Goal: Task Accomplishment & Management: Manage account settings

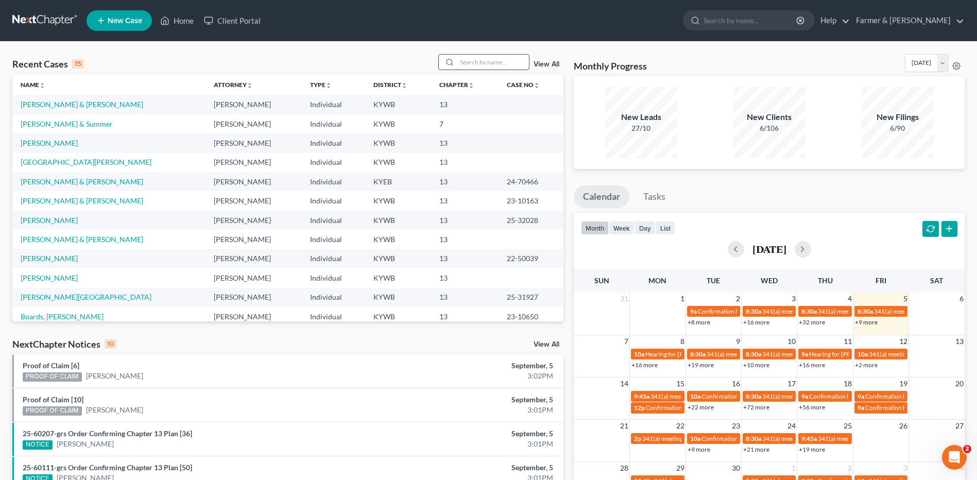
click at [491, 64] on input "search" at bounding box center [493, 62] width 72 height 15
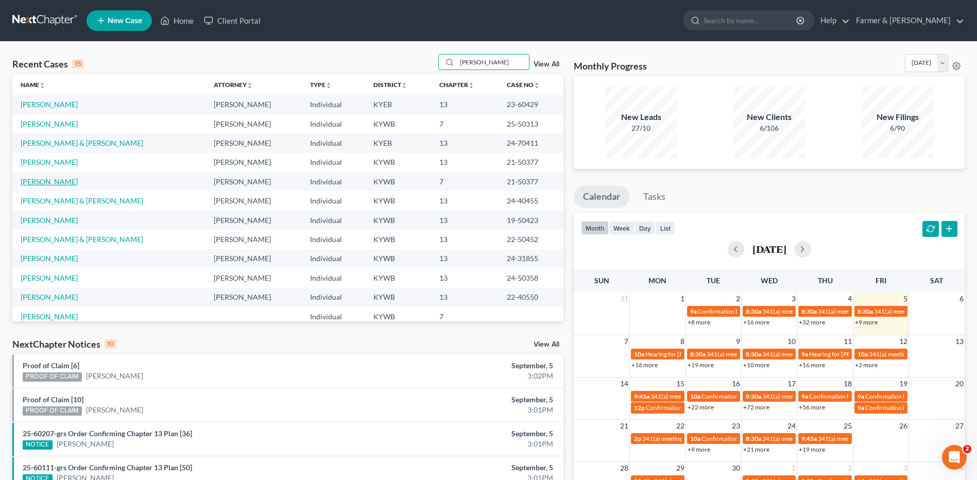
type input "[PERSON_NAME]"
click at [61, 180] on link "[PERSON_NAME]" at bounding box center [49, 181] width 57 height 9
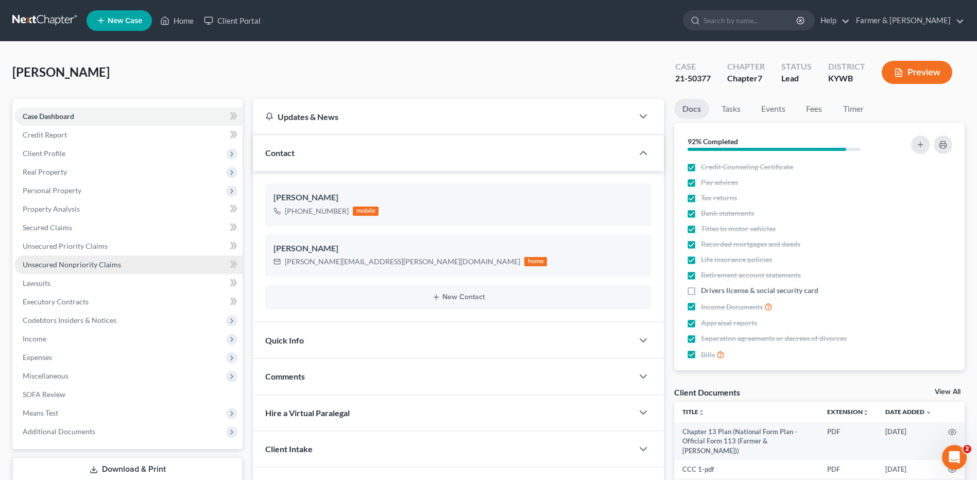
click at [120, 257] on link "Unsecured Nonpriority Claims" at bounding box center [128, 265] width 228 height 19
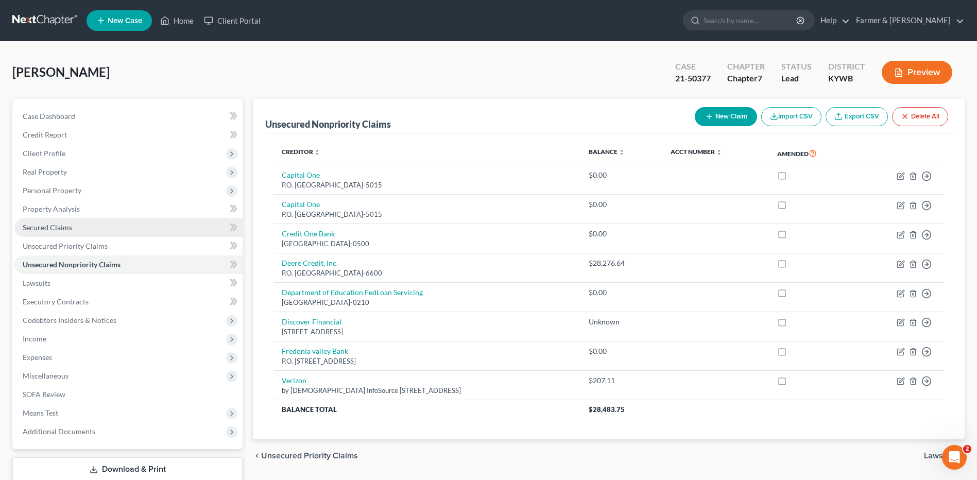
click at [137, 229] on link "Secured Claims" at bounding box center [128, 227] width 228 height 19
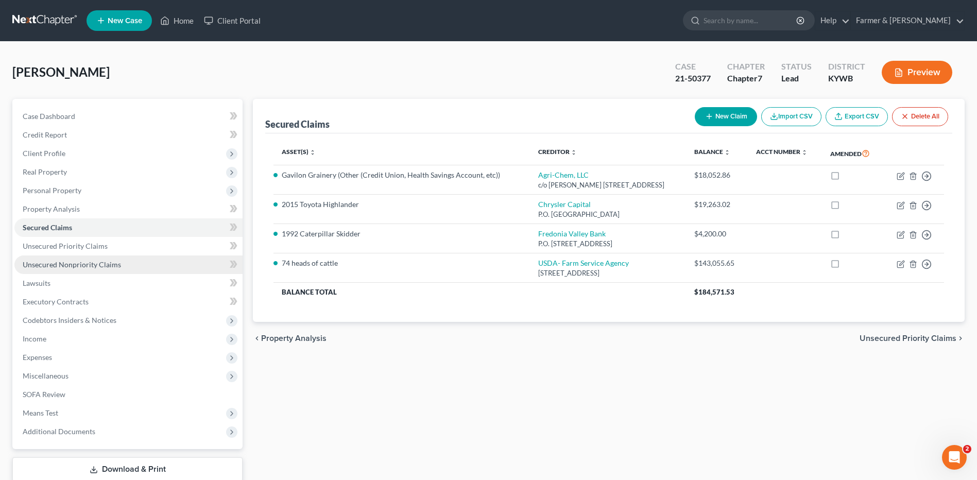
click at [103, 265] on span "Unsecured Nonpriority Claims" at bounding box center [72, 264] width 98 height 9
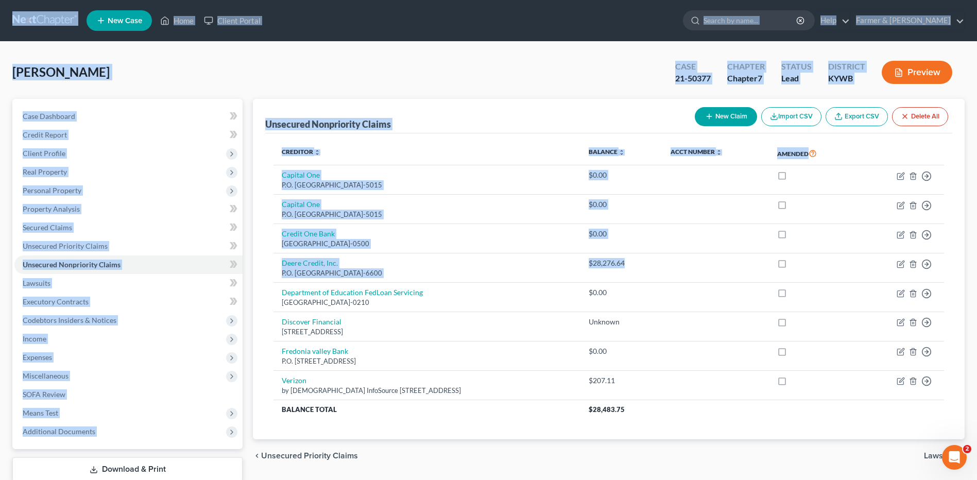
drag, startPoint x: 622, startPoint y: 264, endPoint x: 14, endPoint y: 21, distance: 654.6
click at [14, 21] on div "Home New Case Client Portal Farmer & Wright dblondie1230@yahoo.com My Account S…" at bounding box center [488, 274] width 977 height 548
click at [421, 79] on div "Cooke, Brandon Upgraded Case 21-50377 Chapter Chapter 7 Status Lead District KY…" at bounding box center [488, 76] width 953 height 45
drag, startPoint x: 660, startPoint y: 261, endPoint x: 6, endPoint y: 26, distance: 694.5
click at [6, 26] on div "Home New Case Client Portal Farmer & Wright dblondie1230@yahoo.com My Account S…" at bounding box center [488, 274] width 977 height 548
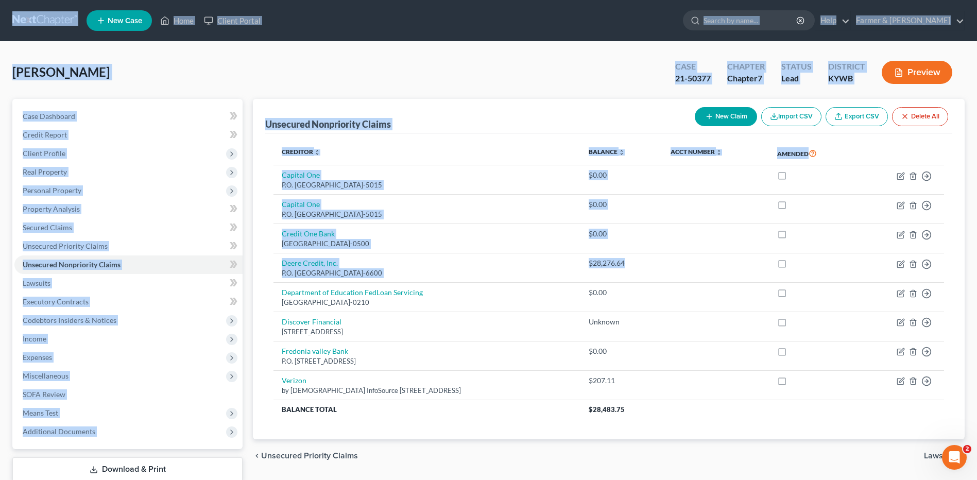
click at [505, 69] on div "Cooke, Brandon Upgraded Case 21-50377 Chapter Chapter 7 Status Lead District KY…" at bounding box center [488, 76] width 953 height 45
drag, startPoint x: 635, startPoint y: 262, endPoint x: -2, endPoint y: -16, distance: 694.9
click at [0, 0] on html "Home New Case Client Portal Farmer & Wright dblondie1230@yahoo.com My Account S…" at bounding box center [488, 274] width 977 height 548
click at [519, 72] on div "Cooke, Brandon Upgraded Case 21-50377 Chapter Chapter 7 Status Lead District KY…" at bounding box center [488, 76] width 953 height 45
drag, startPoint x: 628, startPoint y: 259, endPoint x: -2, endPoint y: -43, distance: 698.7
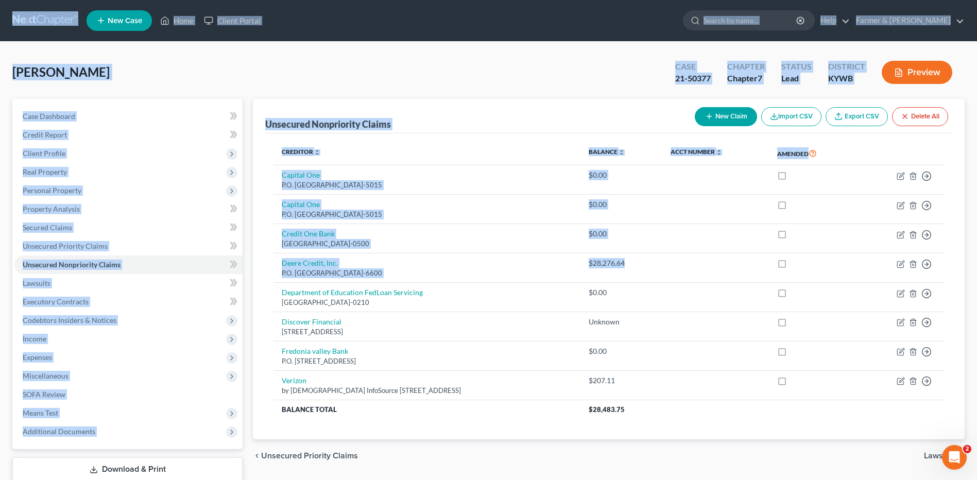
click at [0, 0] on html "Home New Case Client Portal Farmer & Wright dblondie1230@yahoo.com My Account S…" at bounding box center [488, 274] width 977 height 548
click at [546, 78] on div "Cooke, Brandon Upgraded Case 21-50377 Chapter Chapter 7 Status Lead District KY…" at bounding box center [488, 76] width 953 height 45
drag, startPoint x: 624, startPoint y: 269, endPoint x: 22, endPoint y: 15, distance: 654.3
click at [22, 15] on div "Home New Case Client Portal Farmer & Wright dblondie1230@yahoo.com My Account S…" at bounding box center [488, 274] width 977 height 548
click at [621, 59] on div "Cooke, Brandon Upgraded Case 21-50377 Chapter Chapter 7 Status Lead District KY…" at bounding box center [488, 76] width 953 height 45
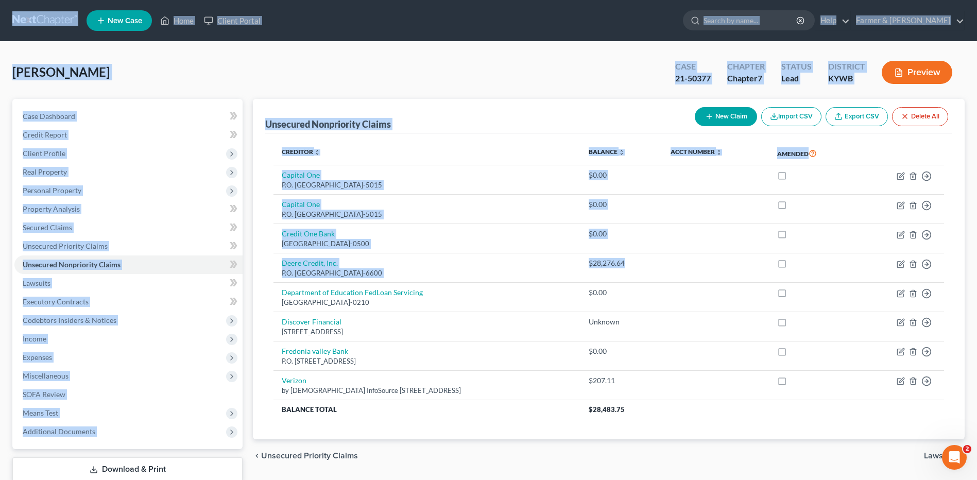
drag, startPoint x: 651, startPoint y: 268, endPoint x: 24, endPoint y: 2, distance: 681.2
click at [15, 5] on div "Home New Case Client Portal Farmer & Wright dblondie1230@yahoo.com My Account S…" at bounding box center [488, 274] width 977 height 548
click at [519, 61] on div "Cooke, Brandon Upgraded Case 21-50377 Chapter Chapter 7 Status Lead District KY…" at bounding box center [488, 76] width 953 height 45
drag, startPoint x: 635, startPoint y: 265, endPoint x: 29, endPoint y: 24, distance: 652.3
click at [29, 24] on div "Home New Case Client Portal Farmer & Wright dblondie1230@yahoo.com My Account S…" at bounding box center [488, 274] width 977 height 548
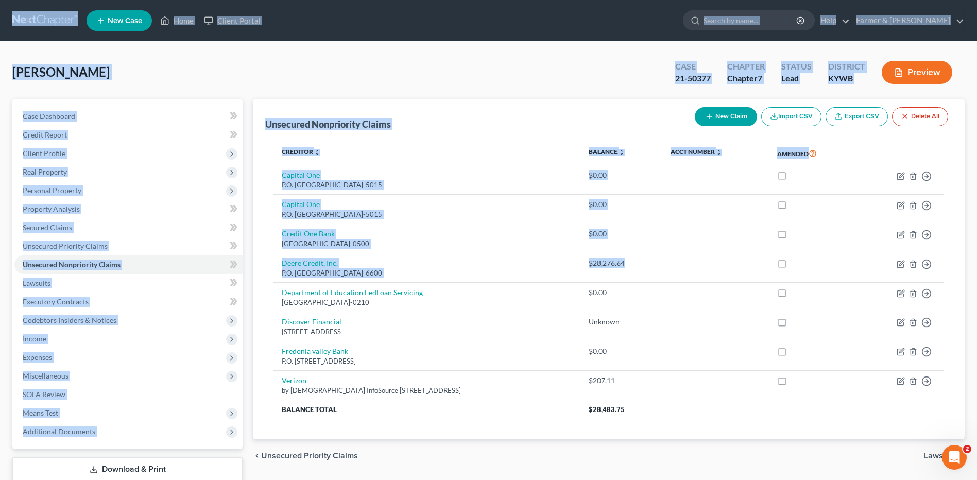
click at [532, 74] on div "Cooke, Brandon Upgraded Case 21-50377 Chapter Chapter 7 Status Lead District KY…" at bounding box center [488, 76] width 953 height 45
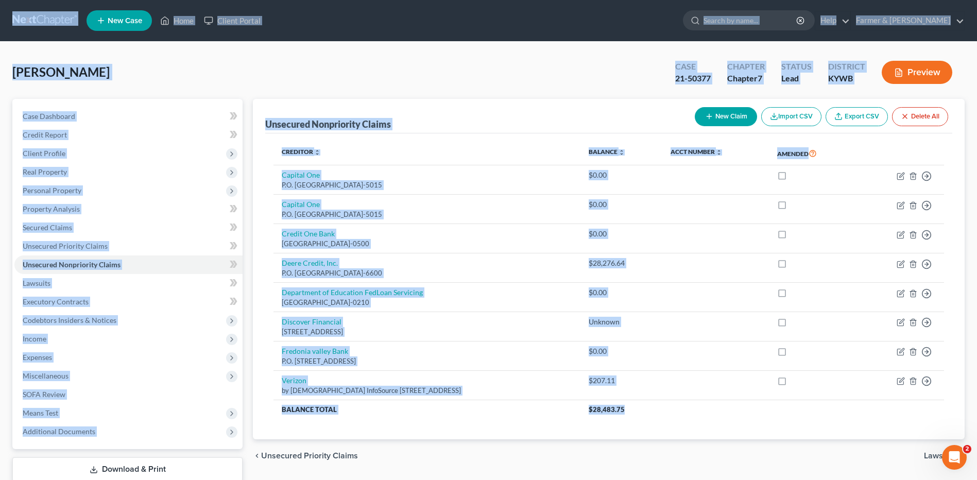
drag, startPoint x: 628, startPoint y: 414, endPoint x: 25, endPoint y: 19, distance: 720.7
click at [25, 19] on div "Home New Case Client Portal Farmer & Wright dblondie1230@yahoo.com My Account S…" at bounding box center [488, 274] width 977 height 548
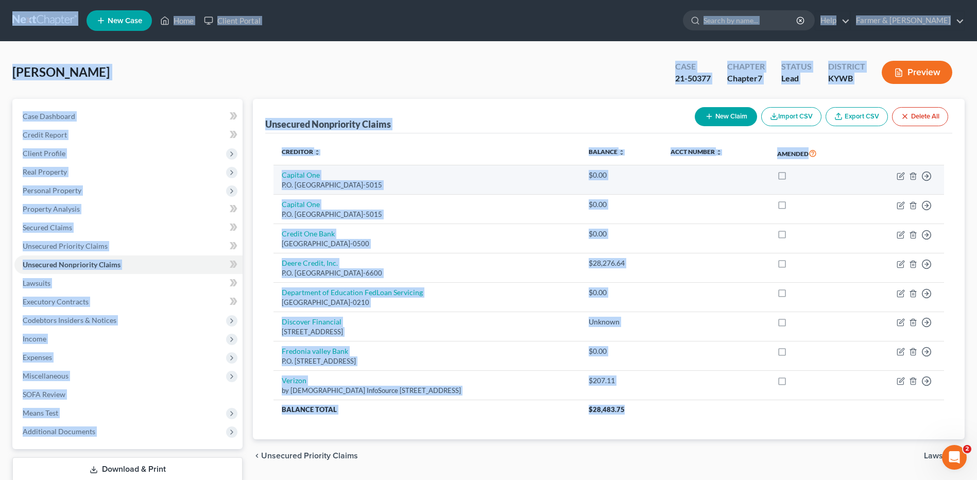
drag, startPoint x: 577, startPoint y: 70, endPoint x: 638, endPoint y: 169, distance: 116.4
click at [577, 70] on div "Cooke, Brandon Upgraded Case 21-50377 Chapter Chapter 7 Status Lead District KY…" at bounding box center [488, 76] width 953 height 45
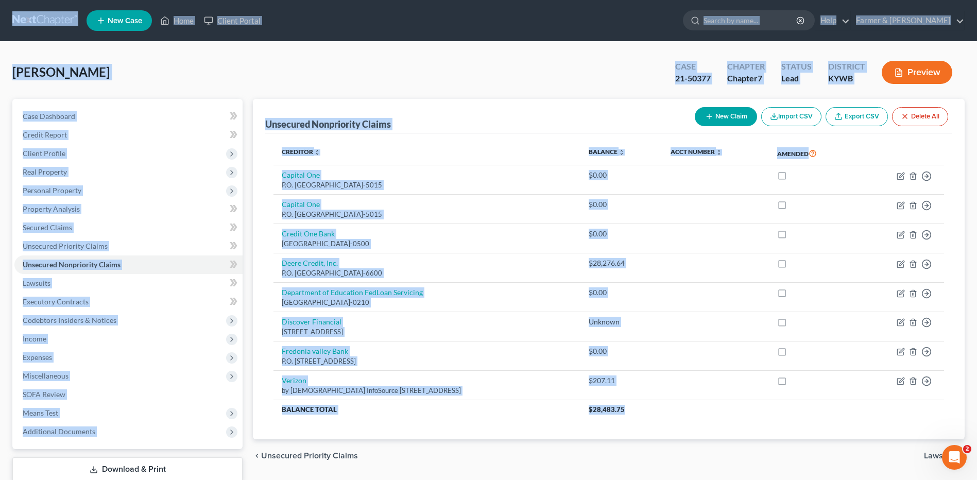
drag, startPoint x: 649, startPoint y: 418, endPoint x: 13, endPoint y: 10, distance: 755.0
click at [13, 10] on div "Home New Case Client Portal Farmer & Wright dblondie1230@yahoo.com My Account S…" at bounding box center [488, 274] width 977 height 548
click at [534, 72] on div "Cooke, Brandon Upgraded Case 21-50377 Chapter Chapter 7 Status Lead District KY…" at bounding box center [488, 76] width 953 height 45
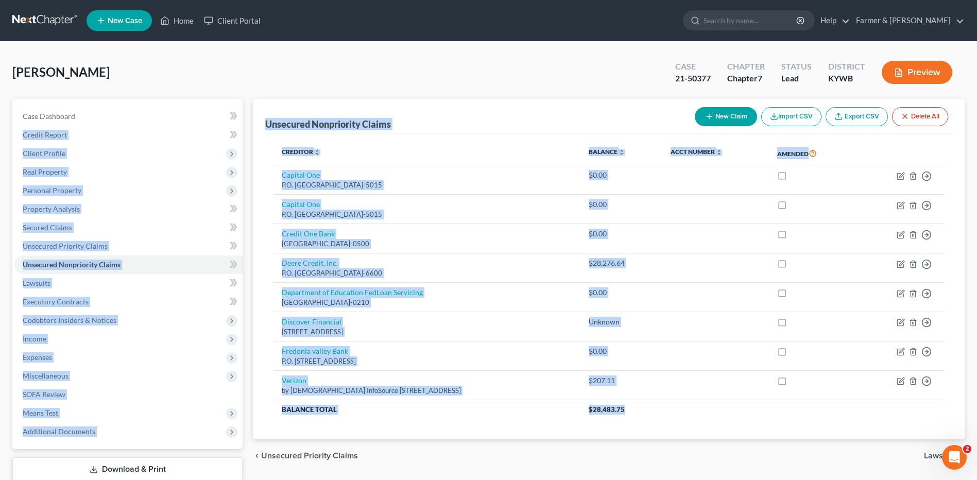
drag, startPoint x: 624, startPoint y: 411, endPoint x: 108, endPoint y: 87, distance: 609.8
click at [116, 103] on div "Petition Navigation Case Dashboard Payments Invoices Payments Payments Credit R…" at bounding box center [488, 304] width 963 height 410
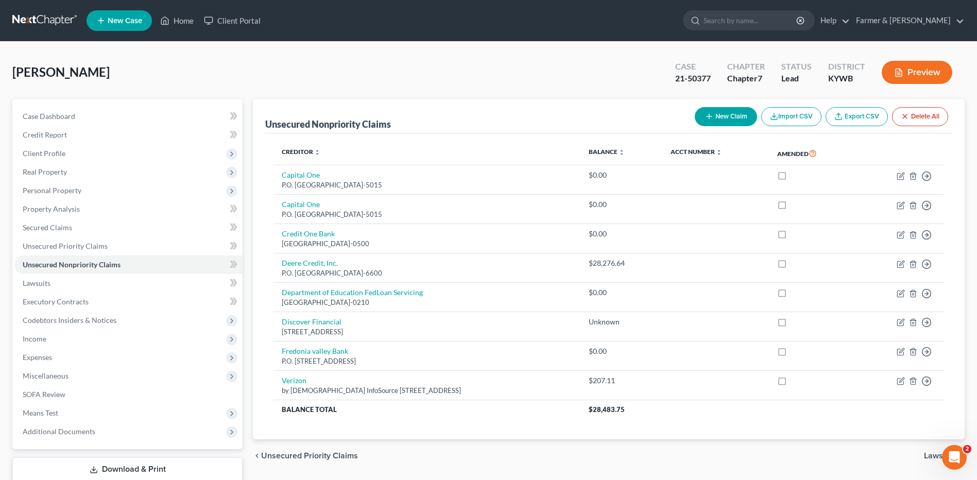
drag, startPoint x: 108, startPoint y: 87, endPoint x: 104, endPoint y: 77, distance: 9.9
click at [104, 77] on div "Cooke, Brandon Upgraded Case 21-50377 Chapter Chapter 7 Status Lead District KY…" at bounding box center [488, 76] width 953 height 45
click at [429, 62] on div "Cooke, Brandon Upgraded Case 21-50377 Chapter Chapter 7 Status Lead District KY…" at bounding box center [488, 76] width 953 height 45
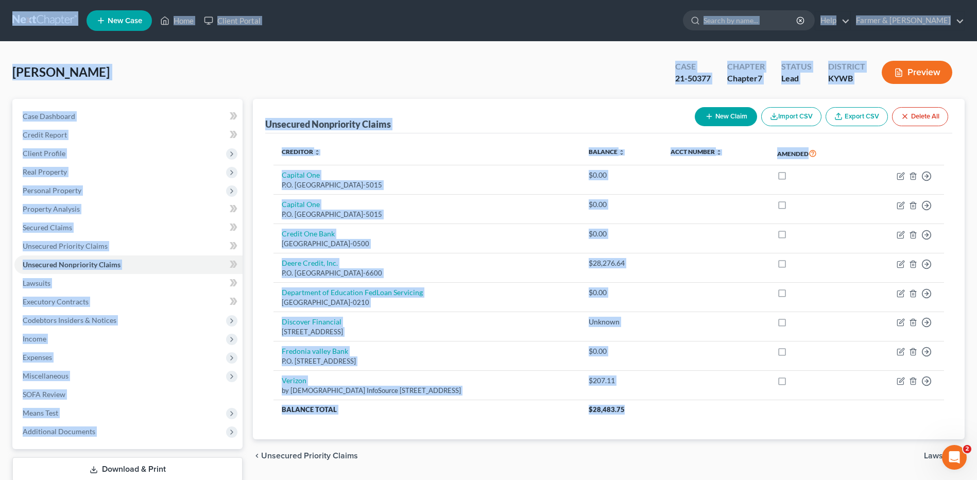
drag, startPoint x: 649, startPoint y: 408, endPoint x: 15, endPoint y: 2, distance: 753.3
click at [15, 2] on div "Home New Case Client Portal Farmer & Wright dblondie1230@yahoo.com My Account S…" at bounding box center [488, 274] width 977 height 548
click at [512, 65] on div "Cooke, Brandon Upgraded Case 21-50377 Chapter Chapter 7 Status Lead District KY…" at bounding box center [488, 76] width 953 height 45
click at [392, 77] on div "Cooke, Brandon Upgraded Case 21-50377 Chapter Chapter 7 Status Lead District KY…" at bounding box center [488, 76] width 953 height 45
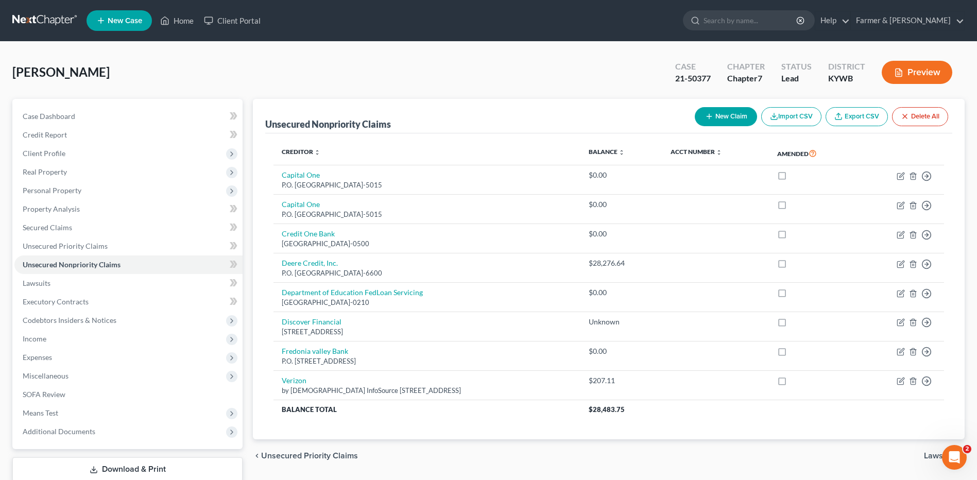
click at [513, 61] on div "Cooke, Brandon Upgraded Case 21-50377 Chapter Chapter 7 Status Lead District KY…" at bounding box center [488, 76] width 953 height 45
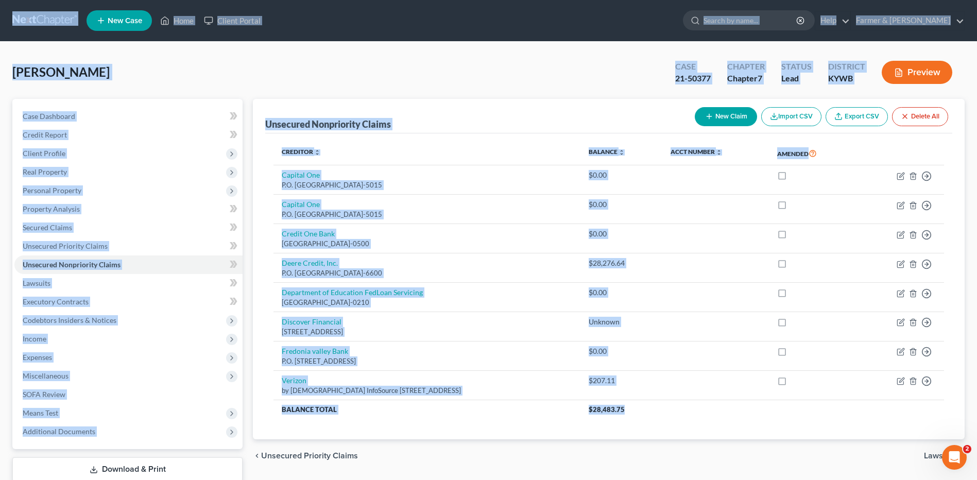
drag, startPoint x: 936, startPoint y: 415, endPoint x: 15, endPoint y: 13, distance: 1004.3
click at [15, 13] on div "Home New Case Client Portal Farmer & Wright dblondie1230@yahoo.com My Account S…" at bounding box center [488, 274] width 977 height 548
click at [576, 57] on div "Cooke, Brandon Upgraded Case 21-50377 Chapter Chapter 7 Status Lead District KY…" at bounding box center [488, 76] width 953 height 45
drag, startPoint x: 923, startPoint y: 413, endPoint x: -2, endPoint y: 9, distance: 1009.6
click at [0, 9] on html "Home New Case Client Portal Farmer & Wright dblondie1230@yahoo.com My Account S…" at bounding box center [488, 274] width 977 height 548
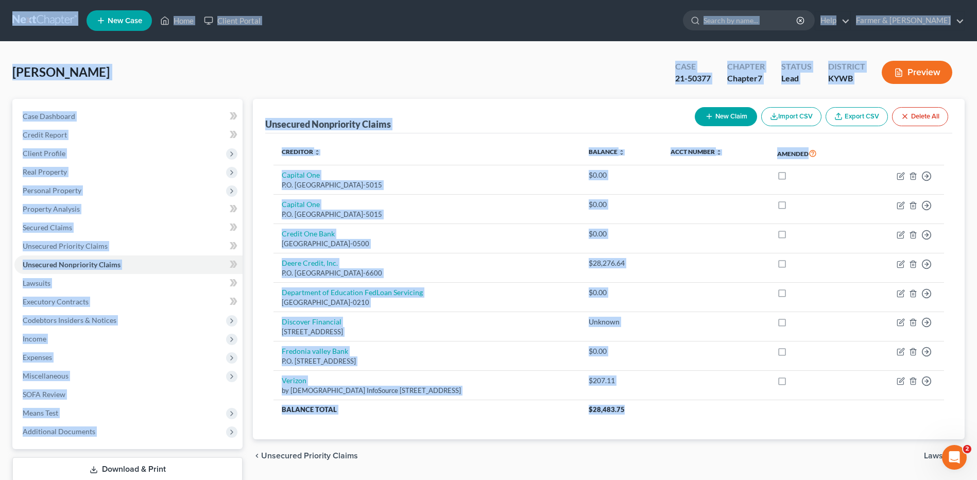
click at [500, 72] on div "Cooke, Brandon Upgraded Case 21-50377 Chapter Chapter 7 Status Lead District KY…" at bounding box center [488, 76] width 953 height 45
drag, startPoint x: 856, startPoint y: 409, endPoint x: 6, endPoint y: 12, distance: 938.3
click at [6, 12] on div "Home New Case Client Portal Farmer & Wright dblondie1230@yahoo.com My Account S…" at bounding box center [488, 274] width 977 height 548
click at [533, 77] on div "Cooke, Brandon Upgraded Case 21-50377 Chapter Chapter 7 Status Lead District KY…" at bounding box center [488, 76] width 953 height 45
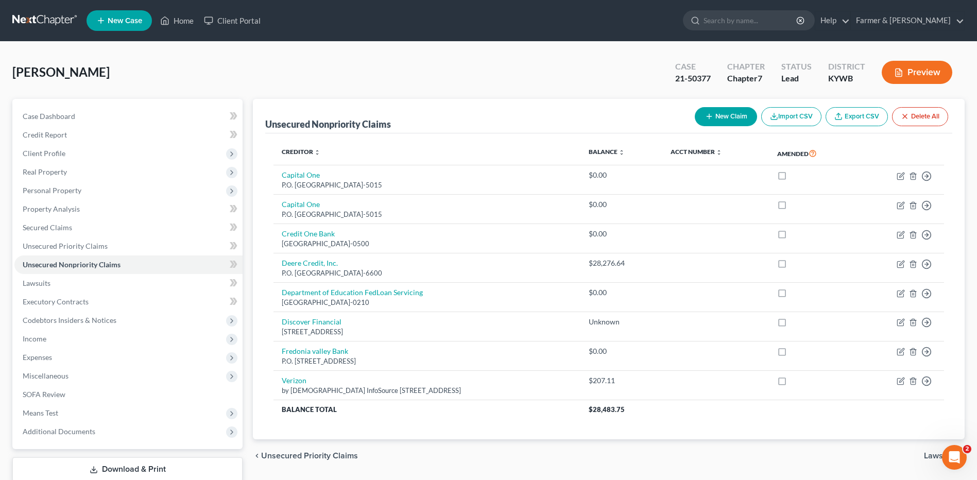
click at [50, 15] on link at bounding box center [45, 20] width 66 height 19
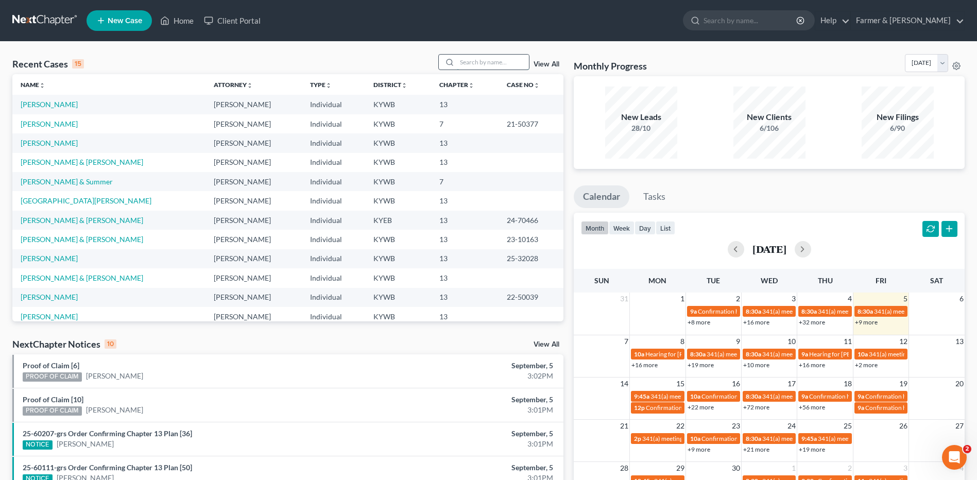
click at [466, 56] on input "search" at bounding box center [493, 62] width 72 height 15
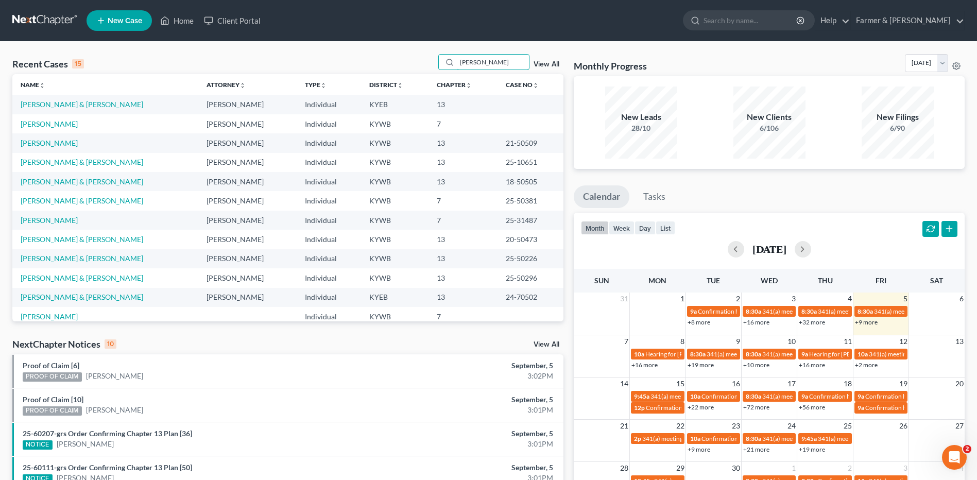
type input "matthews"
drag, startPoint x: 35, startPoint y: 26, endPoint x: 131, endPoint y: 4, distance: 98.4
click at [35, 26] on link at bounding box center [45, 20] width 66 height 19
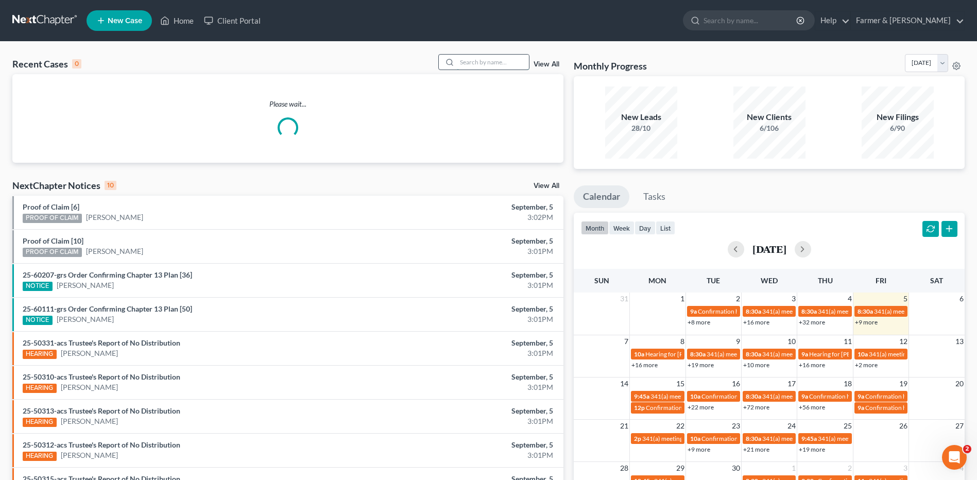
click at [491, 64] on input "search" at bounding box center [493, 62] width 72 height 15
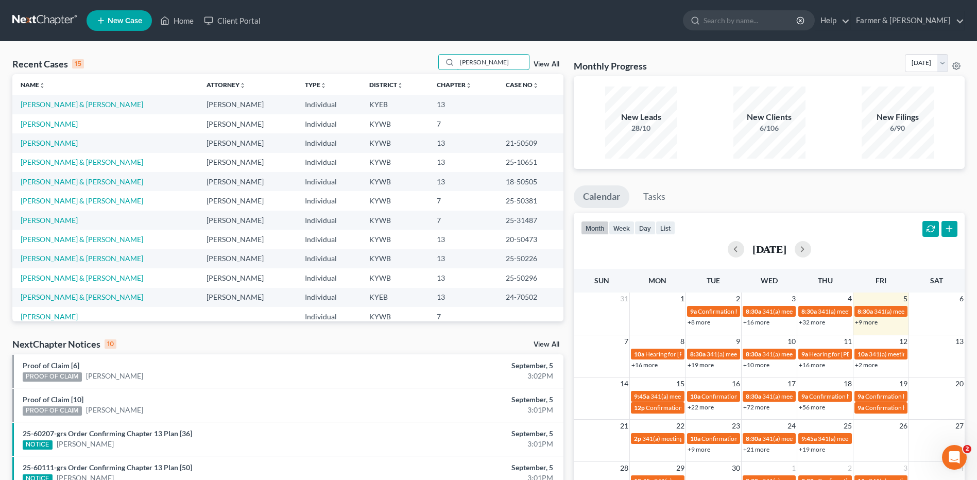
drag, startPoint x: 502, startPoint y: 61, endPoint x: 364, endPoint y: 62, distance: 138.6
click at [364, 62] on div "Recent Cases 15 matthews View All" at bounding box center [287, 64] width 551 height 20
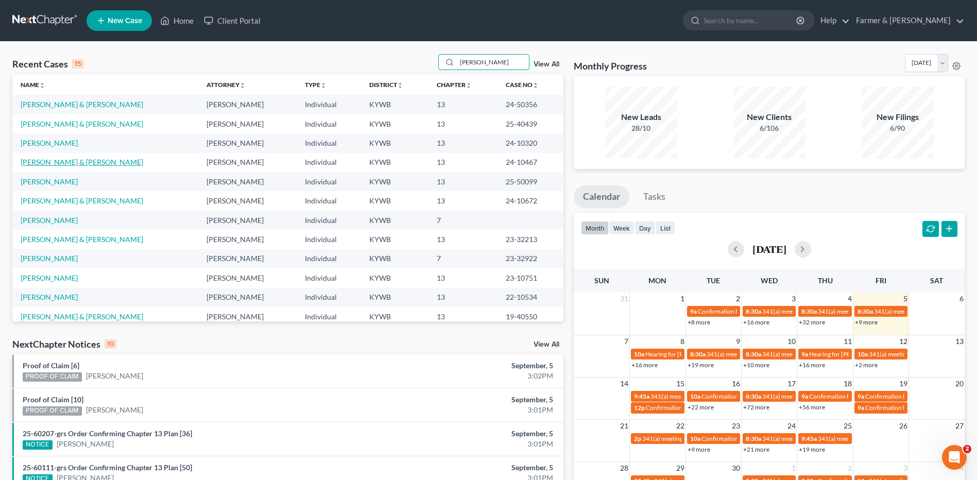
type input "jamie"
click at [98, 163] on link "Matthews, Jamie & Bobbie" at bounding box center [82, 162] width 123 height 9
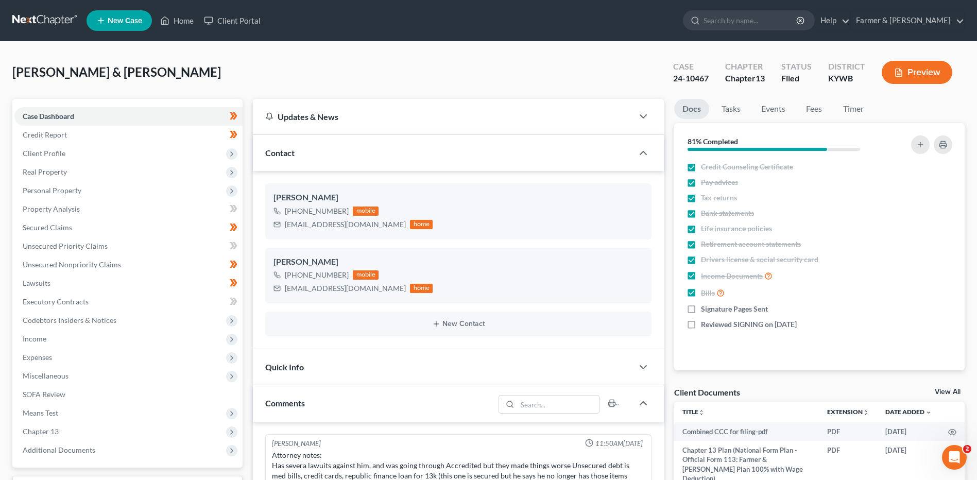
scroll to position [153, 0]
click at [297, 72] on div "Matthews, Jamie & Bobbie Upgraded Case 24-10467 Chapter Chapter 13 Status Filed…" at bounding box center [488, 76] width 953 height 45
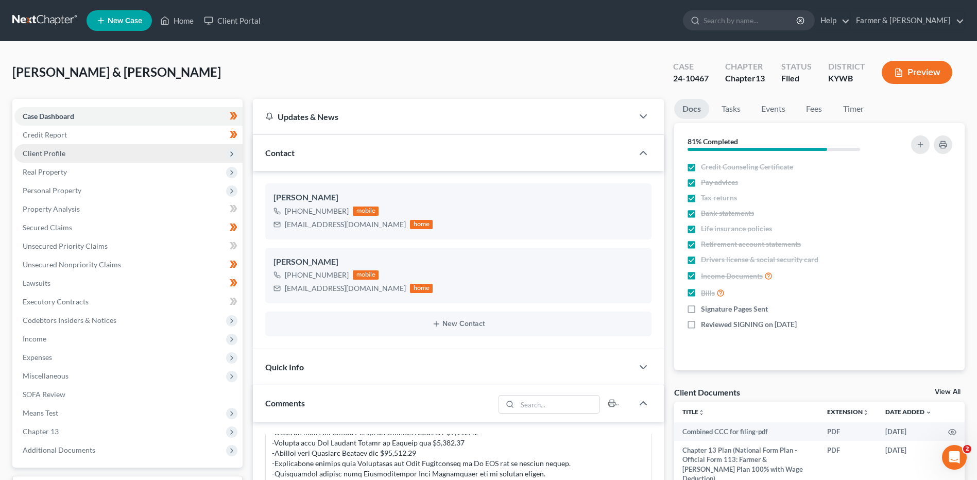
click at [72, 154] on span "Client Profile" at bounding box center [128, 153] width 228 height 19
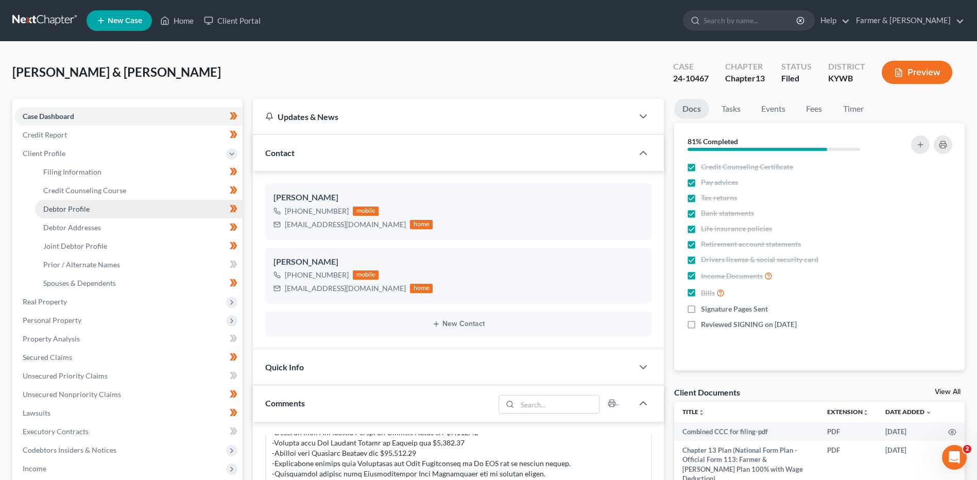
click at [81, 206] on span "Debtor Profile" at bounding box center [66, 209] width 46 height 9
select select "1"
select select "2"
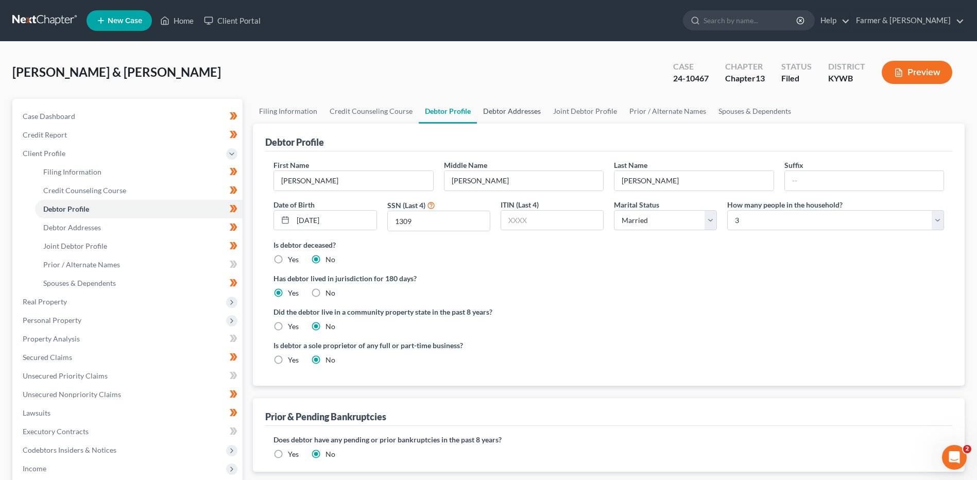
click at [530, 109] on link "Debtor Addresses" at bounding box center [512, 111] width 70 height 25
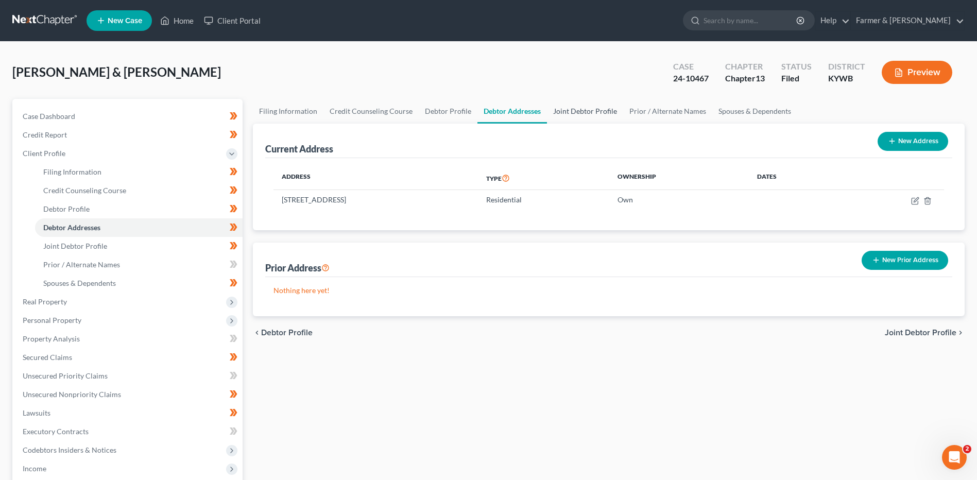
click at [569, 108] on link "Joint Debtor Profile" at bounding box center [585, 111] width 76 height 25
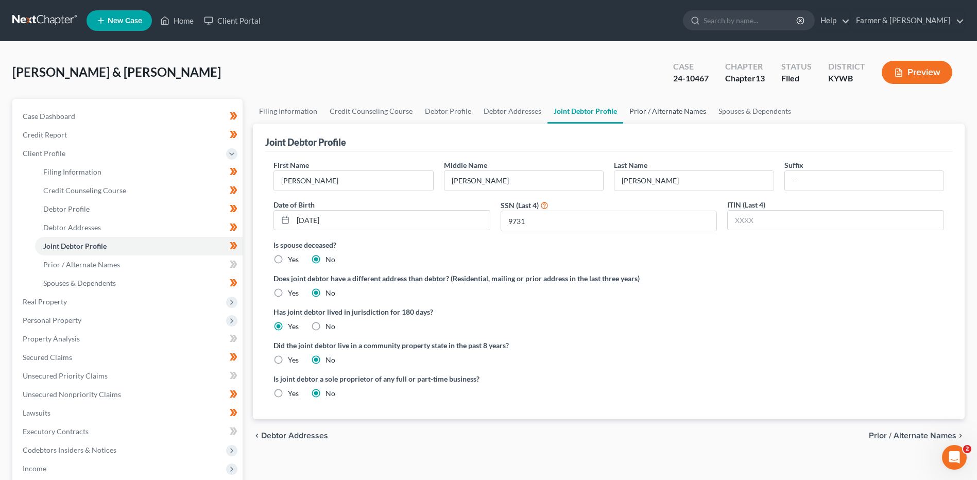
click at [657, 110] on link "Prior / Alternate Names" at bounding box center [667, 111] width 89 height 25
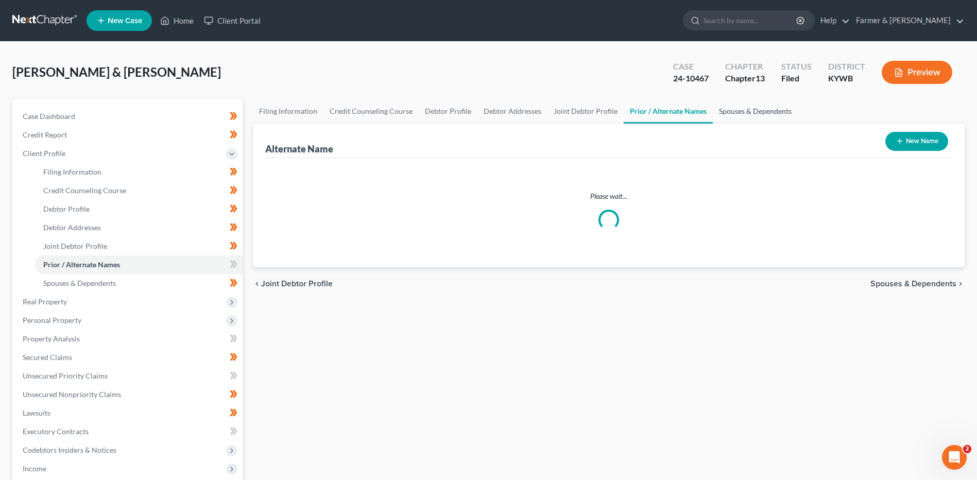
click at [732, 110] on link "Spouses & Dependents" at bounding box center [755, 111] width 85 height 25
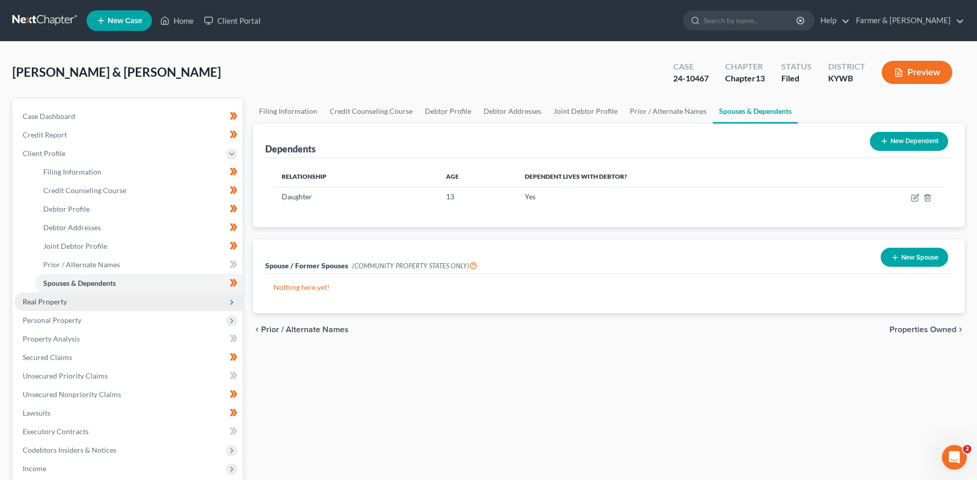
click at [69, 302] on span "Real Property" at bounding box center [128, 302] width 228 height 19
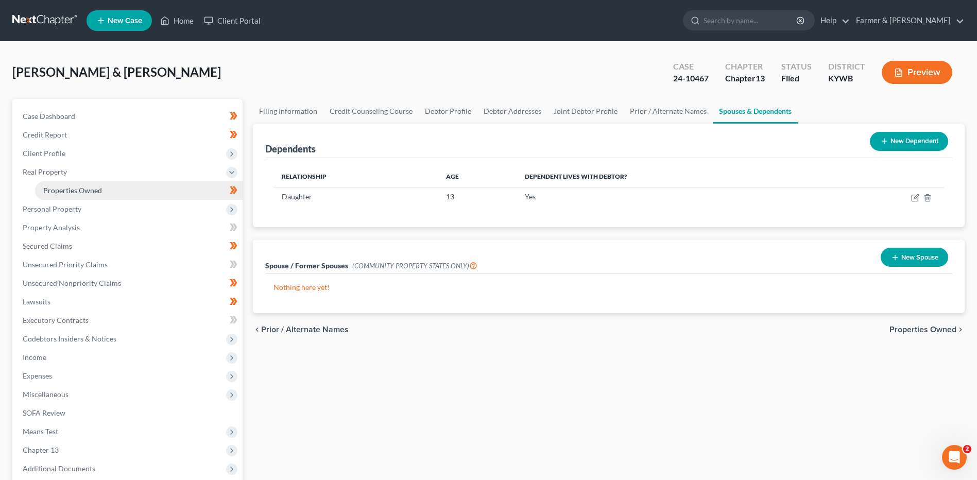
click at [125, 195] on link "Properties Owned" at bounding box center [139, 190] width 208 height 19
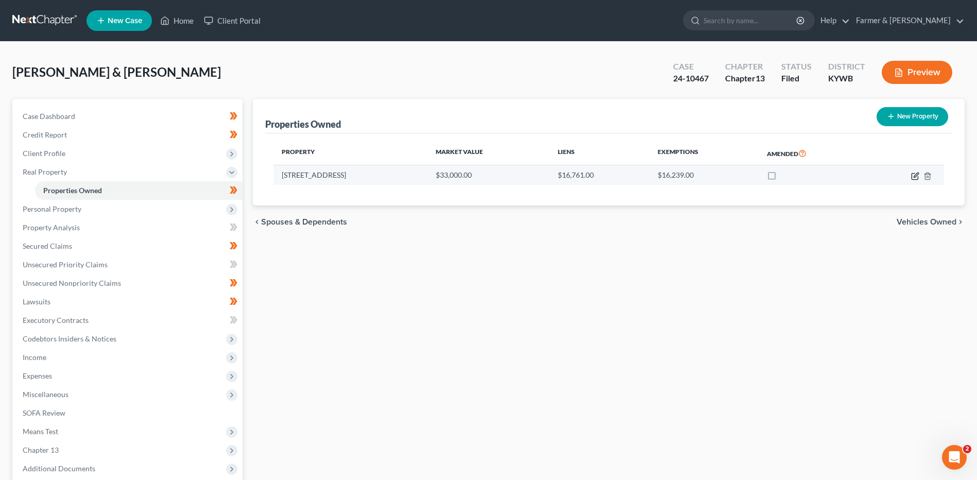
click at [911, 175] on icon "button" at bounding box center [915, 176] width 8 height 8
select select "18"
select select "0"
select select "1"
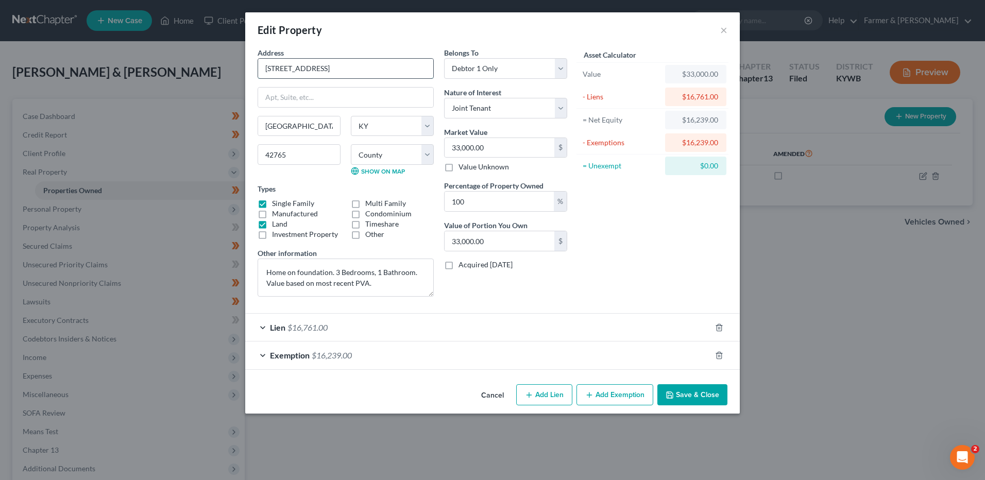
click at [357, 68] on input "3246 Raider Hollow Rd" at bounding box center [345, 69] width 175 height 20
drag, startPoint x: 346, startPoint y: 67, endPoint x: 240, endPoint y: 55, distance: 106.8
click at [241, 55] on div "Edit Property × Address * 3246 Raider Hollow Rd Munfordville State AL AK AR AZ …" at bounding box center [492, 240] width 985 height 480
click at [490, 401] on button "Cancel" at bounding box center [492, 395] width 39 height 21
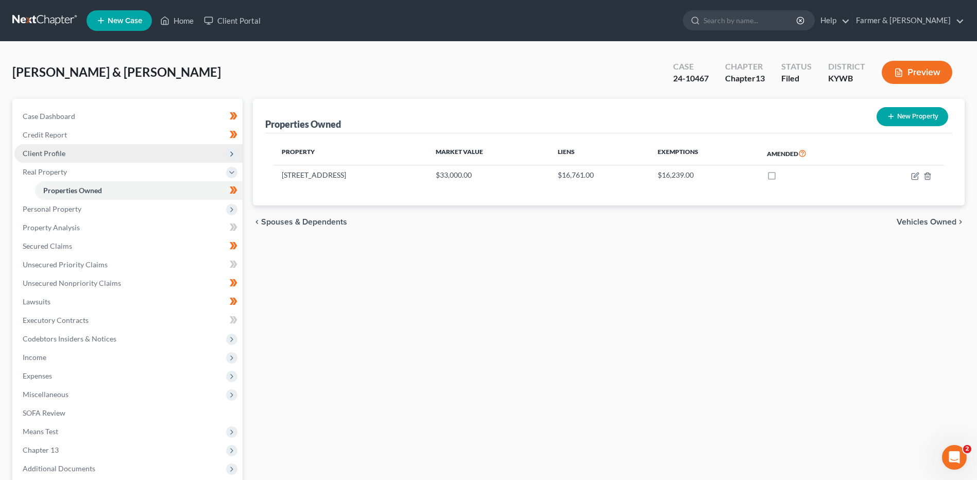
click at [55, 156] on span "Client Profile" at bounding box center [44, 153] width 43 height 9
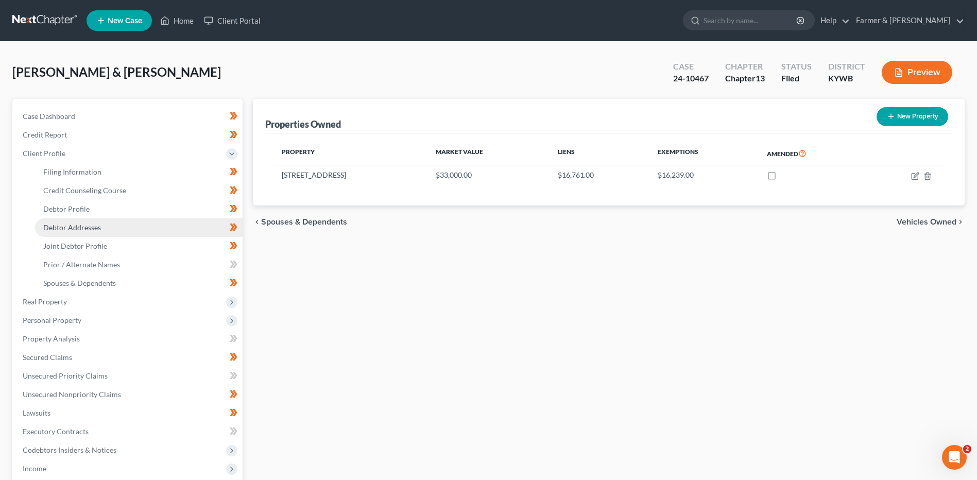
click at [81, 228] on span "Debtor Addresses" at bounding box center [72, 227] width 58 height 9
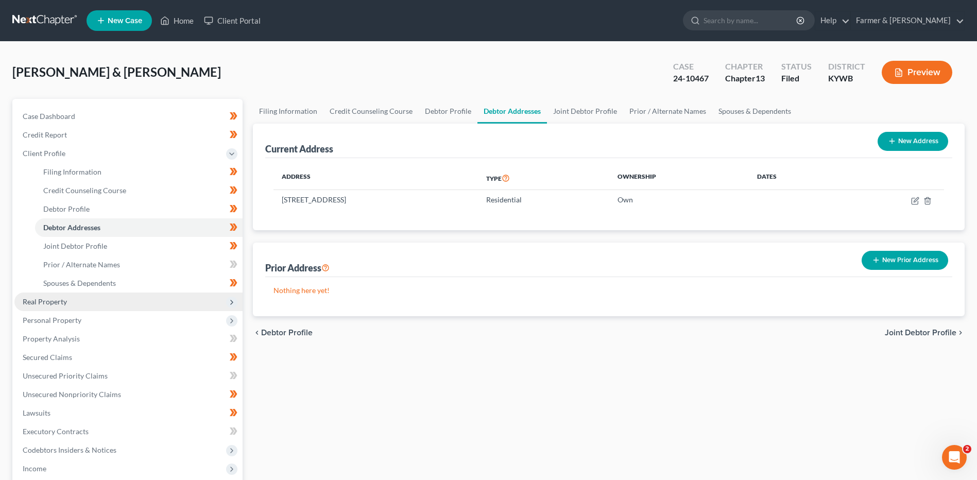
click at [73, 300] on span "Real Property" at bounding box center [128, 302] width 228 height 19
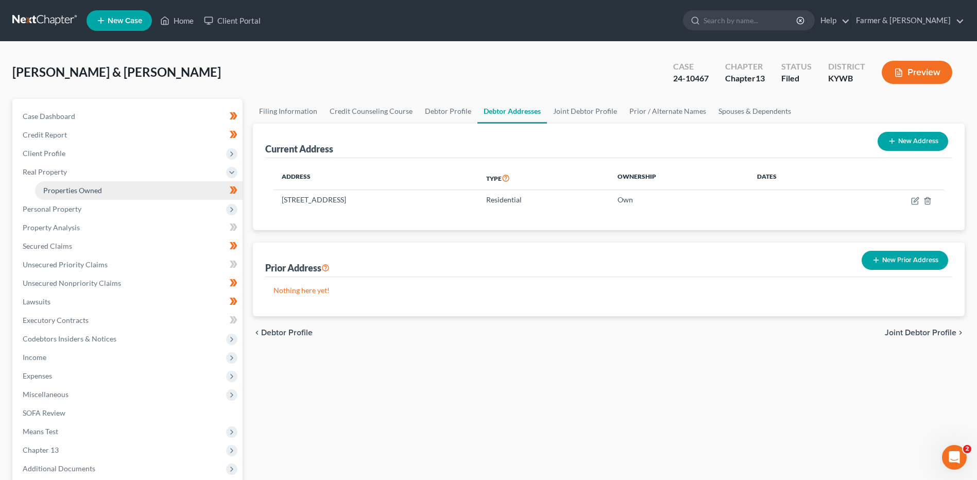
click at [119, 192] on link "Properties Owned" at bounding box center [139, 190] width 208 height 19
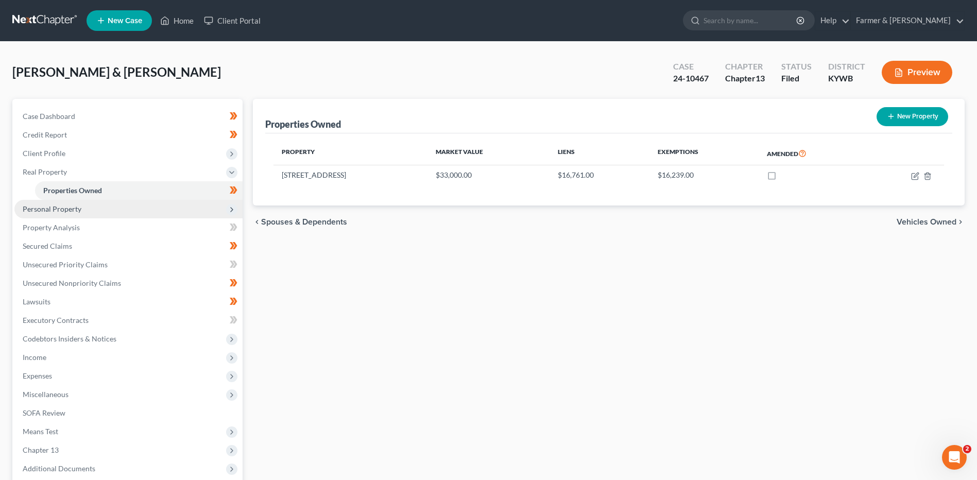
click at [97, 210] on span "Personal Property" at bounding box center [128, 209] width 228 height 19
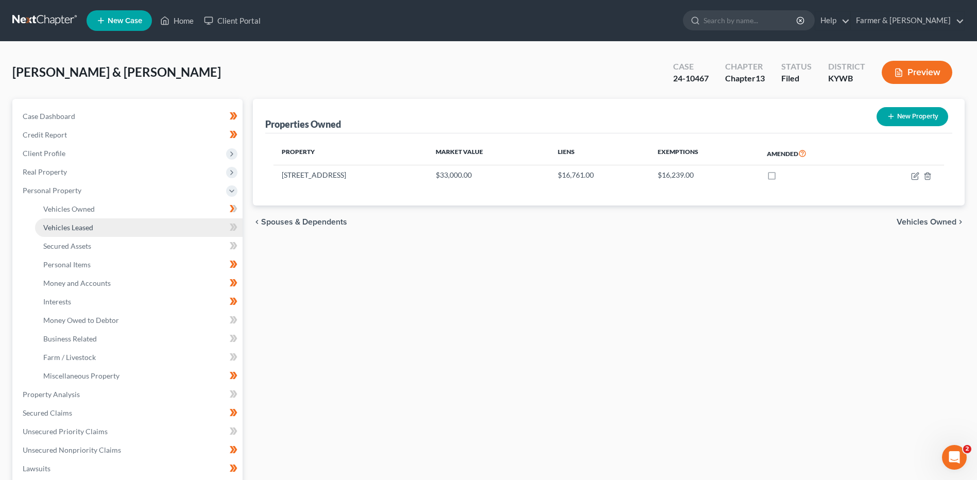
click at [96, 222] on link "Vehicles Leased" at bounding box center [139, 227] width 208 height 19
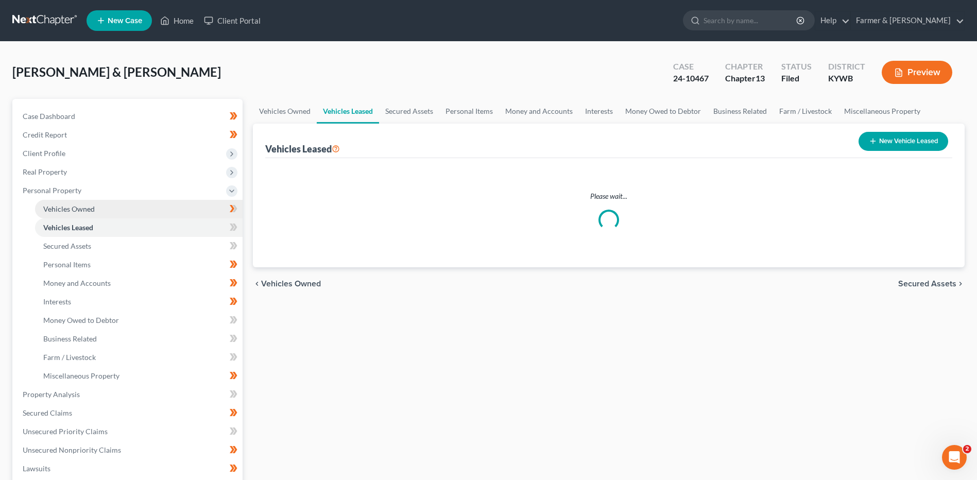
click at [100, 203] on link "Vehicles Owned" at bounding box center [139, 209] width 208 height 19
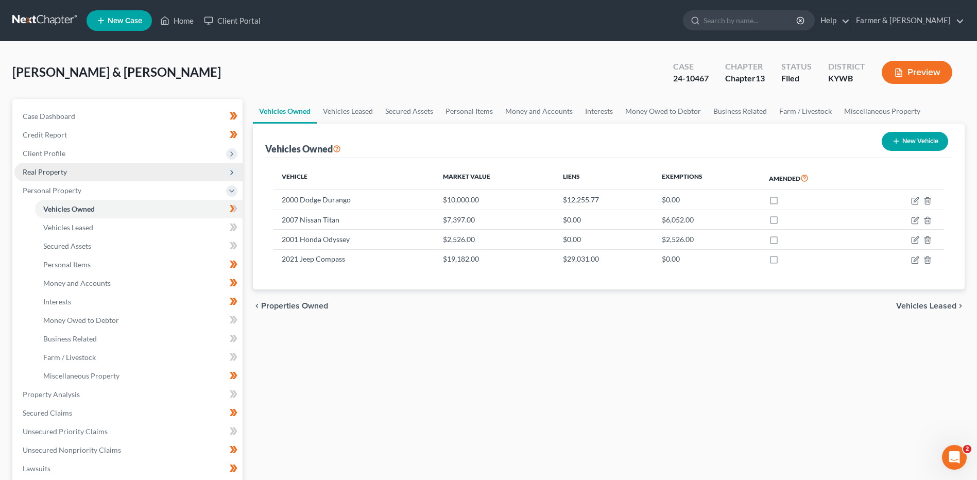
click at [103, 169] on span "Real Property" at bounding box center [128, 172] width 228 height 19
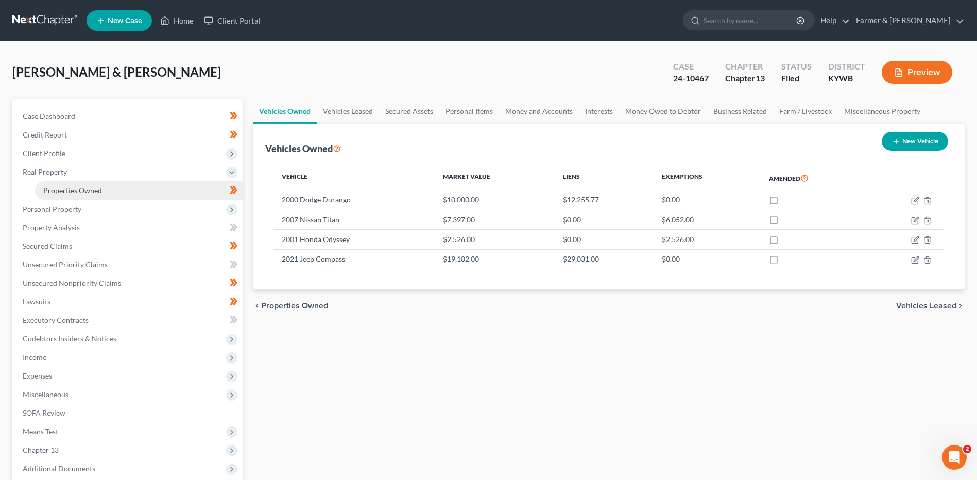
click at [102, 188] on link "Properties Owned" at bounding box center [139, 190] width 208 height 19
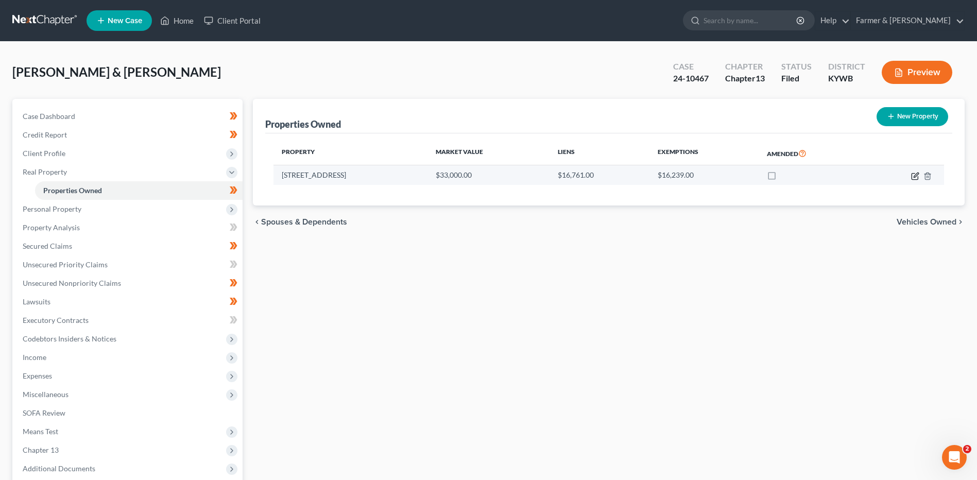
click at [912, 174] on icon "button" at bounding box center [915, 176] width 6 height 6
select select "18"
select select "49"
select select "0"
select select "1"
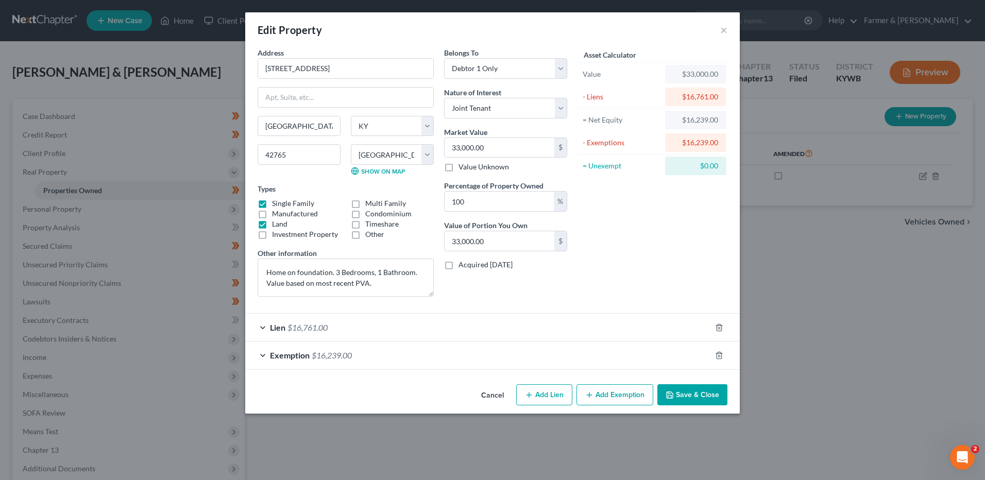
click at [352, 352] on span "$16,239.00" at bounding box center [332, 355] width 40 height 10
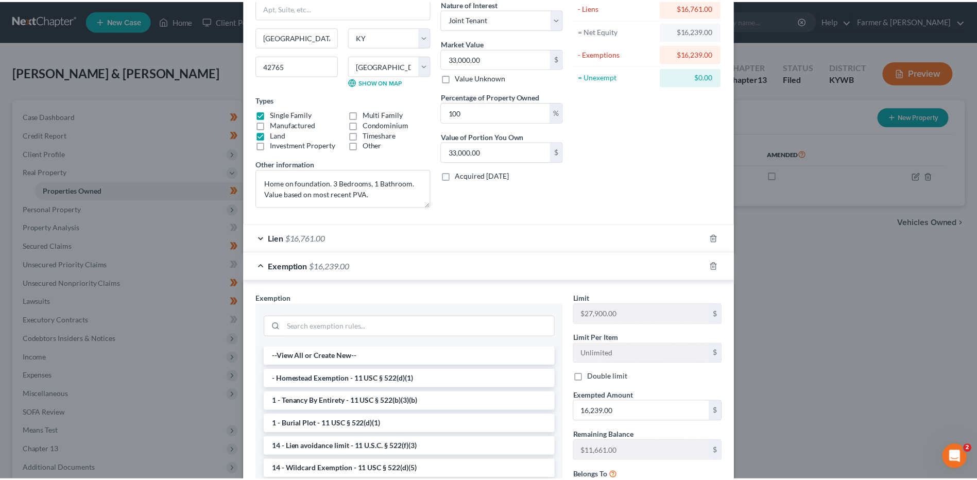
scroll to position [194, 0]
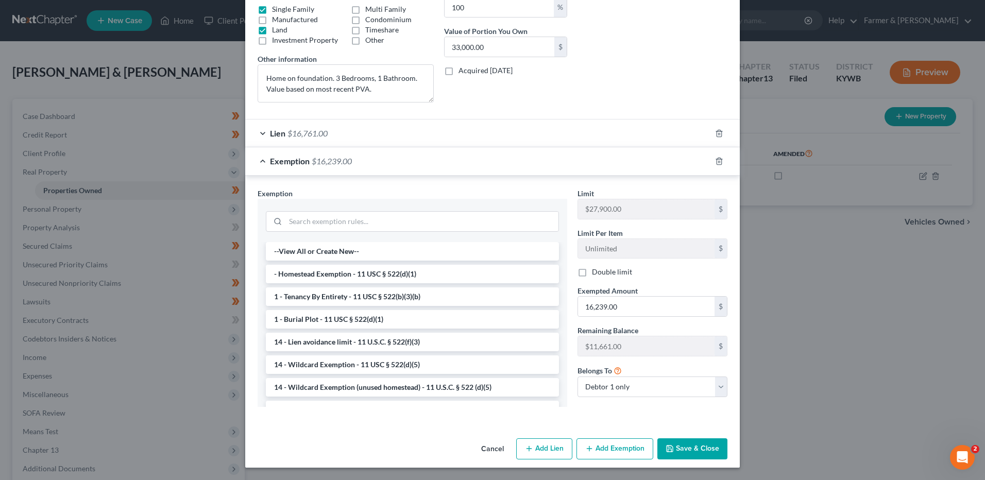
click at [481, 452] on button "Cancel" at bounding box center [492, 449] width 39 height 21
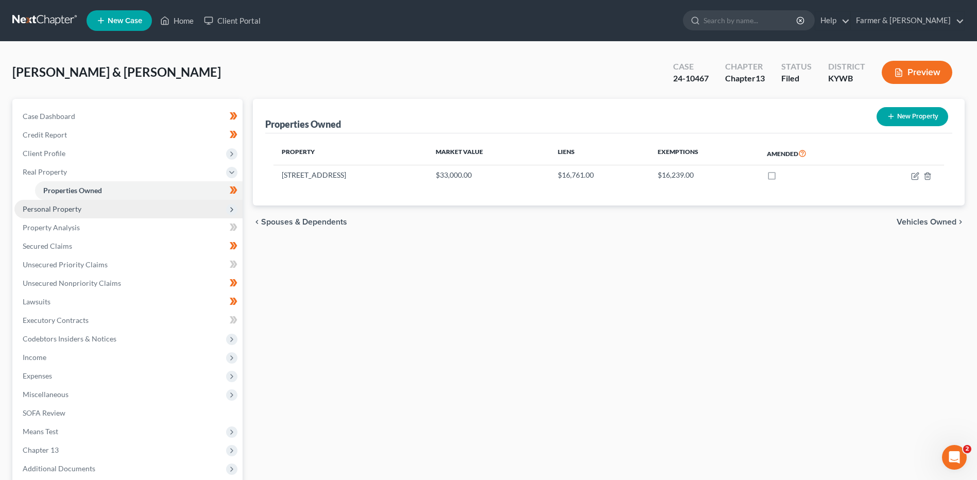
click at [140, 216] on span "Personal Property" at bounding box center [128, 209] width 228 height 19
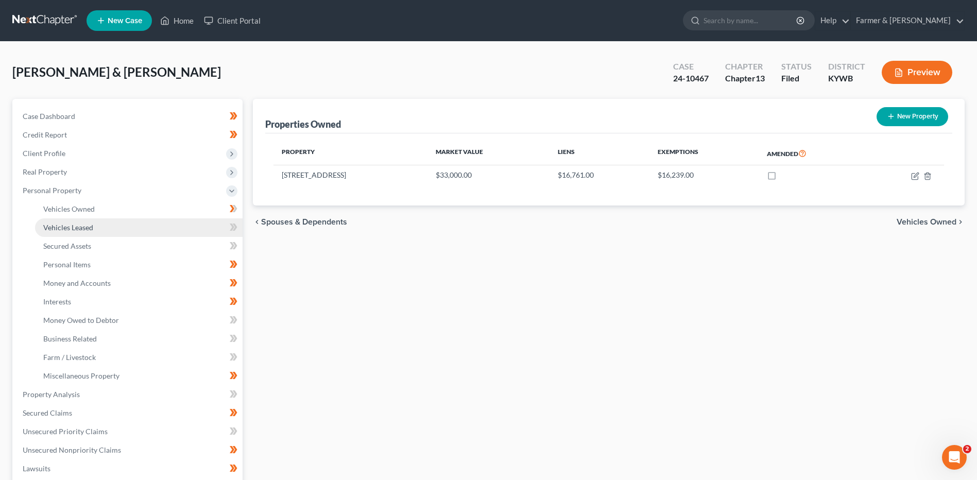
click at [112, 232] on link "Vehicles Leased" at bounding box center [139, 227] width 208 height 19
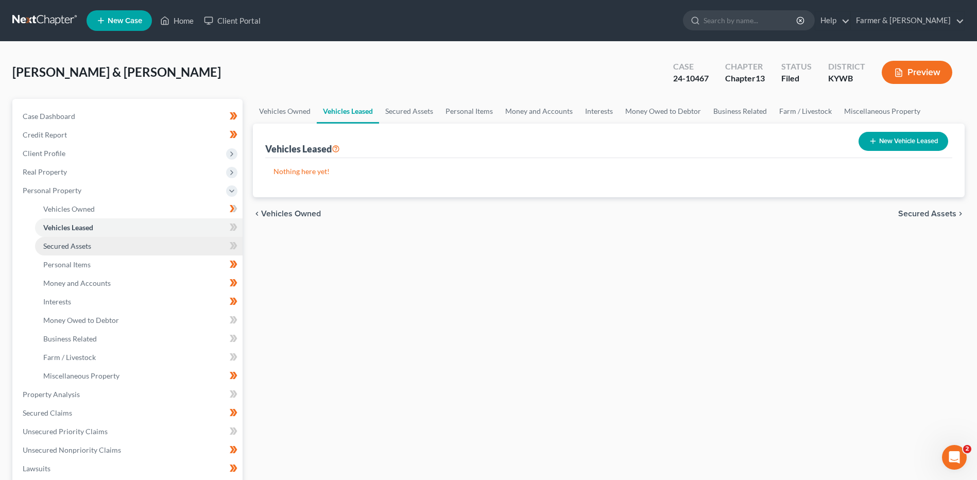
click at [112, 246] on link "Secured Assets" at bounding box center [139, 246] width 208 height 19
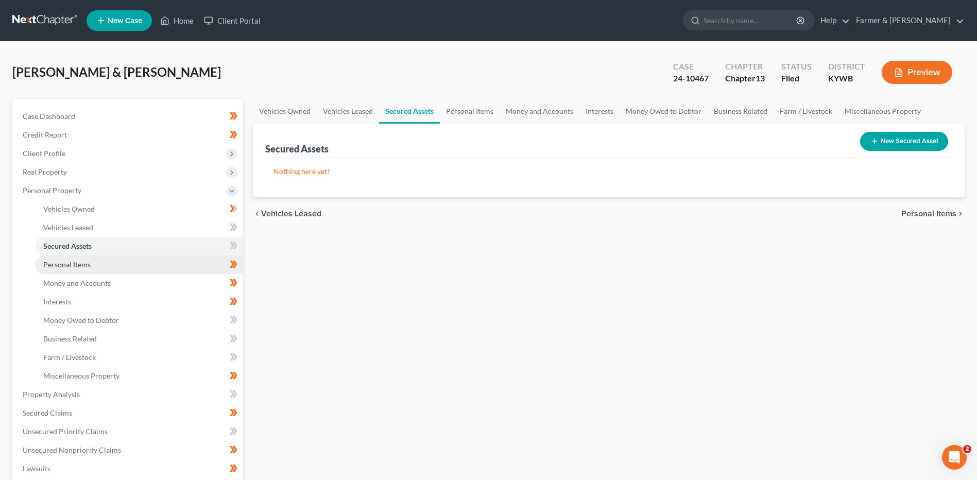
click at [116, 266] on link "Personal Items" at bounding box center [139, 265] width 208 height 19
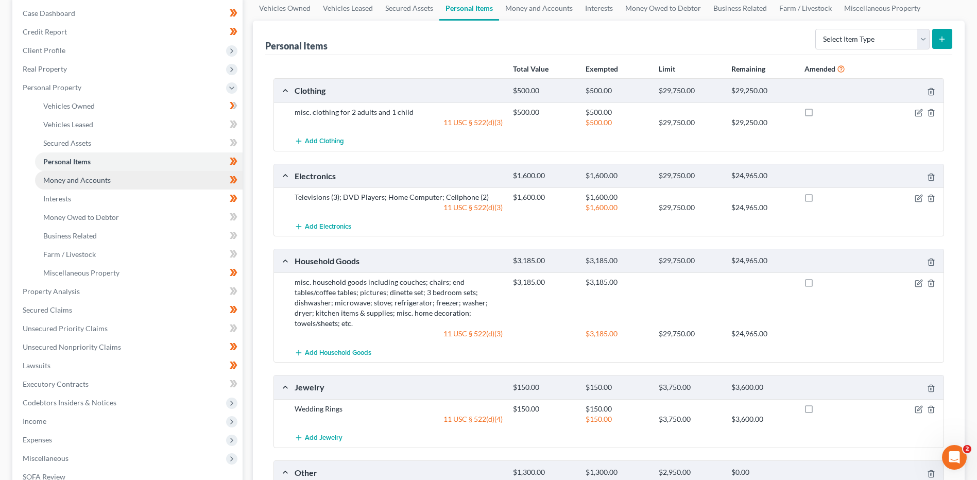
click at [117, 174] on link "Money and Accounts" at bounding box center [139, 180] width 208 height 19
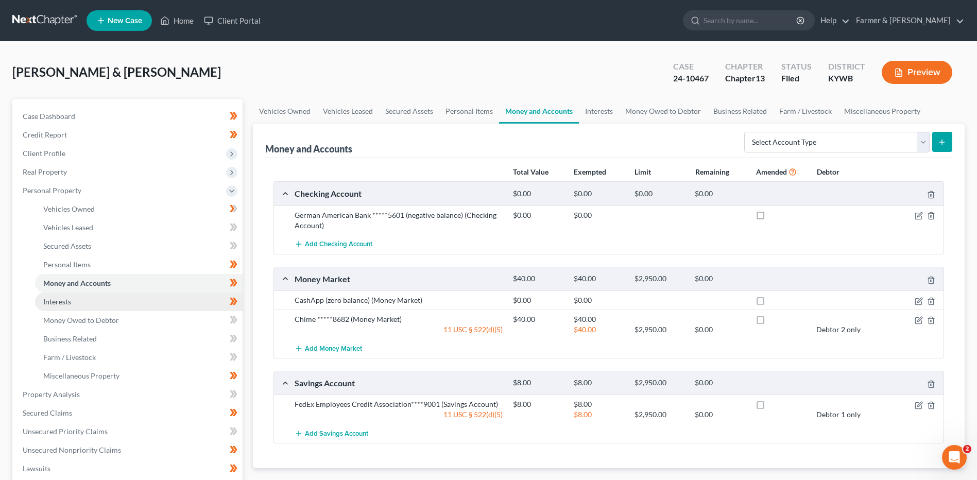
click at [82, 301] on link "Interests" at bounding box center [139, 302] width 208 height 19
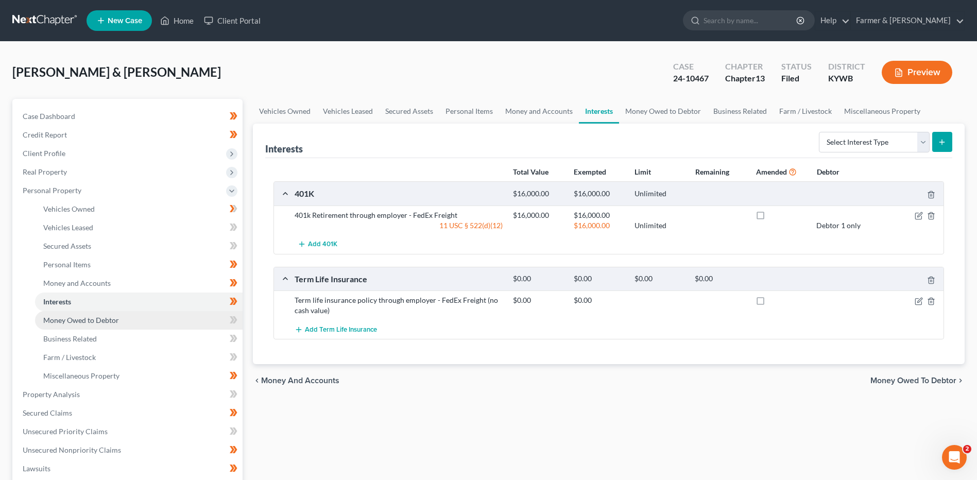
click at [93, 320] on span "Money Owed to Debtor" at bounding box center [81, 320] width 76 height 9
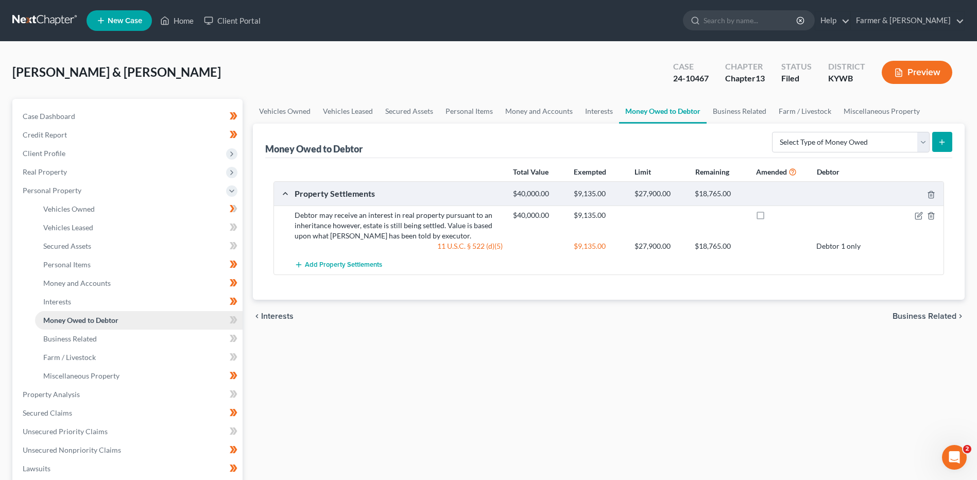
click at [120, 328] on link "Money Owed to Debtor" at bounding box center [139, 320] width 208 height 19
click at [114, 343] on link "Business Related" at bounding box center [139, 339] width 208 height 19
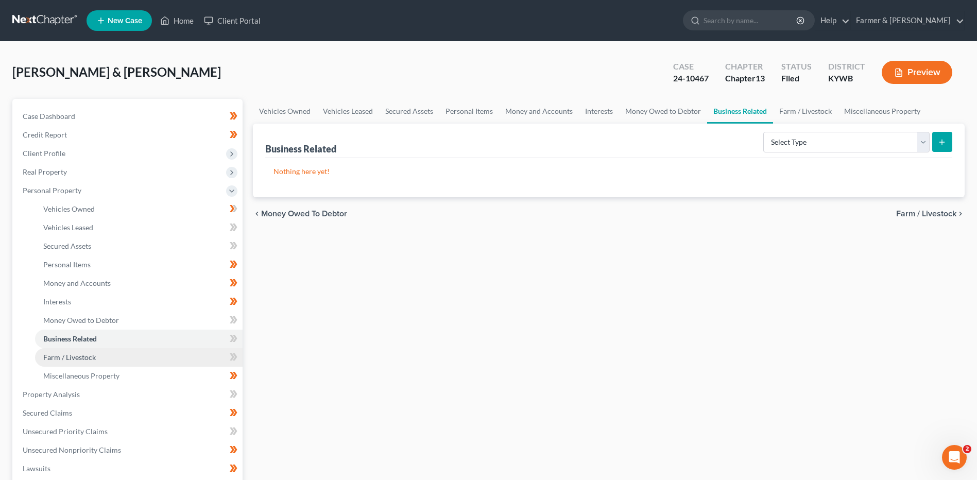
click at [111, 361] on link "Farm / Livestock" at bounding box center [139, 357] width 208 height 19
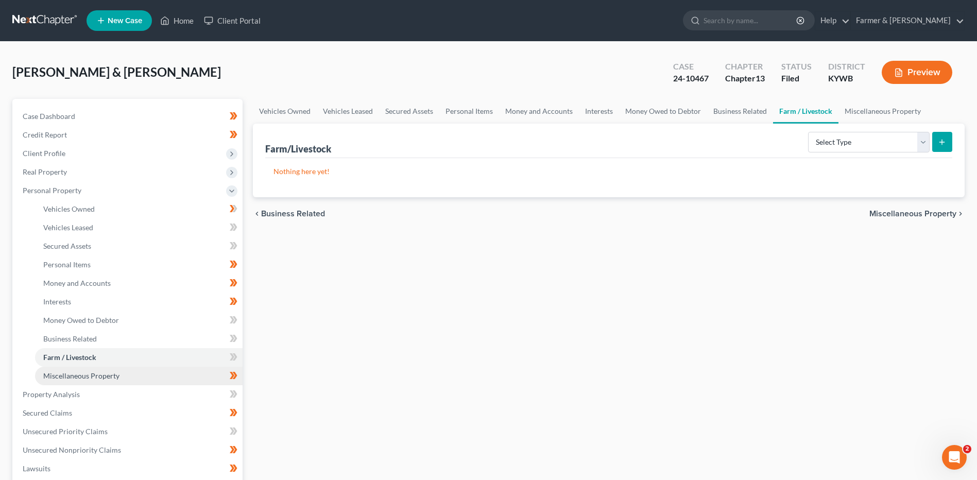
click at [112, 378] on span "Miscellaneous Property" at bounding box center [81, 375] width 76 height 9
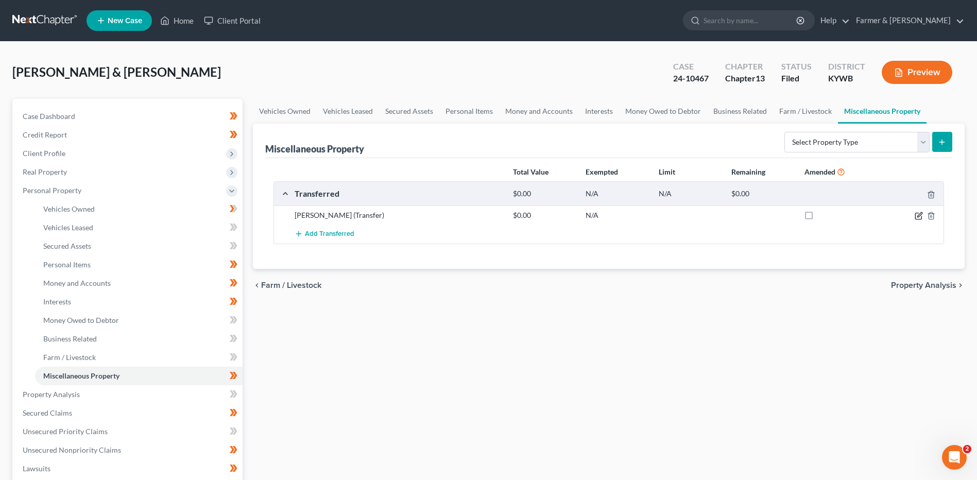
click at [918, 214] on icon "button" at bounding box center [919, 216] width 8 height 8
select select "Ordinary (within 2 years)"
select select "18"
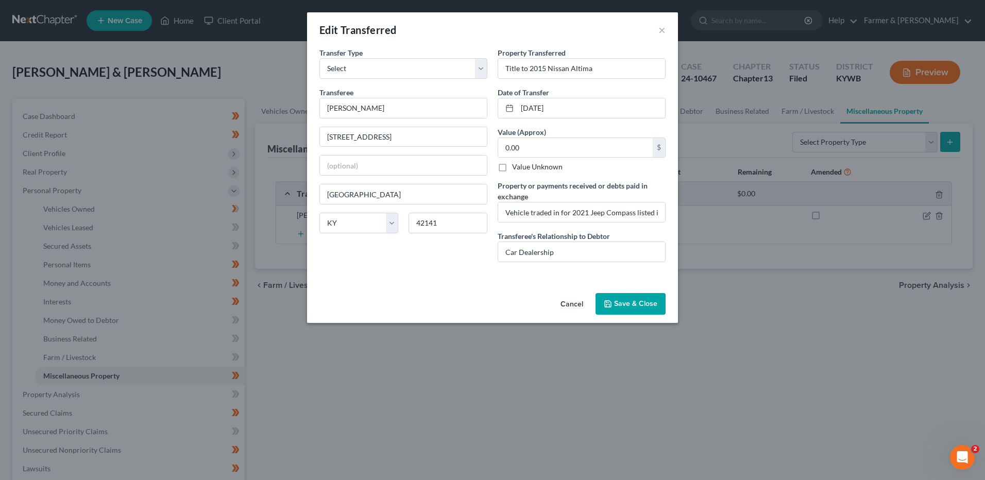
click at [572, 302] on button "Cancel" at bounding box center [571, 304] width 39 height 21
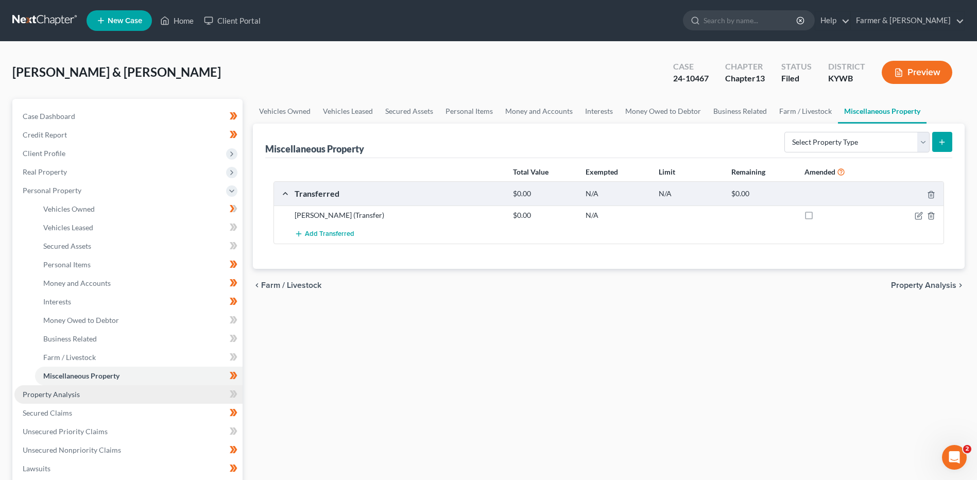
click at [109, 397] on link "Property Analysis" at bounding box center [128, 394] width 228 height 19
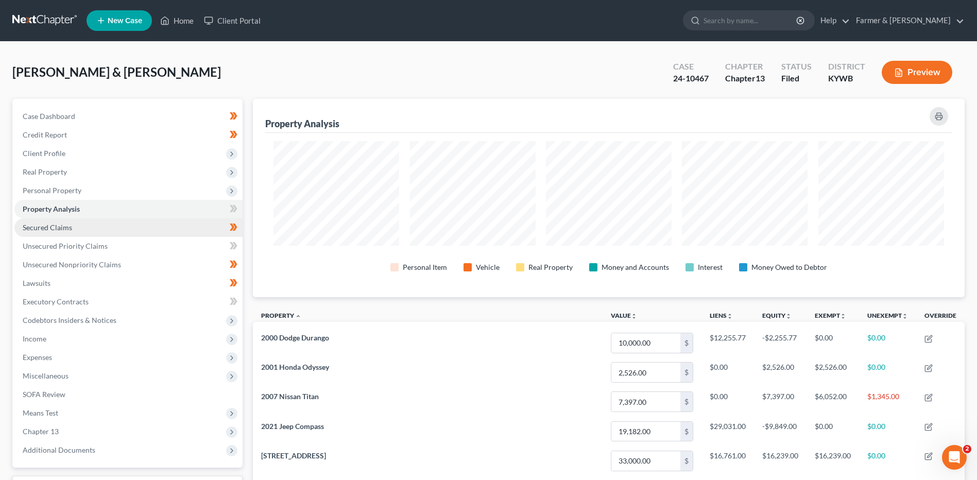
click at [106, 226] on link "Secured Claims" at bounding box center [128, 227] width 228 height 19
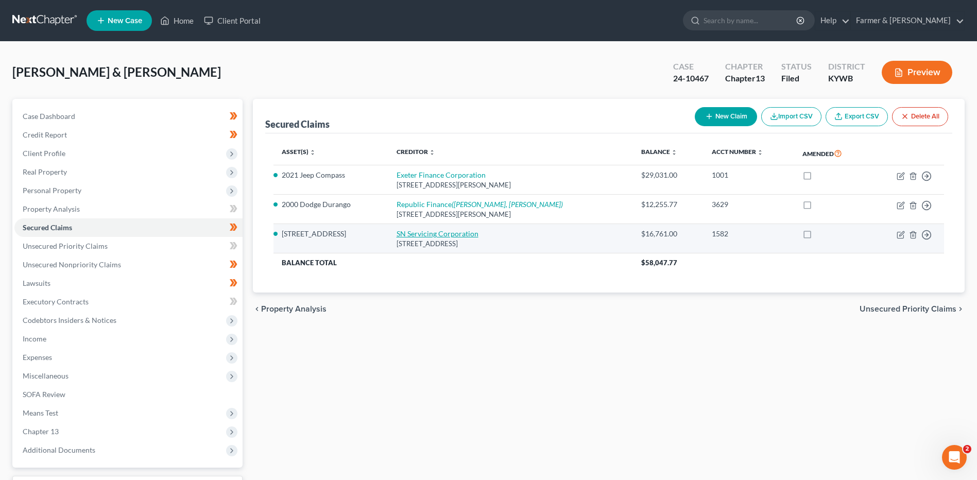
click at [426, 233] on link "SN Servicing Corporation" at bounding box center [438, 233] width 82 height 9
select select "4"
select select "3"
select select "4"
select select "0"
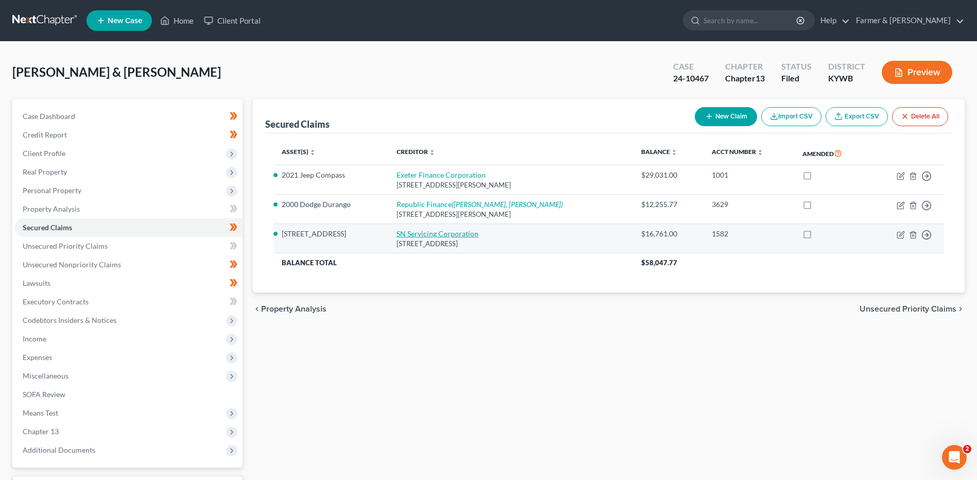
select select "0"
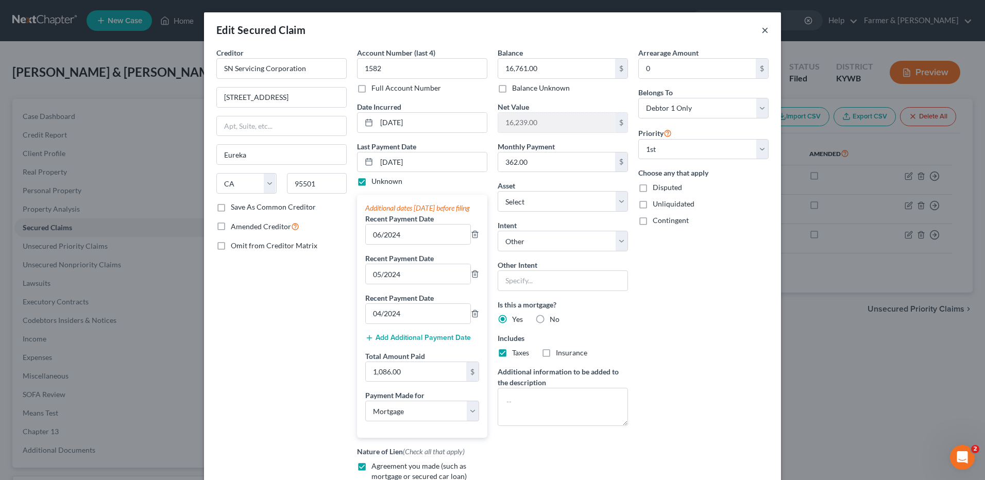
click at [764, 28] on button "×" at bounding box center [764, 30] width 7 height 12
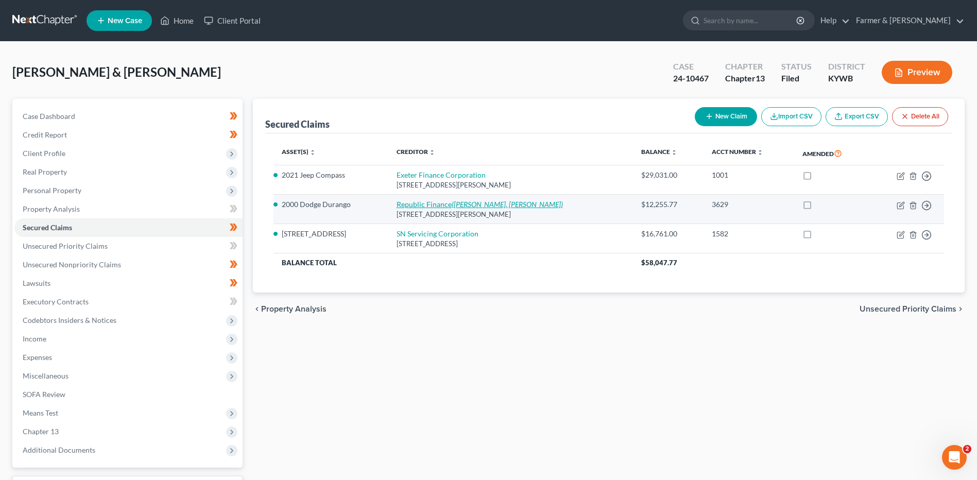
click at [473, 207] on icon "(Bishop, Bryan Neal)" at bounding box center [507, 204] width 111 height 9
select select "18"
select select "5"
select select "0"
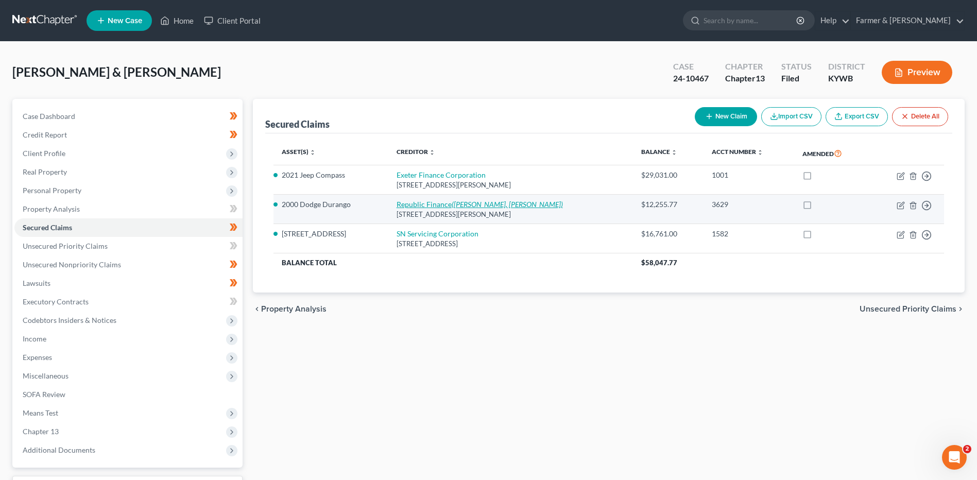
select select "0"
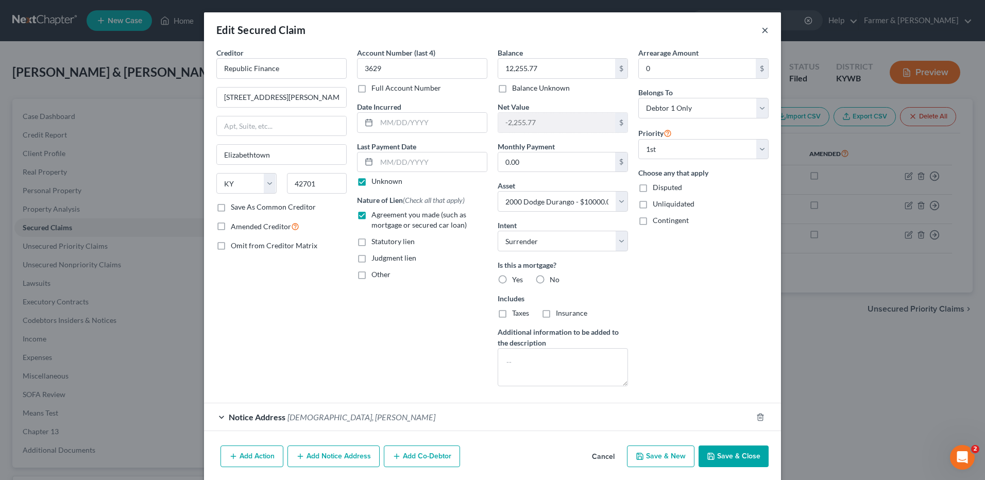
click at [761, 32] on button "×" at bounding box center [764, 30] width 7 height 12
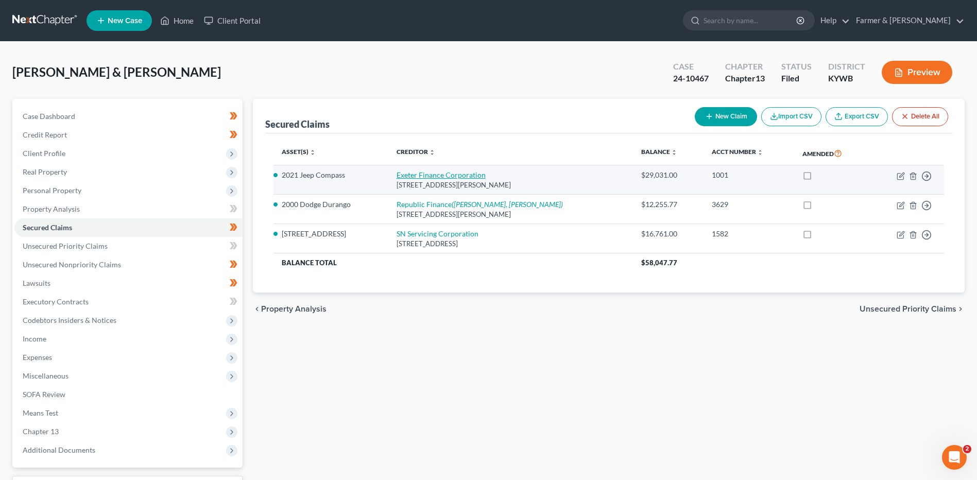
click at [480, 173] on link "Exeter Finance Corporation" at bounding box center [441, 175] width 89 height 9
select select "45"
select select "0"
select select "8"
select select "4"
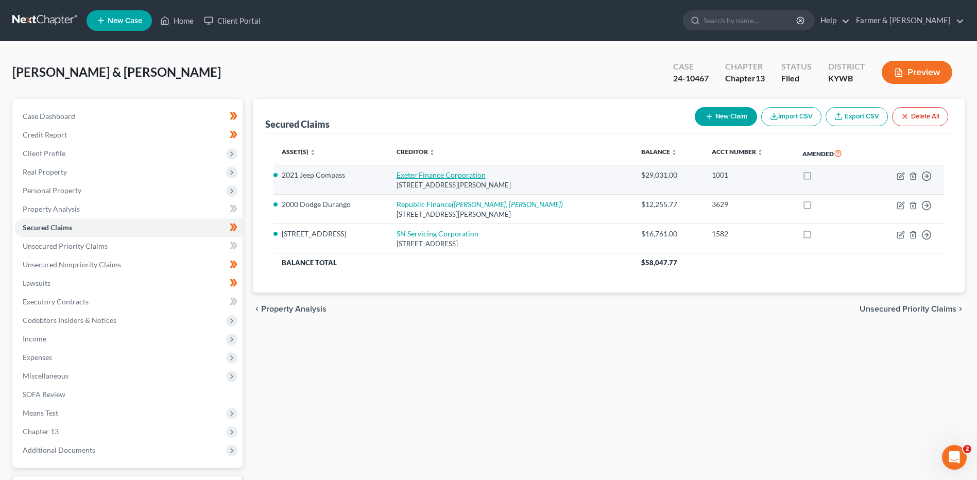
select select "0"
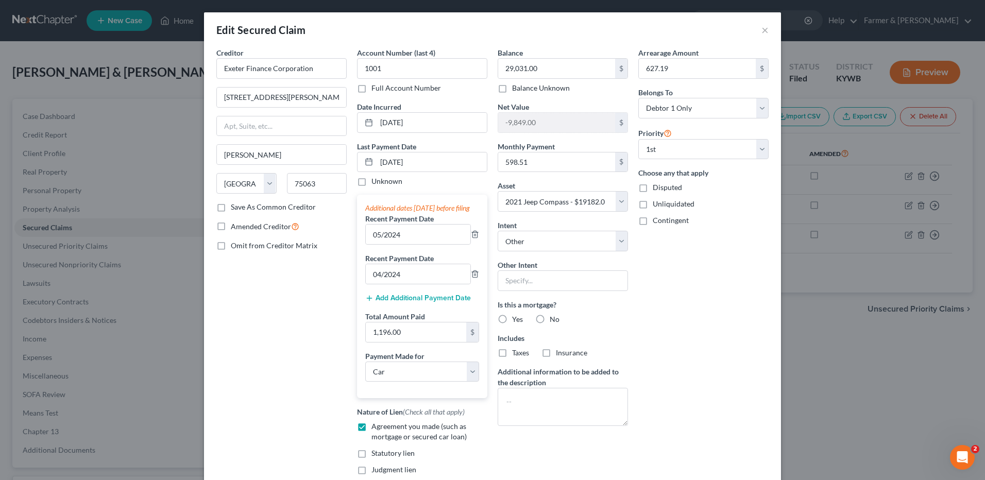
click at [765, 29] on div "Edit Secured Claim ×" at bounding box center [492, 29] width 577 height 35
click at [762, 31] on button "×" at bounding box center [764, 30] width 7 height 12
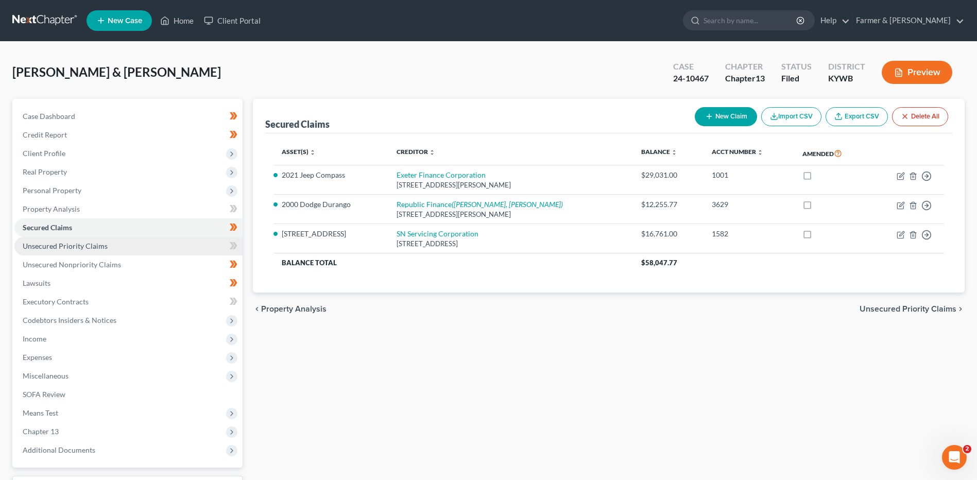
click at [117, 245] on link "Unsecured Priority Claims" at bounding box center [128, 246] width 228 height 19
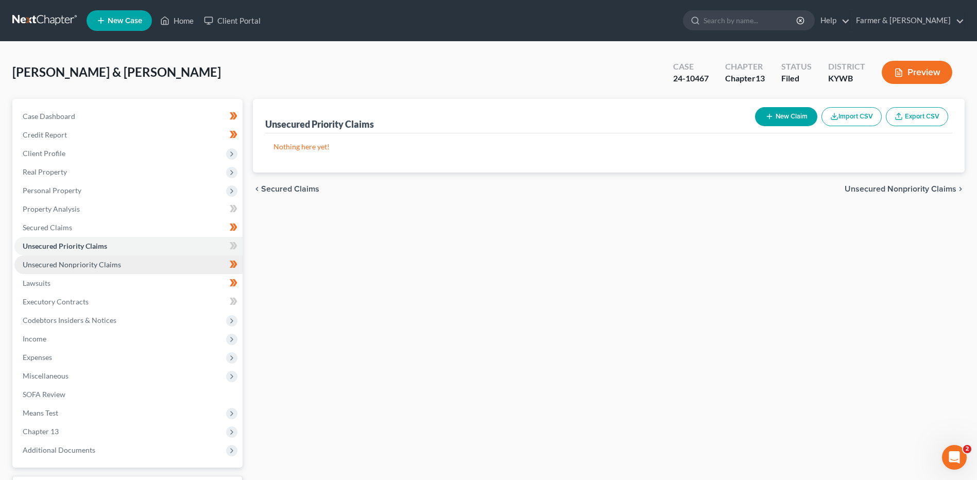
click at [115, 262] on span "Unsecured Nonpriority Claims" at bounding box center [72, 264] width 98 height 9
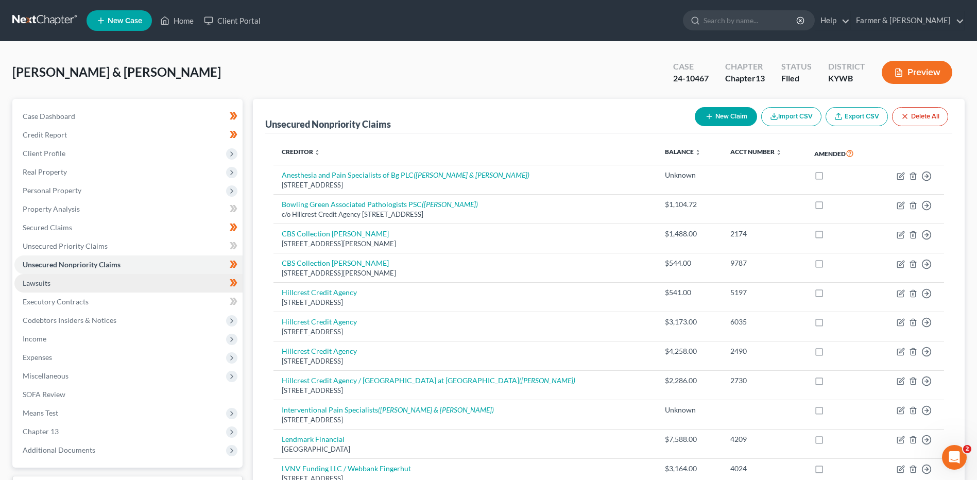
click at [72, 283] on link "Lawsuits" at bounding box center [128, 283] width 228 height 19
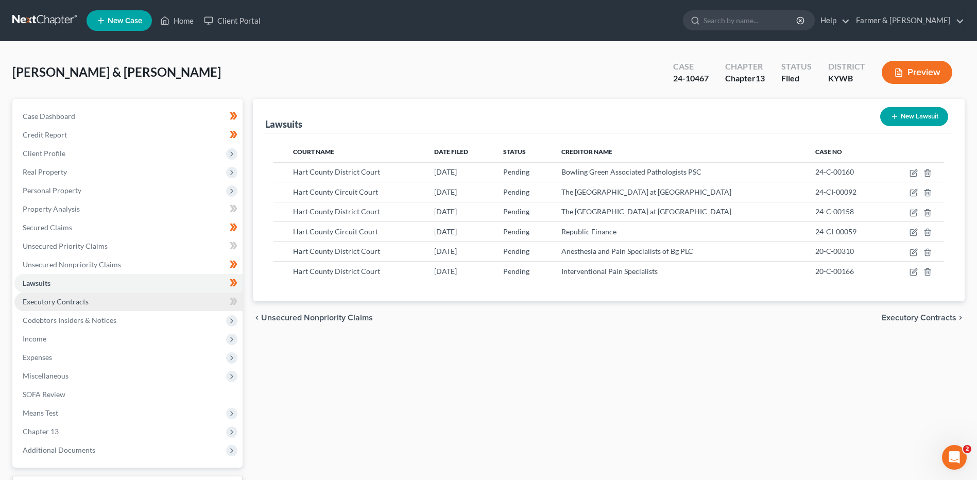
click at [80, 297] on span "Executory Contracts" at bounding box center [56, 301] width 66 height 9
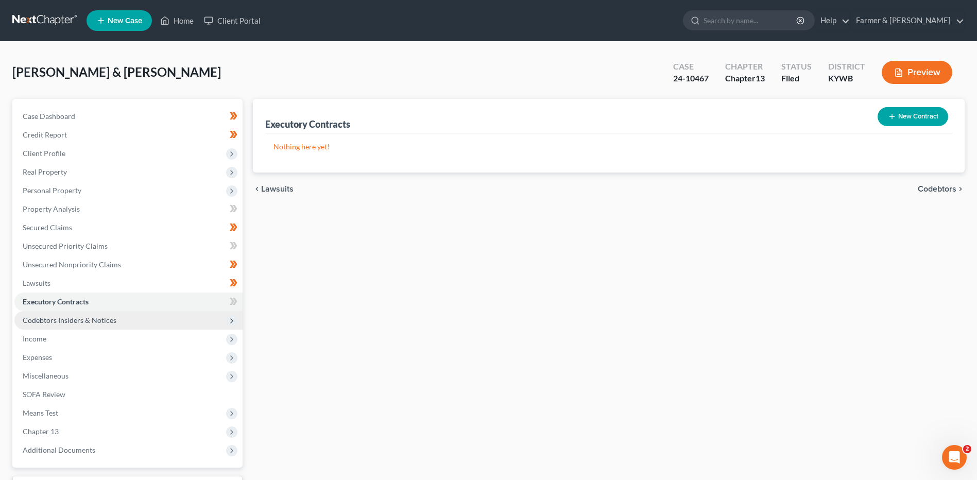
click at [82, 318] on span "Codebtors Insiders & Notices" at bounding box center [70, 320] width 94 height 9
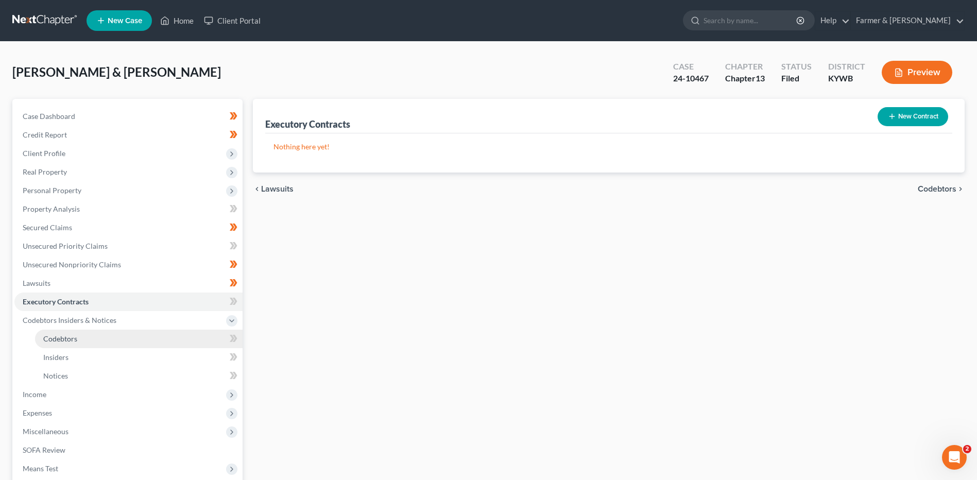
click at [66, 337] on span "Codebtors" at bounding box center [60, 338] width 34 height 9
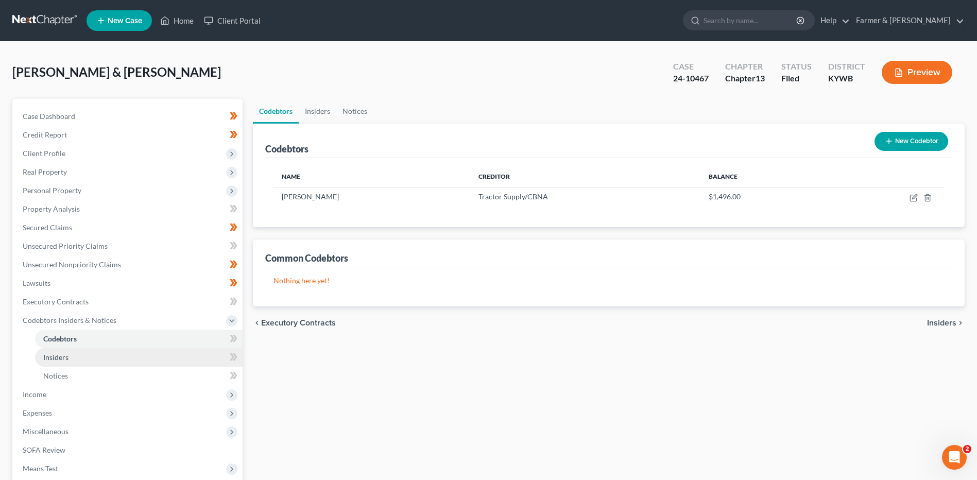
click at [67, 351] on link "Insiders" at bounding box center [139, 357] width 208 height 19
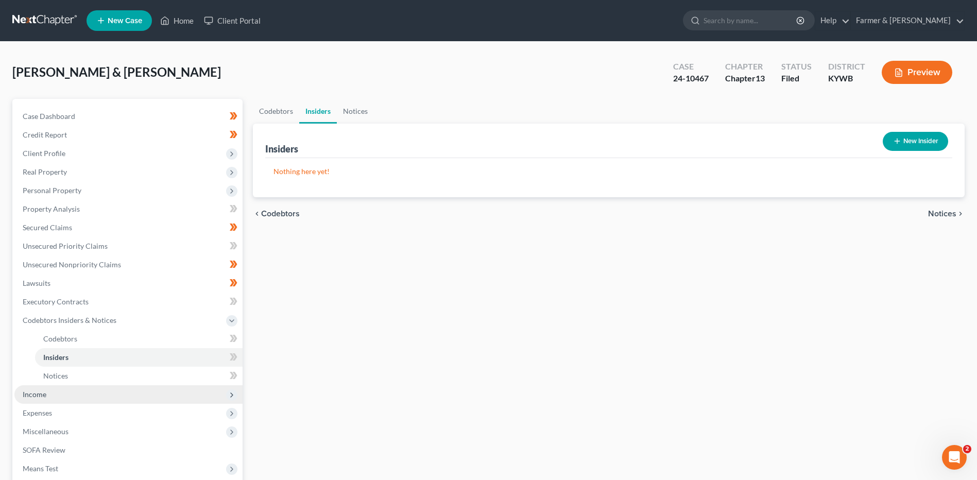
click at [60, 395] on span "Income" at bounding box center [128, 394] width 228 height 19
click at [85, 348] on link "Employment Income" at bounding box center [139, 357] width 208 height 19
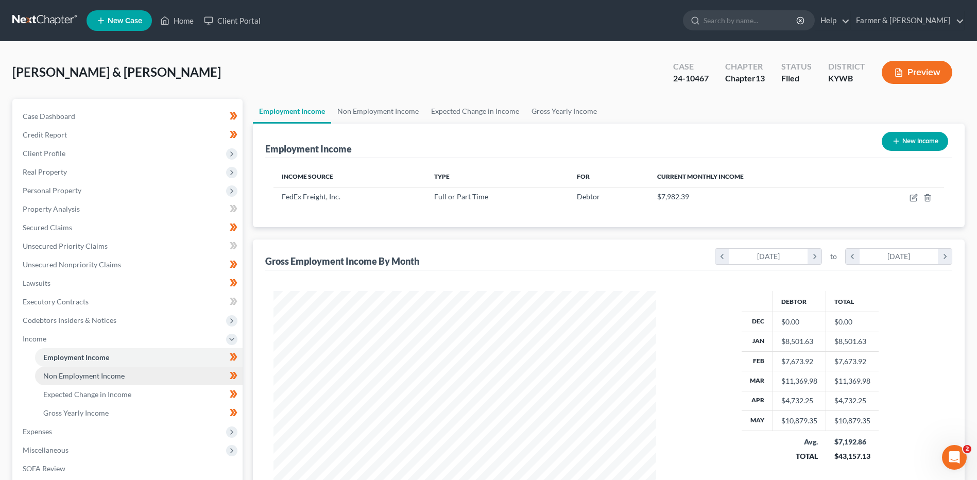
scroll to position [191, 403]
click at [90, 373] on span "Non Employment Income" at bounding box center [83, 375] width 81 height 9
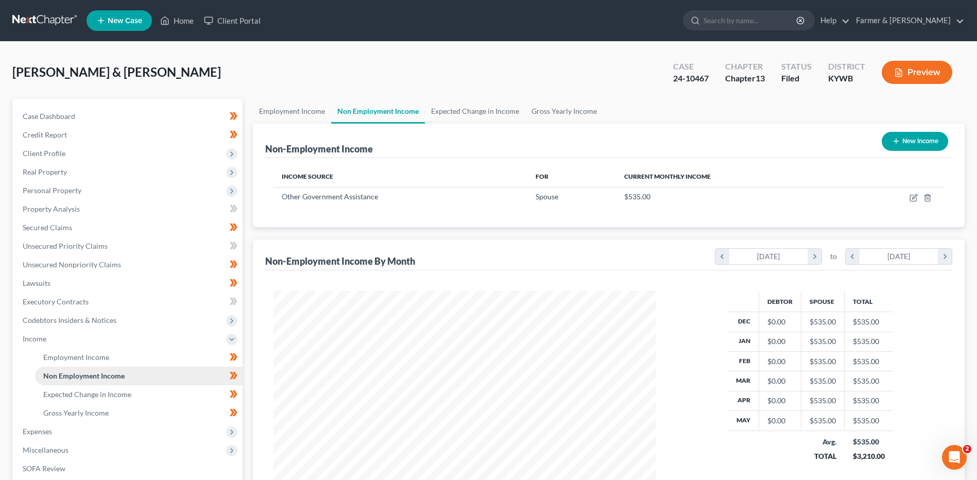
scroll to position [191, 403]
click at [82, 399] on link "Expected Change in Income" at bounding box center [139, 394] width 208 height 19
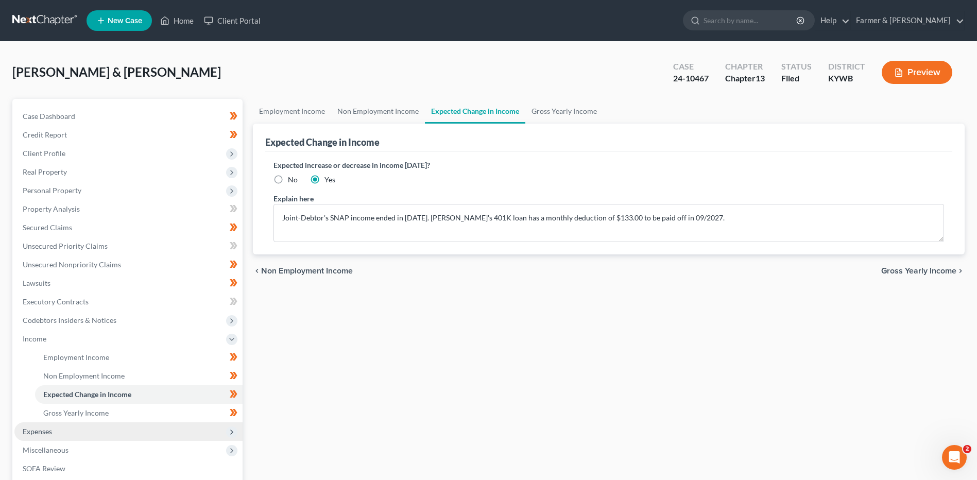
click at [73, 427] on span "Expenses" at bounding box center [128, 431] width 228 height 19
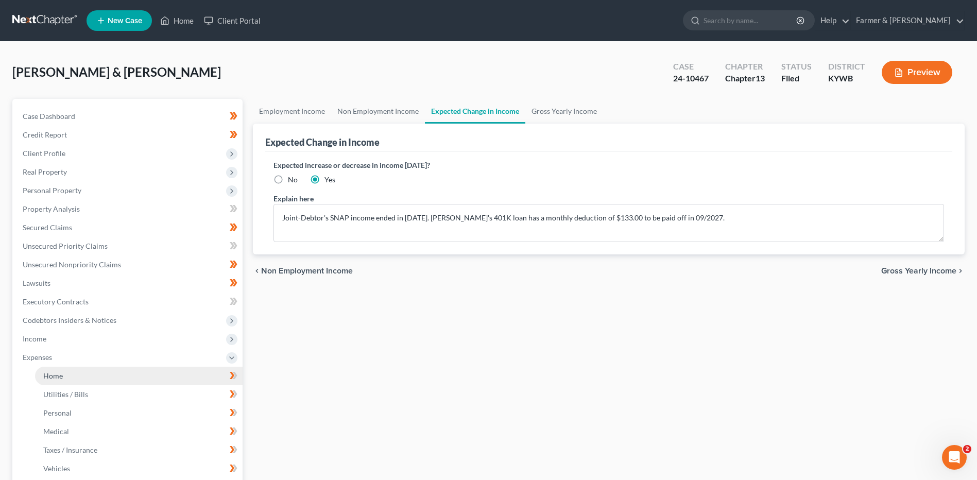
click at [80, 373] on link "Home" at bounding box center [139, 376] width 208 height 19
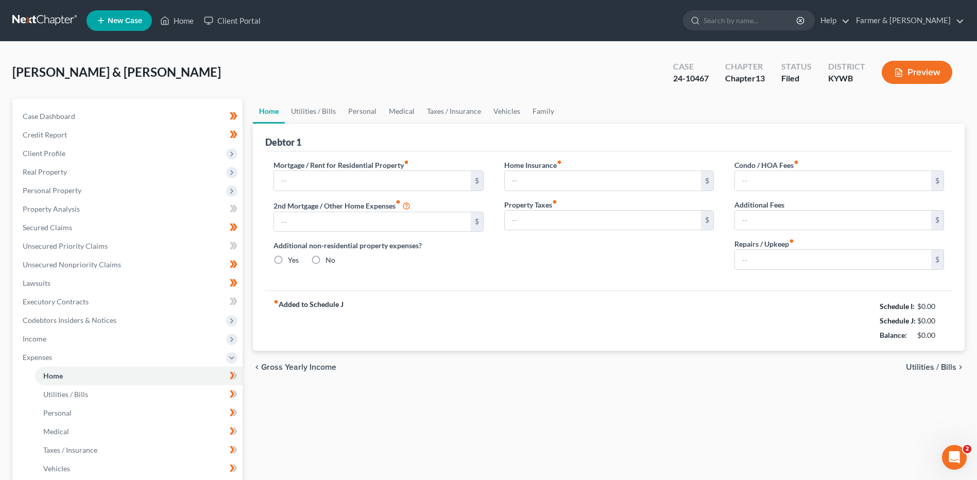
type input "365.00"
type input "0.00"
radio input "true"
type input "126.00"
type input "0.00"
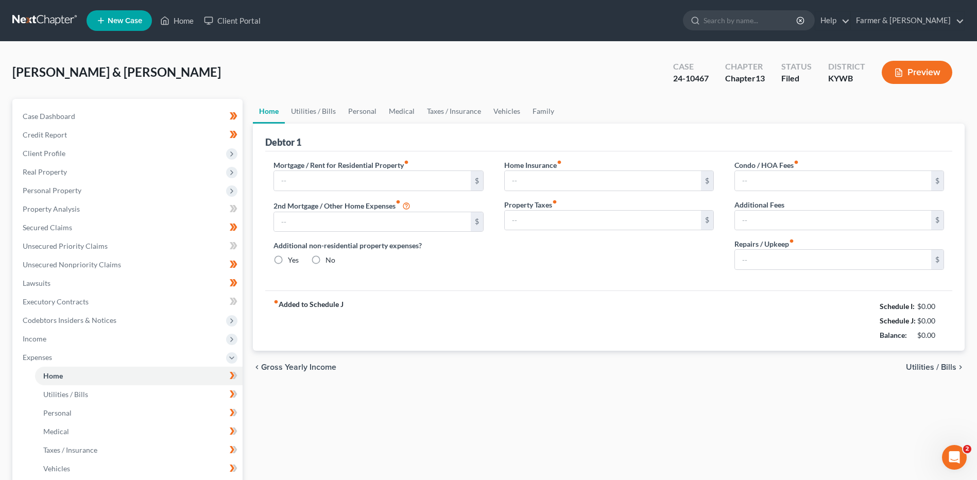
type input "0.00"
type input "200.00"
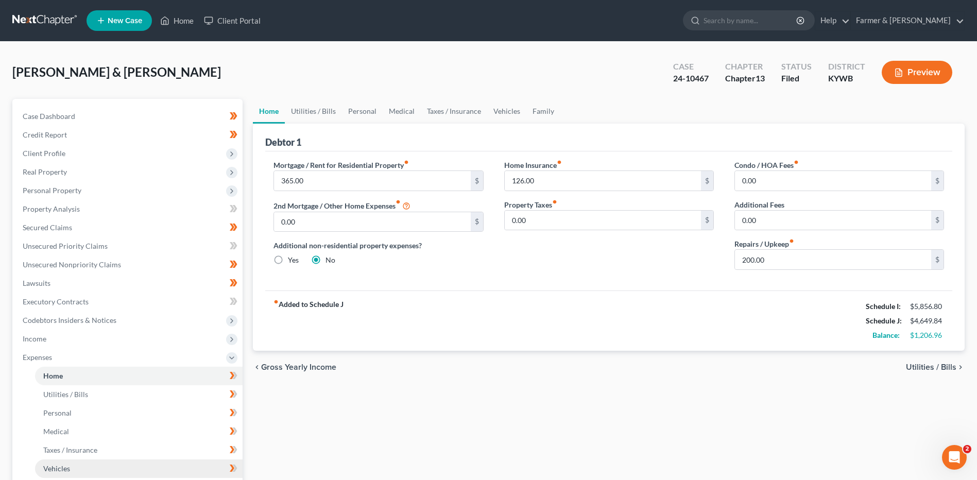
click at [66, 470] on span "Vehicles" at bounding box center [56, 468] width 27 height 9
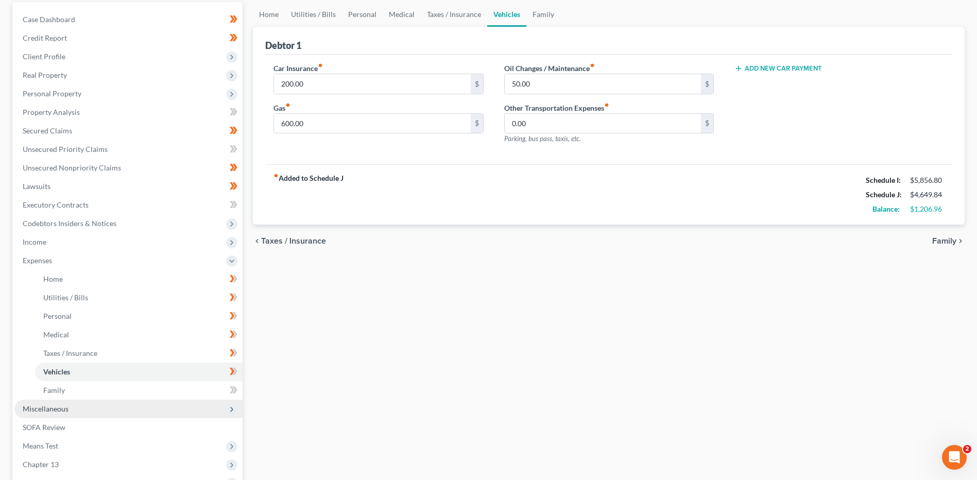
scroll to position [103, 0]
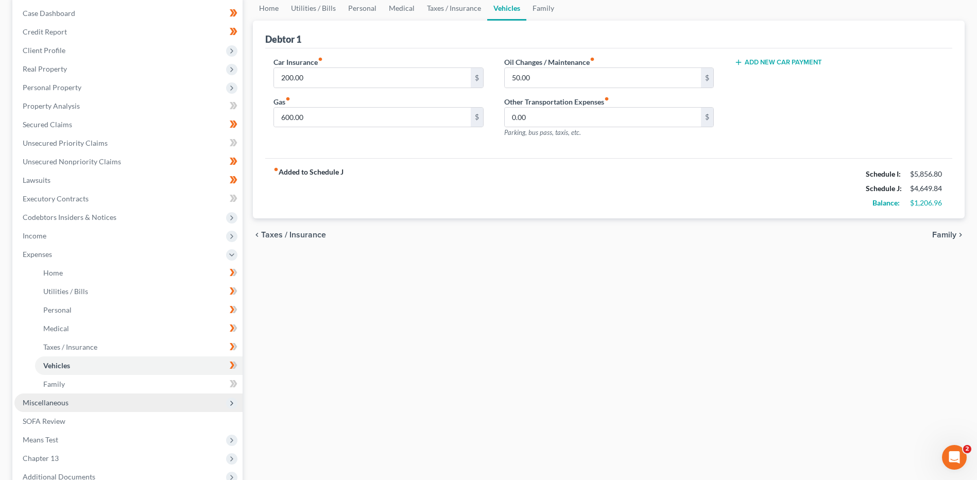
click at [91, 396] on span "Miscellaneous" at bounding box center [128, 403] width 228 height 19
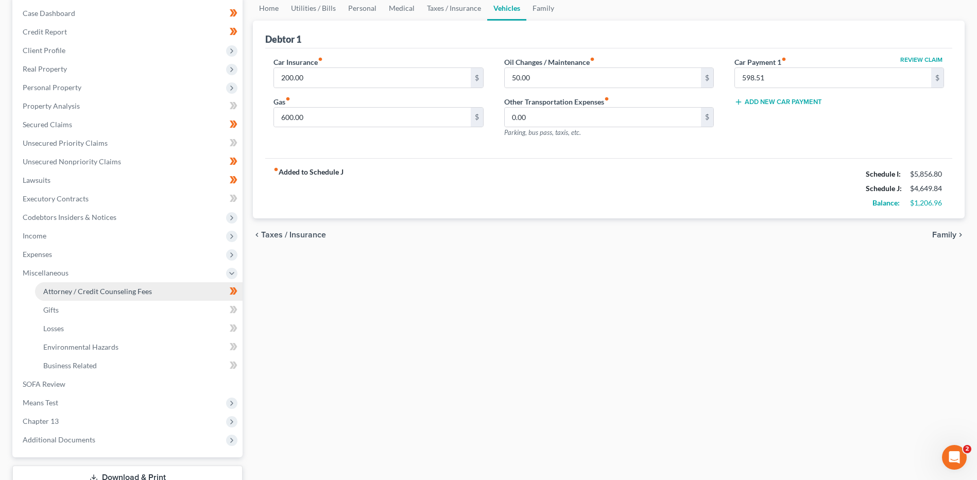
click at [95, 290] on span "Attorney / Credit Counseling Fees" at bounding box center [97, 291] width 109 height 9
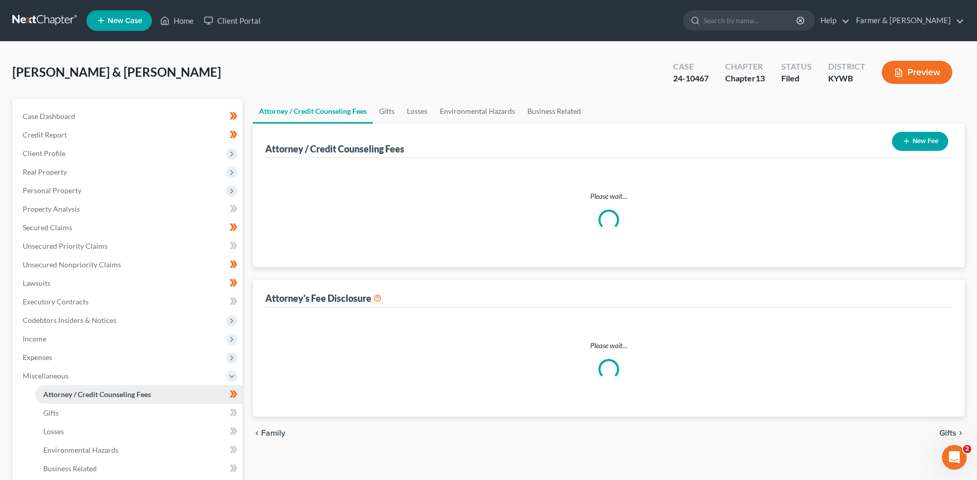
select select "0"
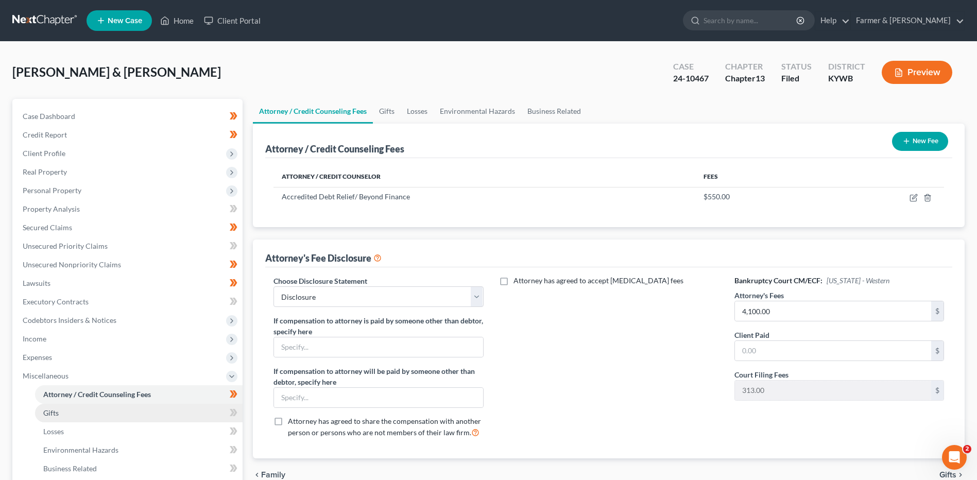
click at [73, 410] on link "Gifts" at bounding box center [139, 413] width 208 height 19
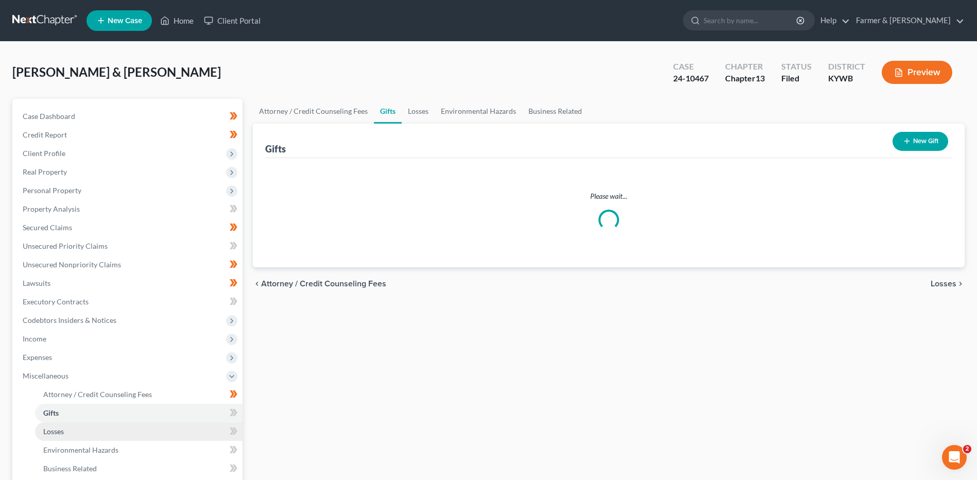
click at [72, 425] on link "Losses" at bounding box center [139, 431] width 208 height 19
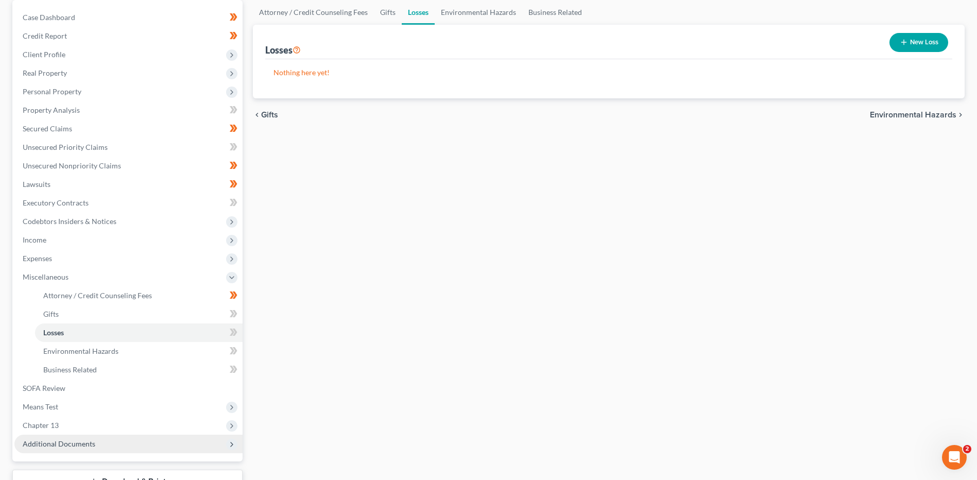
scroll to position [103, 0]
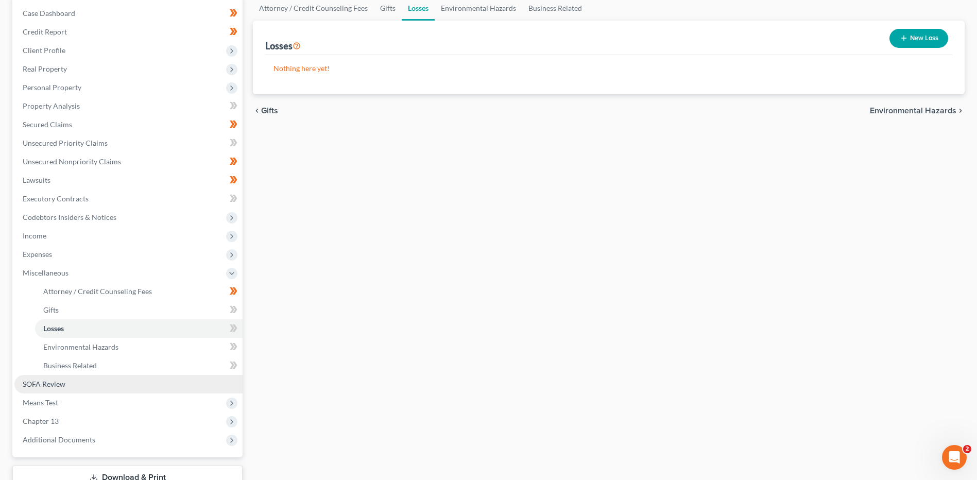
click at [77, 389] on link "SOFA Review" at bounding box center [128, 384] width 228 height 19
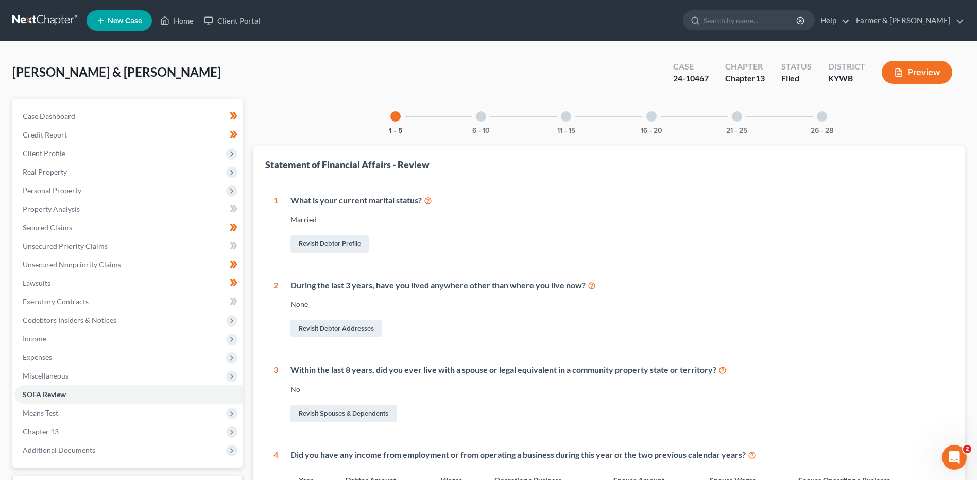
click at [483, 120] on div at bounding box center [481, 116] width 10 height 10
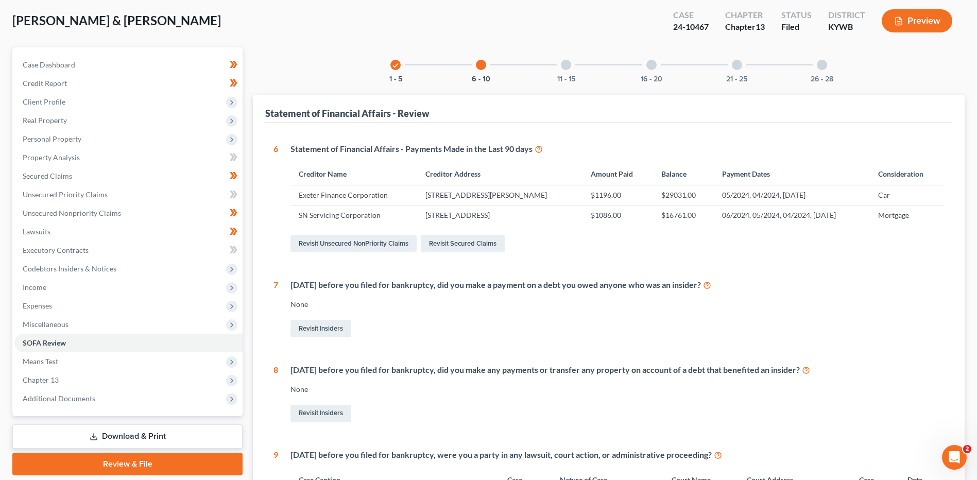
click at [581, 77] on div "11 - 15" at bounding box center [566, 64] width 35 height 35
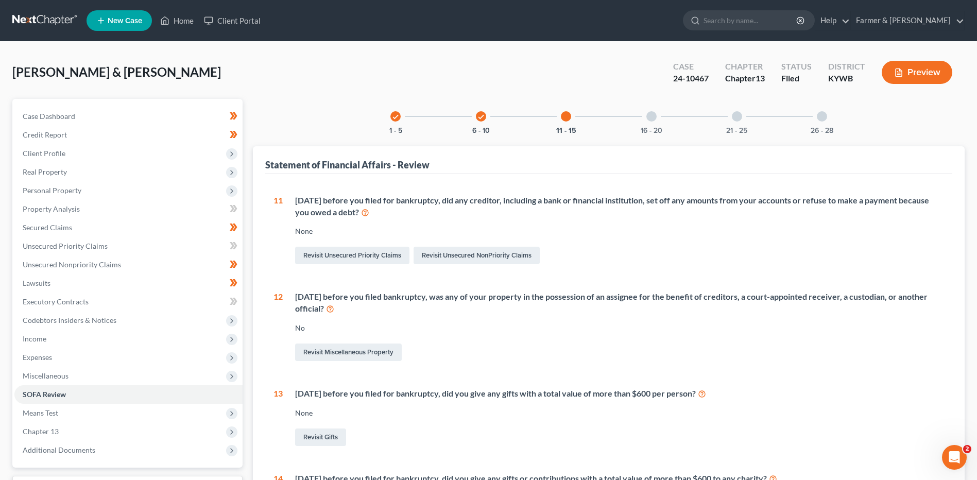
click at [654, 124] on div "16 - 20" at bounding box center [651, 116] width 35 height 35
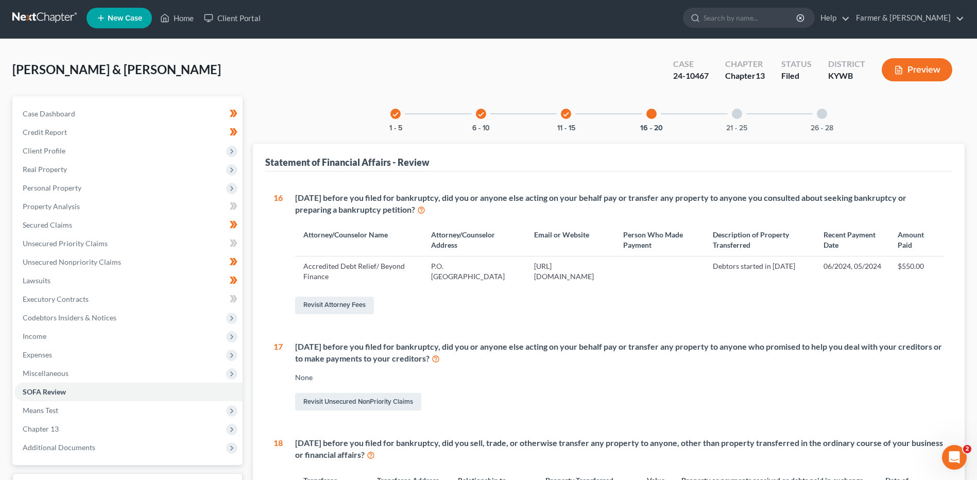
click at [738, 105] on div "21 - 25" at bounding box center [737, 113] width 35 height 35
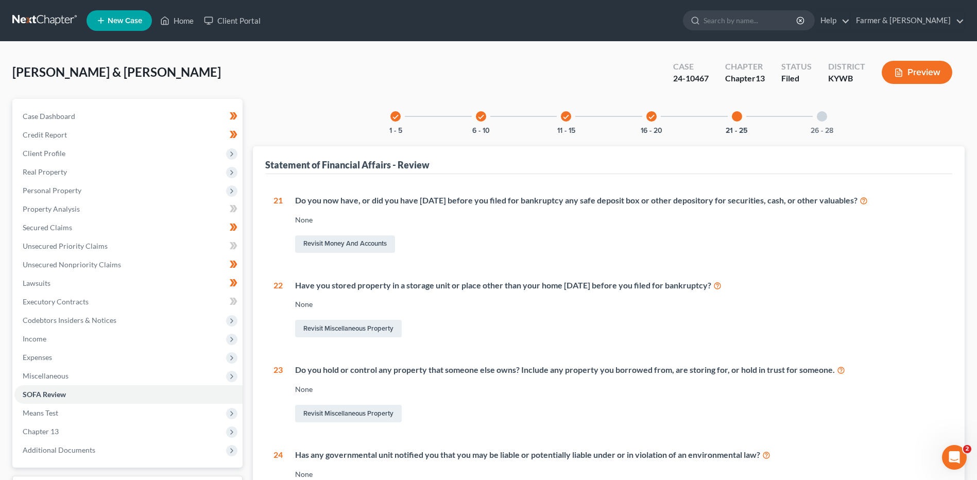
click at [826, 124] on div "26 - 28" at bounding box center [822, 116] width 35 height 35
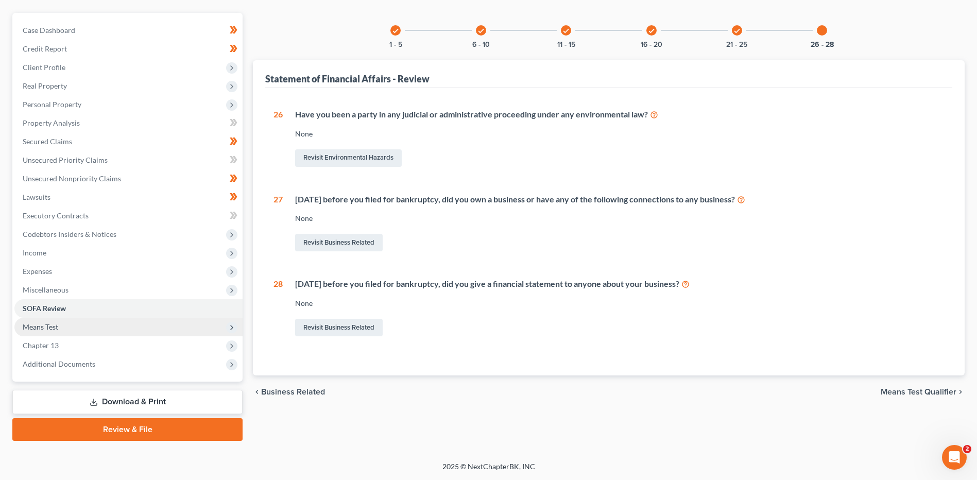
click at [81, 329] on span "Means Test" at bounding box center [128, 327] width 228 height 19
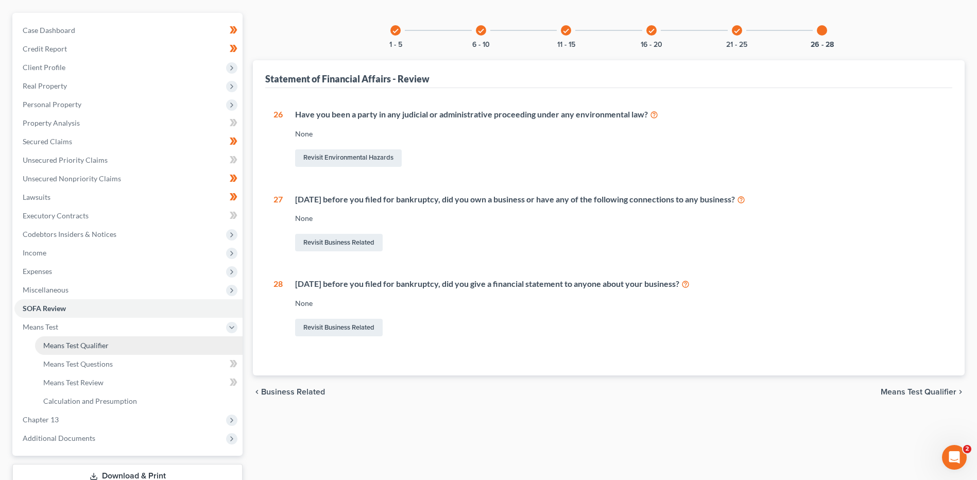
click at [98, 342] on span "Means Test Qualifier" at bounding box center [75, 345] width 65 height 9
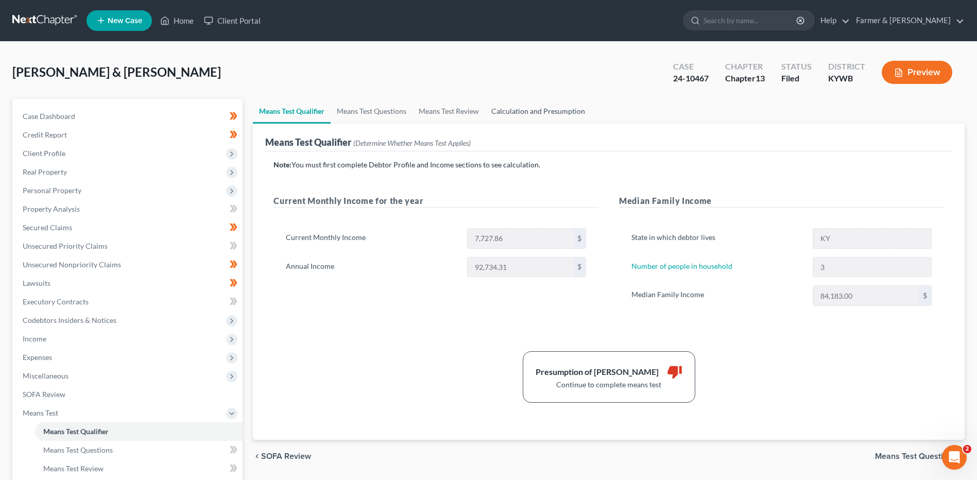
click at [561, 120] on link "Calculation and Presumption" at bounding box center [538, 111] width 106 height 25
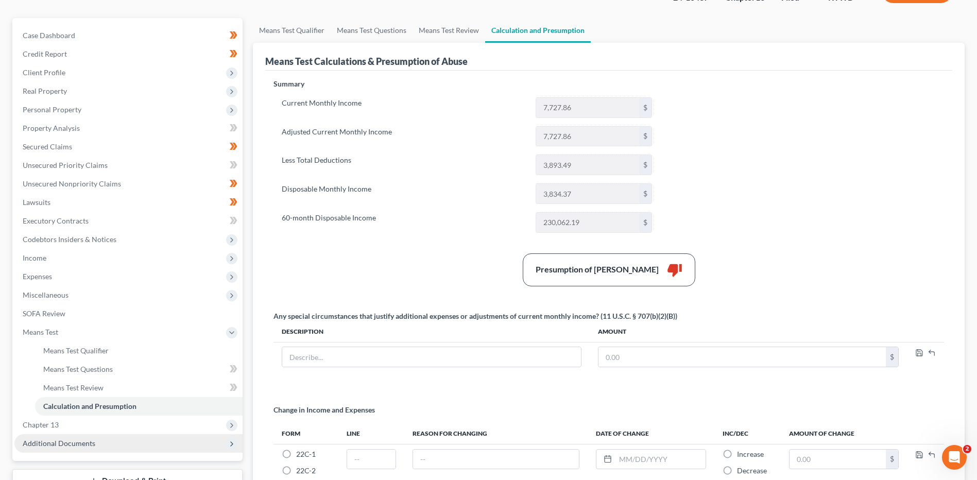
scroll to position [186, 0]
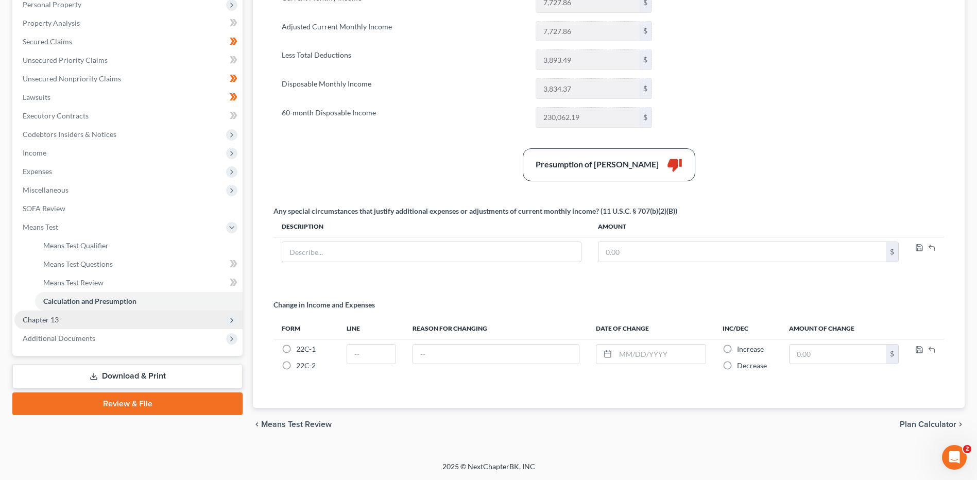
drag, startPoint x: 97, startPoint y: 324, endPoint x: 104, endPoint y: 321, distance: 7.2
click at [97, 324] on span "Chapter 13" at bounding box center [128, 320] width 228 height 19
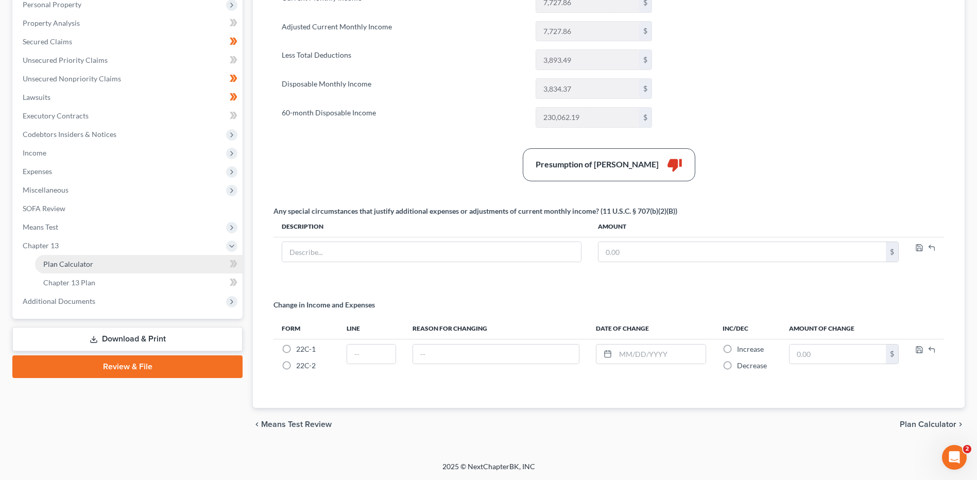
click at [104, 266] on link "Plan Calculator" at bounding box center [139, 264] width 208 height 19
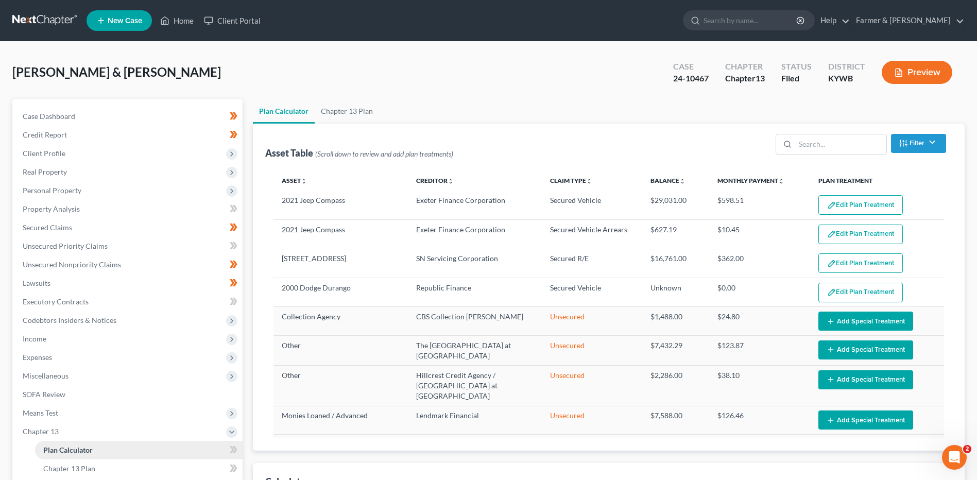
select select "59"
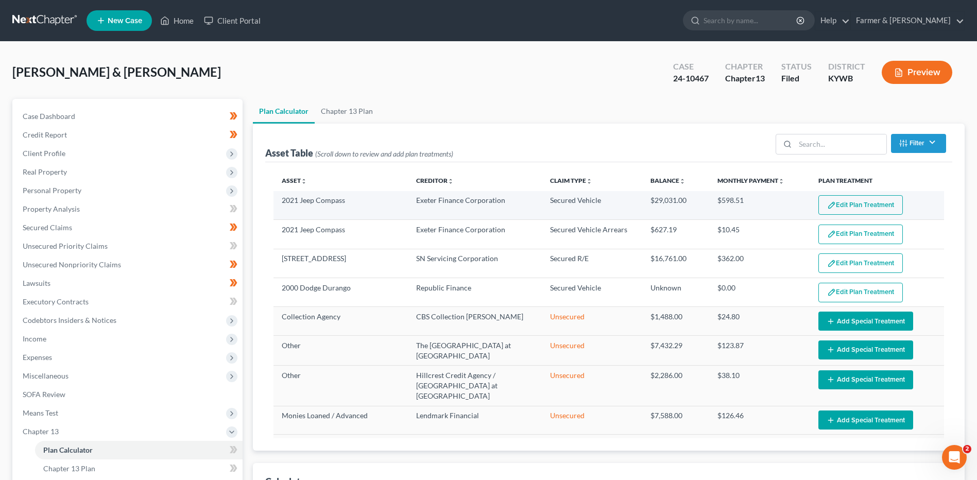
click at [835, 206] on button "Edit Plan Treatment" at bounding box center [861, 205] width 84 height 20
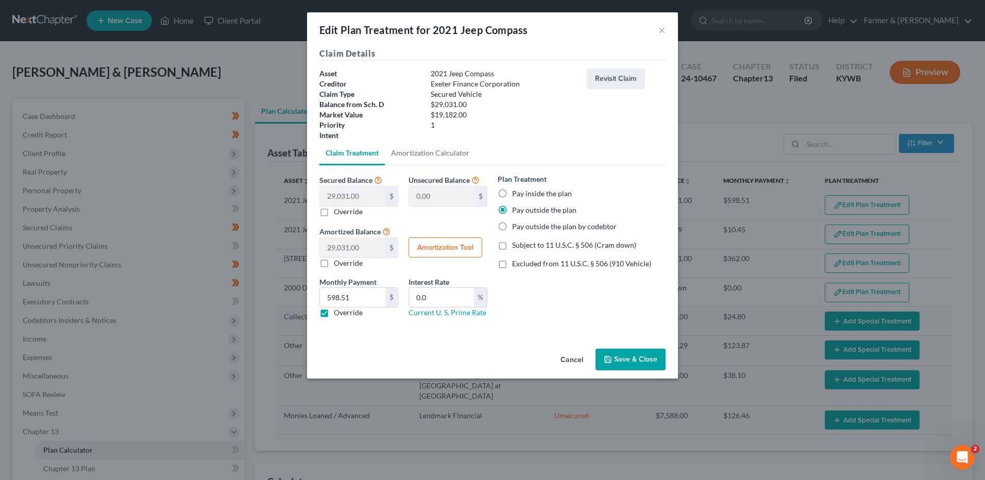
click at [576, 366] on button "Cancel" at bounding box center [571, 360] width 39 height 21
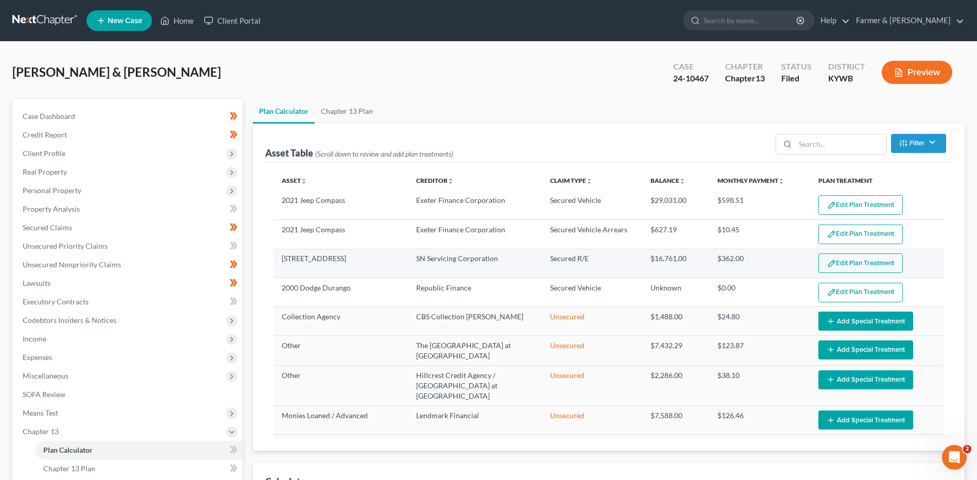
click at [832, 258] on button "Edit Plan Treatment" at bounding box center [861, 263] width 84 height 20
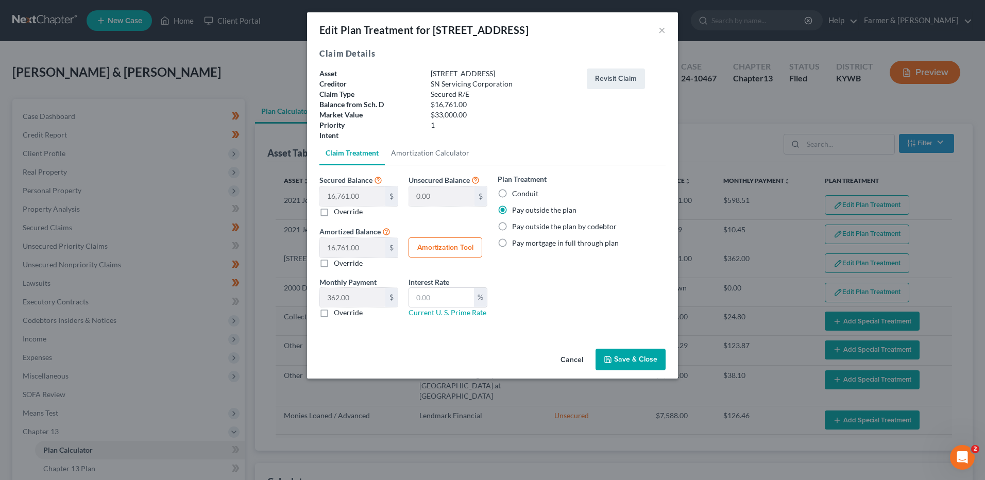
click at [565, 354] on button "Cancel" at bounding box center [571, 360] width 39 height 21
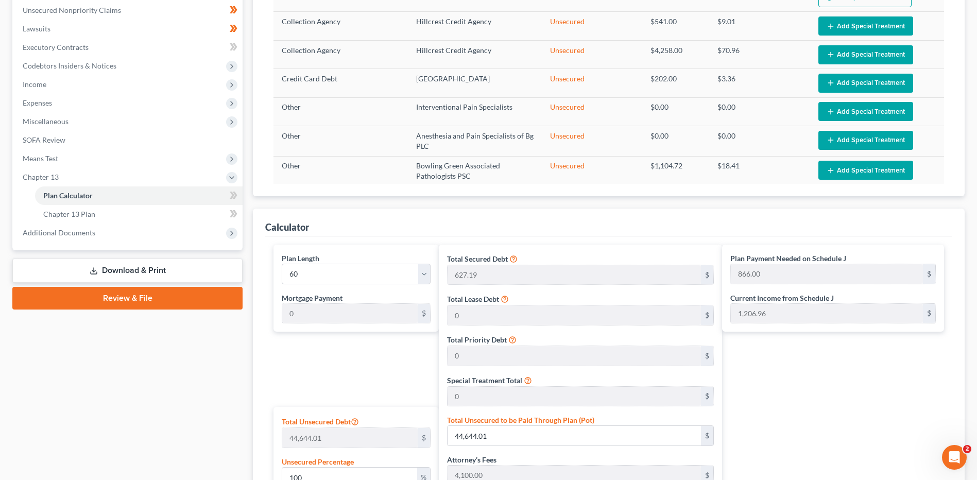
scroll to position [258, 0]
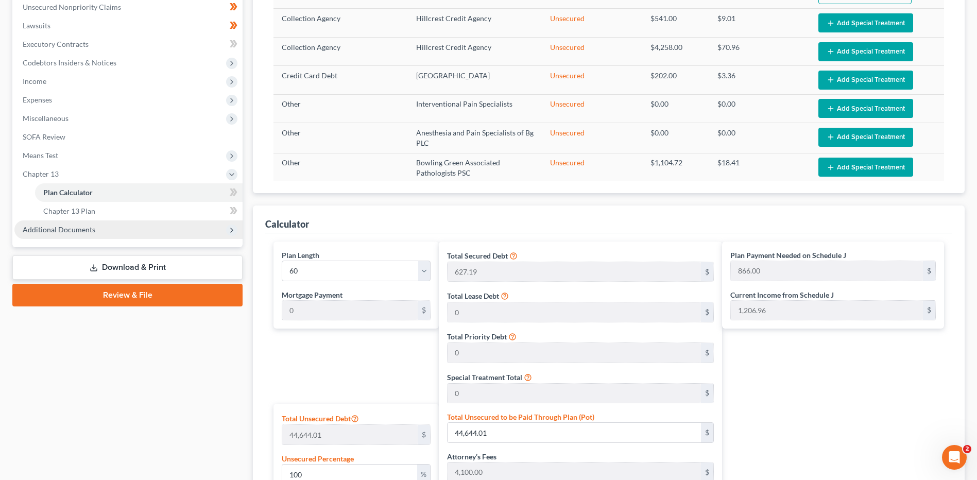
click at [130, 232] on span "Additional Documents" at bounding box center [128, 229] width 228 height 19
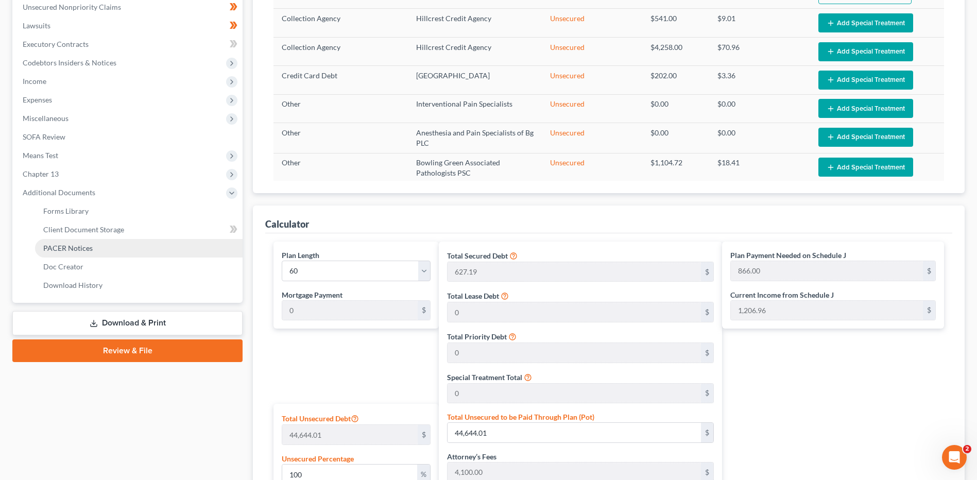
click at [102, 253] on link "PACER Notices" at bounding box center [139, 248] width 208 height 19
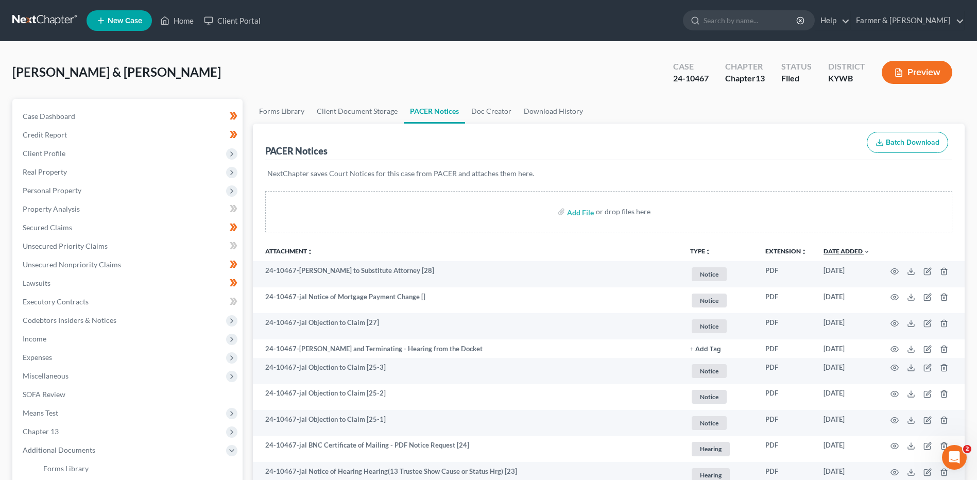
click at [847, 251] on link "Date Added unfold_more expand_more expand_less" at bounding box center [847, 251] width 46 height 8
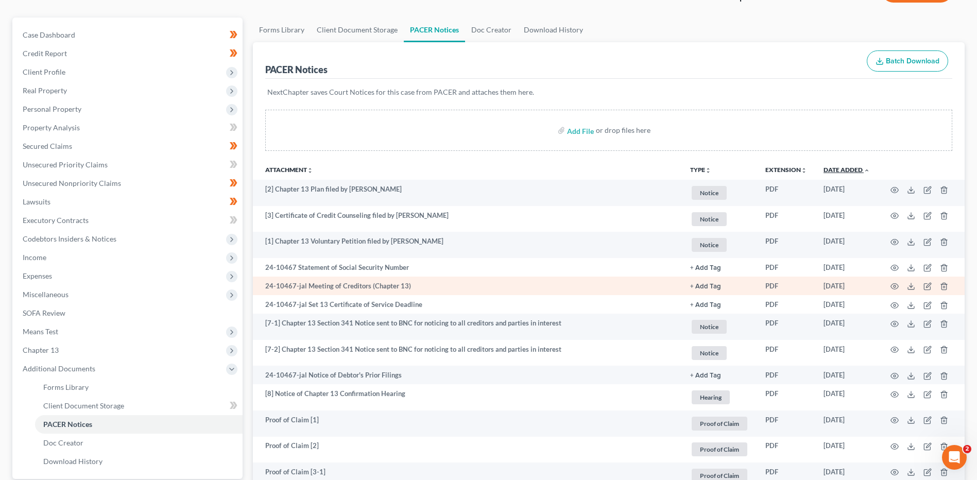
scroll to position [103, 0]
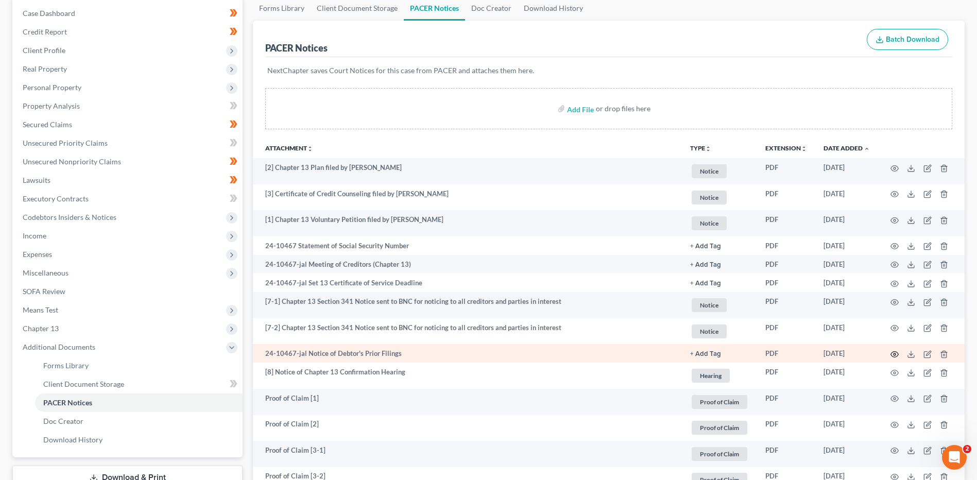
click at [896, 350] on icon "button" at bounding box center [895, 354] width 8 height 8
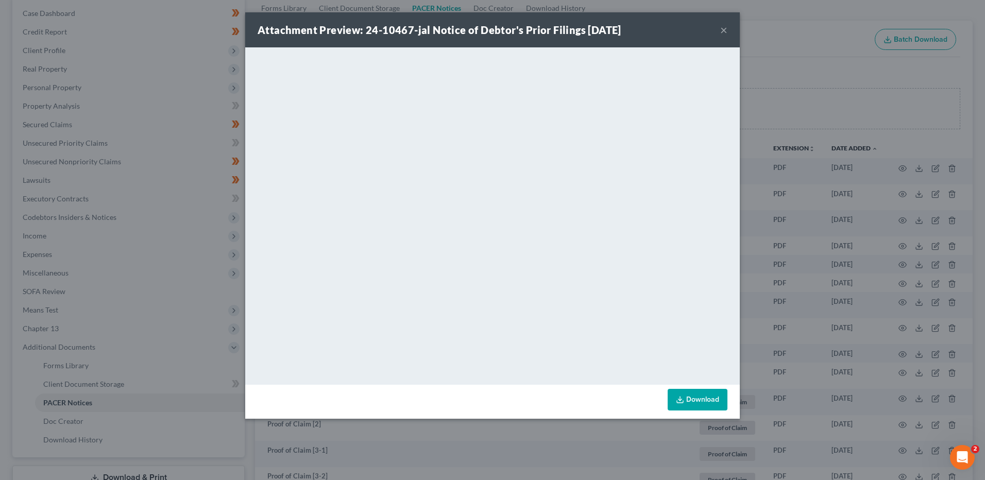
click at [724, 30] on button "×" at bounding box center [723, 30] width 7 height 12
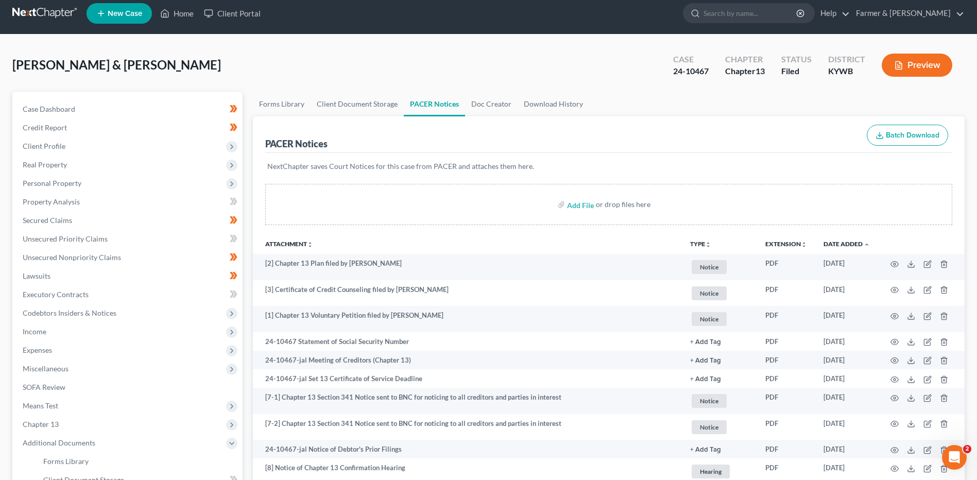
scroll to position [0, 0]
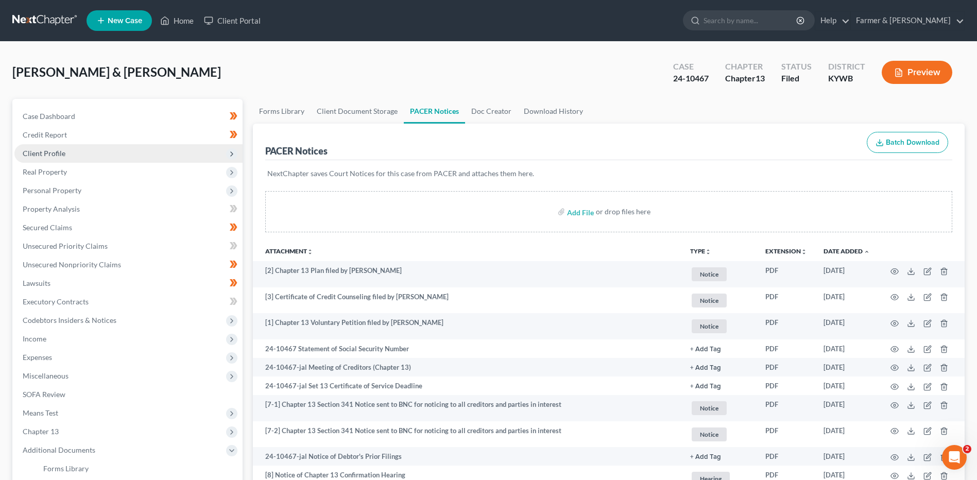
click at [102, 159] on span "Client Profile" at bounding box center [128, 153] width 228 height 19
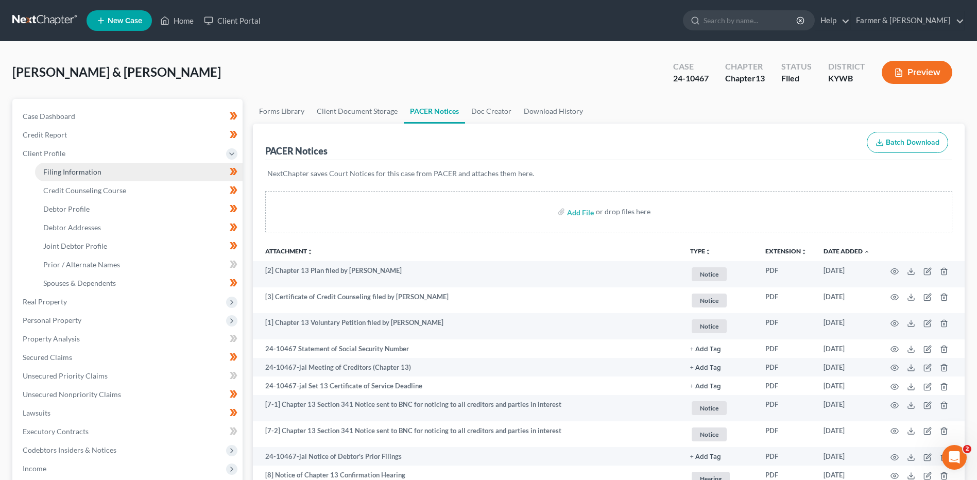
click at [104, 177] on link "Filing Information" at bounding box center [139, 172] width 208 height 19
select select "1"
select select "3"
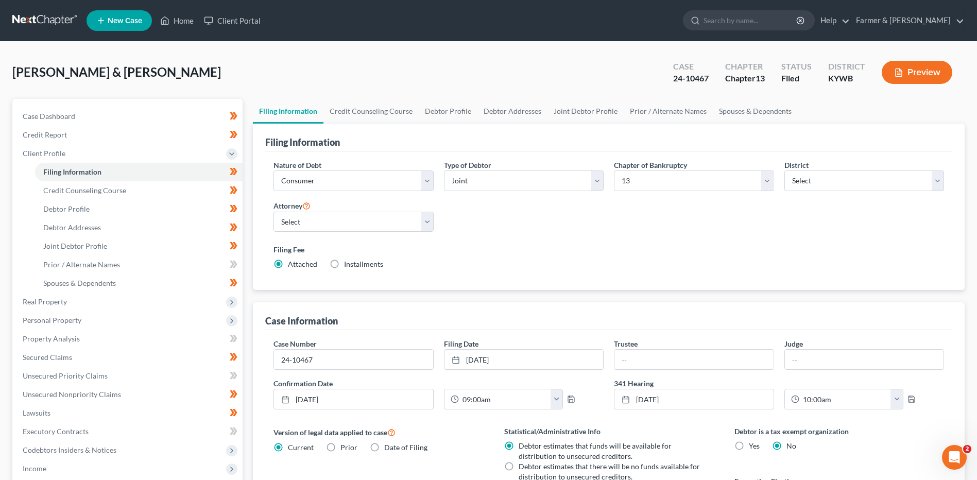
drag, startPoint x: 49, startPoint y: 12, endPoint x: 58, endPoint y: 22, distance: 13.1
click at [49, 12] on link at bounding box center [45, 20] width 66 height 19
click at [51, 25] on link at bounding box center [45, 20] width 66 height 19
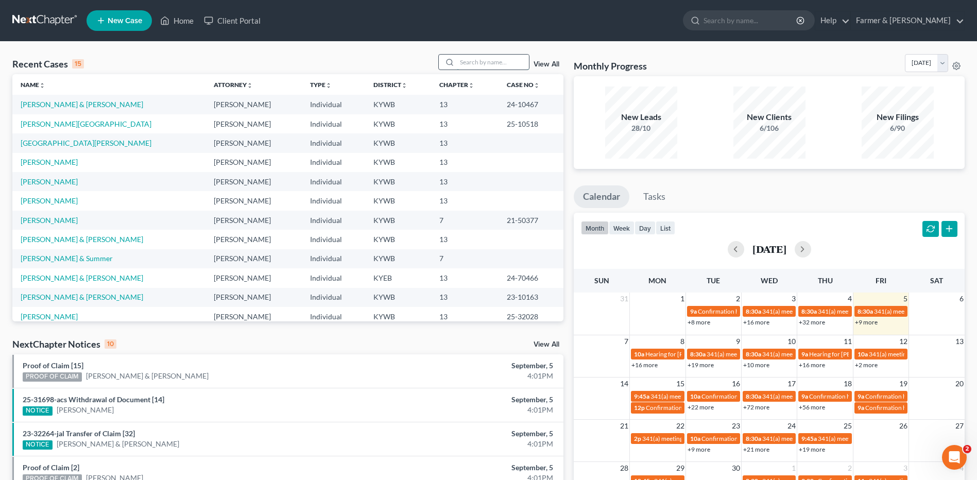
click at [483, 60] on input "search" at bounding box center [493, 62] width 72 height 15
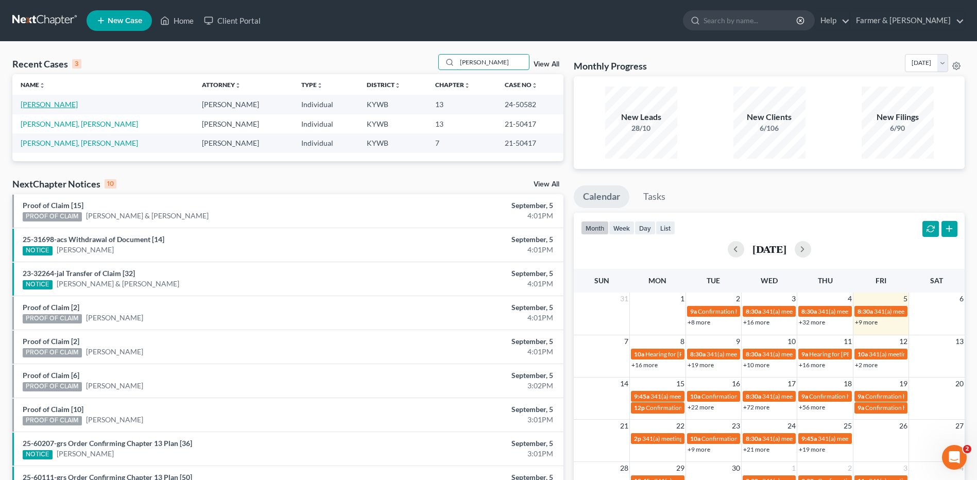
type input "stepp"
click at [59, 104] on link "Stepp, Monica" at bounding box center [49, 104] width 57 height 9
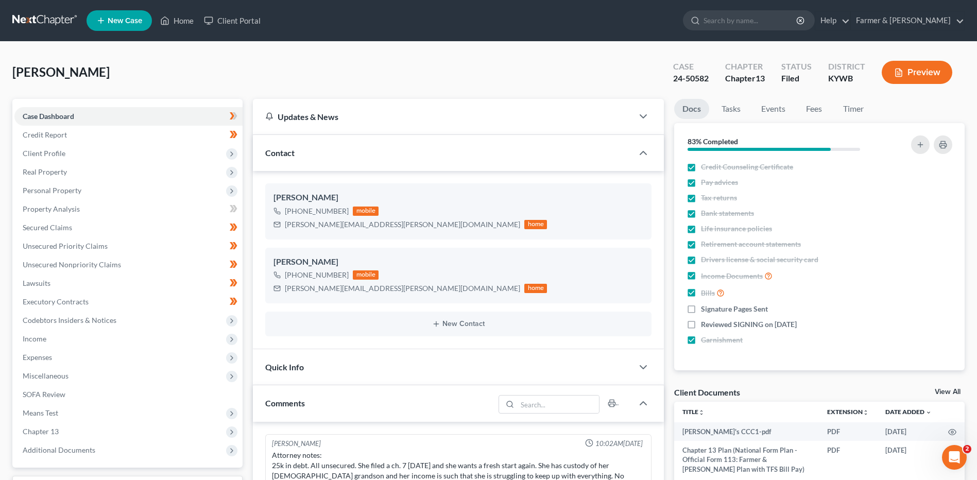
scroll to position [129, 0]
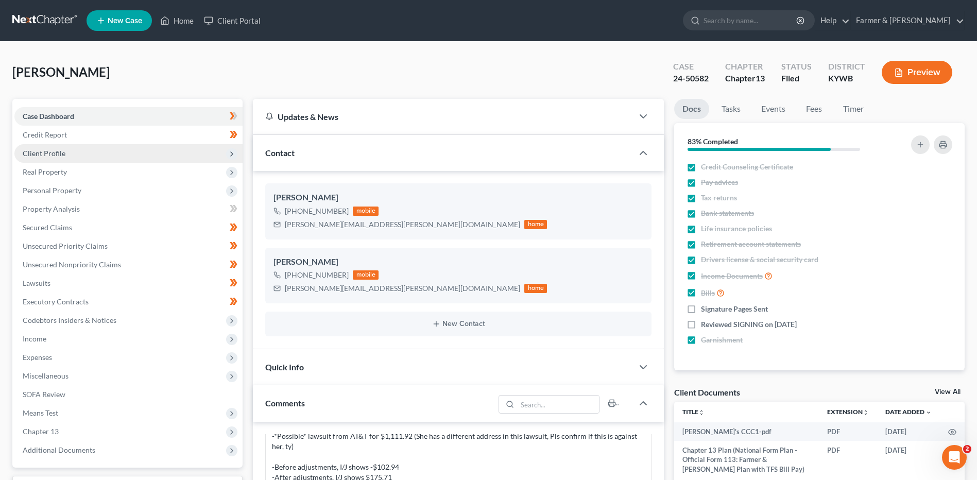
click at [71, 156] on span "Client Profile" at bounding box center [128, 153] width 228 height 19
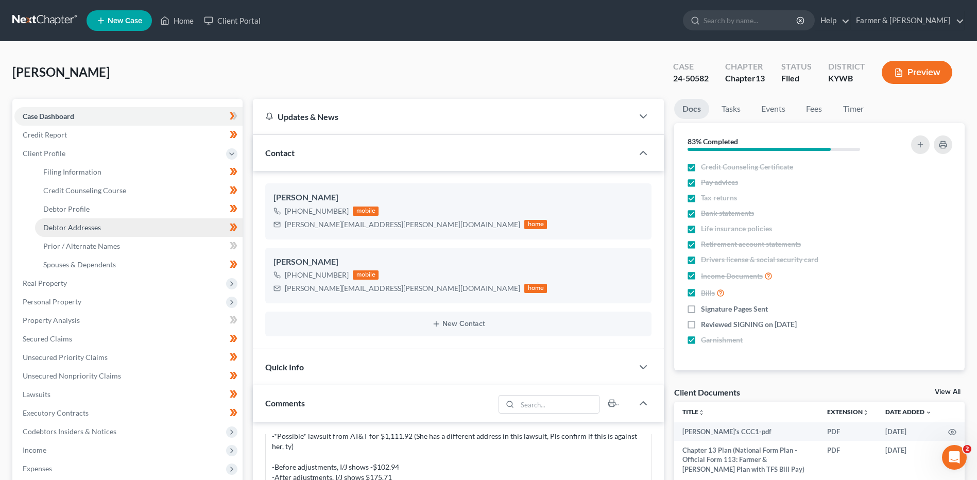
click at [77, 220] on link "Debtor Addresses" at bounding box center [139, 227] width 208 height 19
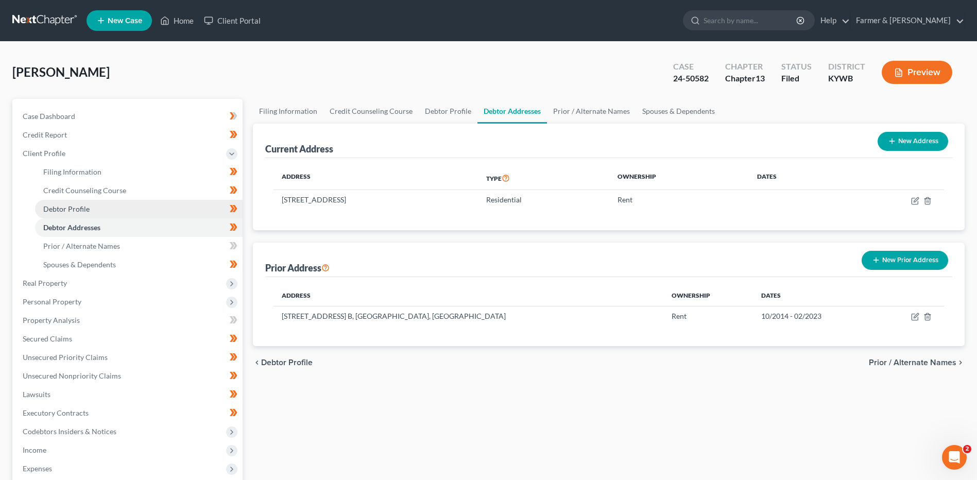
click at [80, 213] on link "Debtor Profile" at bounding box center [139, 209] width 208 height 19
select select "3"
select select "1"
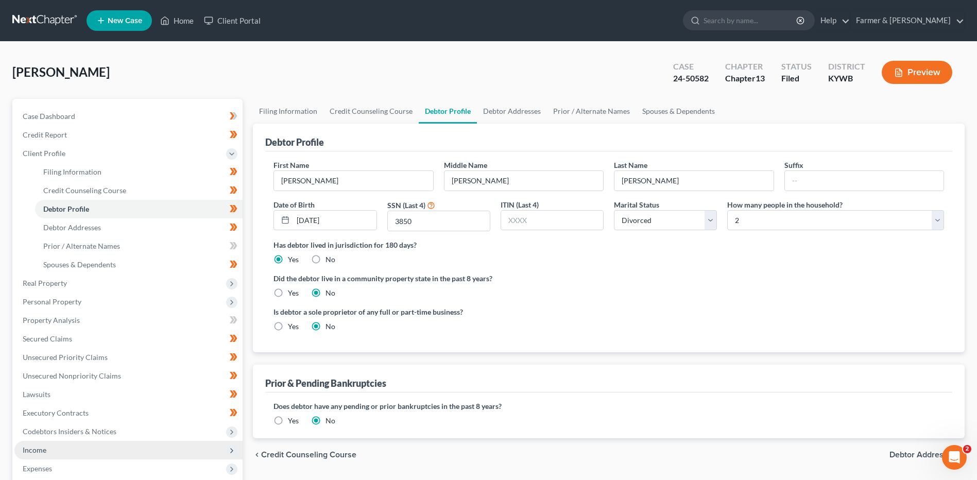
click at [41, 452] on span "Income" at bounding box center [35, 450] width 24 height 9
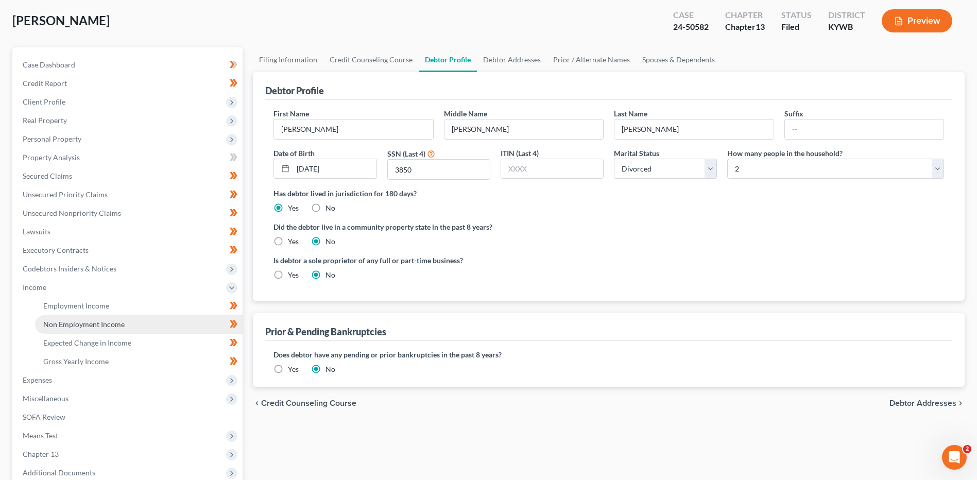
click at [99, 320] on span "Non Employment Income" at bounding box center [83, 324] width 81 height 9
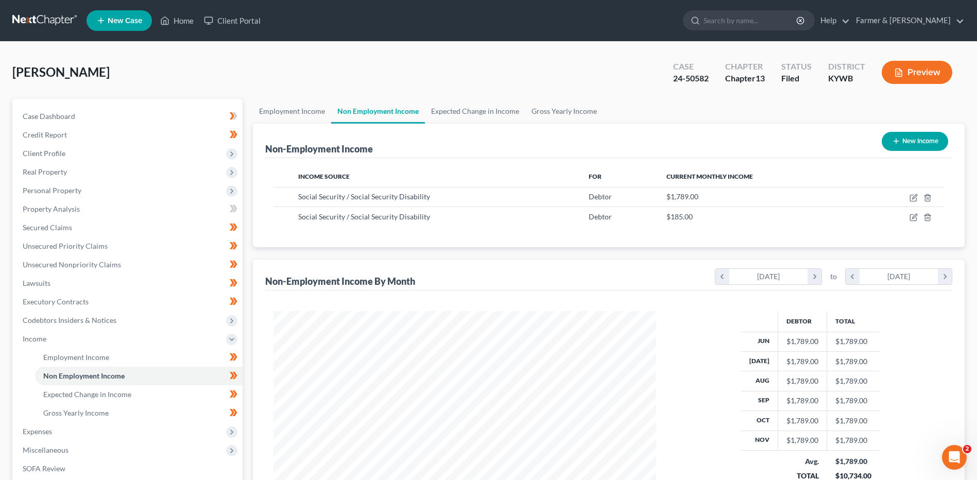
scroll to position [191, 403]
click at [67, 157] on span "Client Profile" at bounding box center [128, 153] width 228 height 19
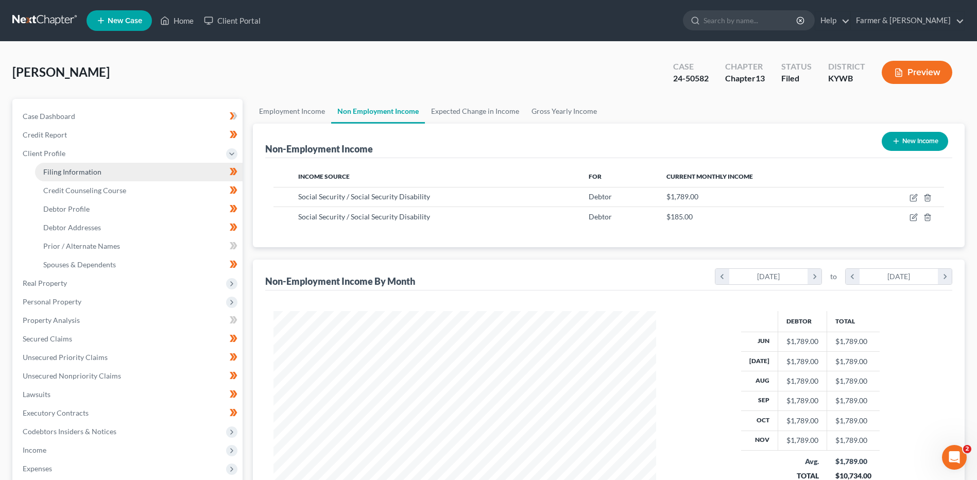
click at [72, 169] on span "Filing Information" at bounding box center [72, 171] width 58 height 9
select select "1"
select select "0"
select select "3"
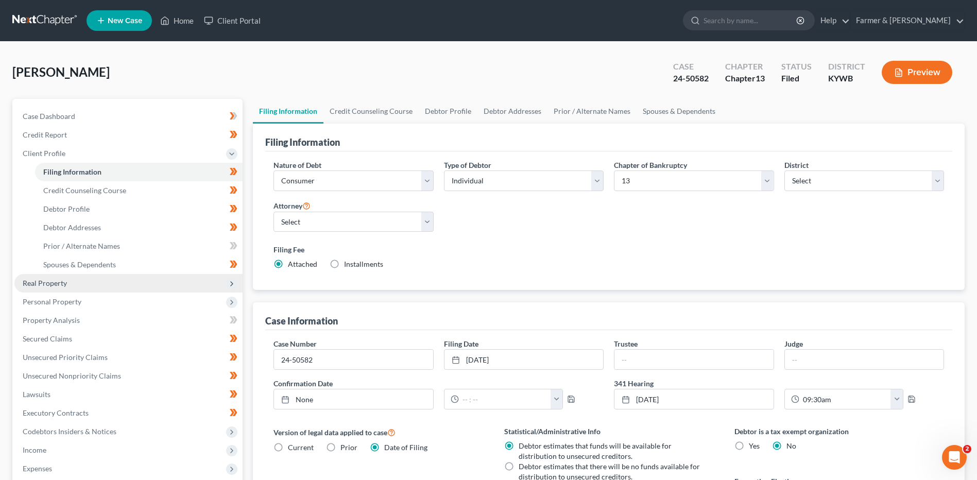
click at [48, 277] on span "Real Property" at bounding box center [128, 283] width 228 height 19
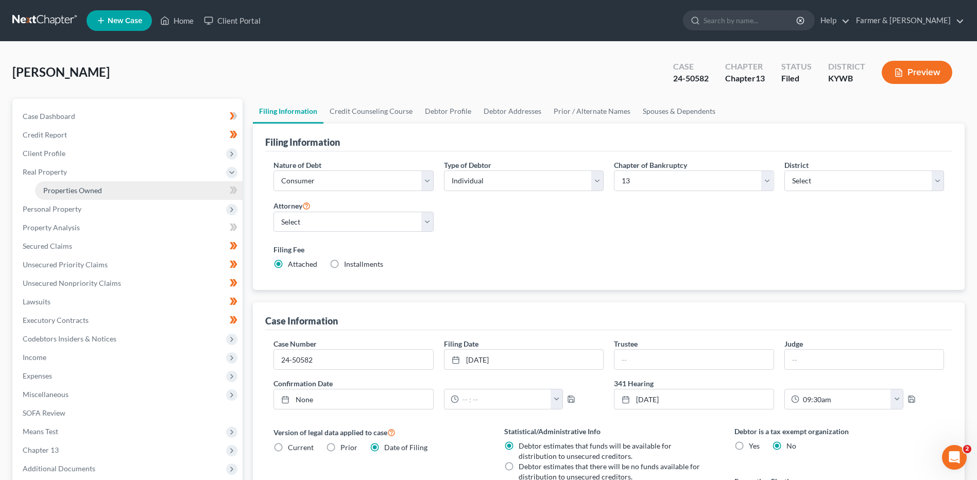
click at [108, 189] on link "Properties Owned" at bounding box center [139, 190] width 208 height 19
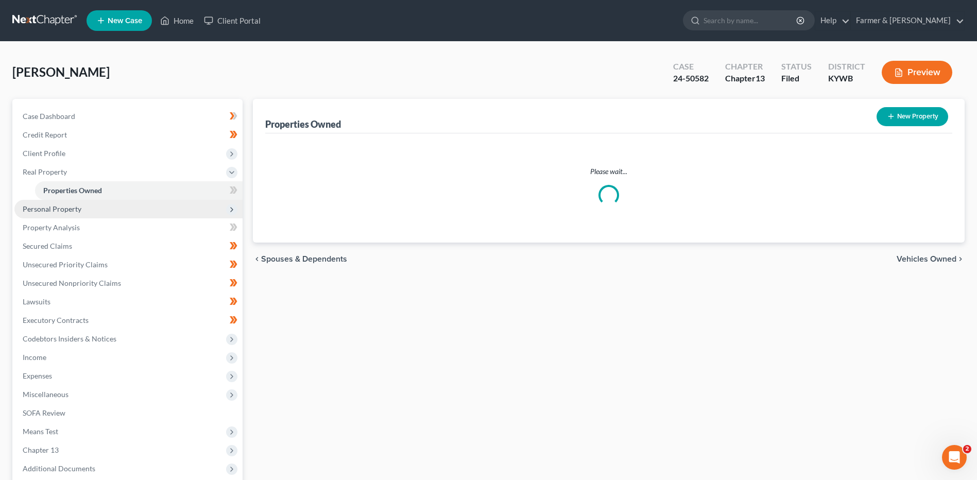
click at [94, 209] on span "Personal Property" at bounding box center [128, 209] width 228 height 19
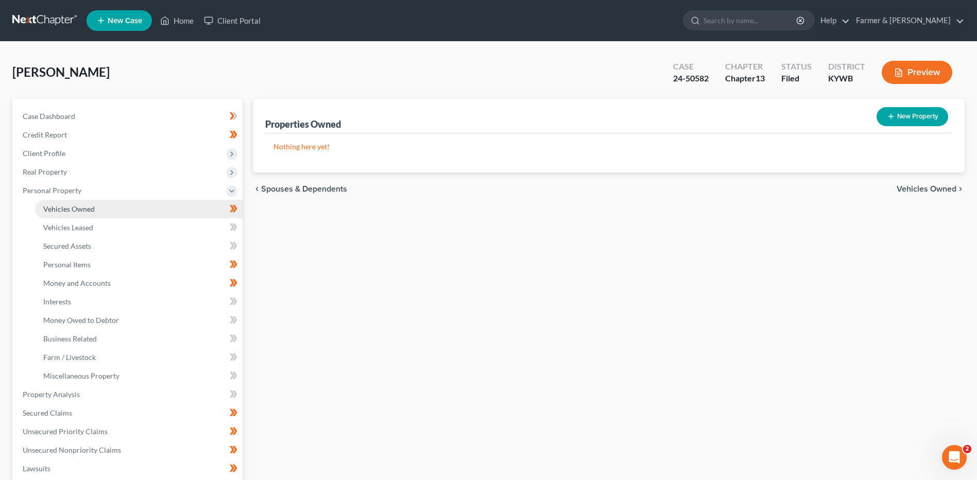
click at [95, 214] on link "Vehicles Owned" at bounding box center [139, 209] width 208 height 19
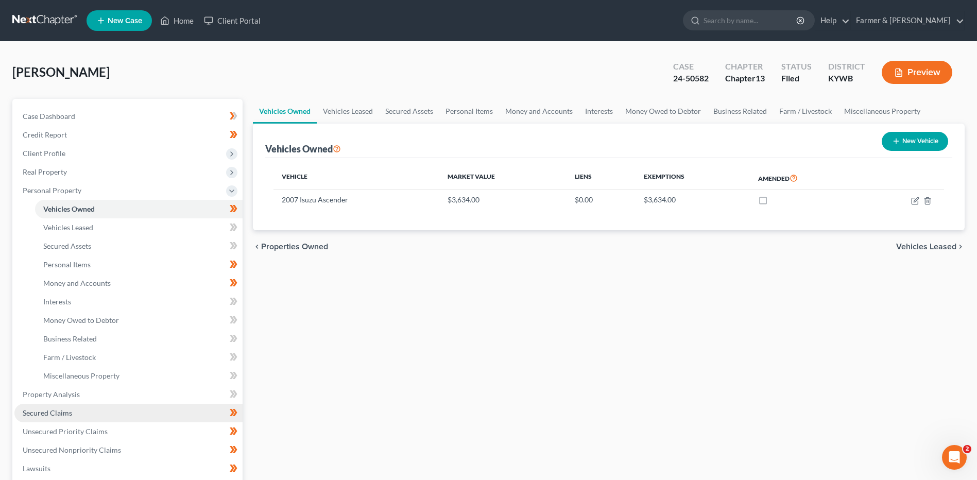
click at [100, 412] on link "Secured Claims" at bounding box center [128, 413] width 228 height 19
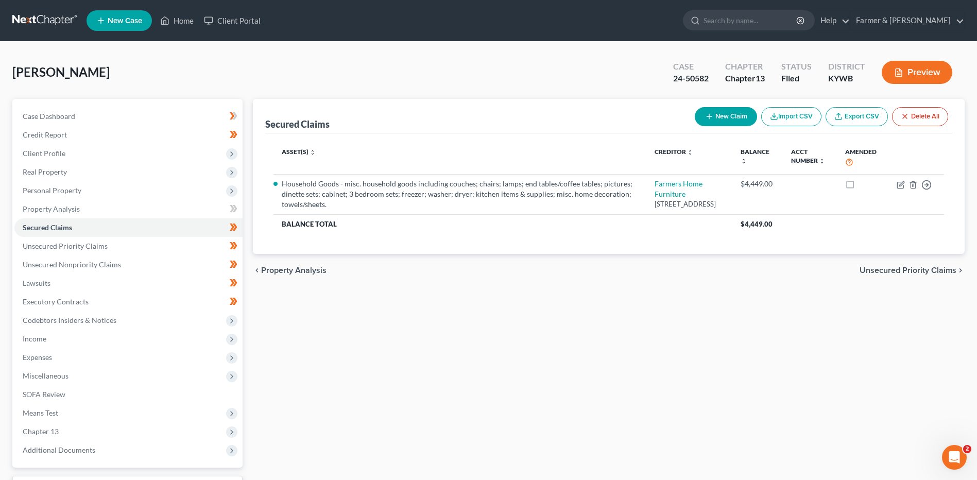
click at [49, 18] on link at bounding box center [45, 20] width 66 height 19
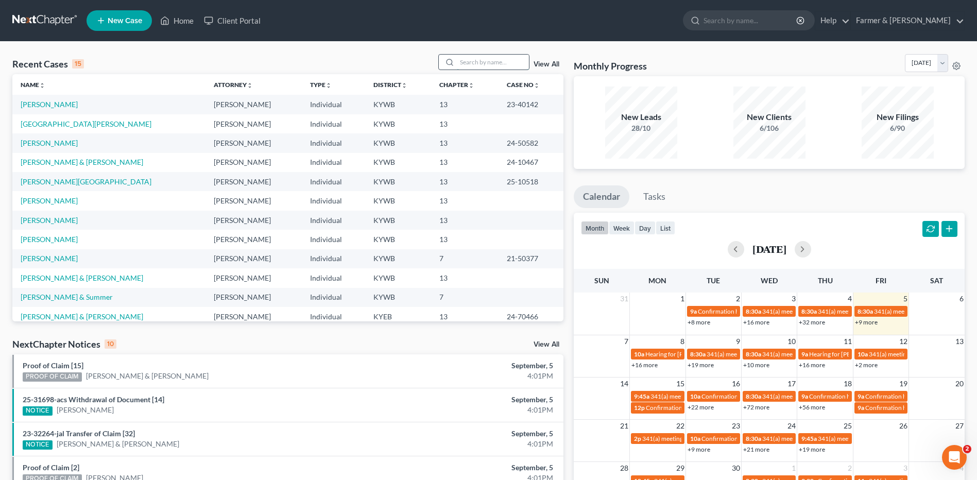
click at [497, 63] on input "search" at bounding box center [493, 62] width 72 height 15
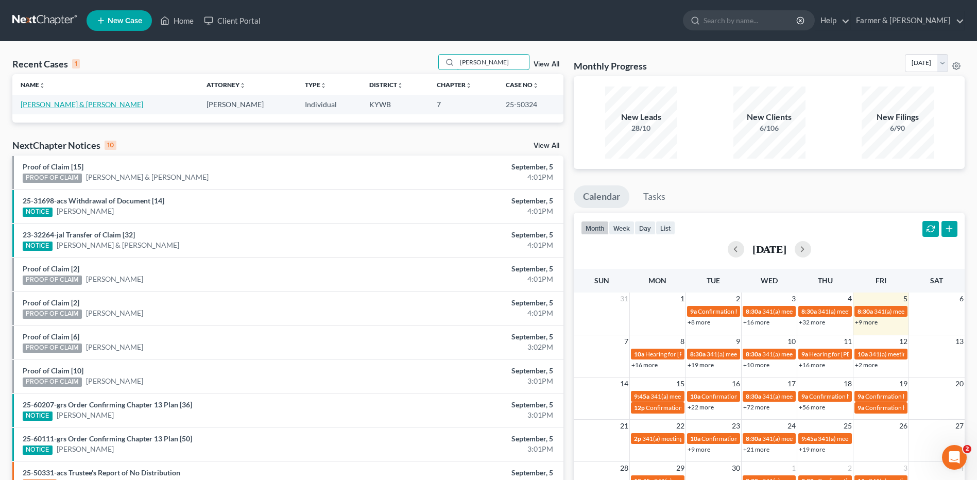
type input "[PERSON_NAME]"
click at [101, 101] on link "[PERSON_NAME] & [PERSON_NAME]" at bounding box center [82, 104] width 123 height 9
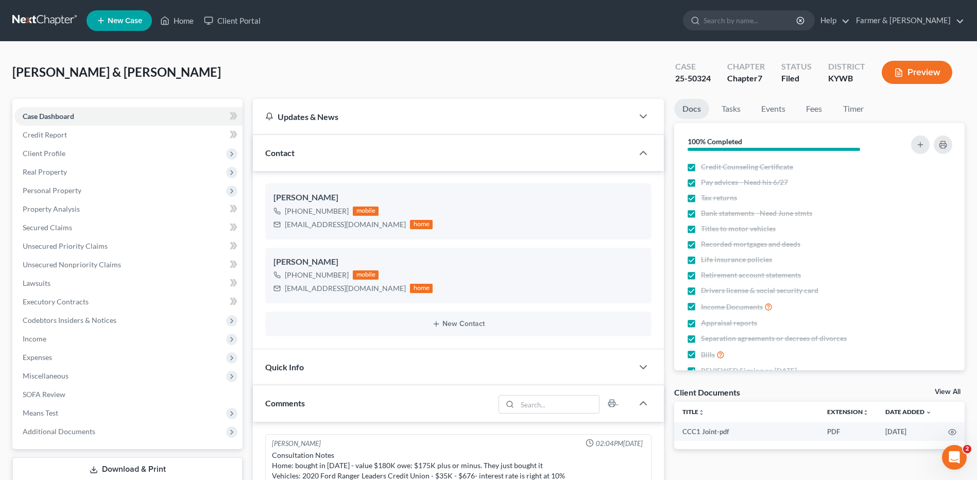
scroll to position [60, 0]
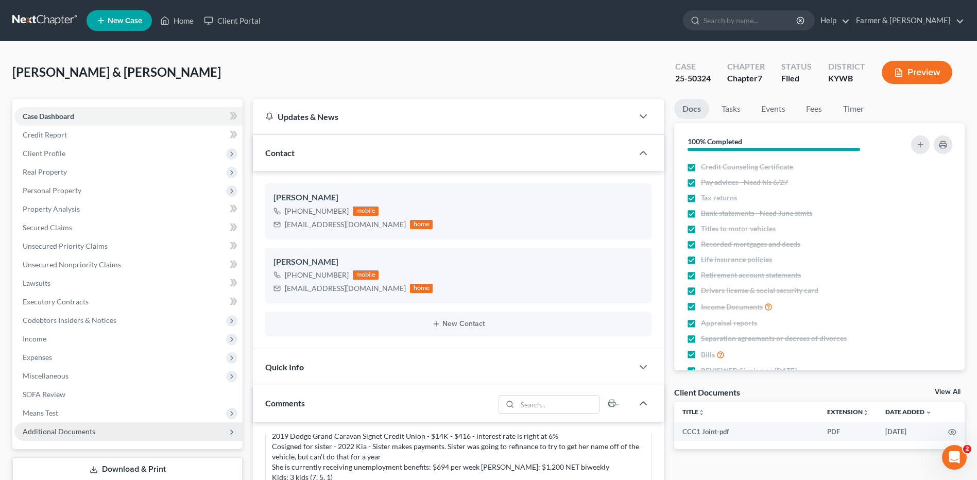
click at [81, 436] on span "Additional Documents" at bounding box center [128, 431] width 228 height 19
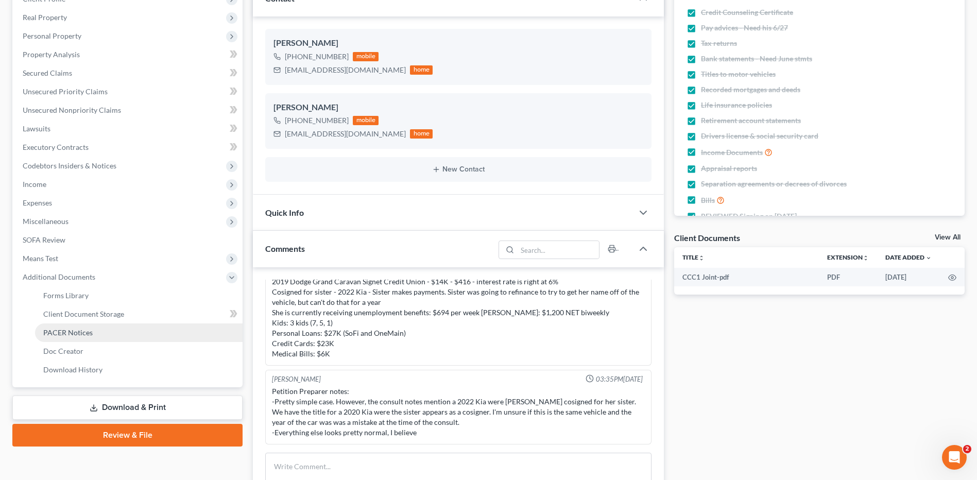
click at [104, 336] on link "PACER Notices" at bounding box center [139, 333] width 208 height 19
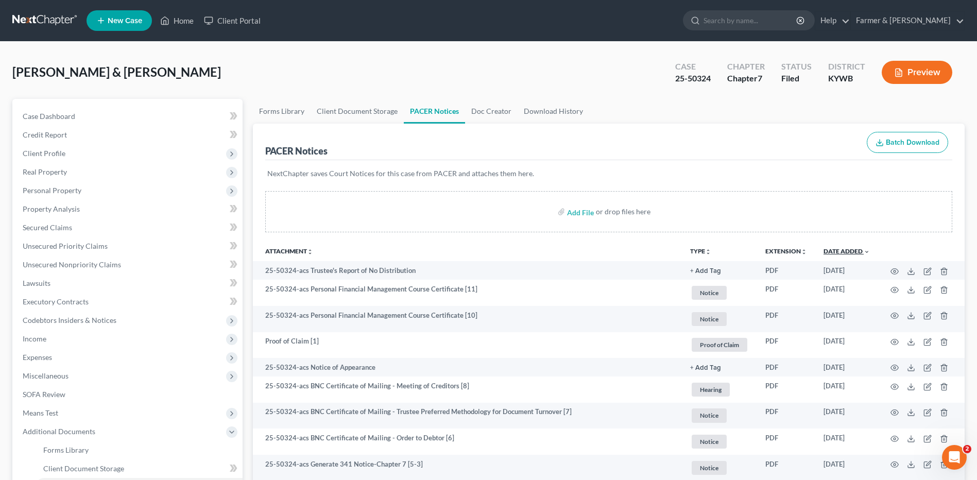
click at [852, 250] on link "Date Added unfold_more expand_more expand_less" at bounding box center [847, 251] width 46 height 8
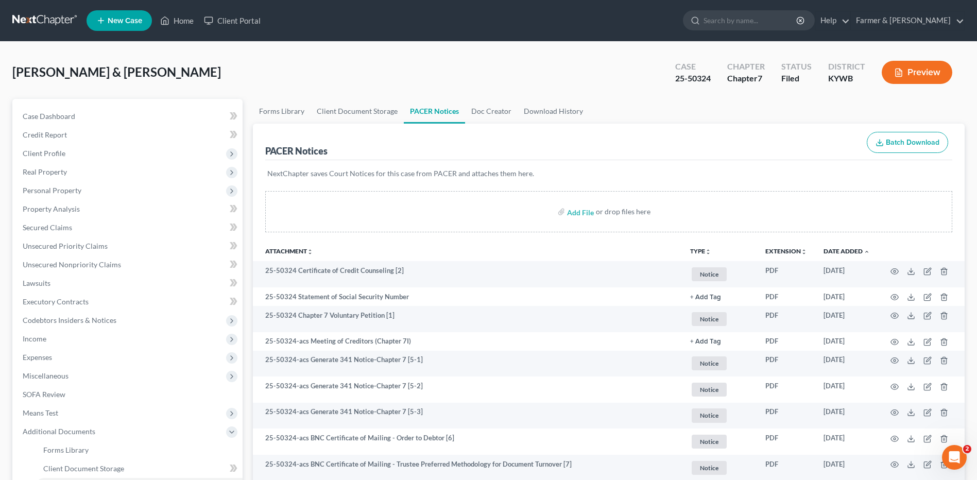
click at [29, 14] on link at bounding box center [45, 20] width 66 height 19
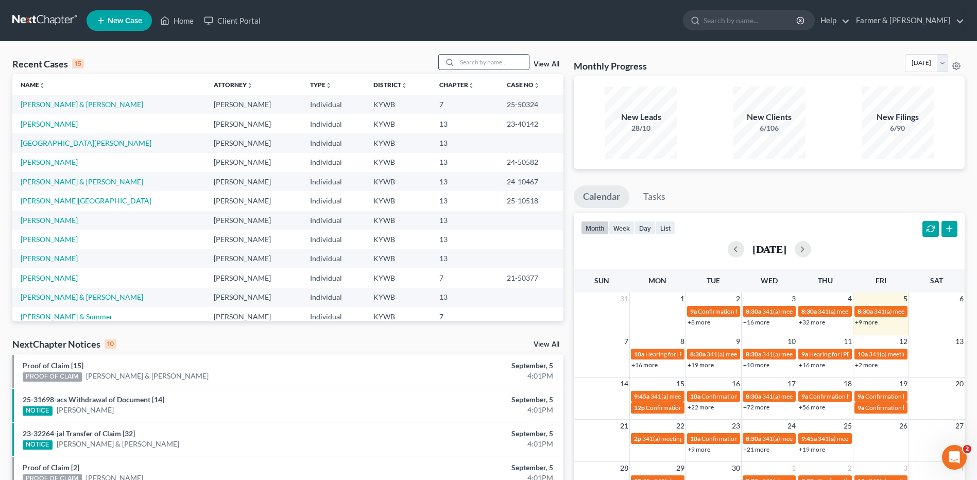
click at [465, 56] on input "search" at bounding box center [493, 62] width 72 height 15
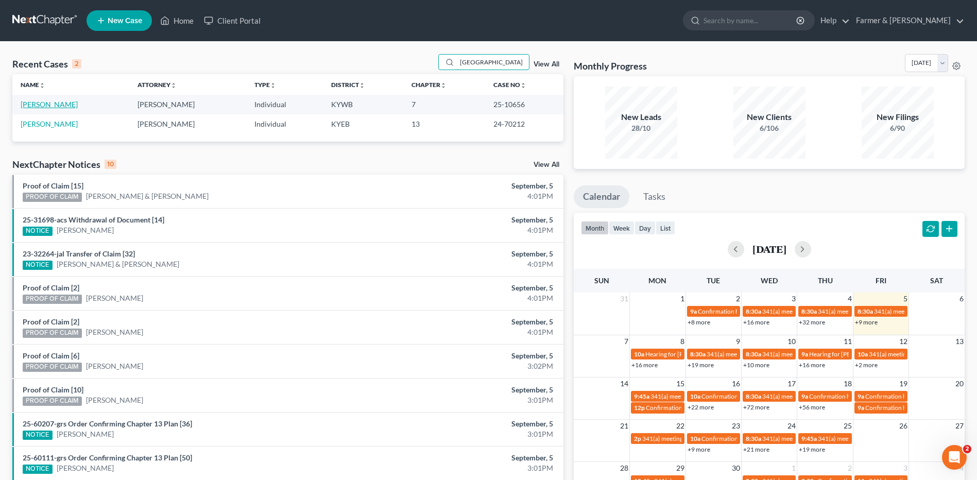
type input "[GEOGRAPHIC_DATA]"
click at [63, 103] on link "[PERSON_NAME]" at bounding box center [49, 104] width 57 height 9
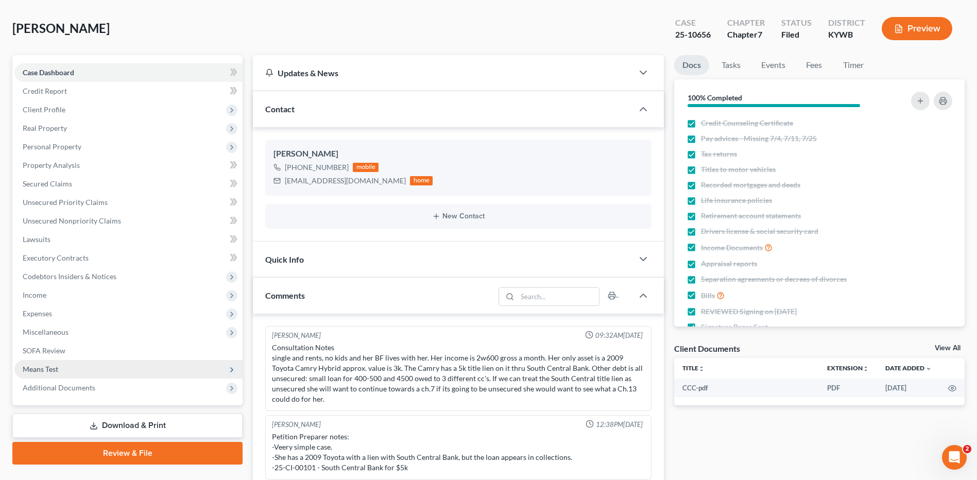
scroll to position [103, 0]
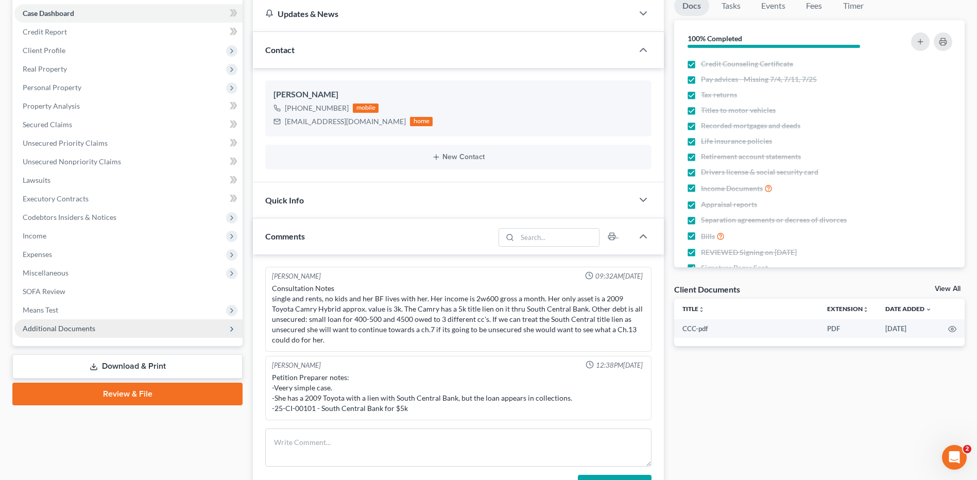
click at [73, 328] on span "Additional Documents" at bounding box center [59, 328] width 73 height 9
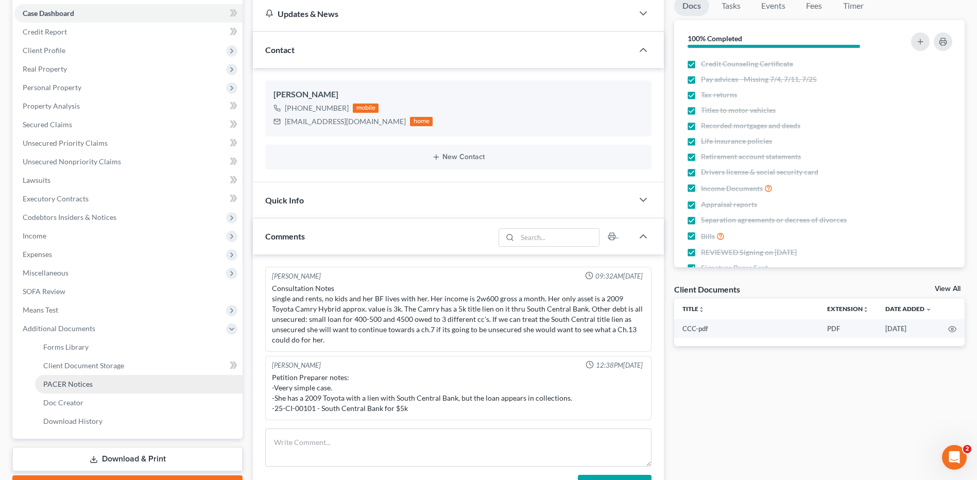
click at [90, 380] on span "PACER Notices" at bounding box center [67, 384] width 49 height 9
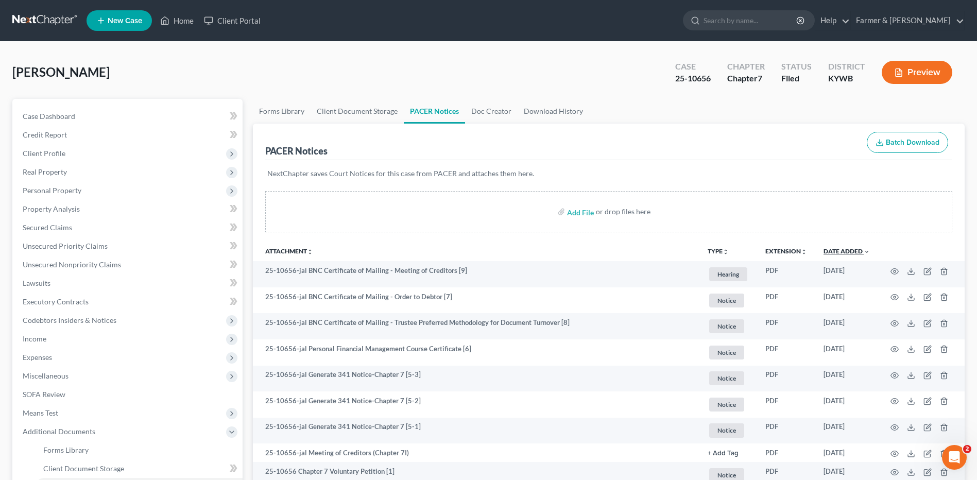
click at [851, 251] on link "Date Added unfold_more expand_more expand_less" at bounding box center [847, 251] width 46 height 8
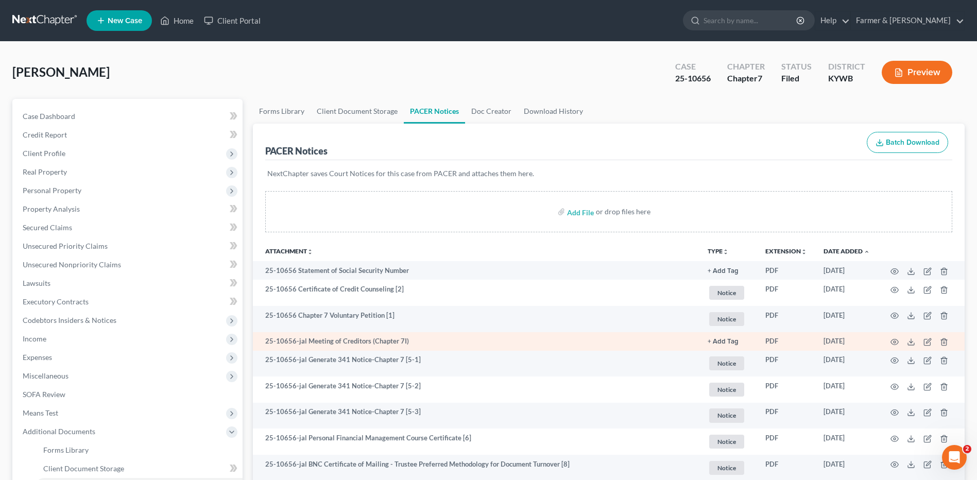
click at [900, 342] on td at bounding box center [921, 341] width 87 height 19
click at [894, 341] on icon "button" at bounding box center [895, 342] width 8 height 8
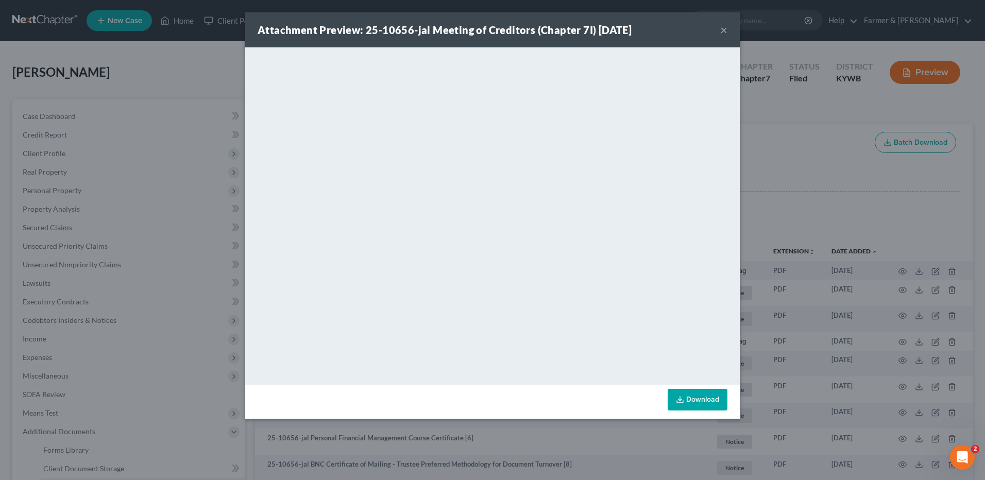
click at [725, 28] on button "×" at bounding box center [723, 30] width 7 height 12
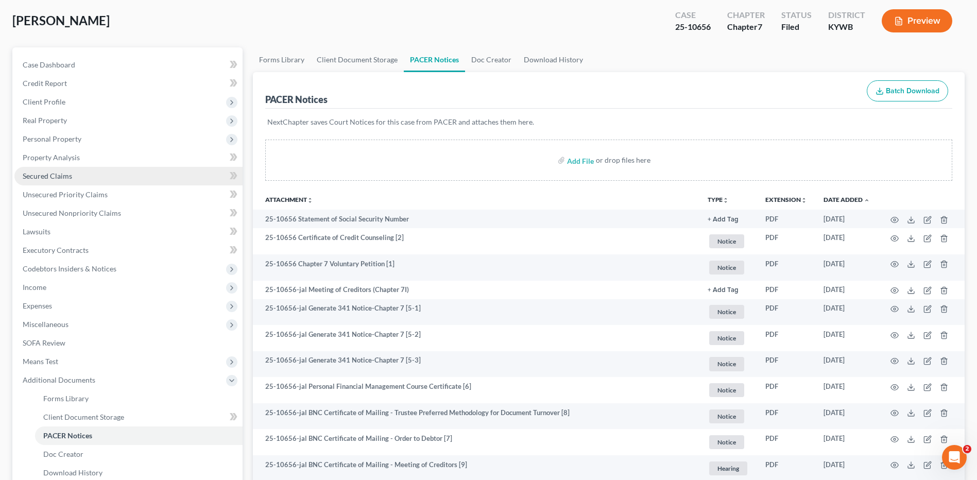
click at [77, 174] on link "Secured Claims" at bounding box center [128, 176] width 228 height 19
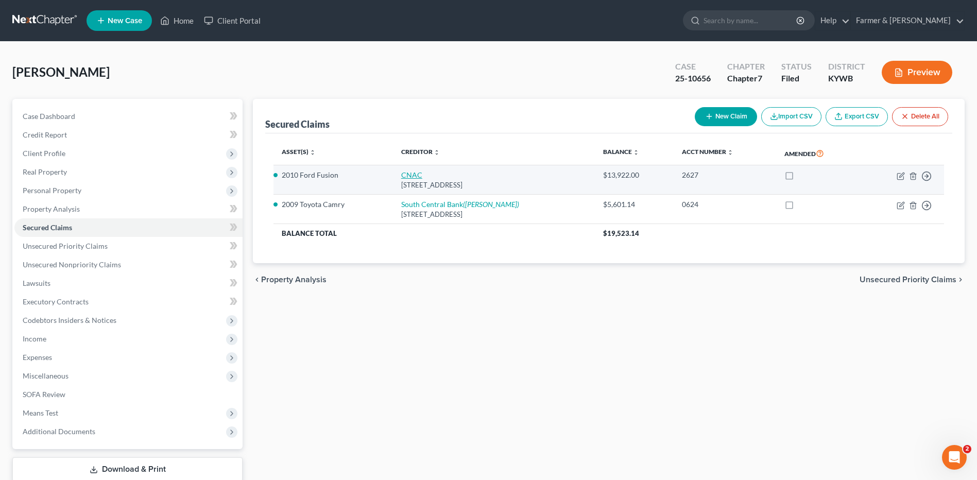
click at [406, 177] on link "CNAC" at bounding box center [411, 175] width 21 height 9
select select "18"
select select "2"
select select "0"
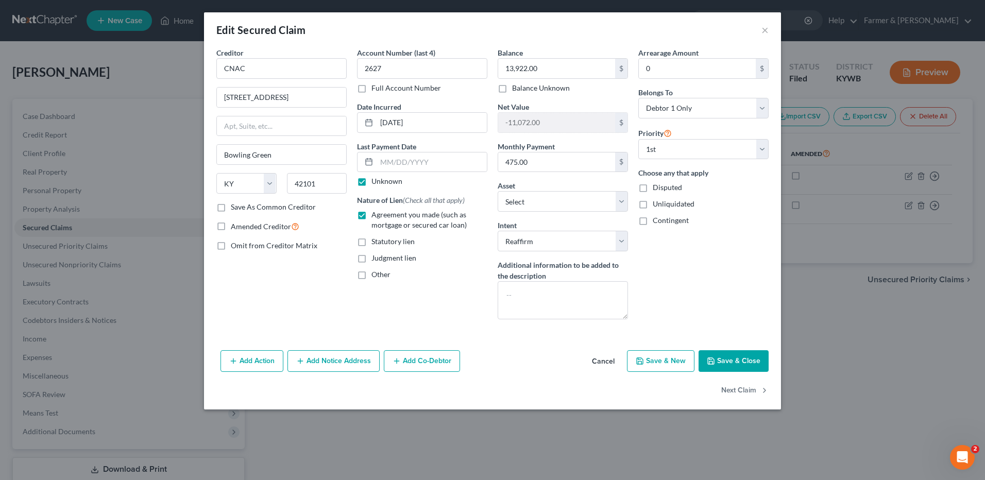
click at [602, 361] on button "Cancel" at bounding box center [603, 361] width 39 height 21
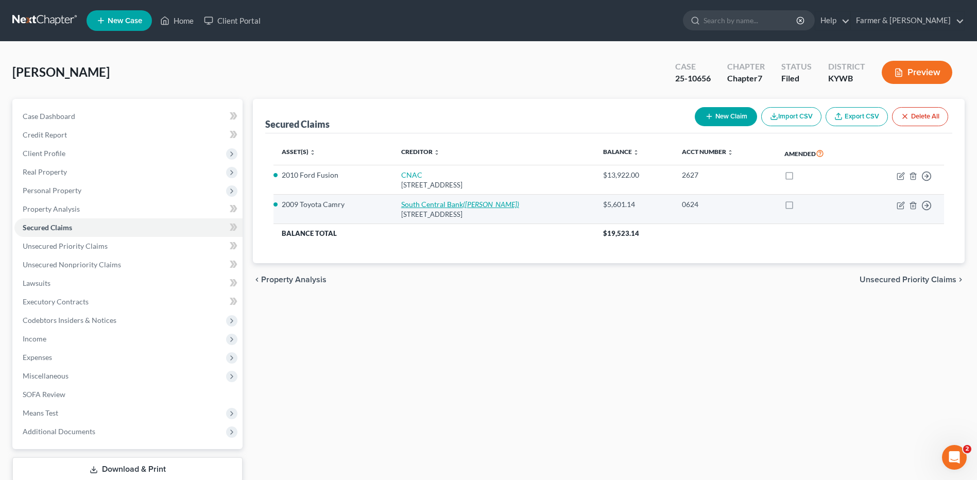
click at [436, 206] on link "South Central Bank (Hodges, Hoy P.)" at bounding box center [460, 204] width 118 height 9
select select "18"
select select "7"
select select "0"
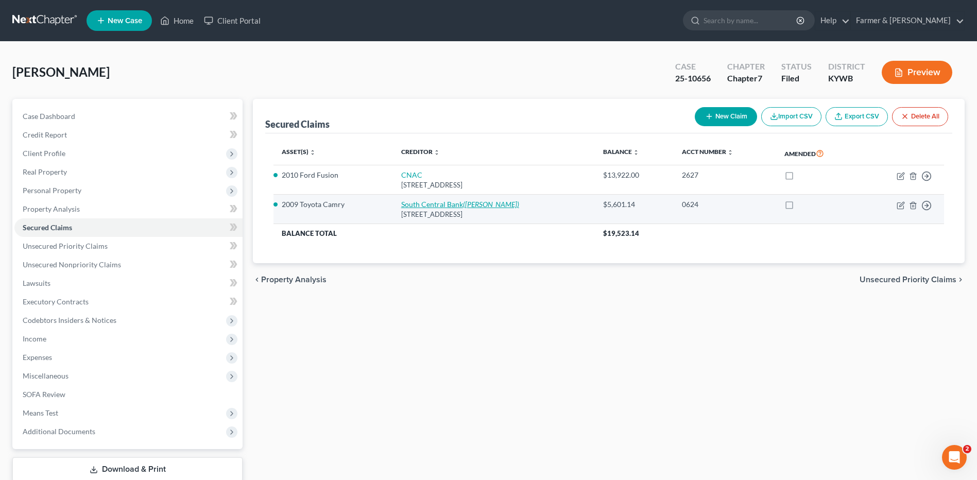
select select "0"
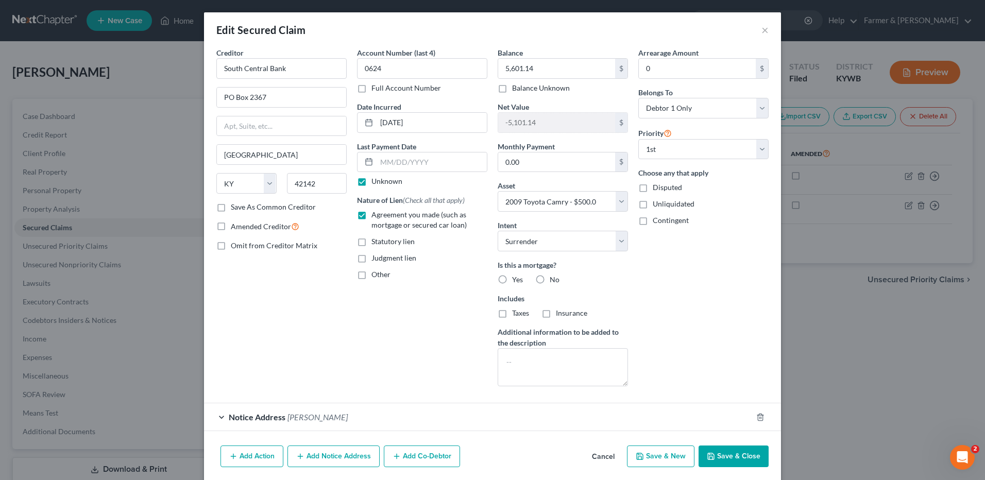
click at [597, 461] on button "Cancel" at bounding box center [603, 457] width 39 height 21
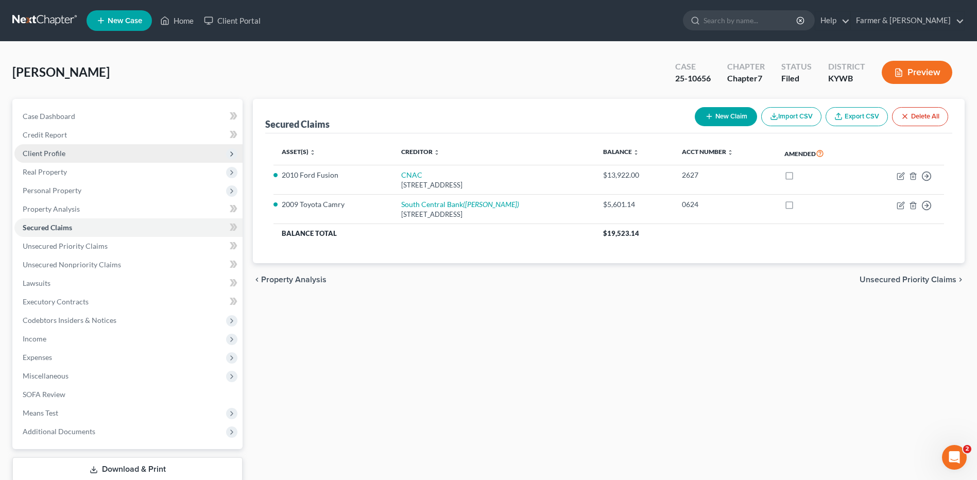
click at [83, 151] on span "Client Profile" at bounding box center [128, 153] width 228 height 19
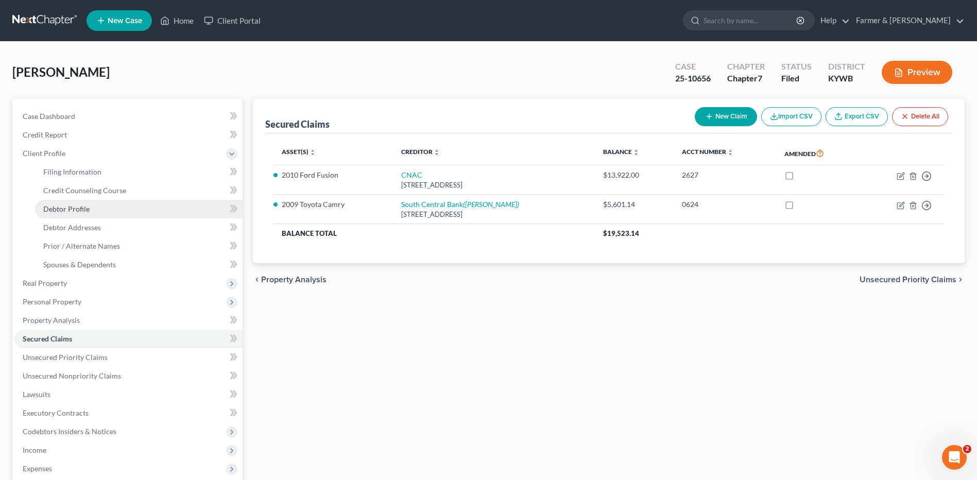
click at [84, 206] on span "Debtor Profile" at bounding box center [66, 209] width 46 height 9
select select "0"
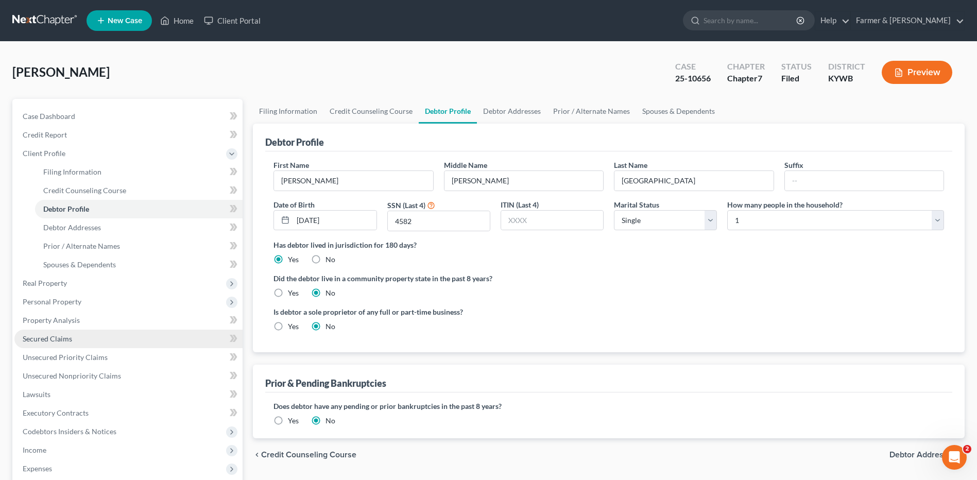
drag, startPoint x: 61, startPoint y: 341, endPoint x: 109, endPoint y: 337, distance: 48.1
click at [61, 341] on span "Secured Claims" at bounding box center [47, 338] width 49 height 9
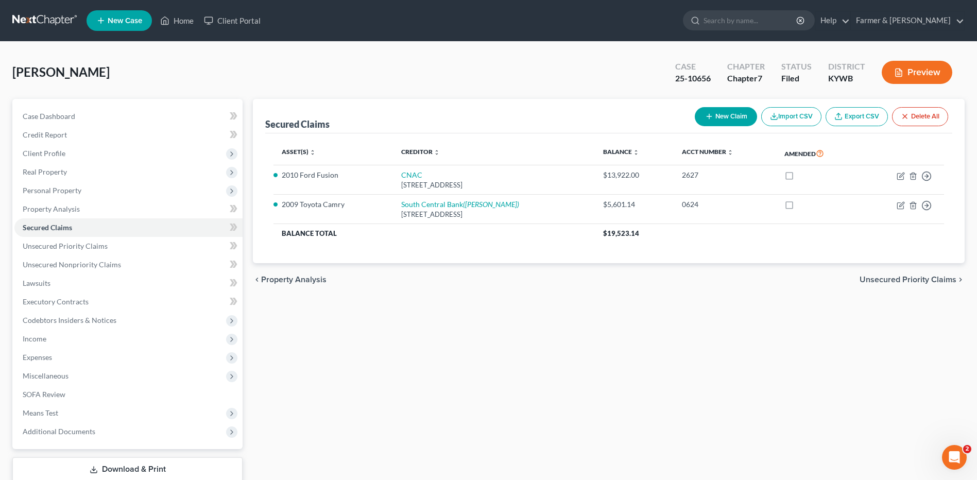
click at [57, 18] on link at bounding box center [45, 20] width 66 height 19
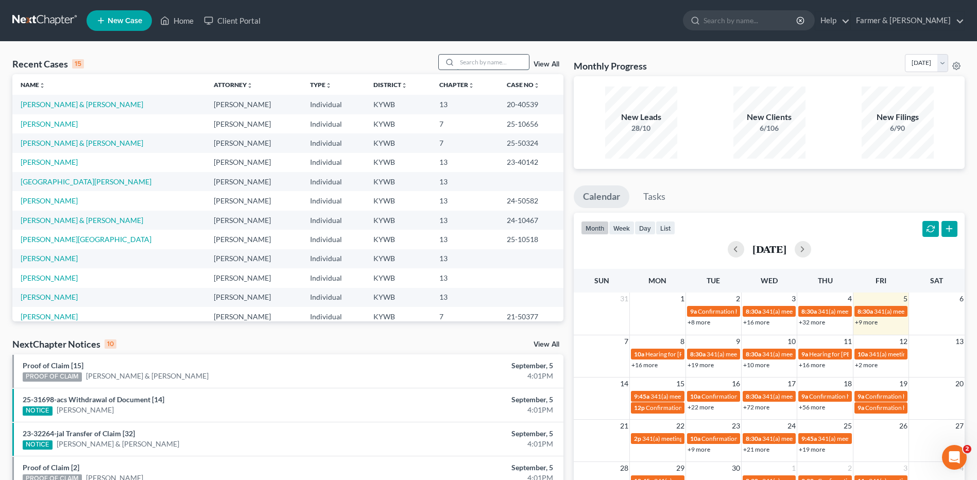
click at [476, 62] on input "search" at bounding box center [493, 62] width 72 height 15
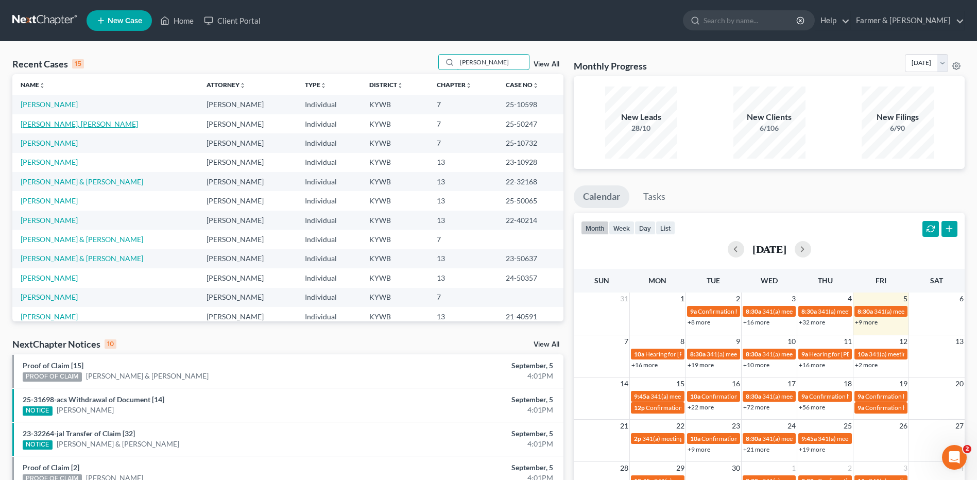
type input "mann"
click at [39, 126] on link "[PERSON_NAME], [PERSON_NAME]" at bounding box center [79, 124] width 117 height 9
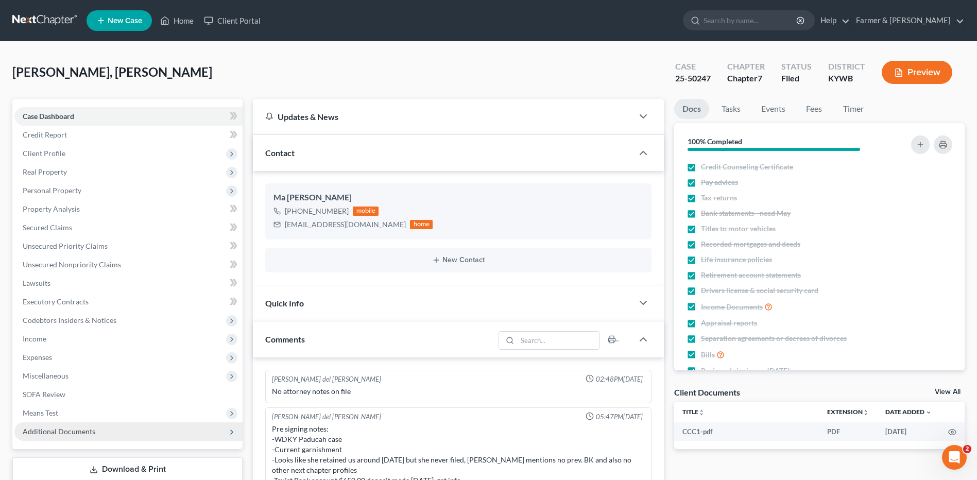
click at [101, 435] on span "Additional Documents" at bounding box center [128, 431] width 228 height 19
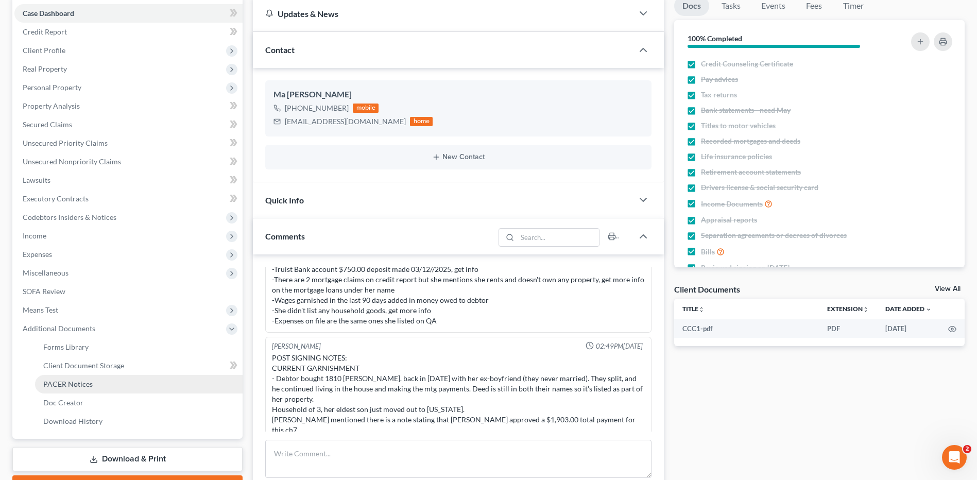
click at [118, 381] on link "PACER Notices" at bounding box center [139, 384] width 208 height 19
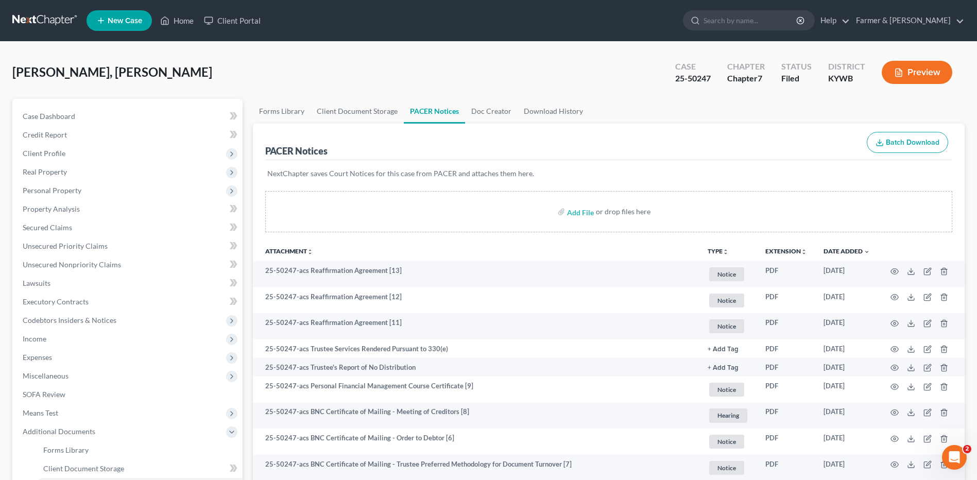
click at [855, 256] on th "Date Added unfold_more expand_more expand_less" at bounding box center [847, 251] width 63 height 21
click at [857, 253] on link "Date Added unfold_more expand_more expand_less" at bounding box center [847, 251] width 46 height 8
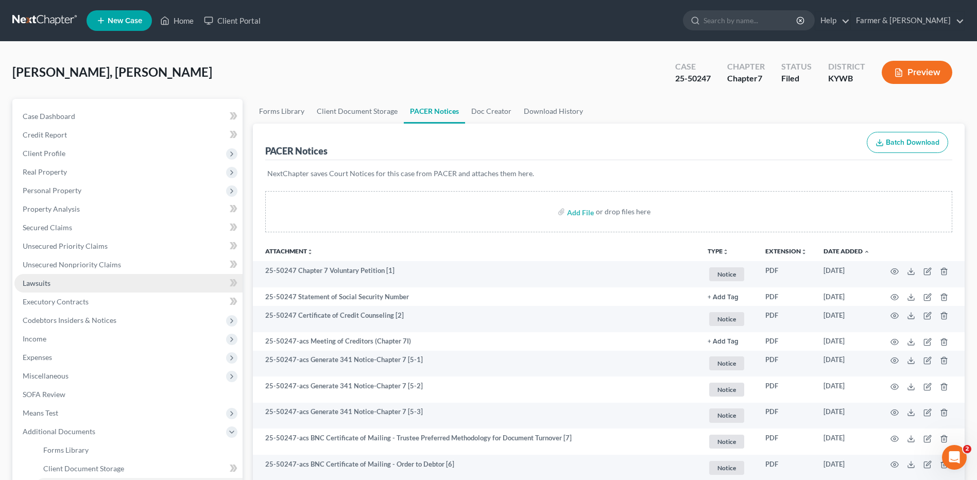
click at [74, 278] on link "Lawsuits" at bounding box center [128, 283] width 228 height 19
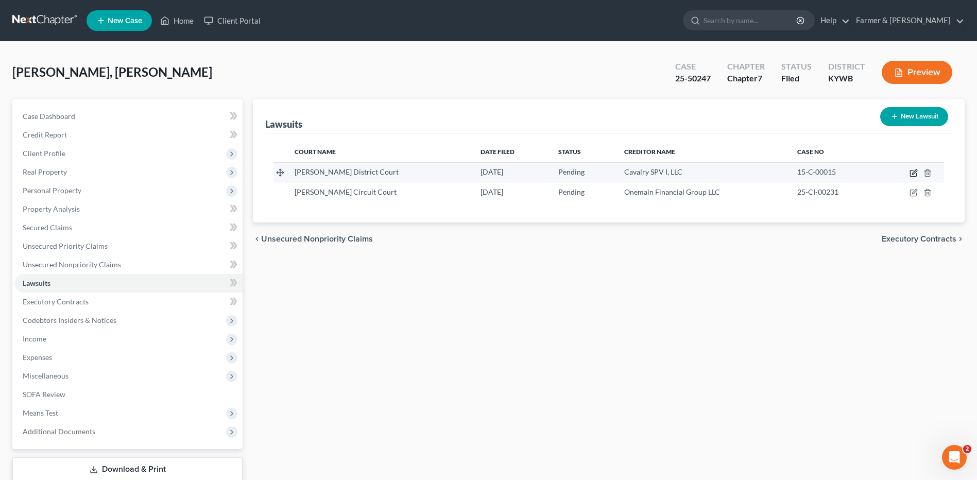
click at [915, 177] on icon "button" at bounding box center [913, 174] width 6 height 6
select select "18"
select select "0"
select select "1"
select select "6"
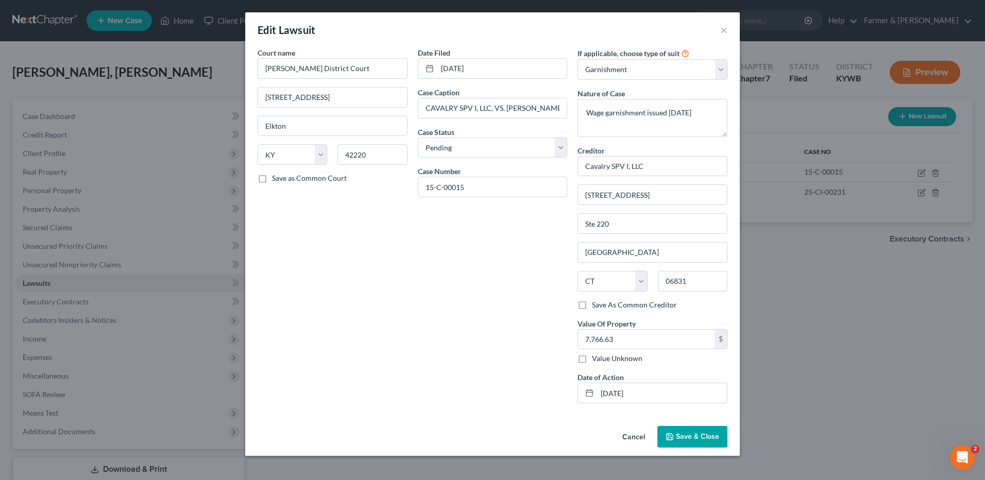
click at [637, 436] on button "Cancel" at bounding box center [633, 437] width 39 height 21
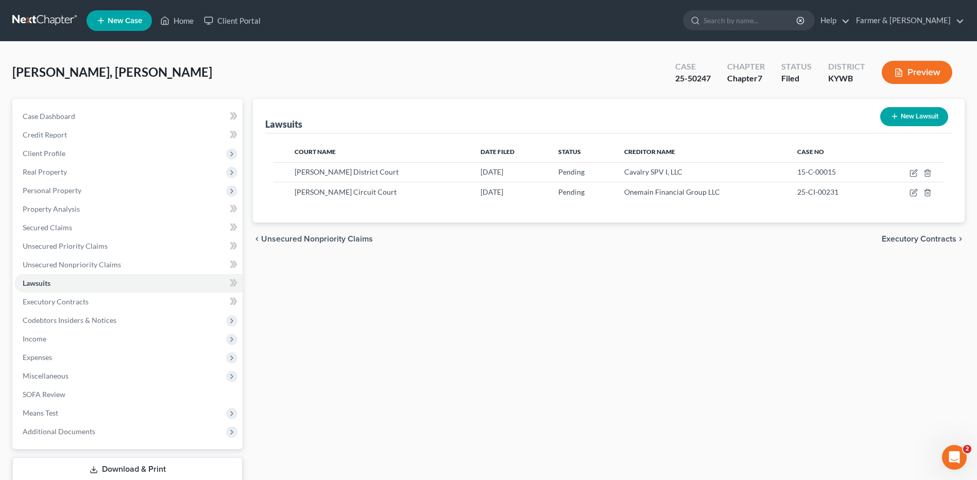
click at [46, 19] on link at bounding box center [45, 20] width 66 height 19
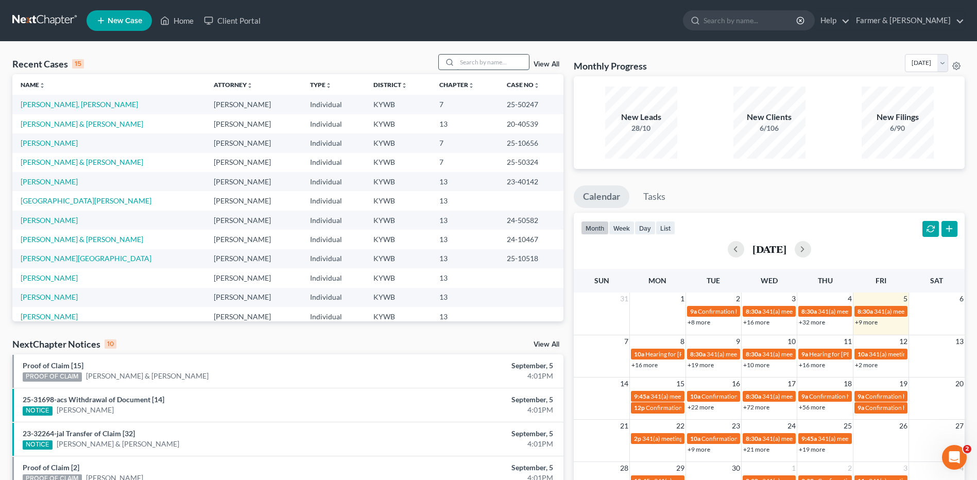
click at [504, 66] on input "search" at bounding box center [493, 62] width 72 height 15
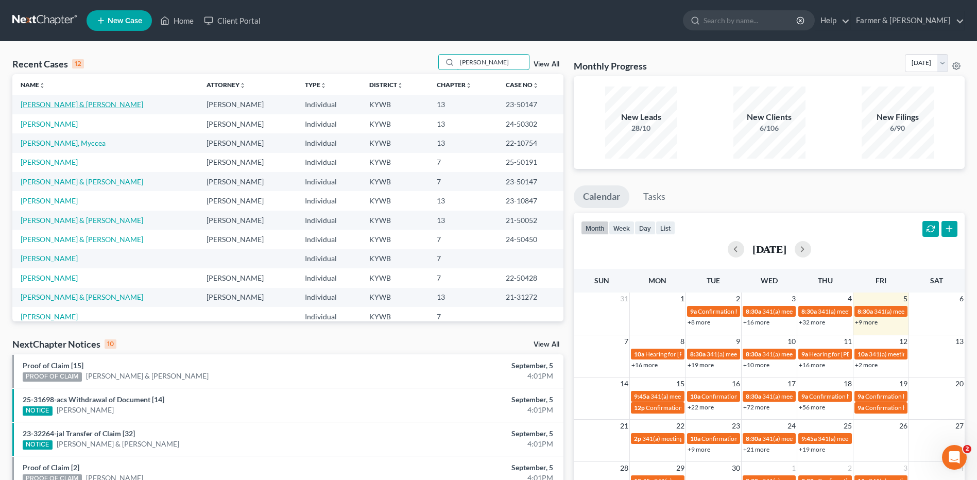
type input "[PERSON_NAME]"
click at [45, 106] on link "[PERSON_NAME] & [PERSON_NAME]" at bounding box center [82, 104] width 123 height 9
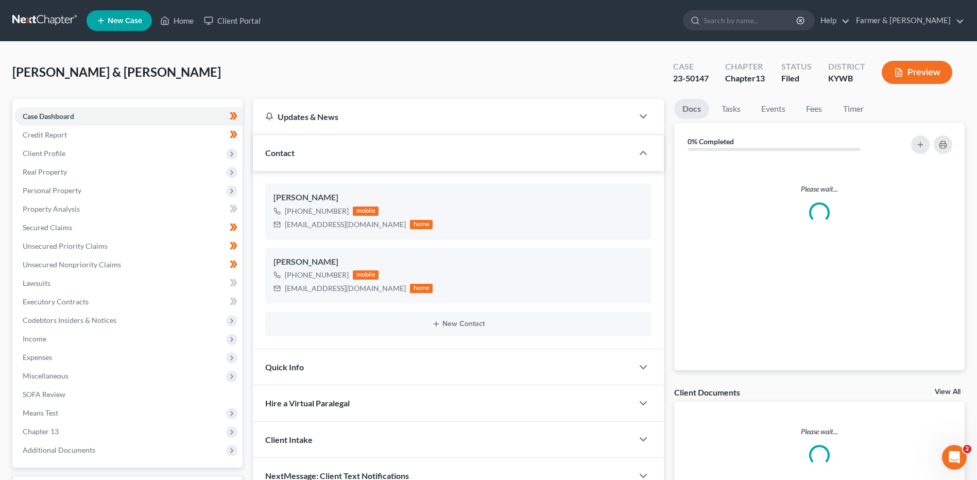
click at [40, 18] on link at bounding box center [45, 20] width 66 height 19
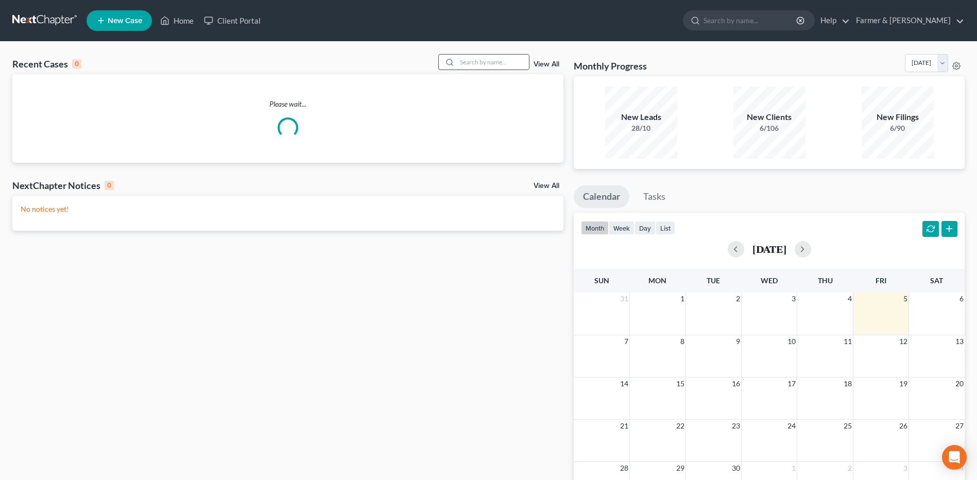
click at [512, 63] on input "search" at bounding box center [493, 62] width 72 height 15
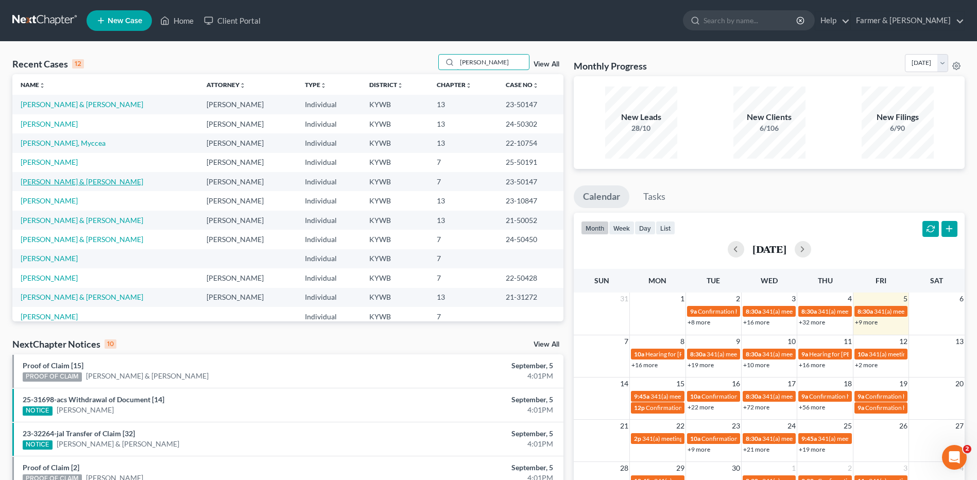
type input "[PERSON_NAME]"
click at [50, 181] on link "[PERSON_NAME] & [PERSON_NAME]" at bounding box center [82, 181] width 123 height 9
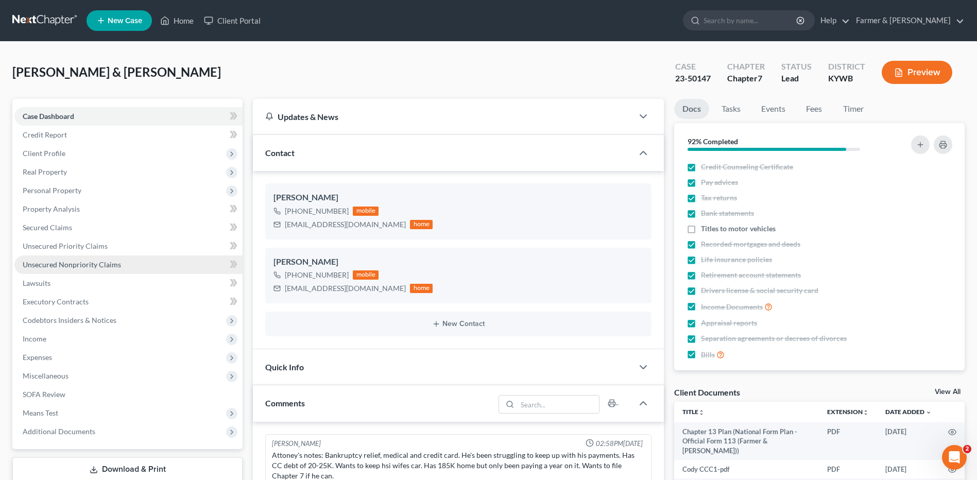
click at [127, 265] on link "Unsecured Nonpriority Claims" at bounding box center [128, 265] width 228 height 19
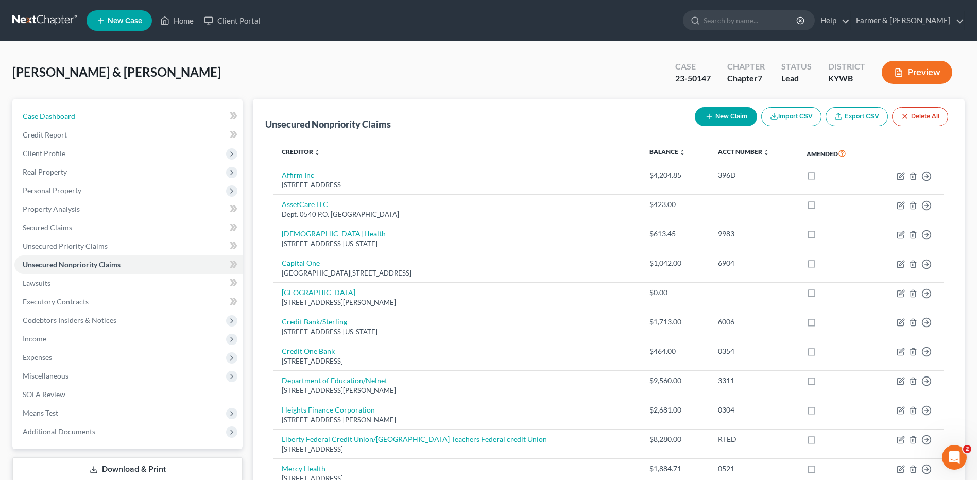
drag, startPoint x: 159, startPoint y: 120, endPoint x: 978, endPoint y: 134, distance: 819.3
click at [159, 120] on link "Case Dashboard" at bounding box center [128, 116] width 228 height 19
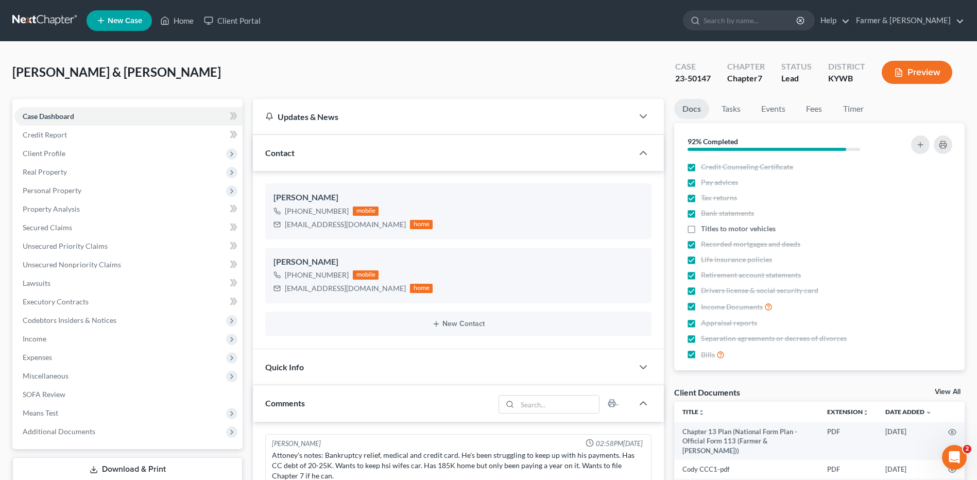
drag, startPoint x: 58, startPoint y: 25, endPoint x: 131, endPoint y: 4, distance: 76.1
click at [58, 25] on link at bounding box center [45, 20] width 66 height 19
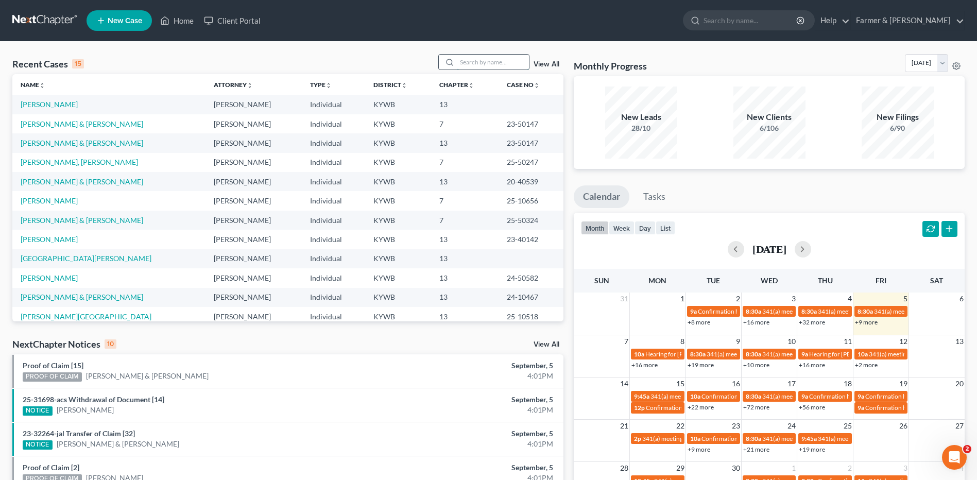
click at [490, 67] on input "search" at bounding box center [493, 62] width 72 height 15
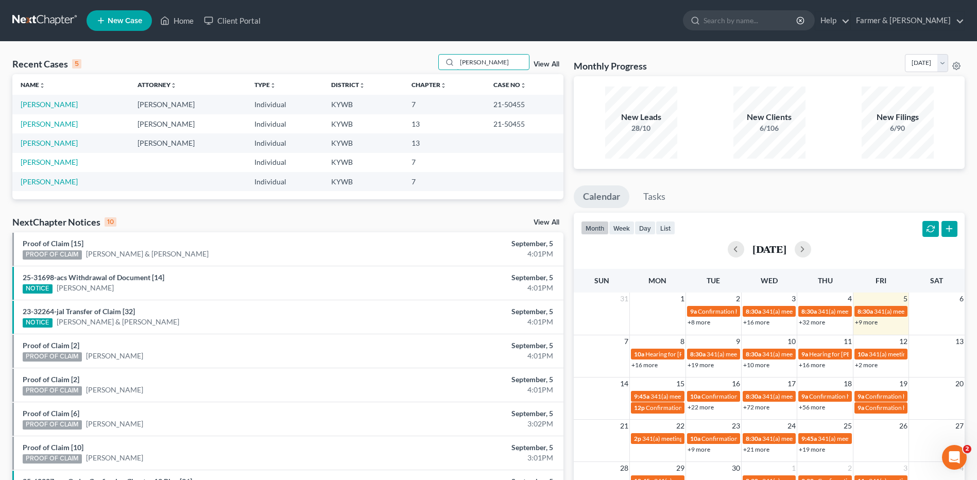
type input "[PERSON_NAME]"
click at [66, 103] on link "[PERSON_NAME]" at bounding box center [49, 104] width 57 height 9
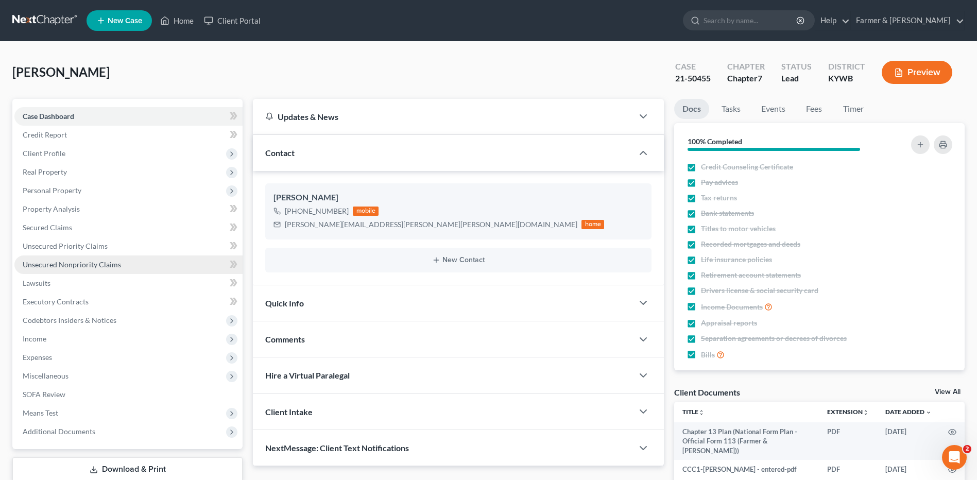
click at [100, 268] on span "Unsecured Nonpriority Claims" at bounding box center [72, 264] width 98 height 9
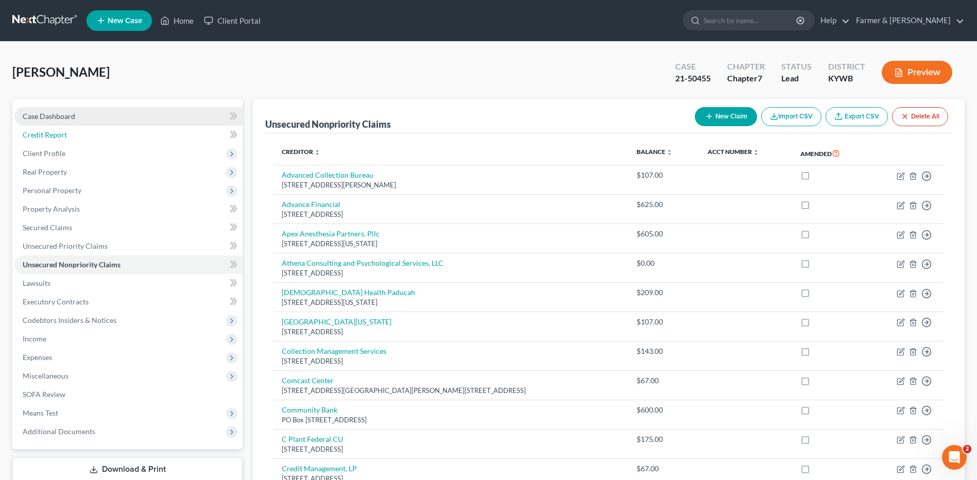
drag, startPoint x: 34, startPoint y: 126, endPoint x: 39, endPoint y: 122, distance: 6.2
click at [34, 126] on link "Credit Report" at bounding box center [128, 135] width 228 height 19
click at [41, 118] on span "Case Dashboard" at bounding box center [49, 116] width 53 height 9
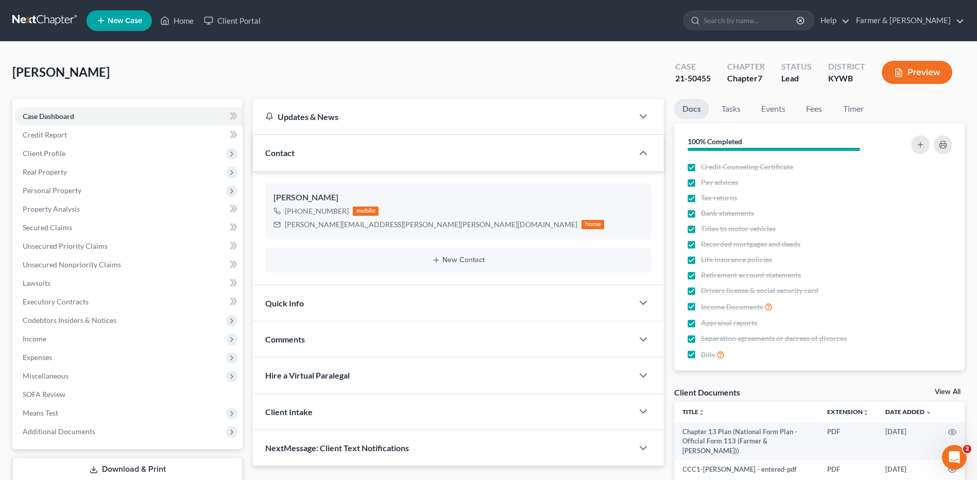
click at [52, 28] on link at bounding box center [45, 20] width 66 height 19
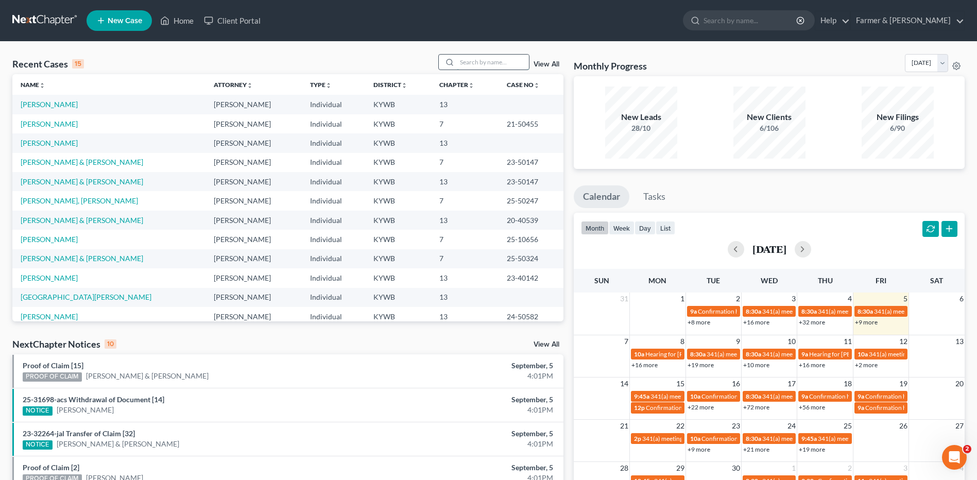
click at [491, 61] on input "search" at bounding box center [493, 62] width 72 height 15
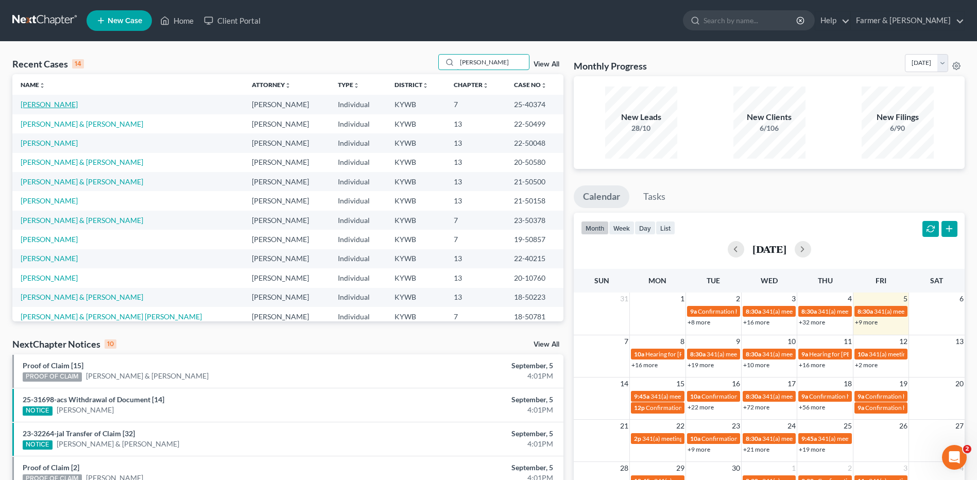
type input "[PERSON_NAME]"
click at [55, 101] on link "[PERSON_NAME]" at bounding box center [49, 104] width 57 height 9
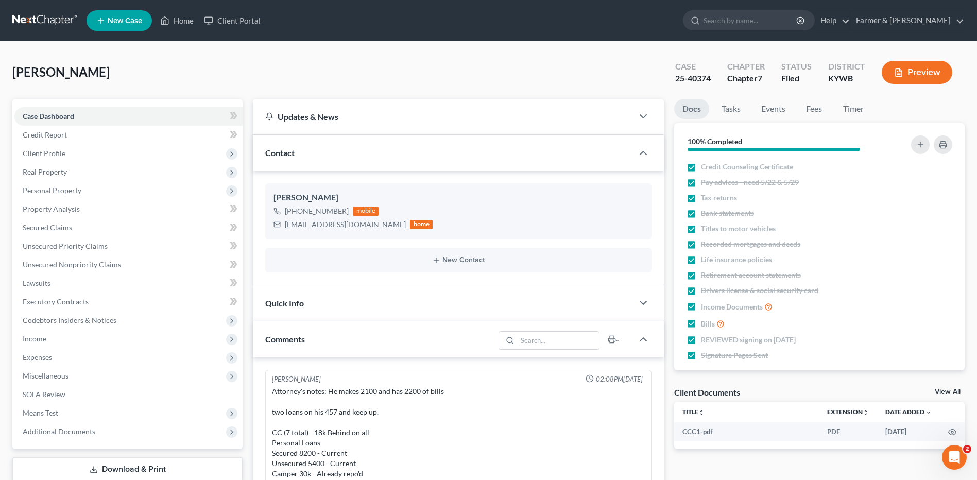
scroll to position [194, 0]
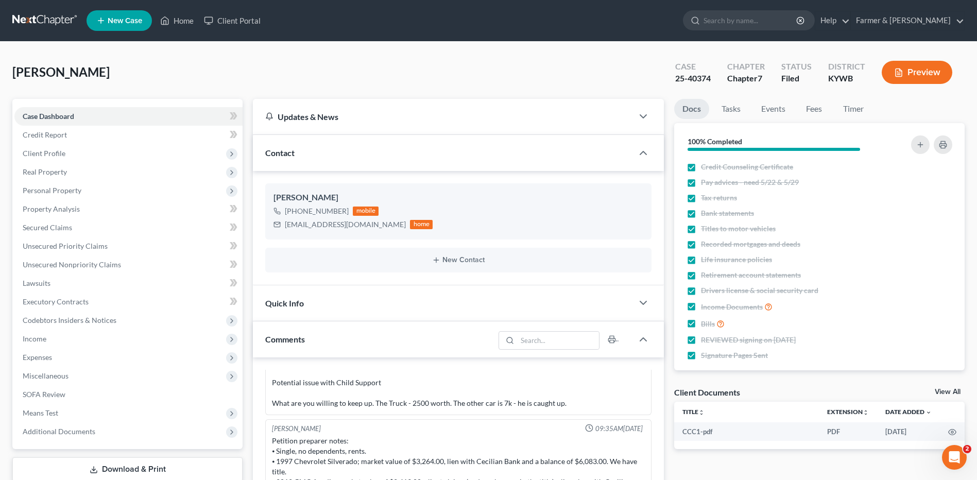
click at [45, 19] on link at bounding box center [45, 20] width 66 height 19
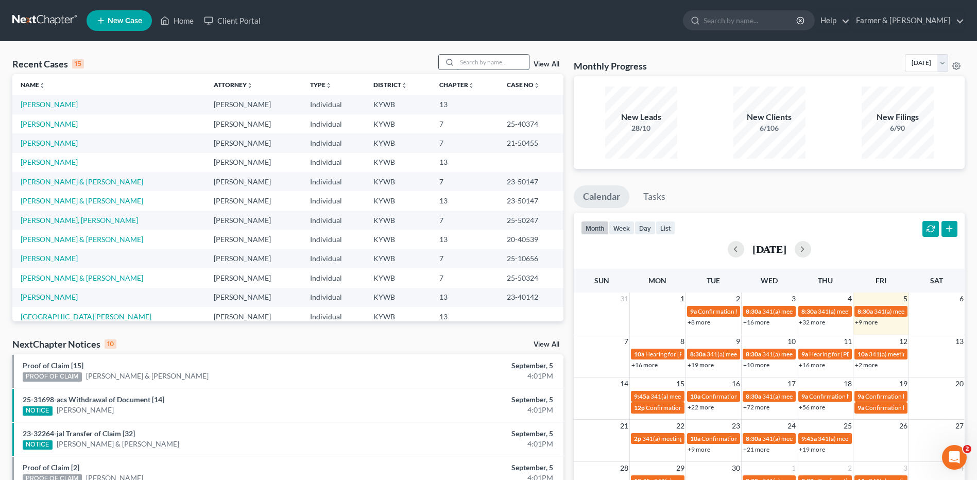
click at [488, 63] on input "search" at bounding box center [493, 62] width 72 height 15
type input "[PERSON_NAME]"
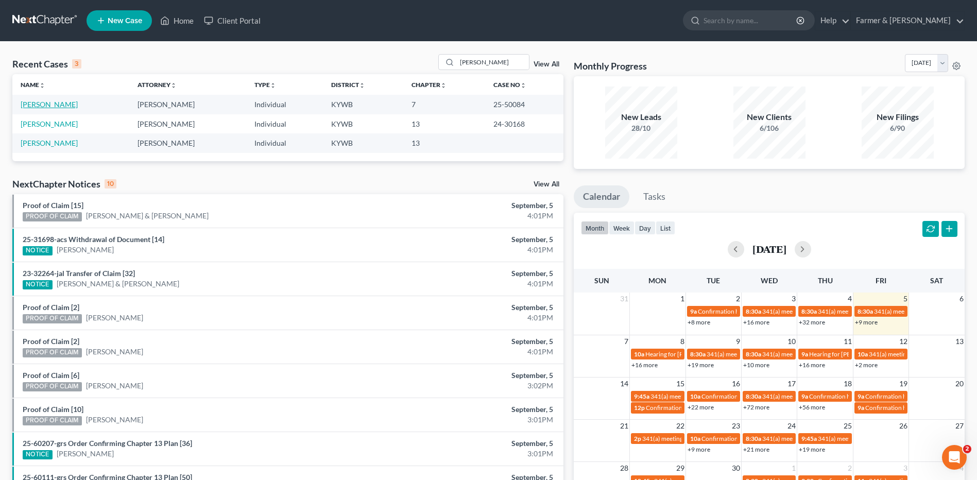
drag, startPoint x: 42, startPoint y: 104, endPoint x: 280, endPoint y: 77, distance: 239.0
click at [42, 104] on link "[PERSON_NAME]" at bounding box center [49, 104] width 57 height 9
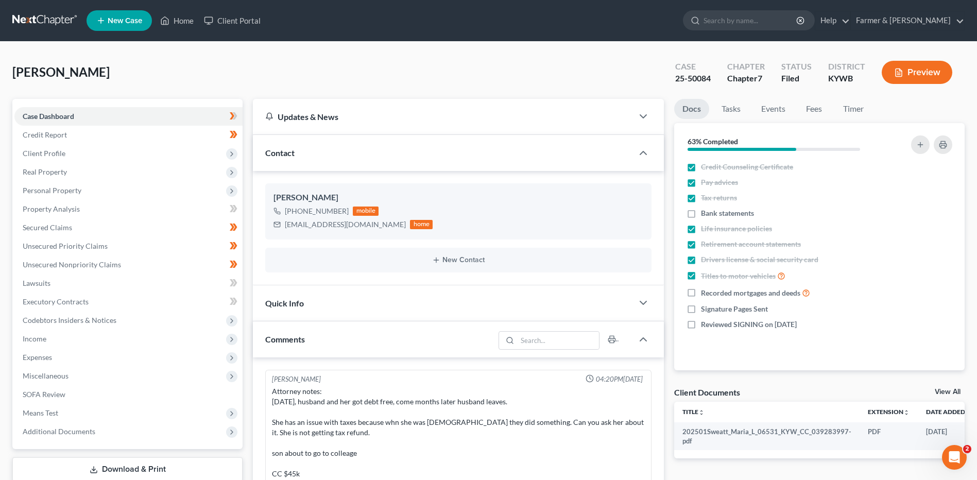
scroll to position [101, 0]
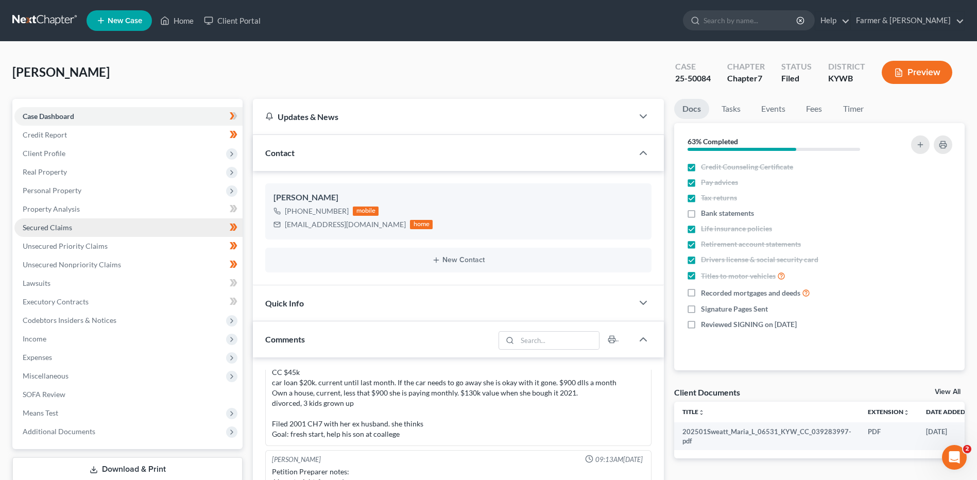
click at [75, 227] on link "Secured Claims" at bounding box center [128, 227] width 228 height 19
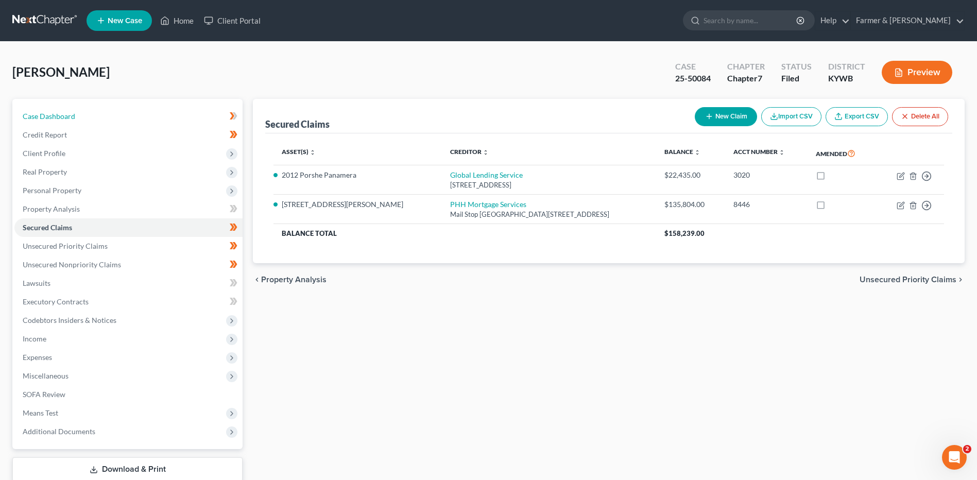
drag, startPoint x: 85, startPoint y: 113, endPoint x: 983, endPoint y: 31, distance: 901.7
click at [85, 113] on link "Case Dashboard" at bounding box center [128, 116] width 228 height 19
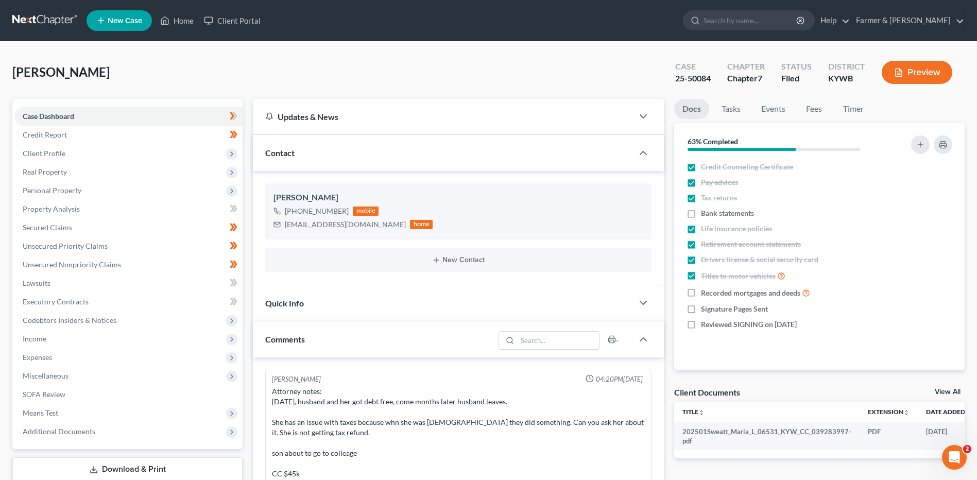
scroll to position [101, 0]
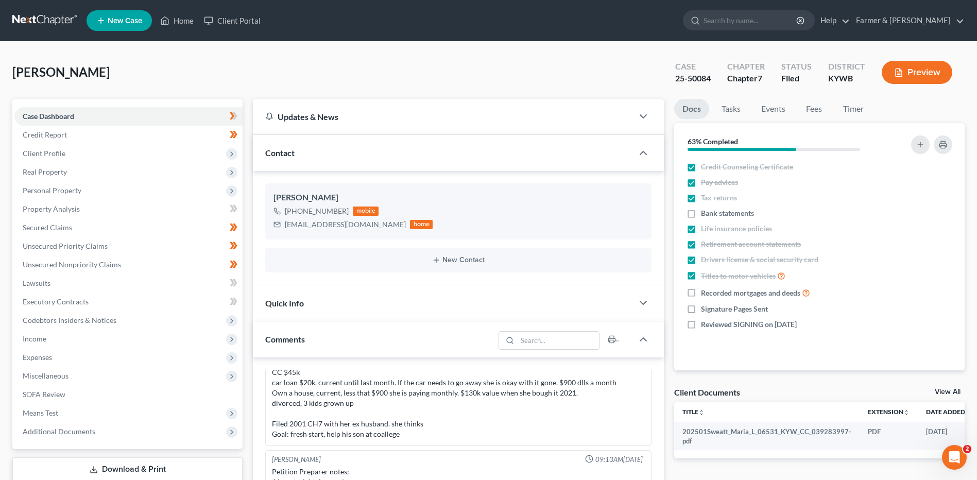
drag, startPoint x: 56, startPoint y: 17, endPoint x: 110, endPoint y: 5, distance: 55.0
click at [56, 17] on link at bounding box center [45, 20] width 66 height 19
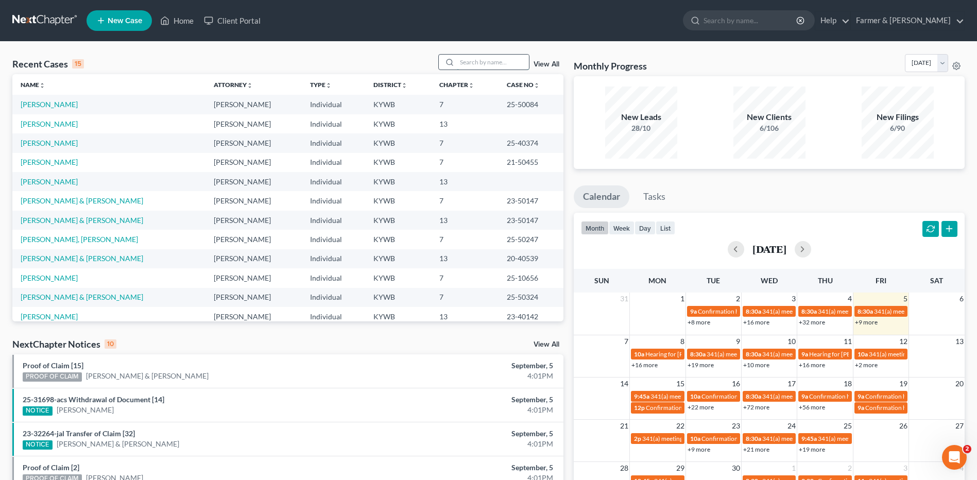
click at [481, 61] on input "search" at bounding box center [493, 62] width 72 height 15
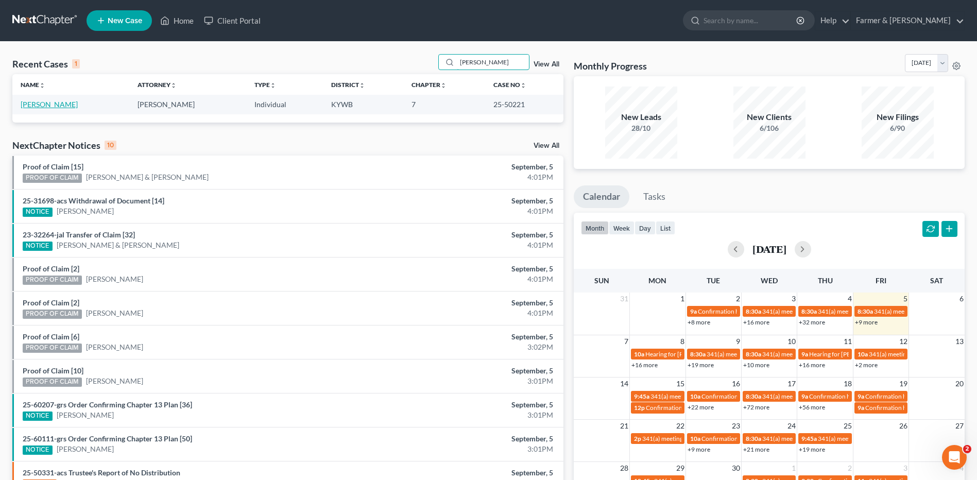
type input "[PERSON_NAME]"
click at [50, 104] on link "[PERSON_NAME]" at bounding box center [49, 104] width 57 height 9
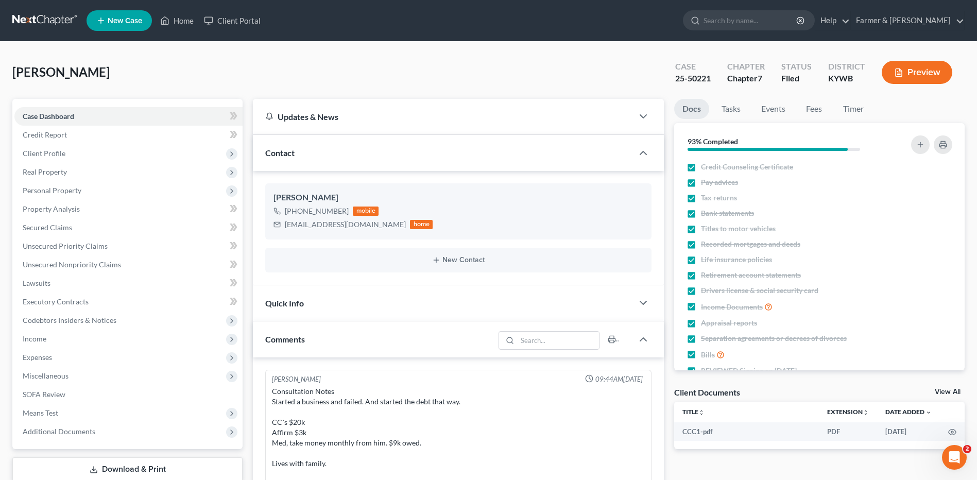
scroll to position [153, 0]
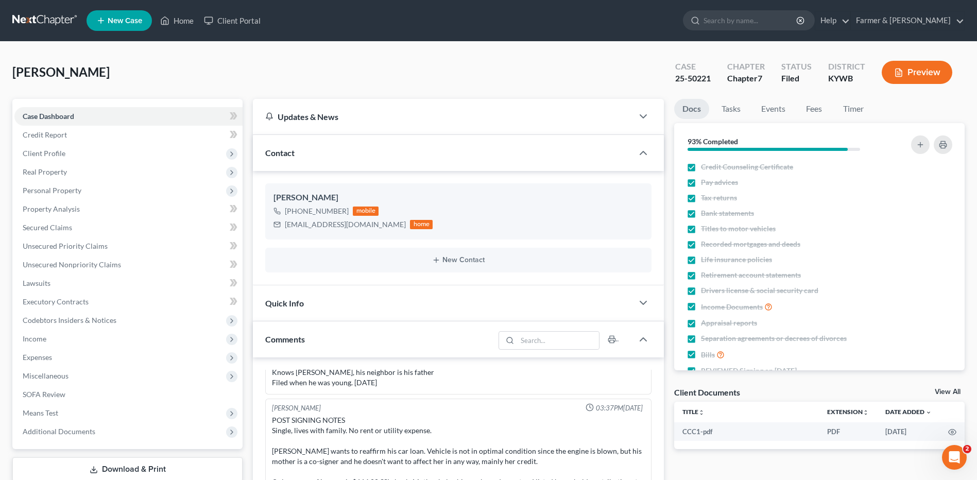
drag, startPoint x: 37, startPoint y: 24, endPoint x: 151, endPoint y: 0, distance: 116.8
click at [37, 24] on link at bounding box center [45, 20] width 66 height 19
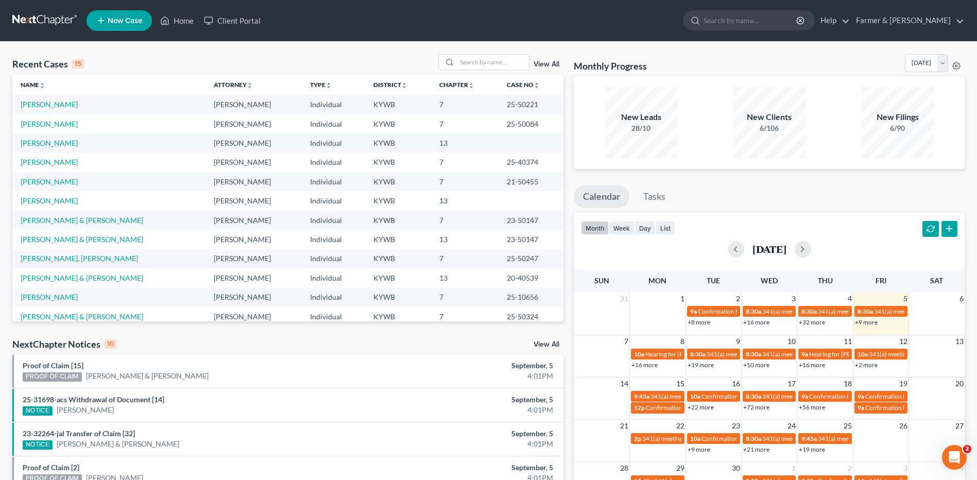
click at [522, 48] on div "Recent Cases 15 View All Name unfold_more expand_more expand_less Attorney unfo…" at bounding box center [488, 382] width 977 height 681
click at [514, 57] on input "search" at bounding box center [493, 62] width 72 height 15
type input "[PERSON_NAME]"
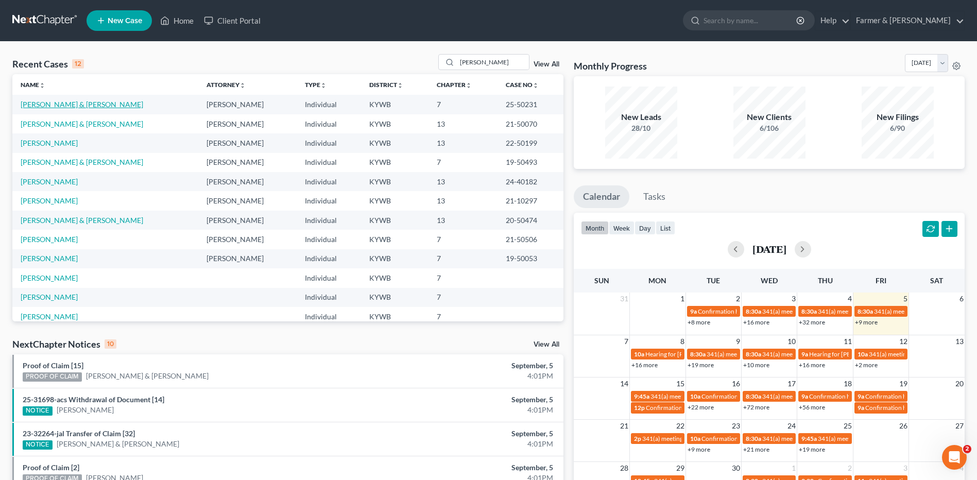
click at [68, 104] on link "[PERSON_NAME] & [PERSON_NAME]" at bounding box center [82, 104] width 123 height 9
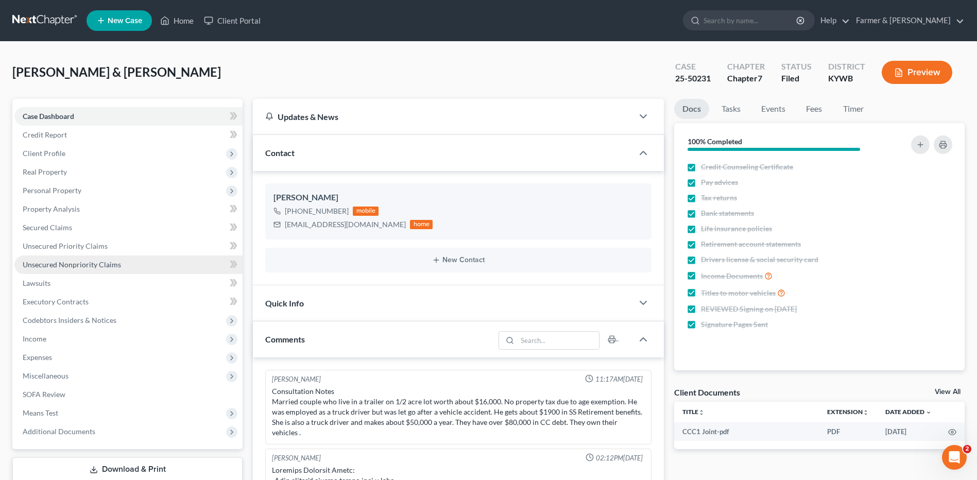
click at [96, 267] on span "Unsecured Nonpriority Claims" at bounding box center [72, 264] width 98 height 9
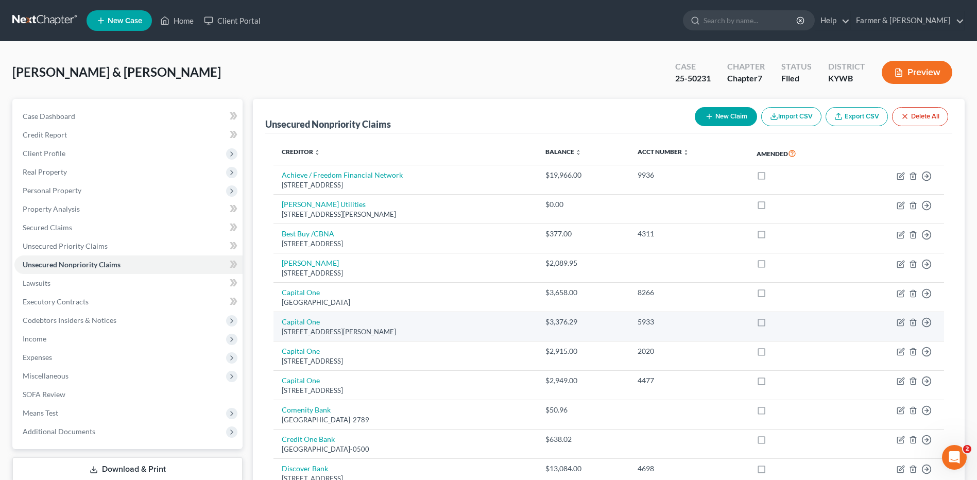
scroll to position [103, 0]
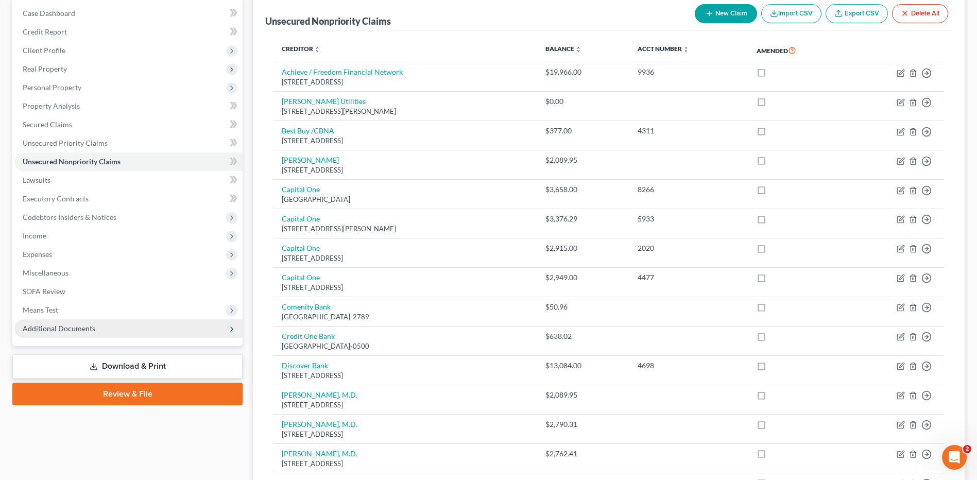
click at [40, 328] on span "Additional Documents" at bounding box center [59, 328] width 73 height 9
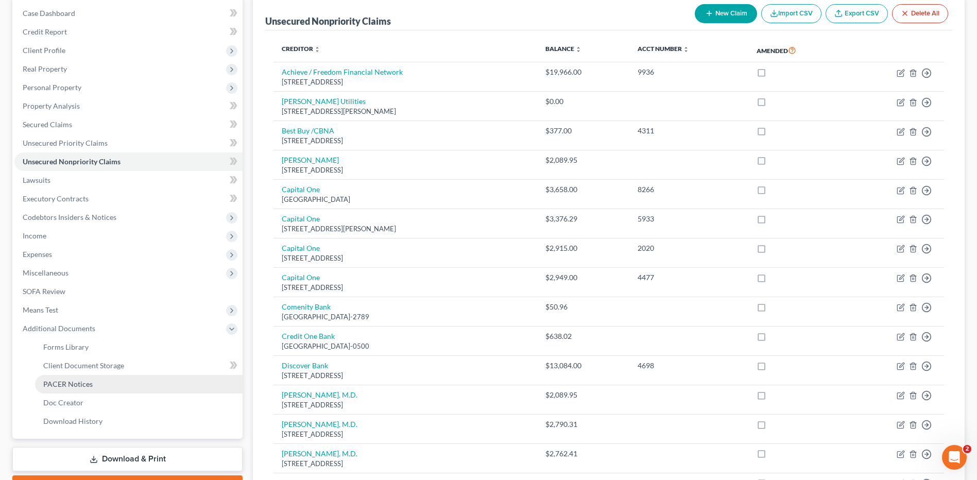
click at [134, 392] on link "PACER Notices" at bounding box center [139, 384] width 208 height 19
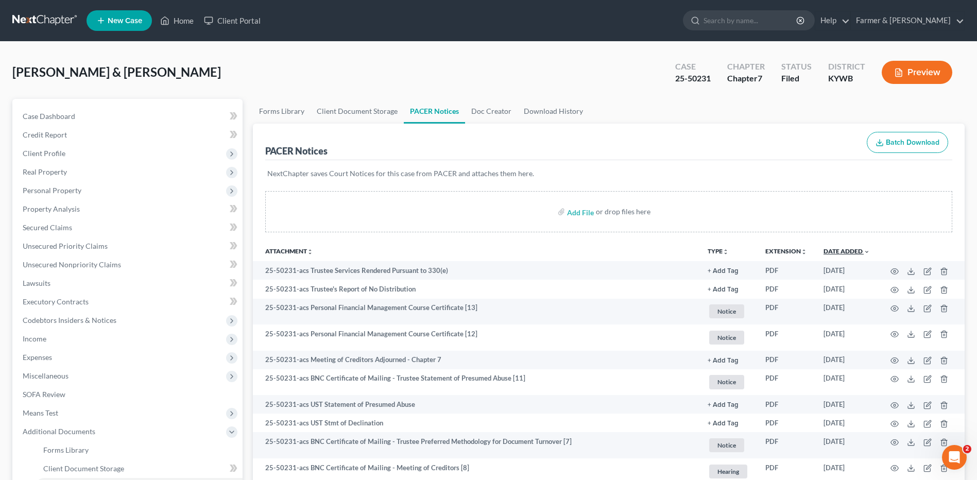
click at [862, 253] on link "Date Added unfold_more expand_more expand_less" at bounding box center [847, 251] width 46 height 8
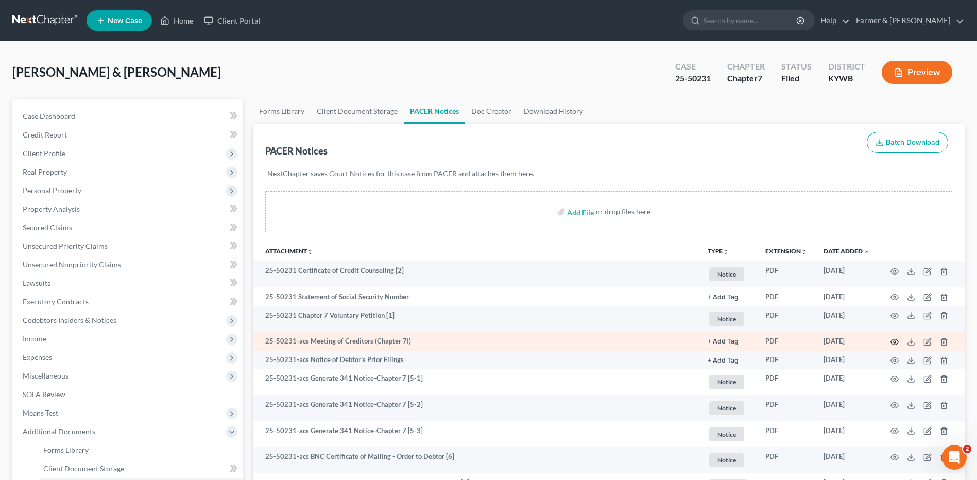
click at [898, 343] on icon "button" at bounding box center [895, 343] width 8 height 6
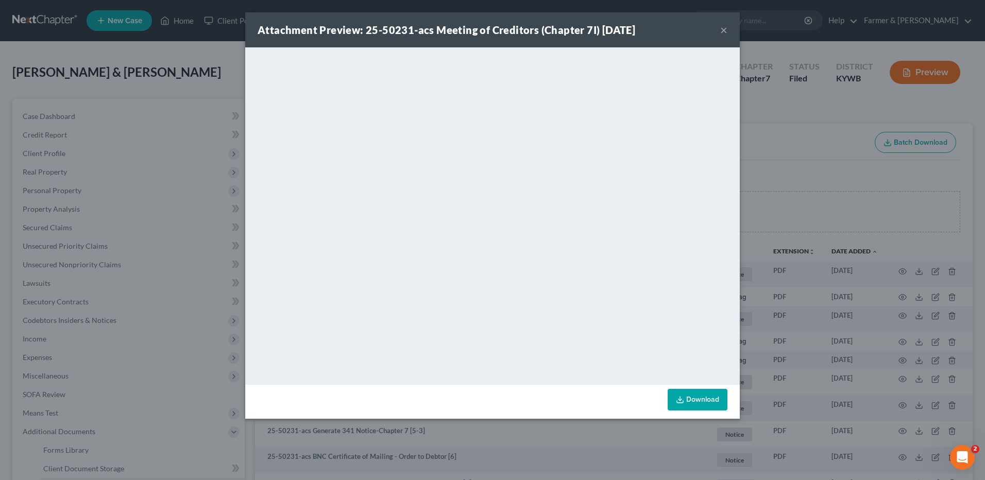
drag, startPoint x: 724, startPoint y: 29, endPoint x: 647, endPoint y: 47, distance: 79.4
click at [724, 29] on button "×" at bounding box center [723, 30] width 7 height 12
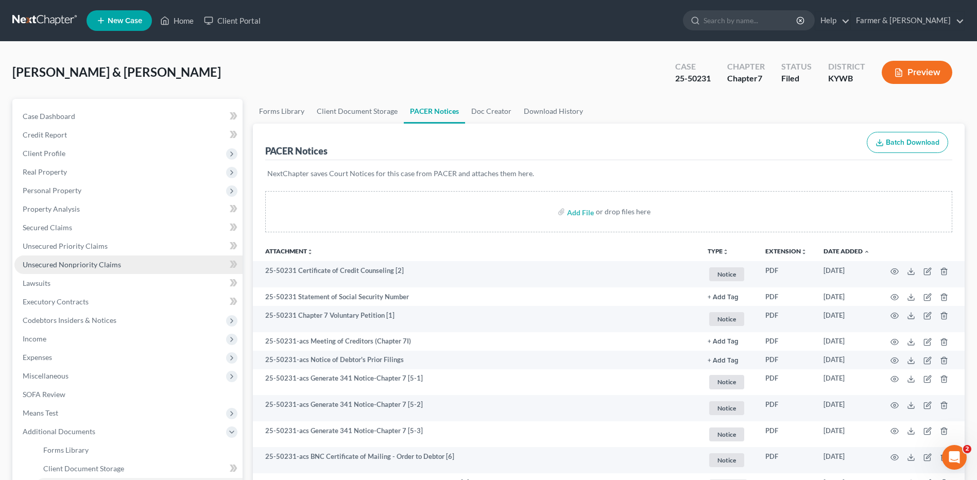
click at [130, 262] on link "Unsecured Nonpriority Claims" at bounding box center [128, 265] width 228 height 19
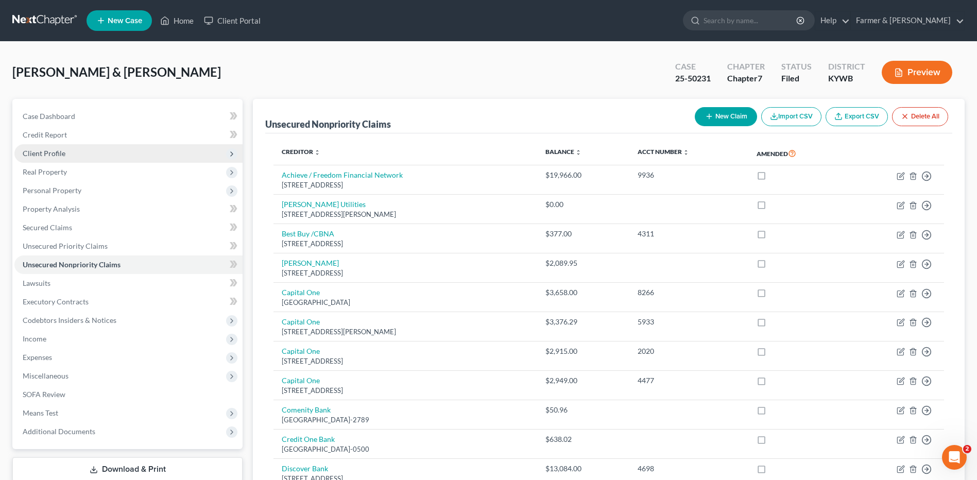
click at [112, 152] on span "Client Profile" at bounding box center [128, 153] width 228 height 19
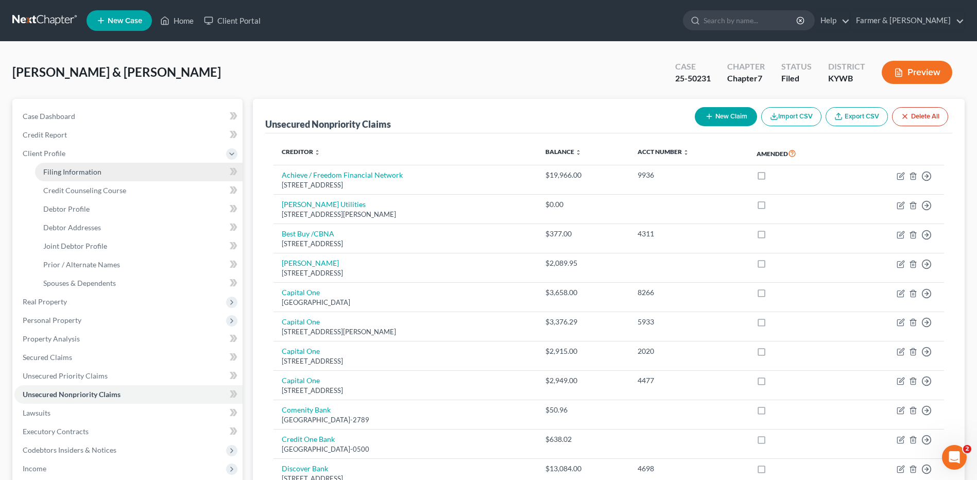
click at [110, 174] on link "Filing Information" at bounding box center [139, 172] width 208 height 19
select select "1"
select select "0"
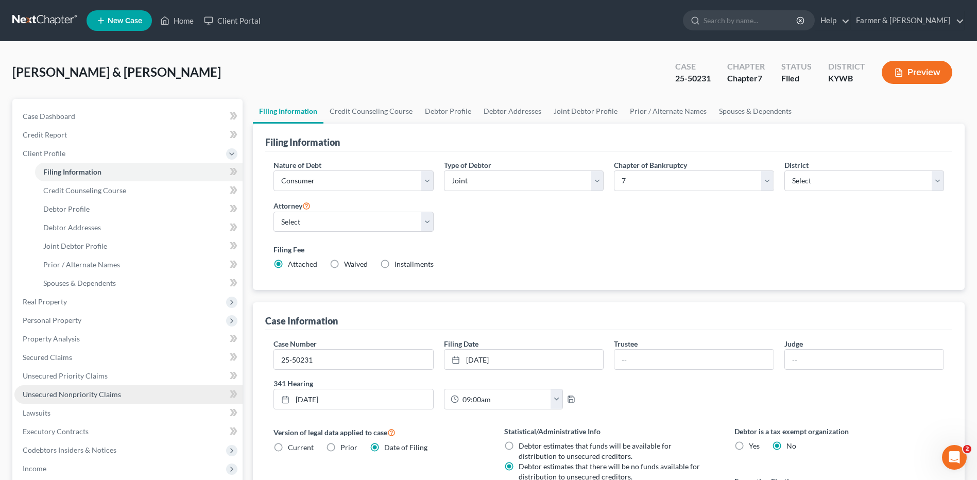
drag, startPoint x: 108, startPoint y: 402, endPoint x: 123, endPoint y: 397, distance: 15.3
click at [108, 402] on link "Unsecured Nonpriority Claims" at bounding box center [128, 394] width 228 height 19
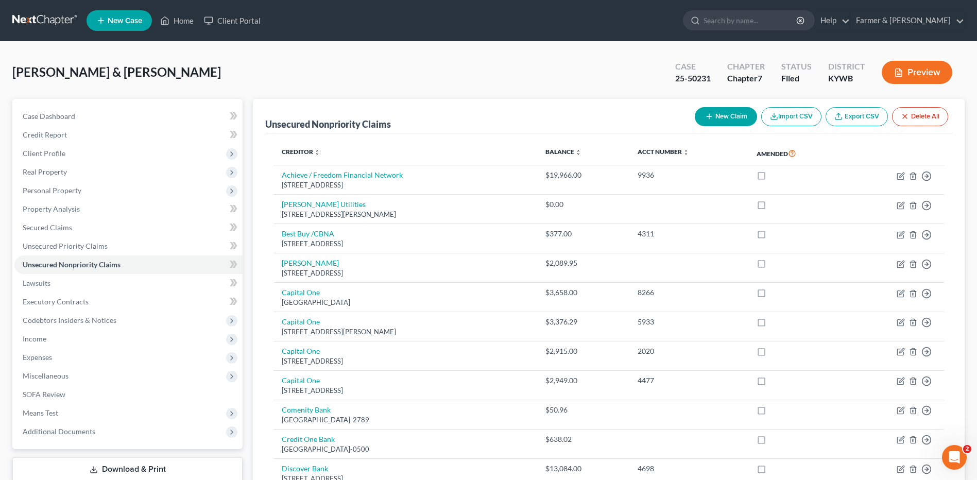
click at [731, 119] on button "New Claim" at bounding box center [726, 116] width 62 height 19
select select "2"
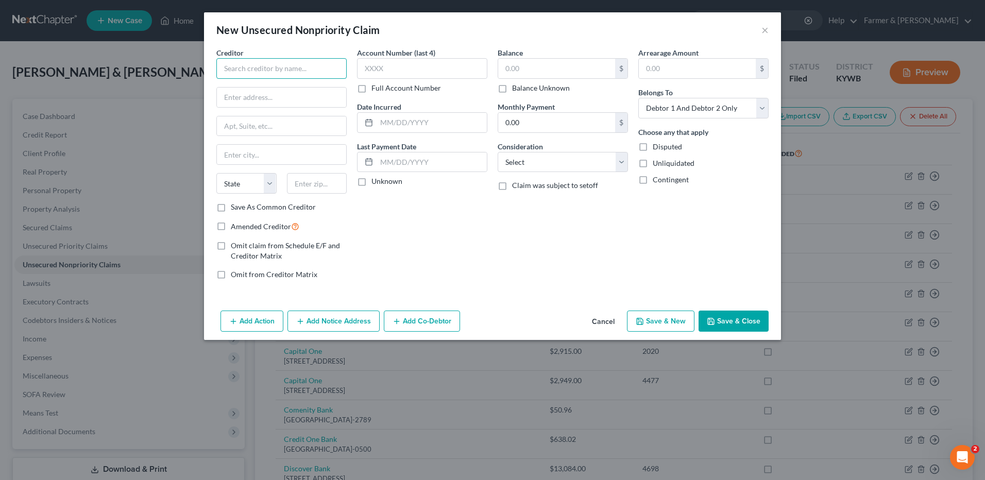
click at [301, 77] on input "text" at bounding box center [281, 68] width 130 height 21
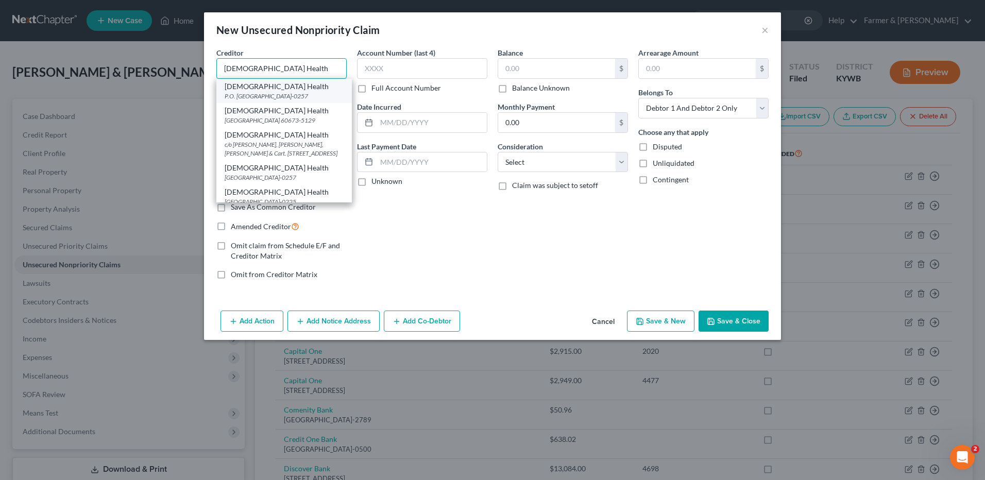
type input "Baptist Health"
click at [303, 100] on div "P.O. Box 950257, Louisville, KY 40295-0257" at bounding box center [284, 96] width 119 height 9
type input "P.O. Box 950257"
type input "[GEOGRAPHIC_DATA]"
select select "18"
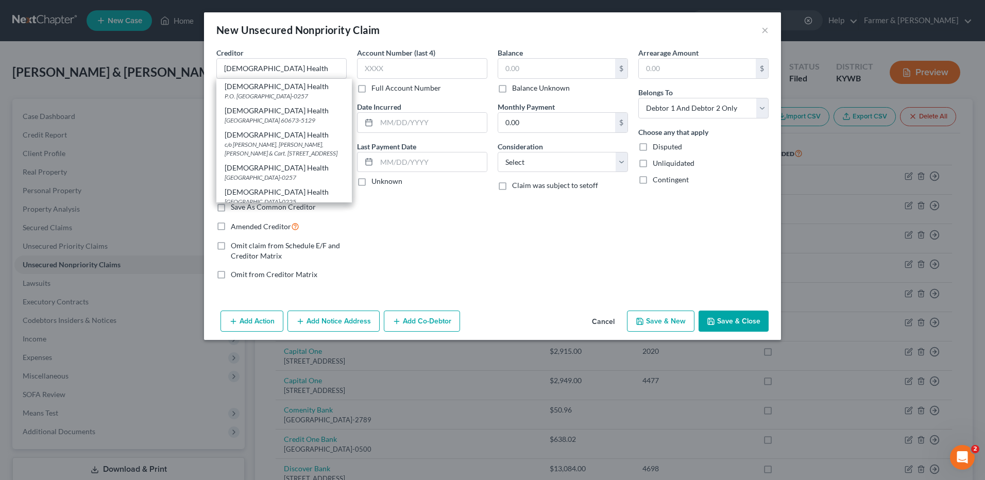
type input "40295-0257"
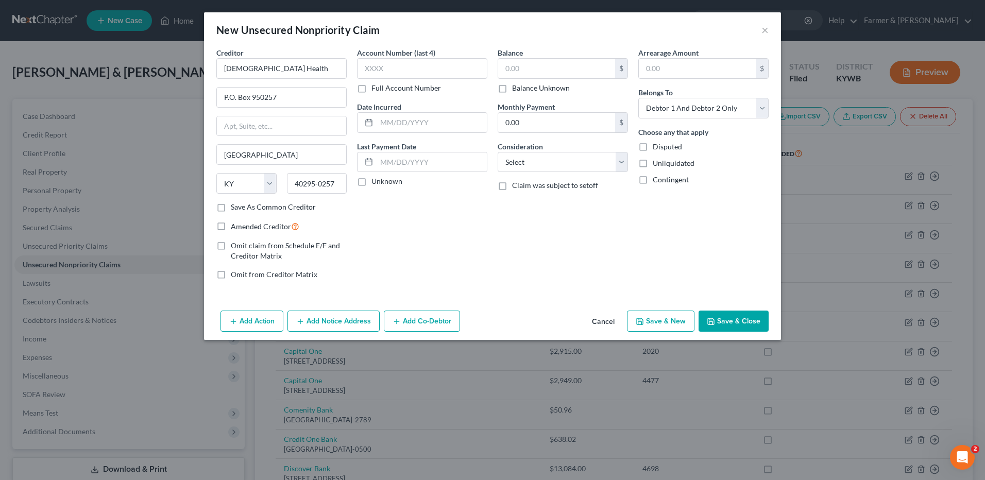
click at [512, 87] on label "Balance Unknown" at bounding box center [541, 88] width 58 height 10
click at [516, 87] on input "Balance Unknown" at bounding box center [519, 86] width 7 height 7
checkbox input "true"
type input "0.00"
drag, startPoint x: 736, startPoint y: 320, endPoint x: 889, endPoint y: 283, distance: 157.4
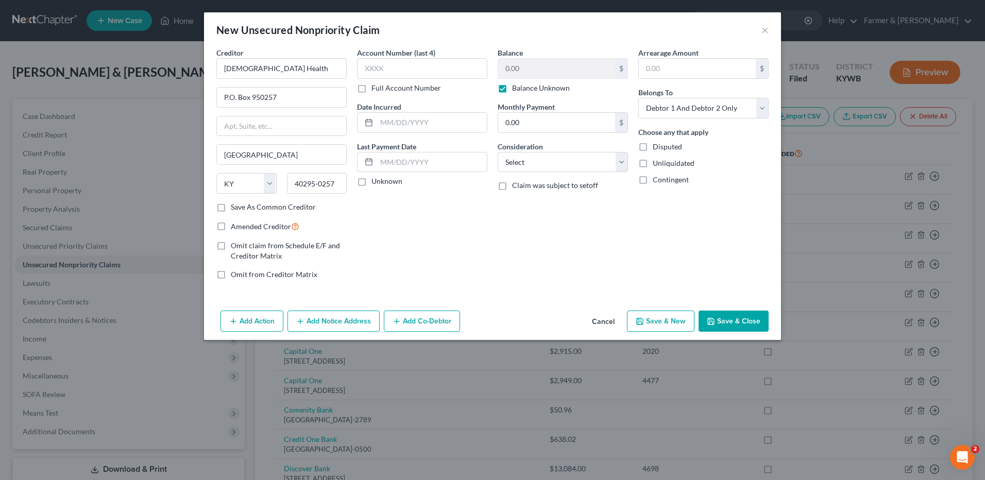
click at [736, 320] on button "Save & Close" at bounding box center [734, 322] width 70 height 22
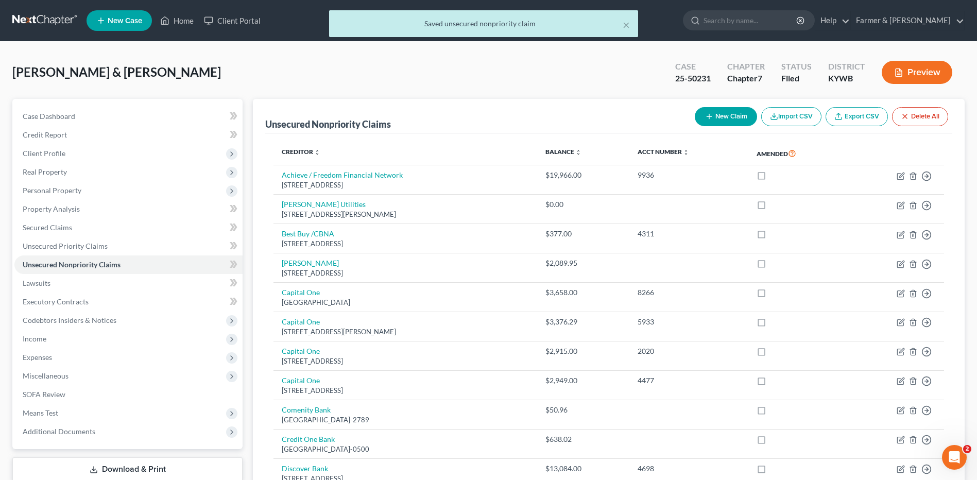
click at [743, 121] on button "New Claim" at bounding box center [726, 116] width 62 height 19
select select "2"
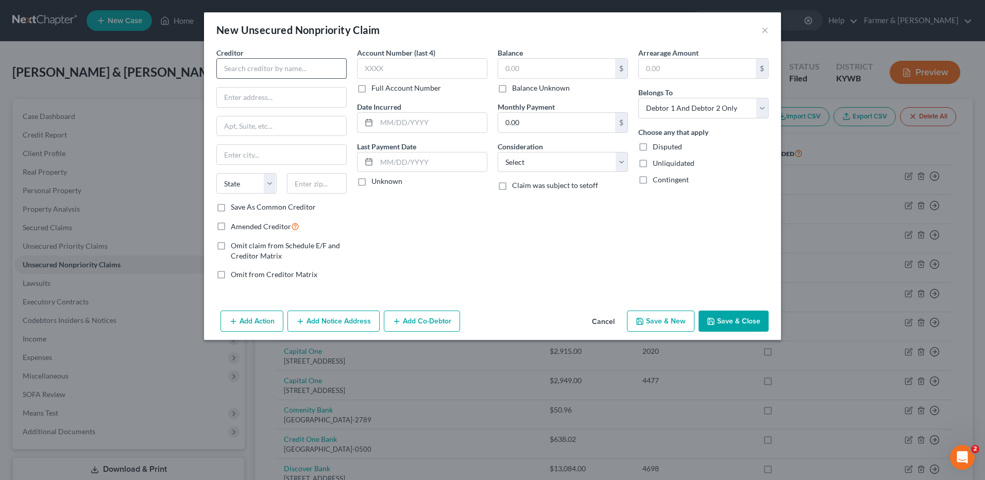
drag, startPoint x: 289, startPoint y: 58, endPoint x: 281, endPoint y: 70, distance: 14.9
click at [281, 70] on div "Creditor *" at bounding box center [281, 62] width 130 height 31
click at [281, 70] on input "text" at bounding box center [281, 68] width 130 height 21
type input "Southeastern Emergency Physicians LLC"
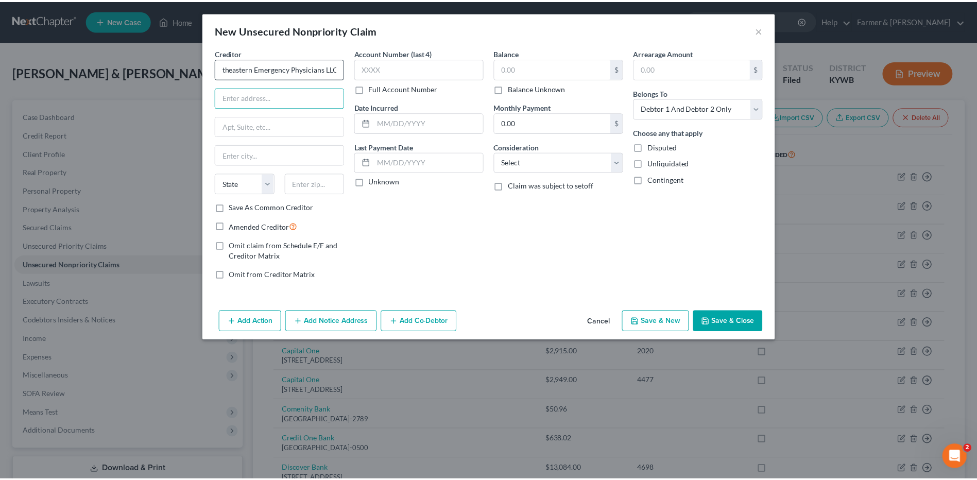
scroll to position [0, 0]
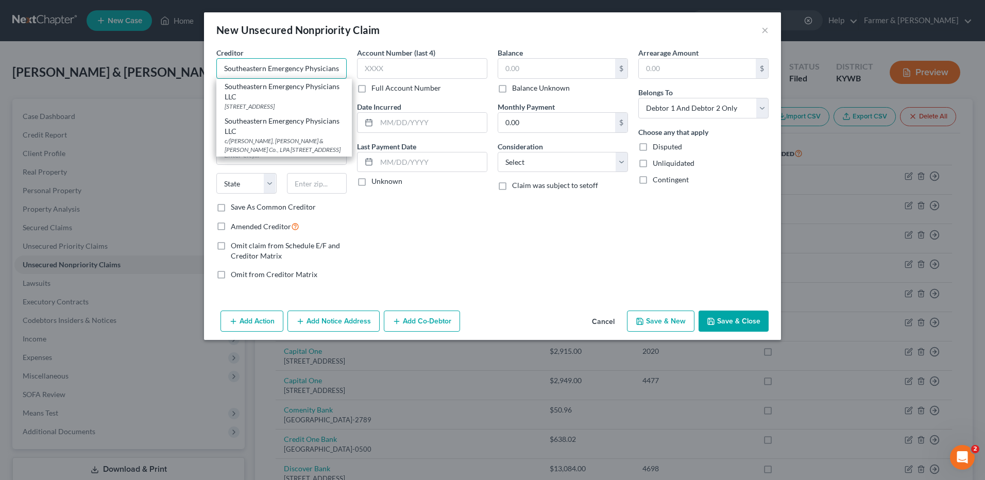
click at [281, 70] on input "Southeastern Emergency Physicians LLC" at bounding box center [281, 68] width 130 height 21
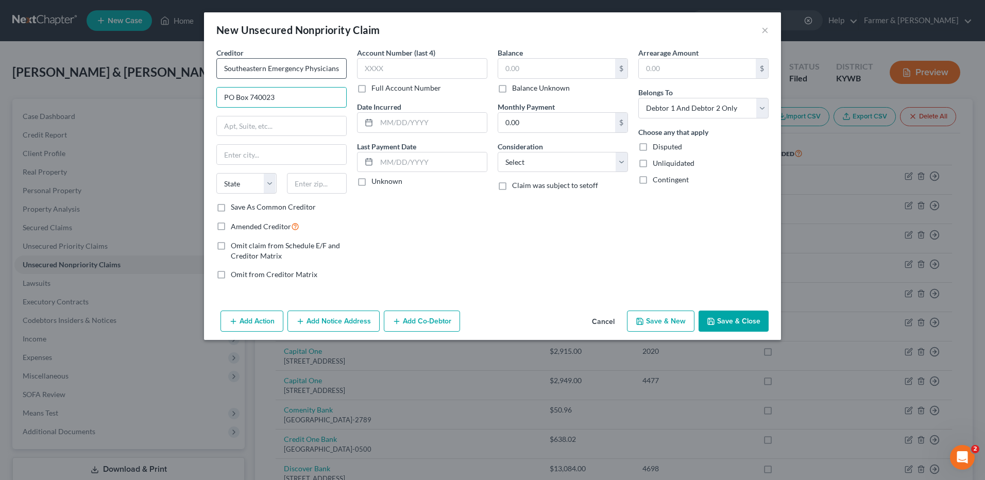
type input "PO Box 740023"
type input "Cincinnati"
select select "36"
type input "45274-0023"
click at [527, 64] on input "text" at bounding box center [556, 69] width 117 height 20
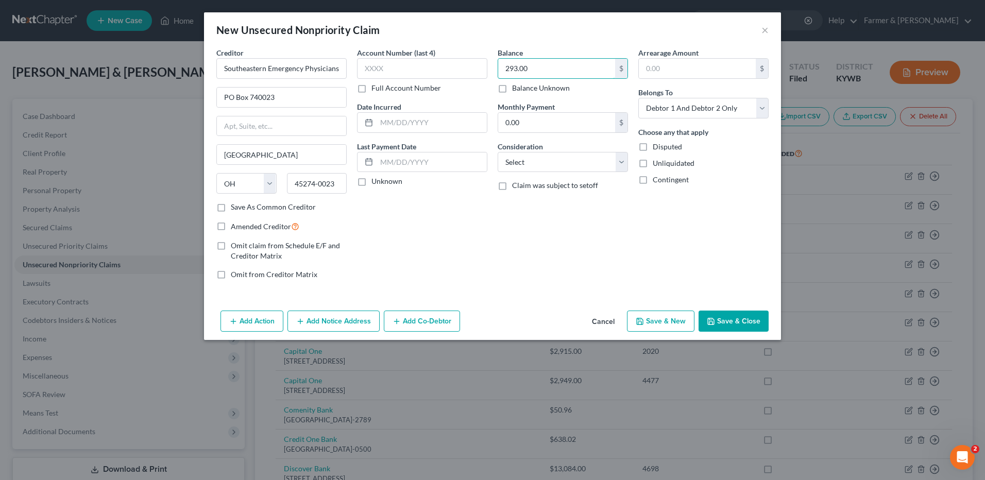
type input "293.00"
drag, startPoint x: 602, startPoint y: 322, endPoint x: 616, endPoint y: 315, distance: 15.4
click at [602, 322] on button "Cancel" at bounding box center [603, 322] width 39 height 21
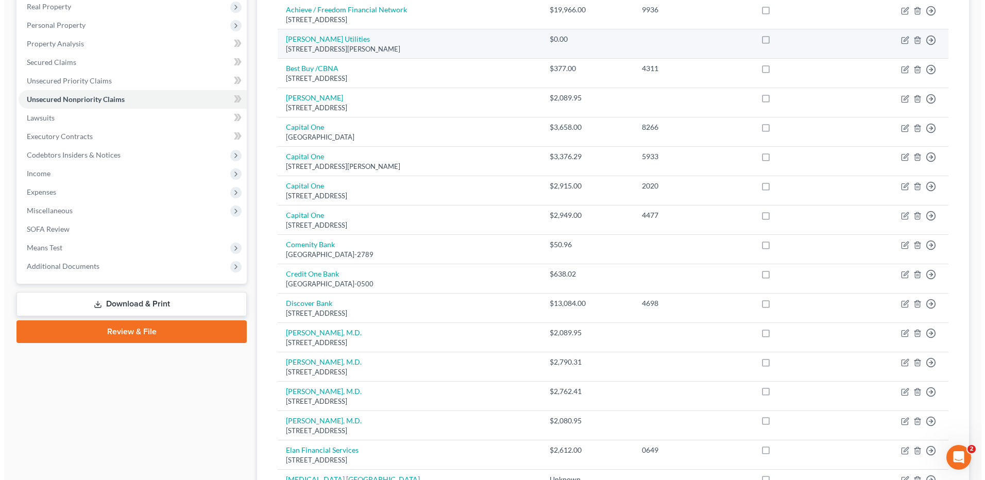
scroll to position [8, 0]
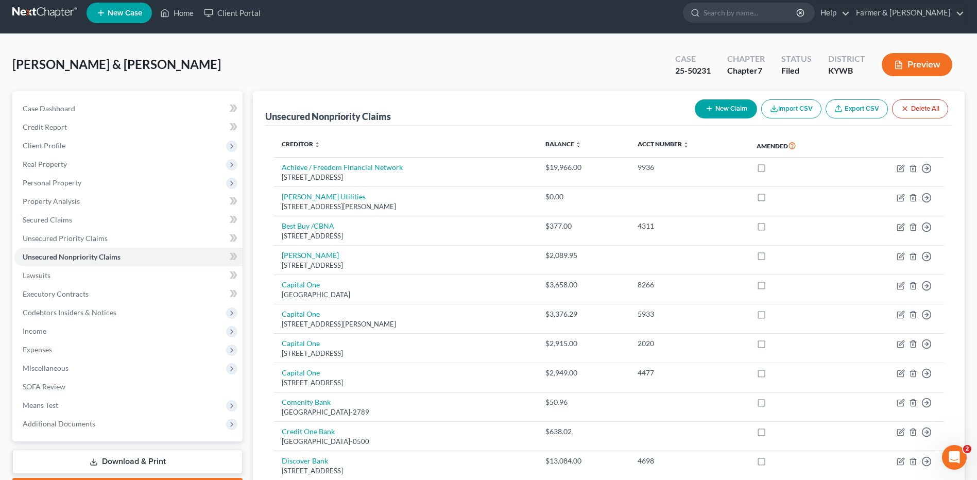
click at [730, 108] on button "New Claim" at bounding box center [726, 108] width 62 height 19
select select "2"
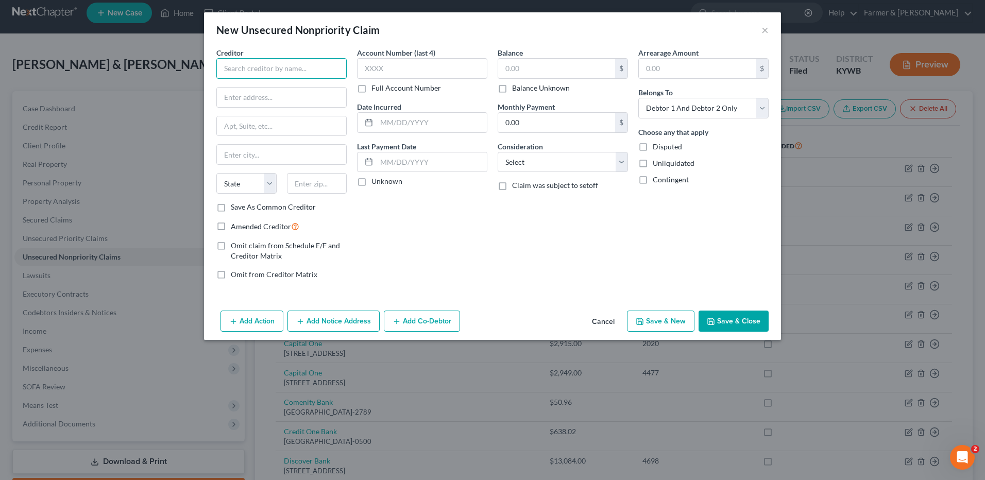
click at [276, 71] on input "text" at bounding box center [281, 68] width 130 height 21
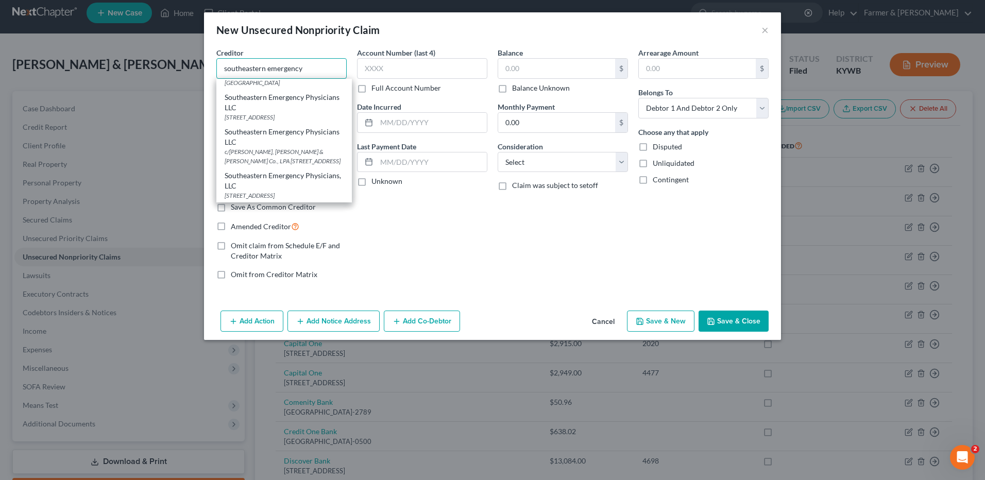
scroll to position [258, 0]
drag, startPoint x: 287, startPoint y: 110, endPoint x: 981, endPoint y: 142, distance: 694.2
click at [287, 78] on div "Southeastern Emergency Physicians" at bounding box center [284, 73] width 119 height 10
type input "Southeastern Emergency Physicians"
type input "PO Box 740023"
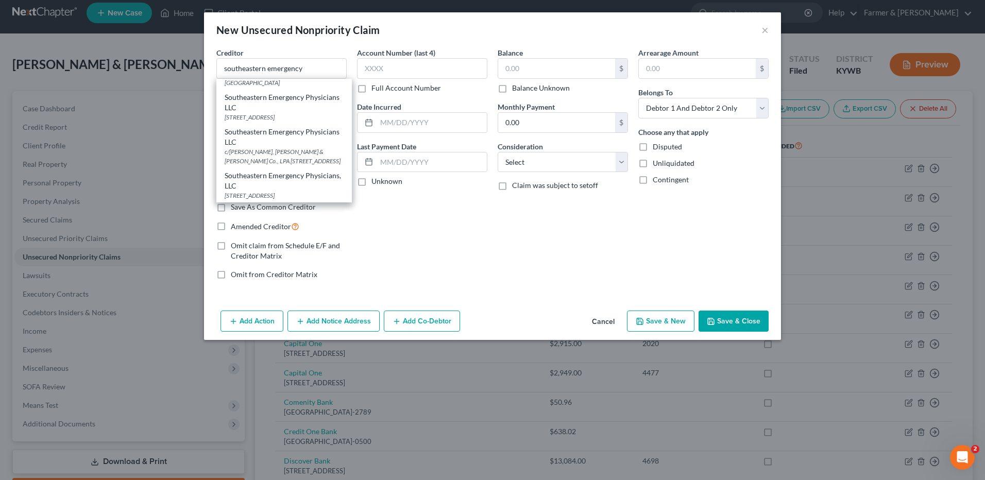
type input "Cincinnati"
select select "36"
type input "45274"
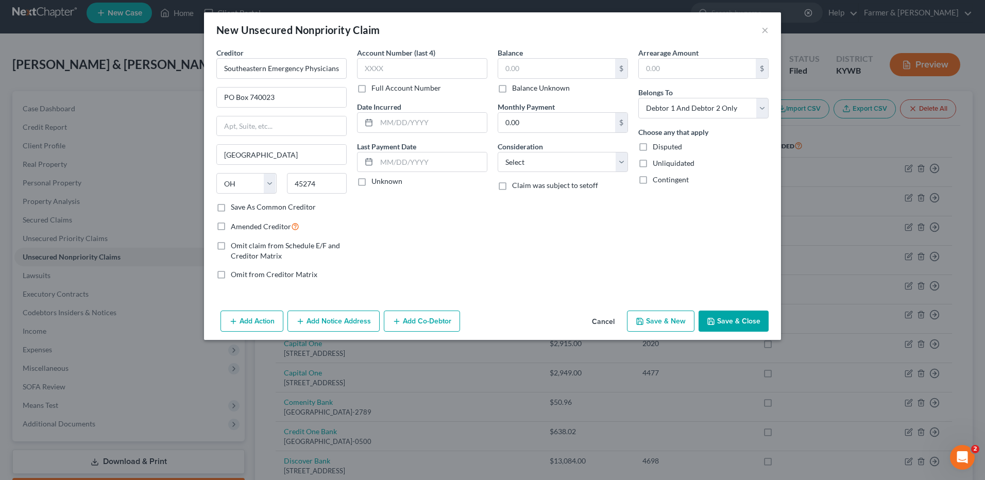
scroll to position [0, 0]
drag, startPoint x: 335, startPoint y: 68, endPoint x: 343, endPoint y: 72, distance: 8.8
click at [379, 61] on div "Creditor * Southeastern Emergency Physicians PO Box 740023 Cincinnati State AL …" at bounding box center [492, 167] width 563 height 241
click at [341, 73] on input "Southeastern Emergency Physicians" at bounding box center [281, 68] width 130 height 21
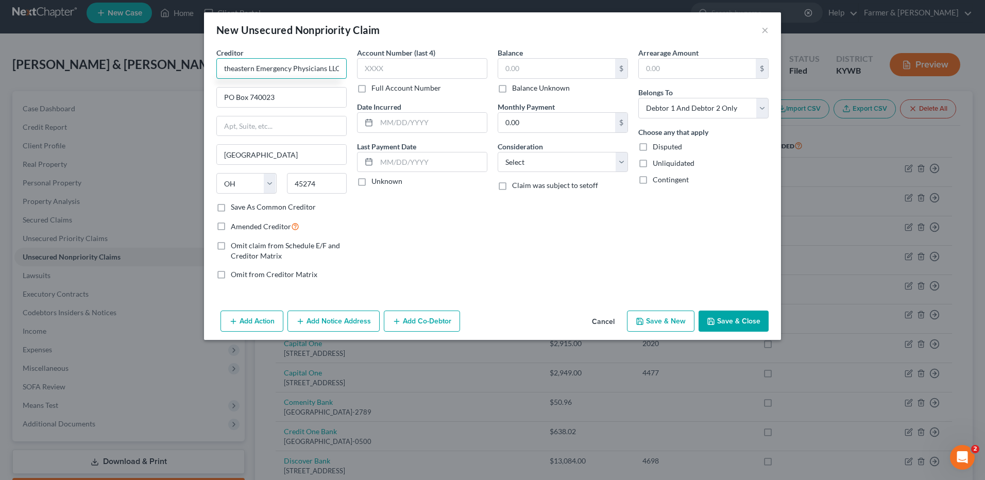
type input "Southeastern Emergency Physicians LLC"
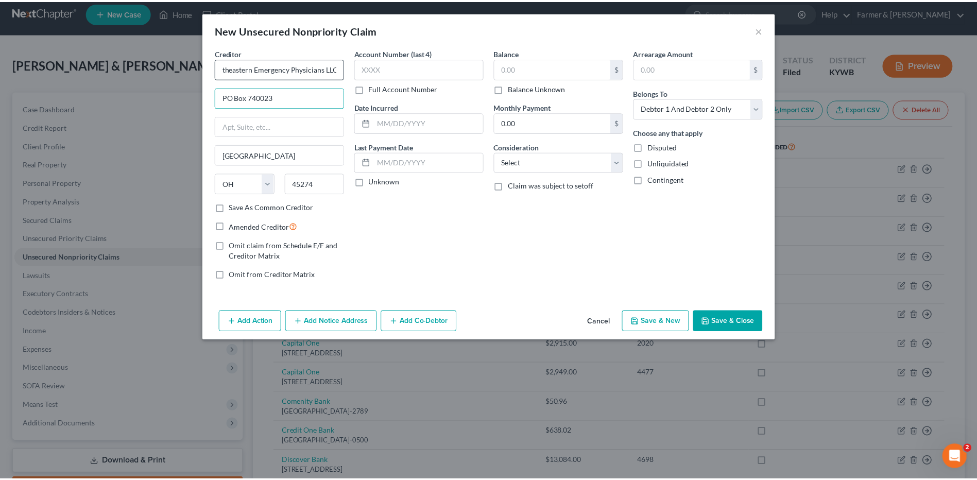
scroll to position [0, 0]
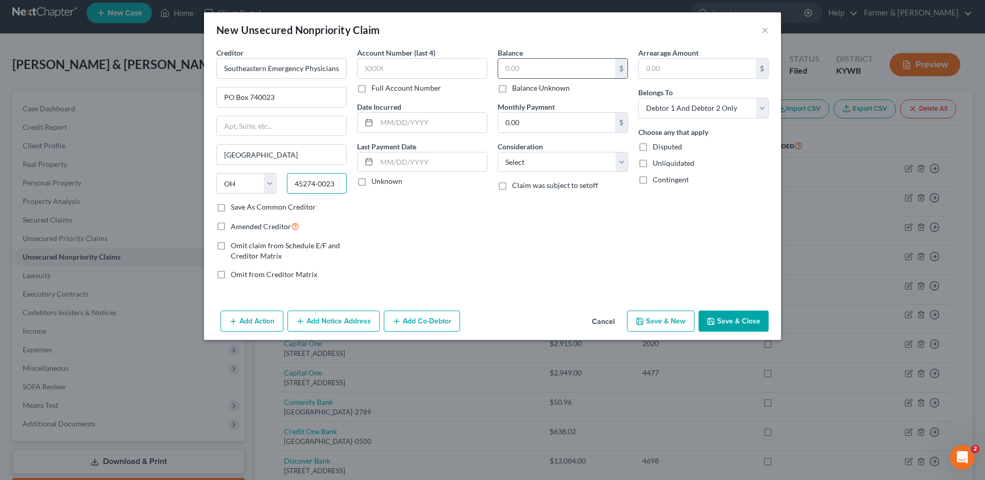
type input "45274-0023"
click at [528, 75] on input "text" at bounding box center [556, 69] width 117 height 20
type input "293.00"
drag, startPoint x: 756, startPoint y: 322, endPoint x: 930, endPoint y: 294, distance: 175.8
click at [755, 320] on button "Save & Close" at bounding box center [734, 322] width 70 height 22
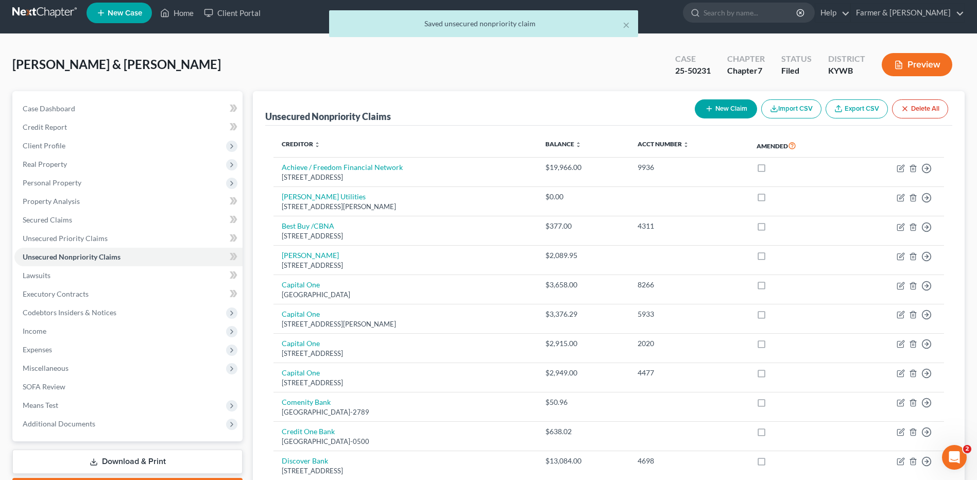
click at [38, 15] on div "× Saved unsecured nonpriority claim" at bounding box center [483, 26] width 977 height 32
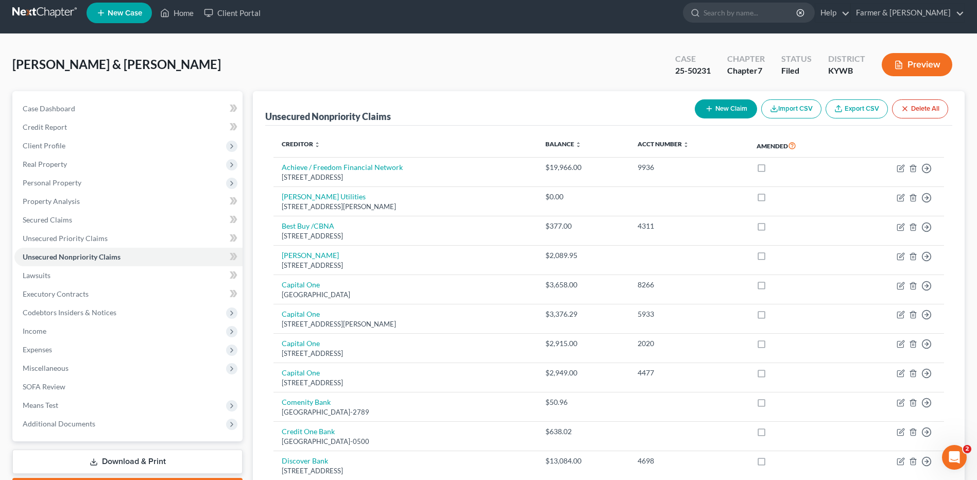
drag, startPoint x: 31, startPoint y: 9, endPoint x: 77, endPoint y: 3, distance: 46.3
click at [31, 9] on link at bounding box center [45, 13] width 66 height 19
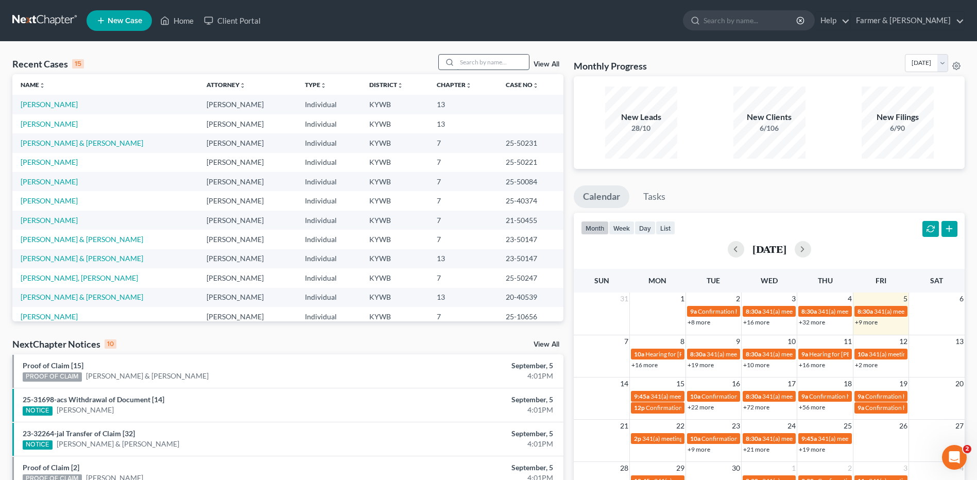
click at [495, 60] on input "search" at bounding box center [493, 62] width 72 height 15
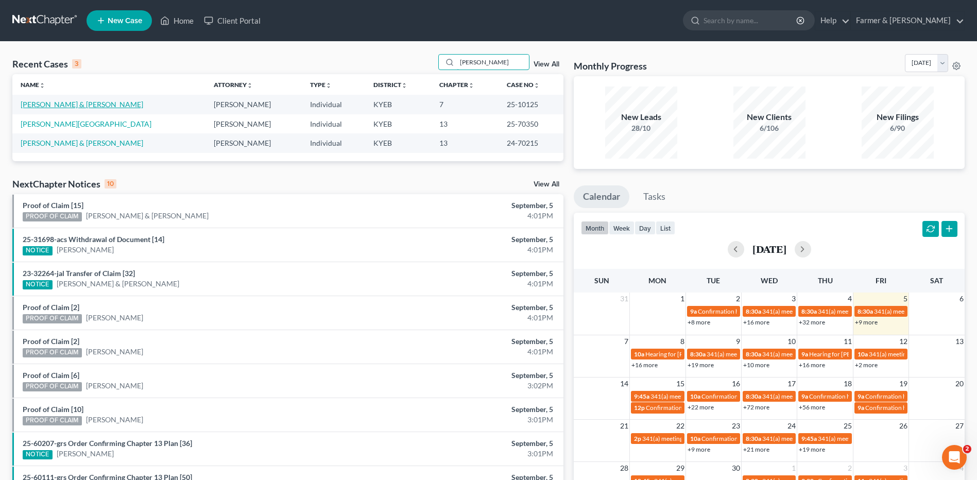
type input "ratliff"
click at [62, 103] on link "[PERSON_NAME] & [PERSON_NAME]" at bounding box center [82, 104] width 123 height 9
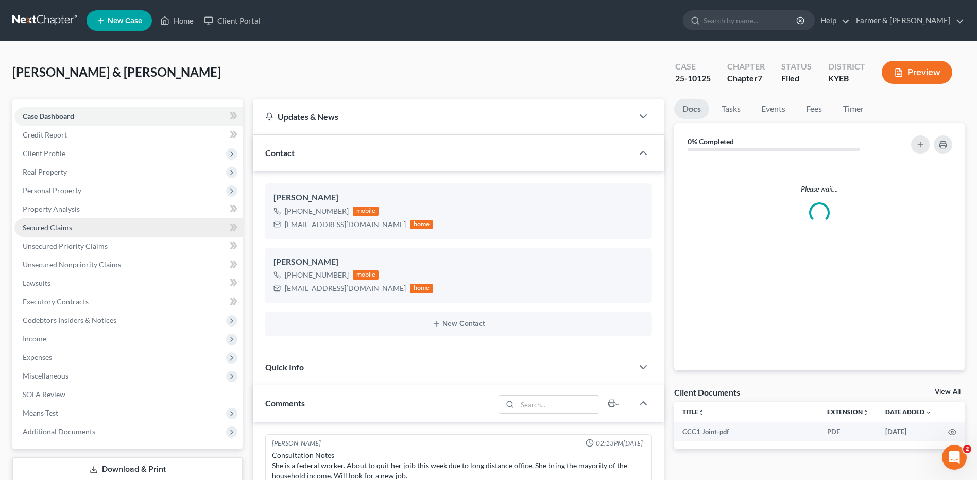
click at [73, 229] on link "Secured Claims" at bounding box center [128, 227] width 228 height 19
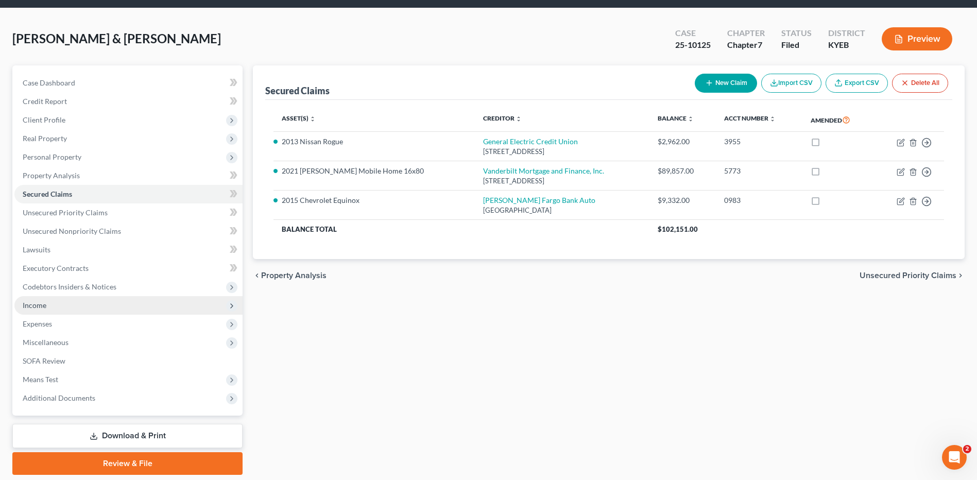
scroll to position [52, 0]
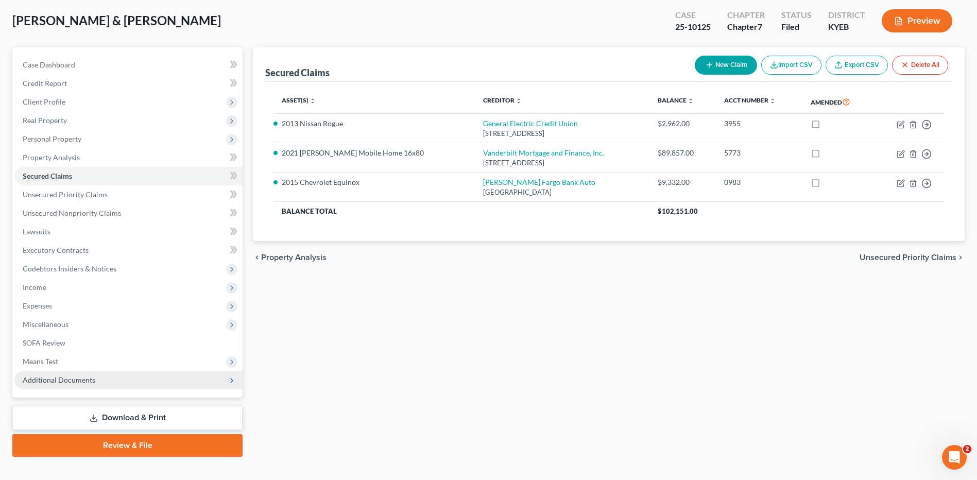
click at [101, 385] on span "Additional Documents" at bounding box center [128, 380] width 228 height 19
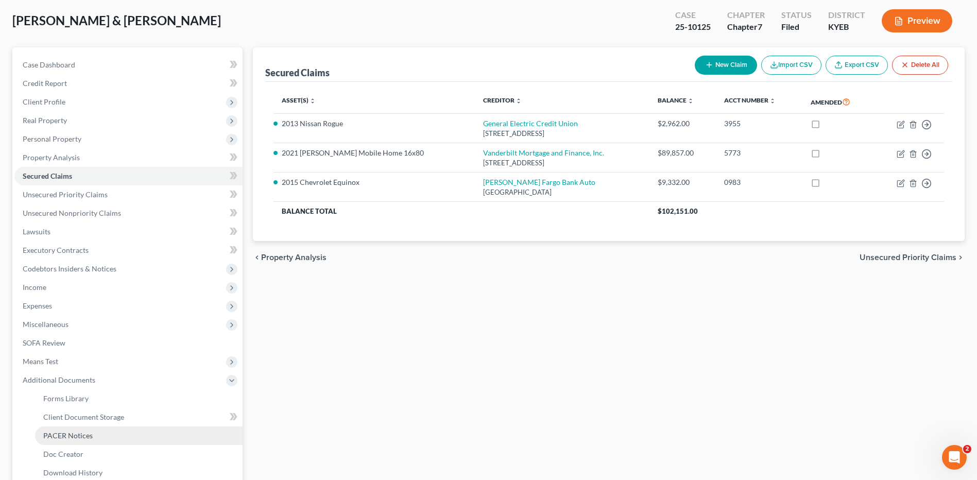
click at [81, 439] on span "PACER Notices" at bounding box center [67, 435] width 49 height 9
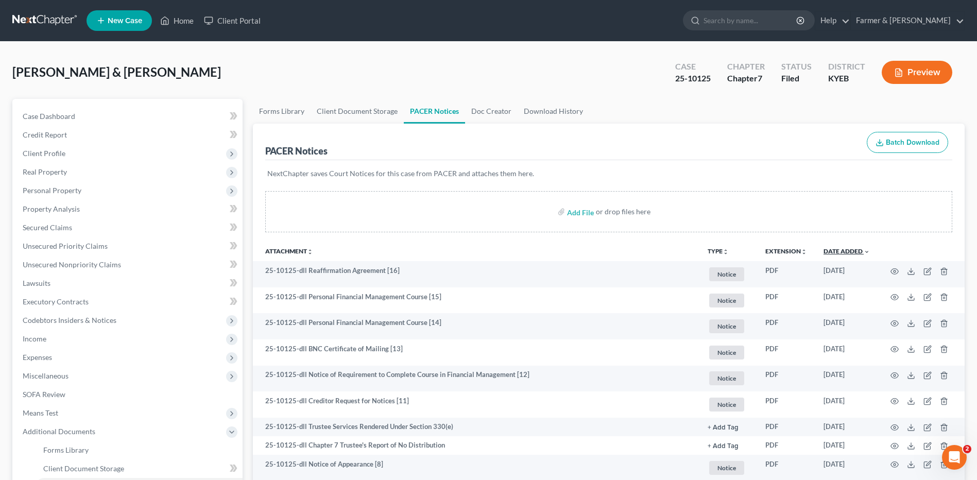
click at [854, 252] on link "Date Added unfold_more expand_more expand_less" at bounding box center [847, 251] width 46 height 8
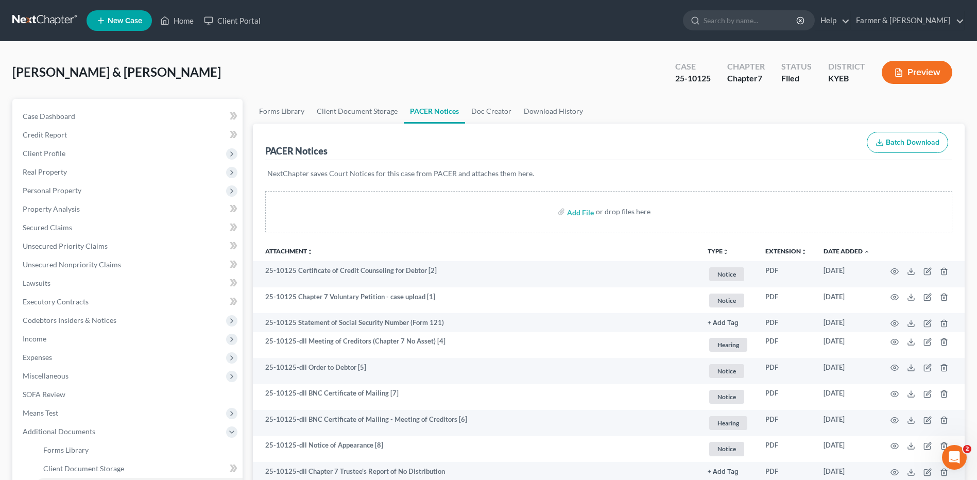
click at [44, 12] on link at bounding box center [45, 20] width 66 height 19
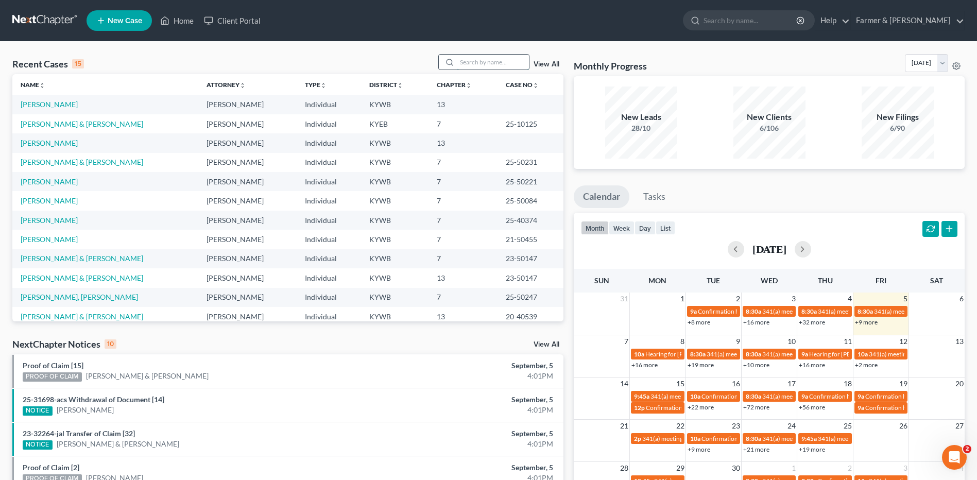
click at [496, 67] on input "search" at bounding box center [493, 62] width 72 height 15
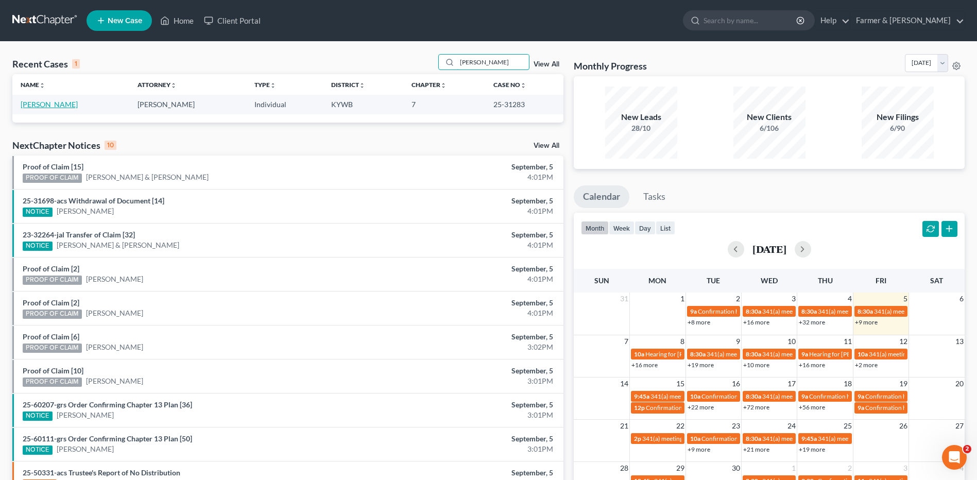
type input "[PERSON_NAME]"
click at [67, 108] on link "[PERSON_NAME]" at bounding box center [49, 104] width 57 height 9
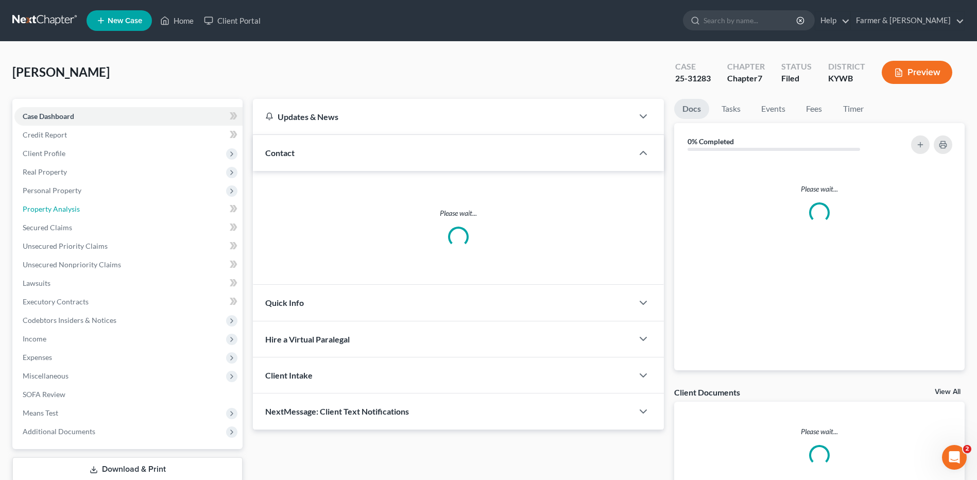
click at [91, 215] on link "Property Analysis" at bounding box center [128, 209] width 228 height 19
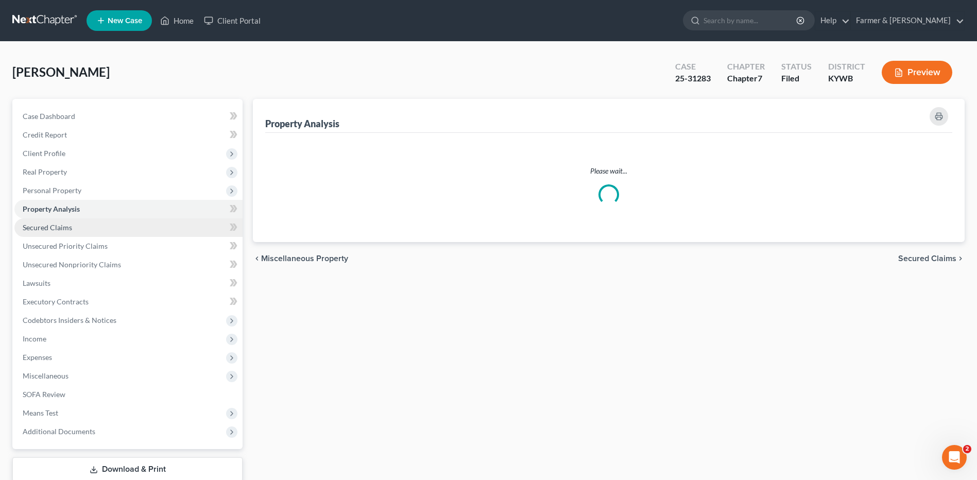
click at [92, 230] on link "Secured Claims" at bounding box center [128, 227] width 228 height 19
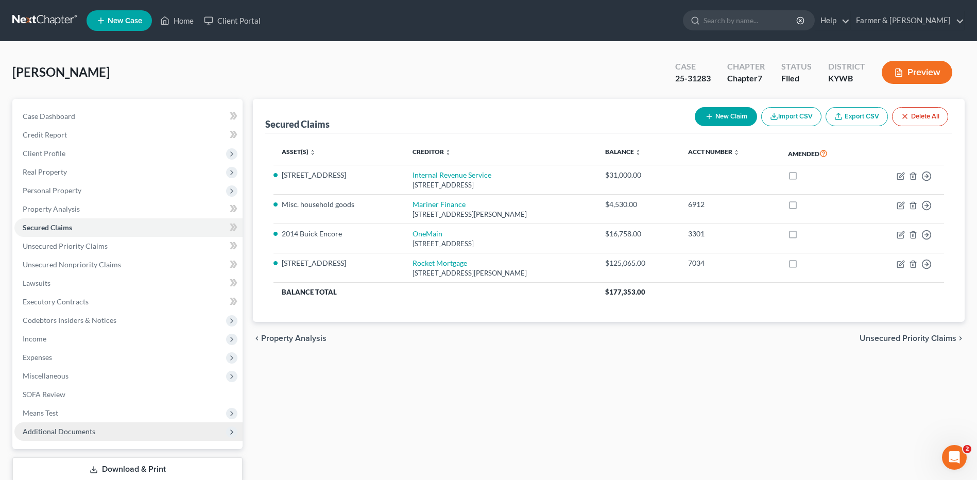
click at [93, 433] on span "Additional Documents" at bounding box center [59, 431] width 73 height 9
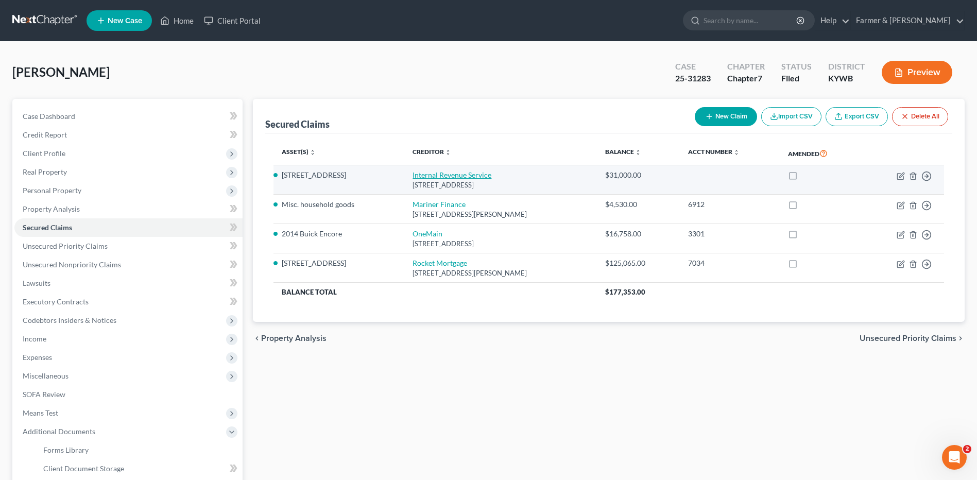
click at [468, 175] on link "Internal Revenue Service" at bounding box center [452, 175] width 79 height 9
select select "39"
select select "0"
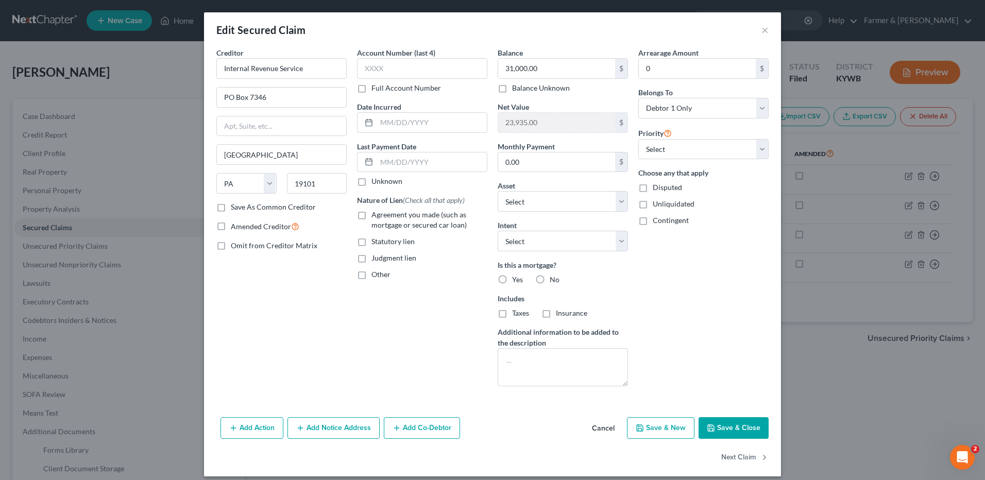
click at [598, 431] on button "Cancel" at bounding box center [603, 428] width 39 height 21
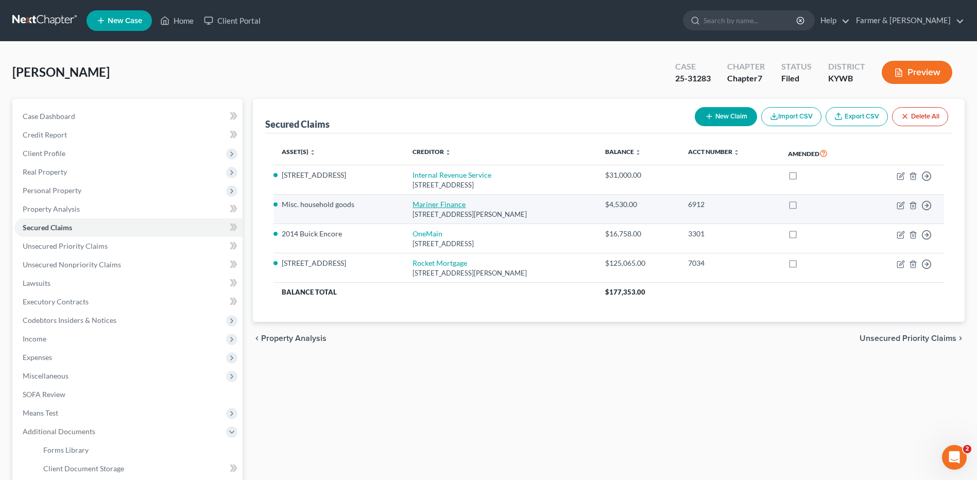
click at [445, 200] on link "Mariner Finance" at bounding box center [439, 204] width 53 height 9
select select "21"
select select "0"
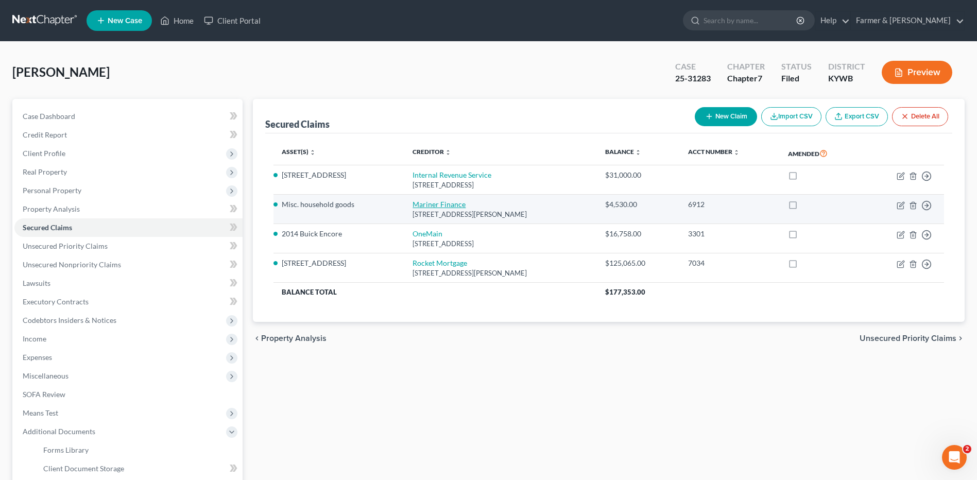
select select "0"
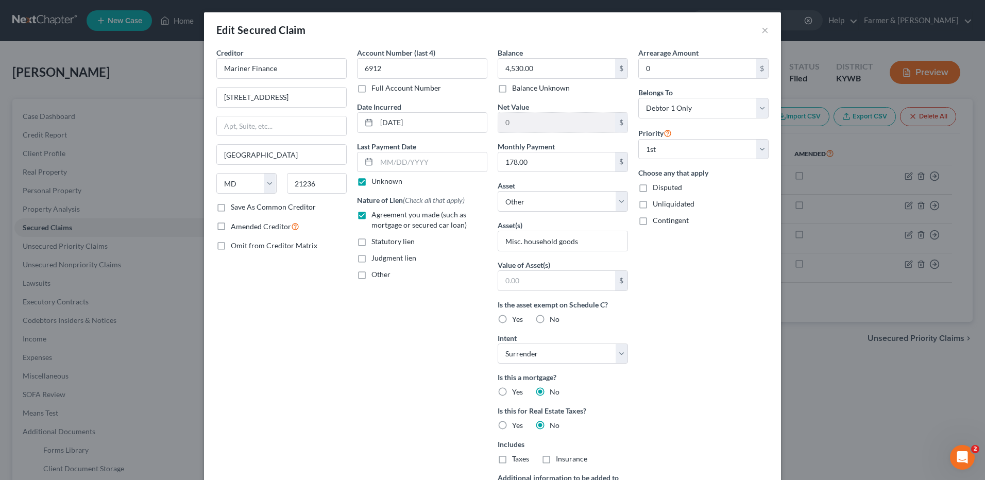
scroll to position [155, 0]
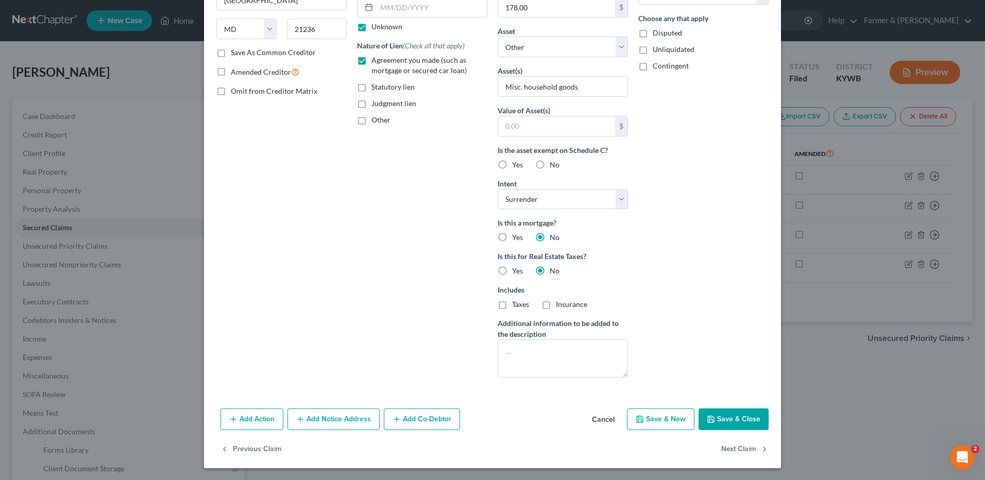
click at [594, 416] on button "Cancel" at bounding box center [603, 420] width 39 height 21
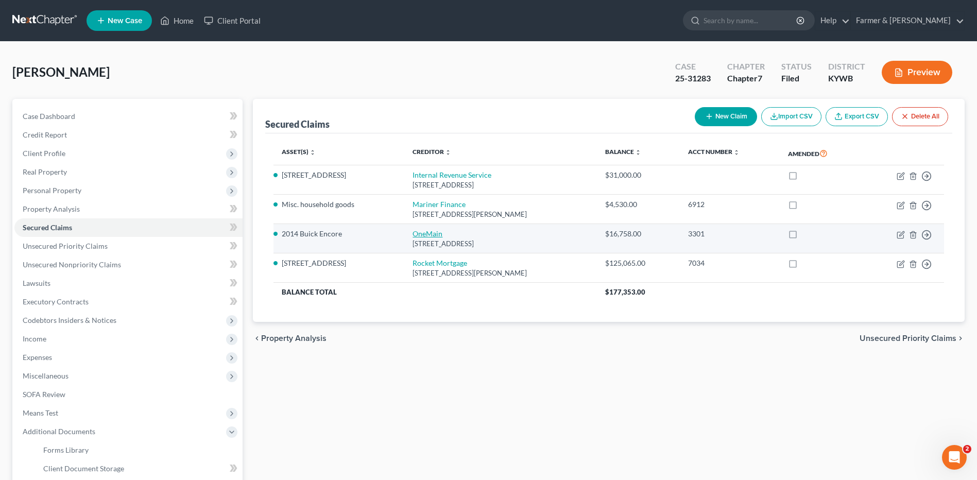
click at [429, 234] on link "OneMain" at bounding box center [428, 233] width 30 height 9
select select "36"
select select "14"
select select "0"
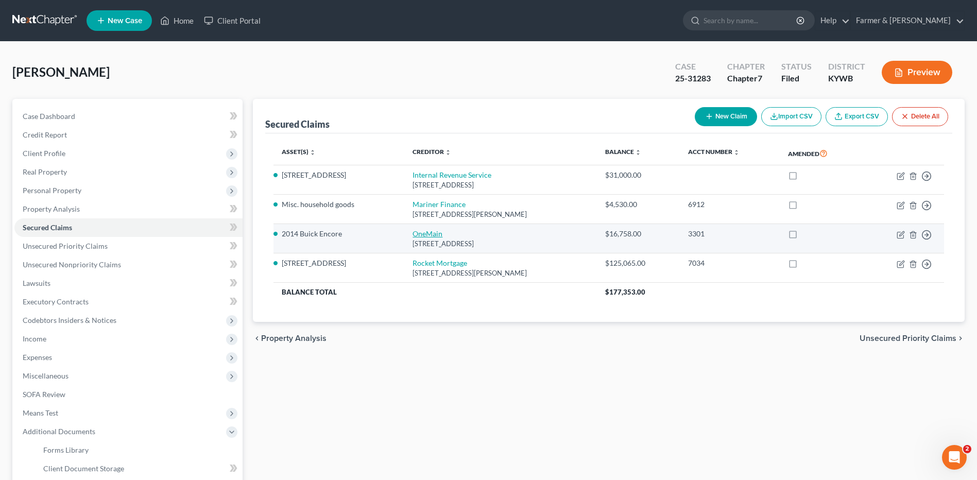
select select "0"
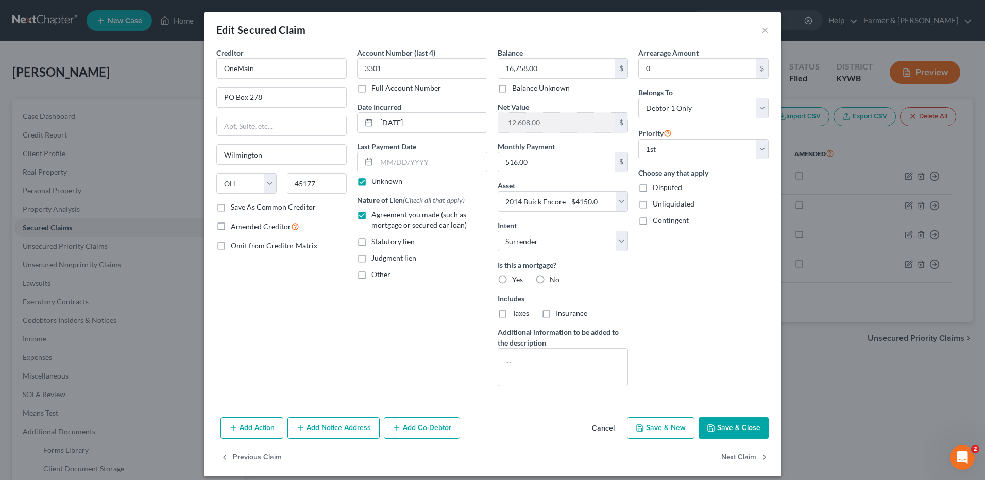
scroll to position [9, 0]
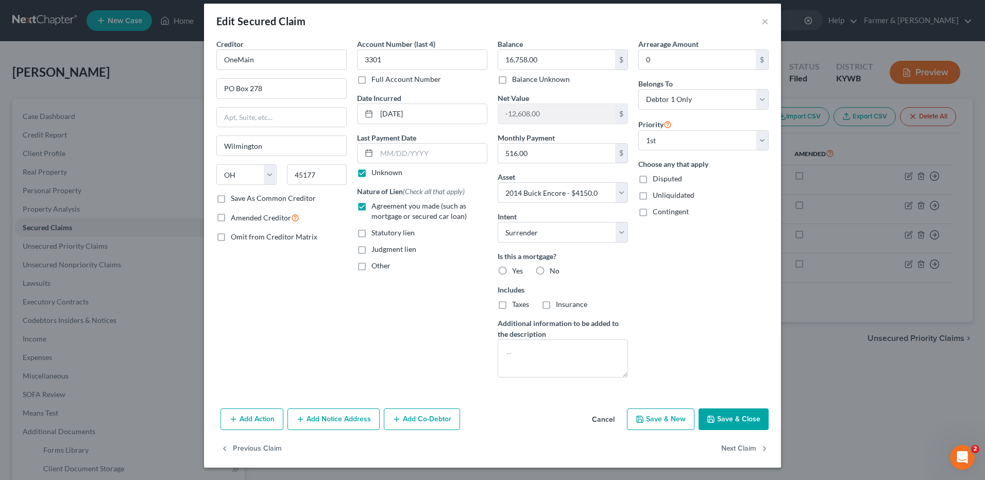
click at [593, 418] on button "Cancel" at bounding box center [603, 420] width 39 height 21
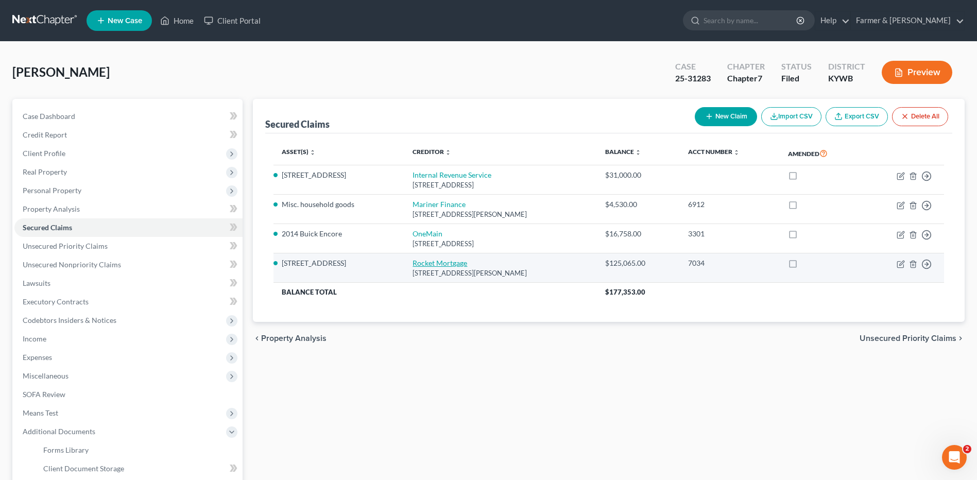
click at [440, 266] on link "Rocket Mortgage" at bounding box center [440, 263] width 55 height 9
select select "23"
select select "15"
select select "2"
select select "0"
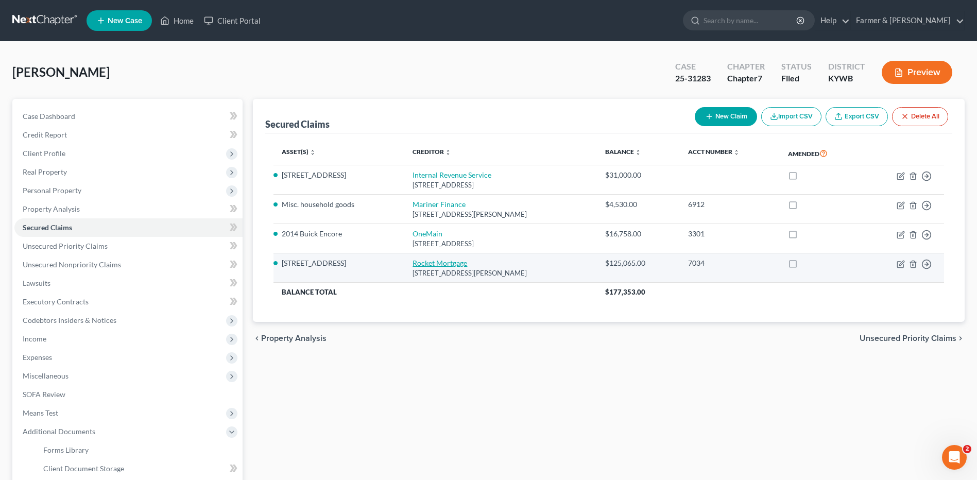
select select "0"
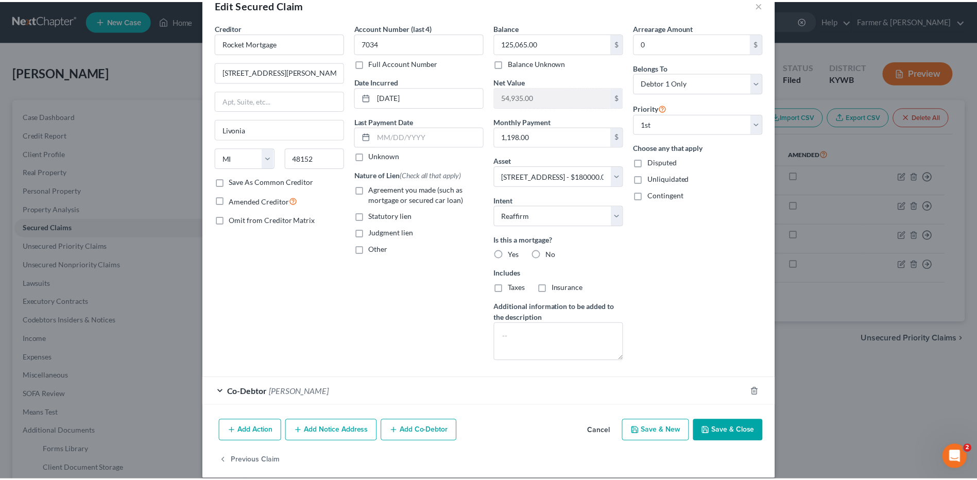
scroll to position [37, 0]
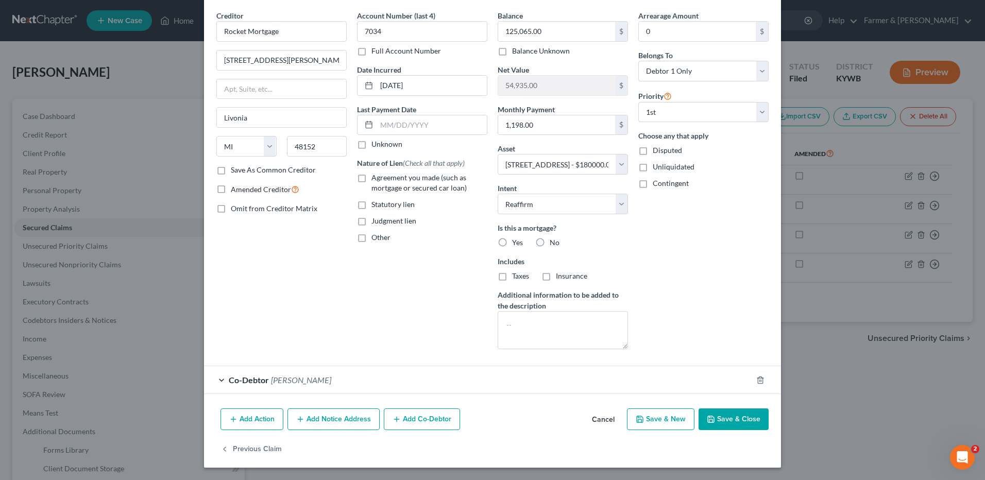
click at [595, 421] on button "Cancel" at bounding box center [603, 420] width 39 height 21
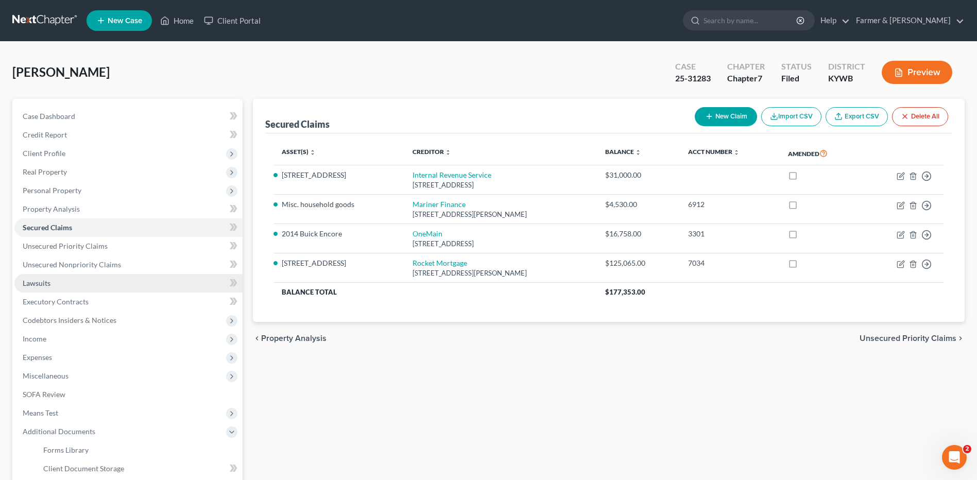
click at [107, 289] on link "Lawsuits" at bounding box center [128, 283] width 228 height 19
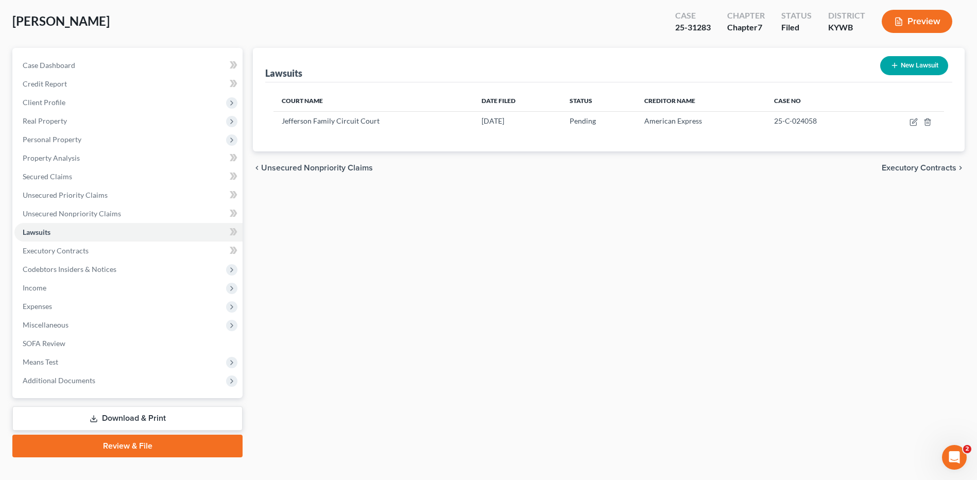
scroll to position [67, 0]
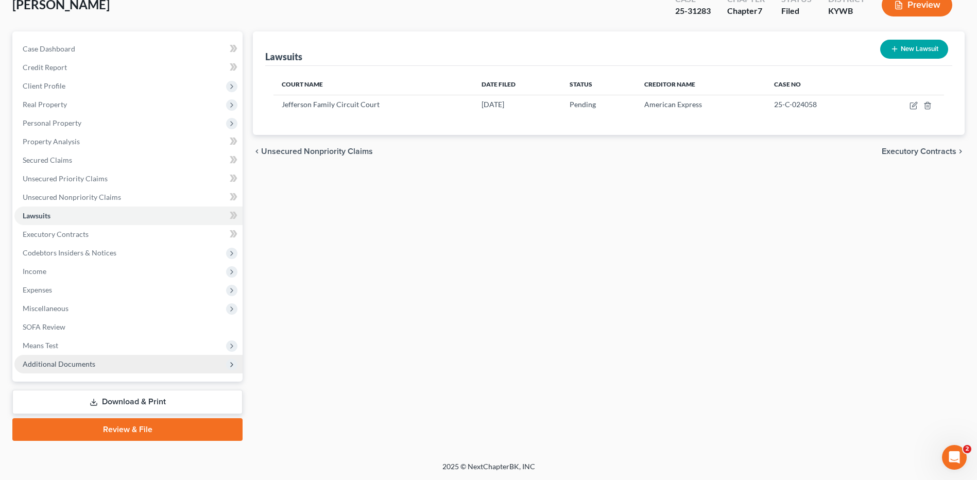
click at [111, 371] on span "Additional Documents" at bounding box center [128, 364] width 228 height 19
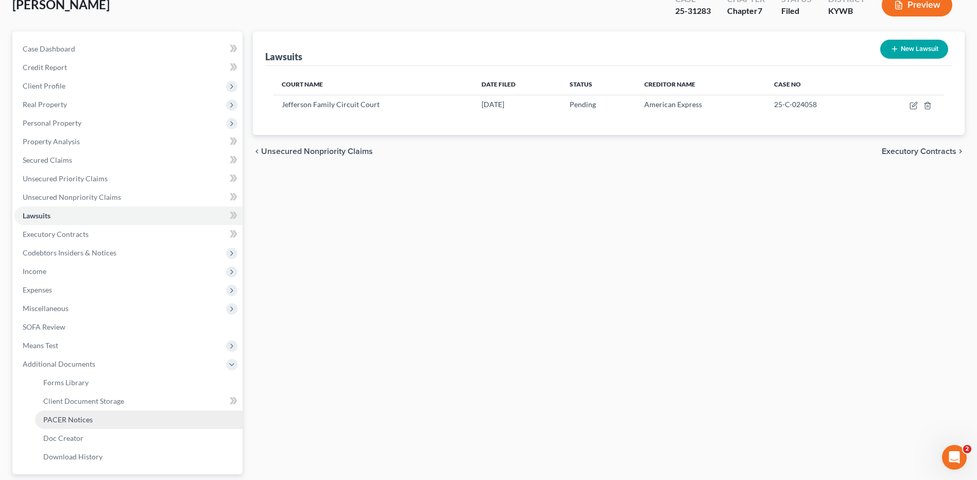
click at [107, 415] on link "PACER Notices" at bounding box center [139, 420] width 208 height 19
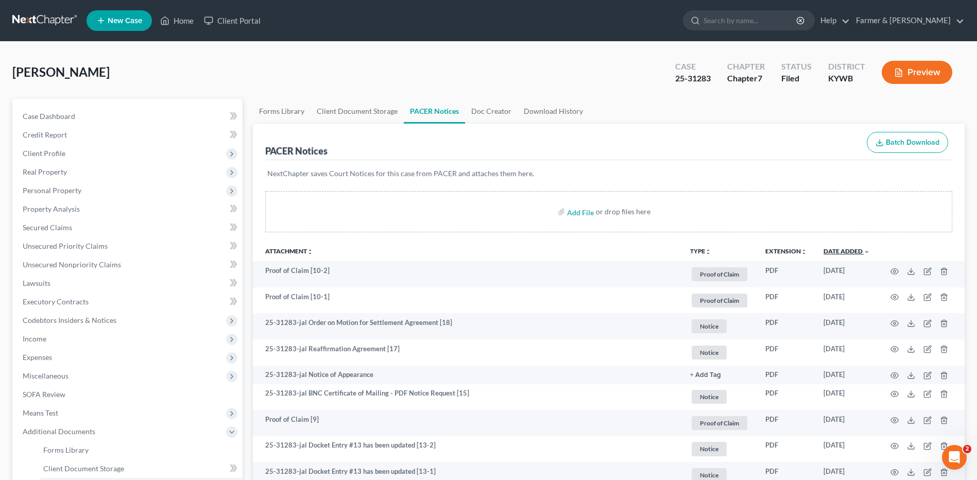
click at [855, 251] on link "Date Added unfold_more expand_more expand_less" at bounding box center [847, 251] width 46 height 8
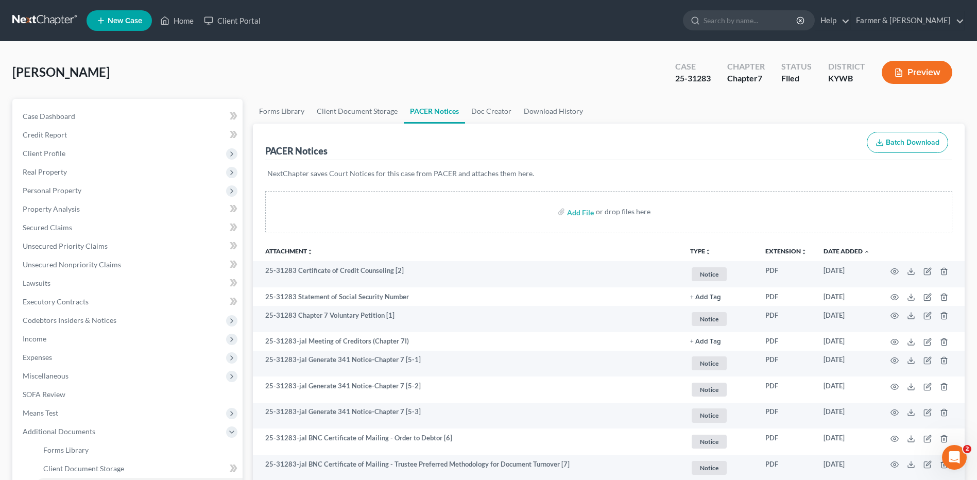
click at [38, 19] on link at bounding box center [45, 20] width 66 height 19
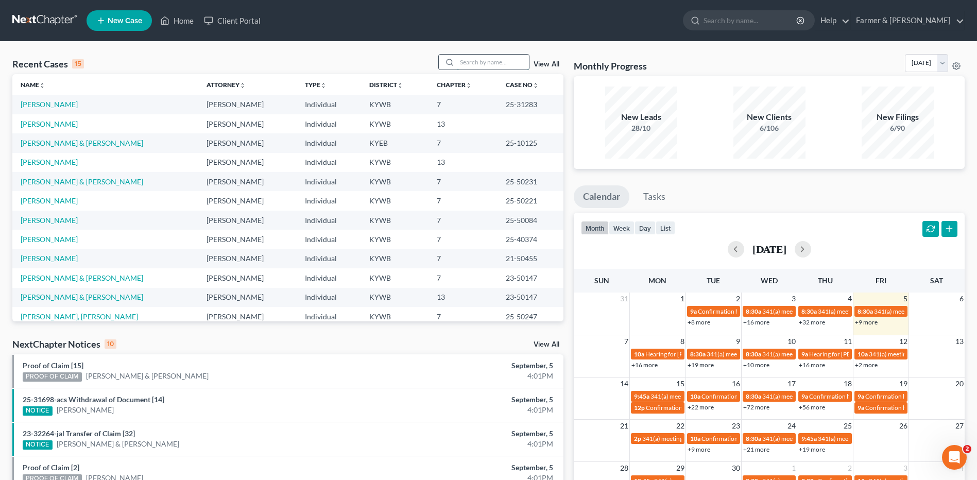
click at [477, 66] on input "search" at bounding box center [493, 62] width 72 height 15
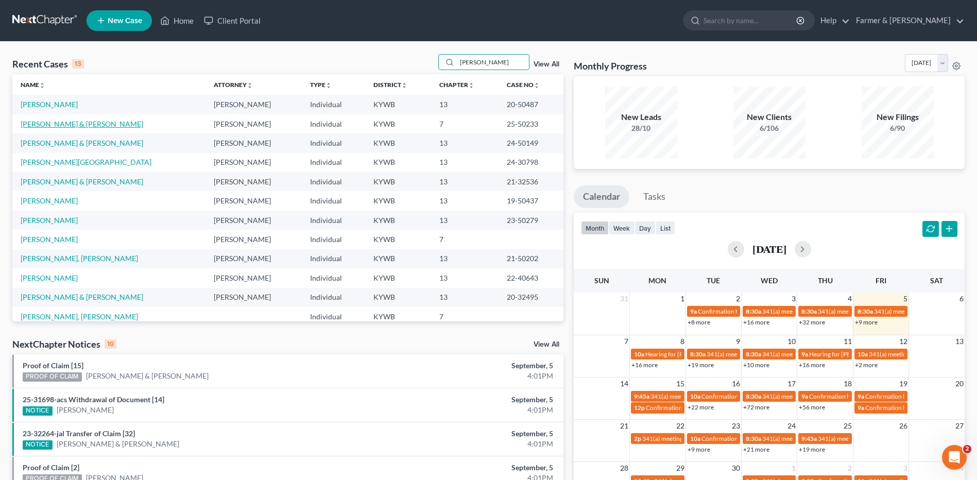
type input "hester"
click at [53, 123] on link "[PERSON_NAME] & [PERSON_NAME]" at bounding box center [82, 124] width 123 height 9
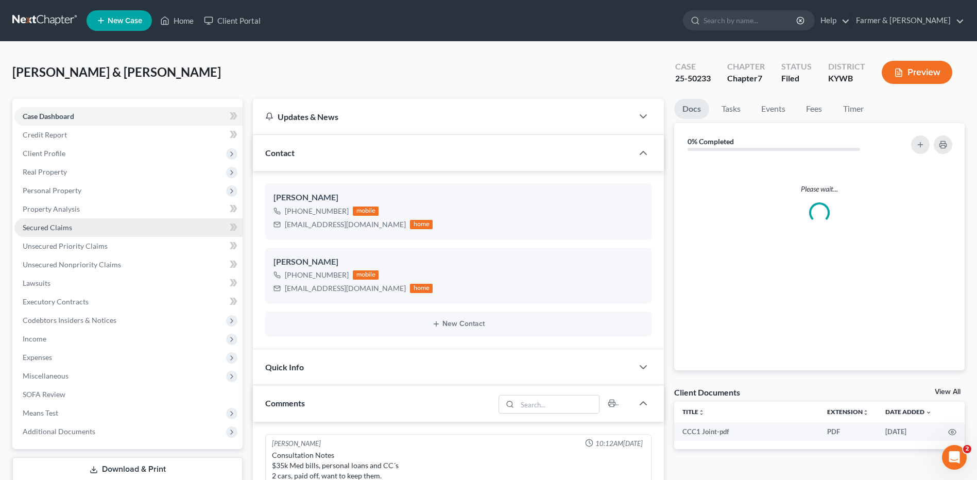
click at [50, 222] on link "Secured Claims" at bounding box center [128, 227] width 228 height 19
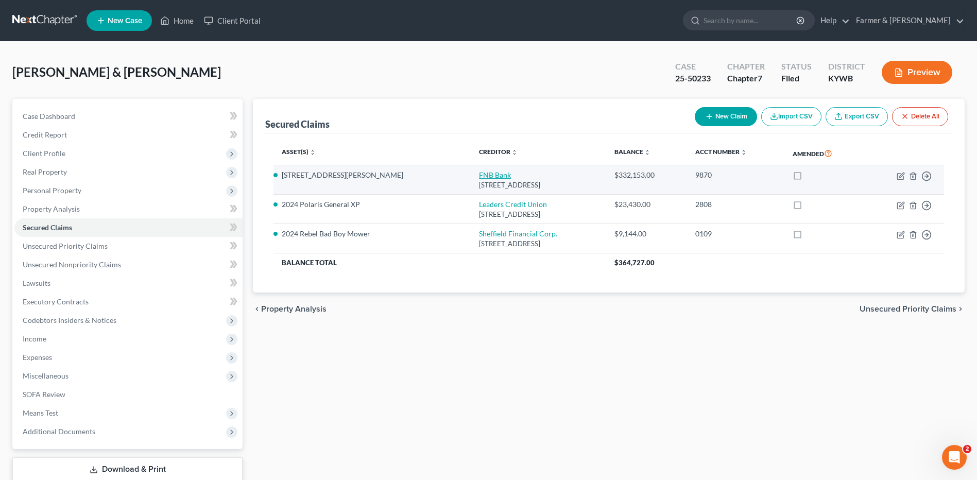
click at [479, 174] on link "FNB Bank" at bounding box center [495, 175] width 32 height 9
select select "18"
select select "3"
select select "2"
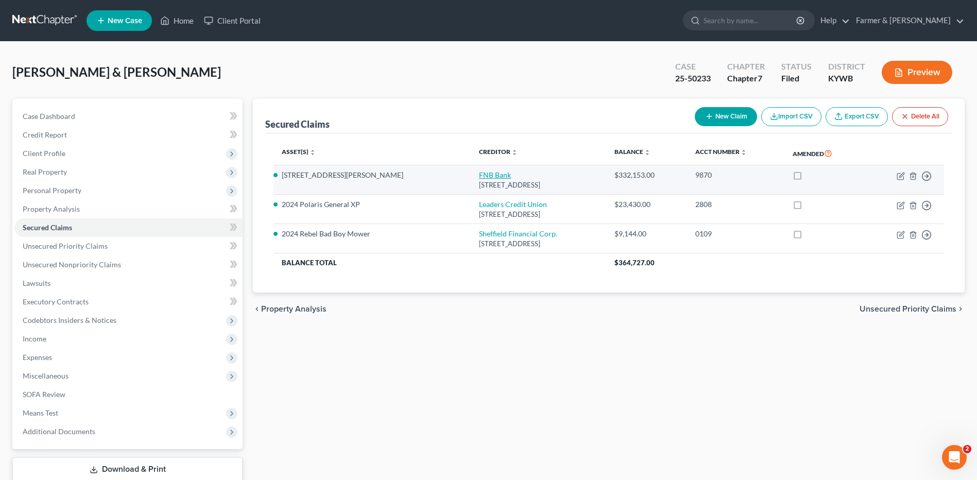
select select "0"
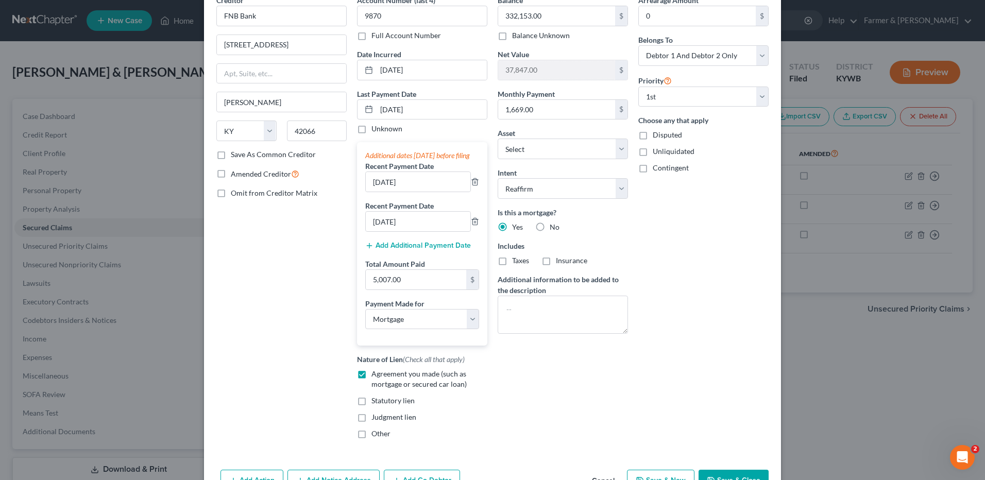
scroll to position [125, 0]
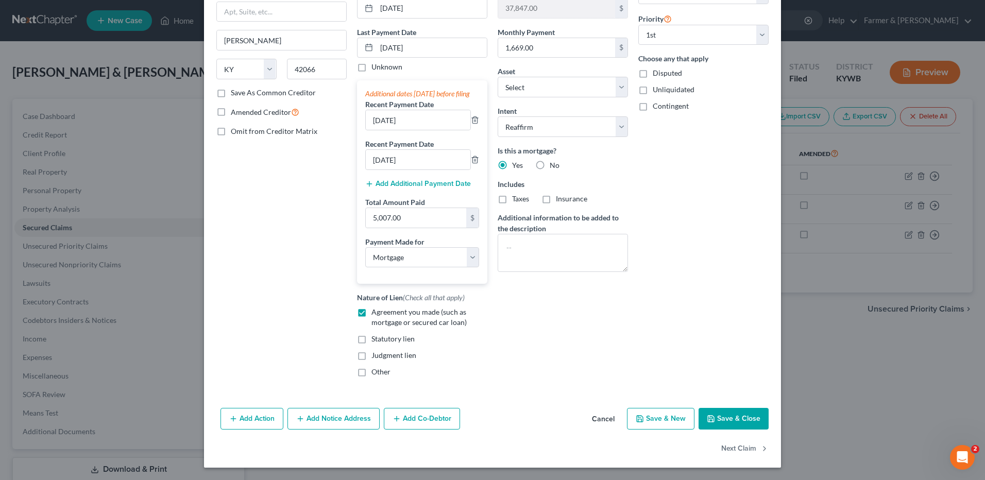
click at [600, 424] on button "Cancel" at bounding box center [603, 419] width 39 height 21
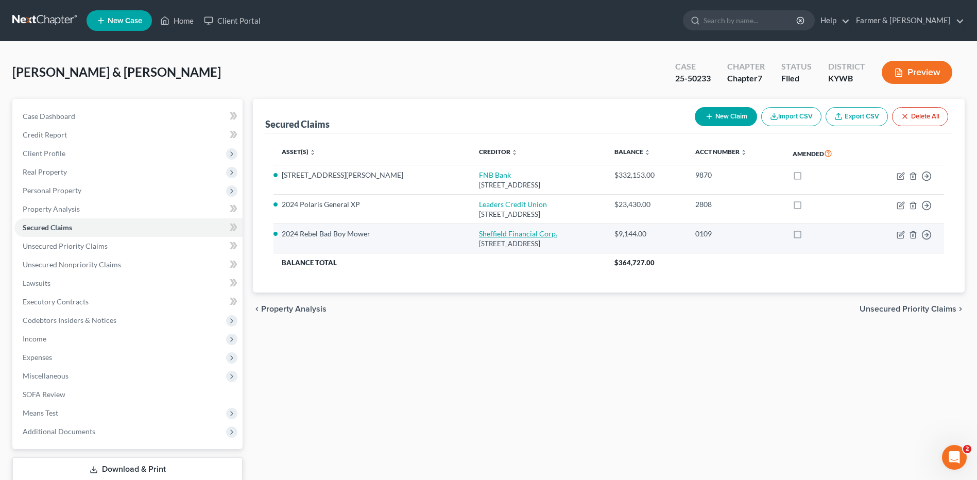
click at [479, 234] on link "Sheffield Financial Corp." at bounding box center [518, 233] width 78 height 9
select select "28"
select select "4"
select select "14"
select select "2"
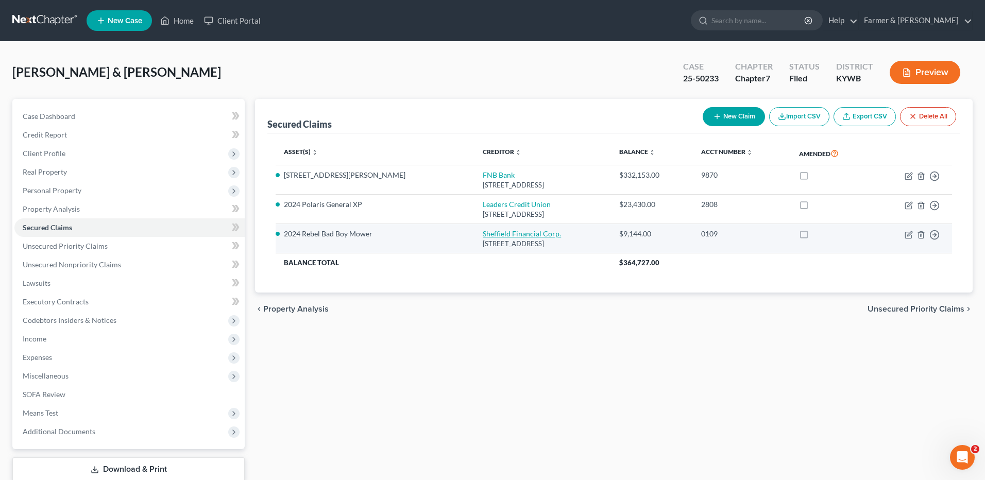
select select "1"
select select "0"
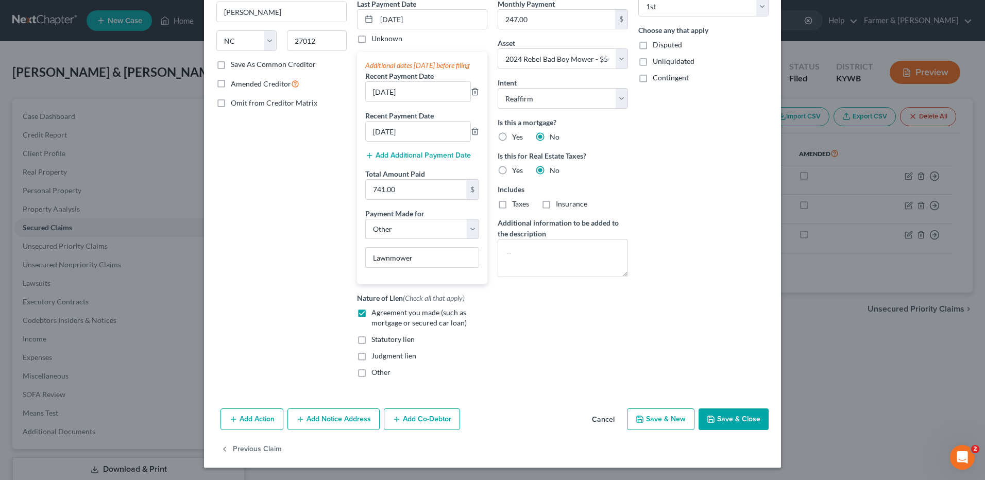
scroll to position [153, 0]
click at [595, 425] on button "Cancel" at bounding box center [603, 420] width 39 height 21
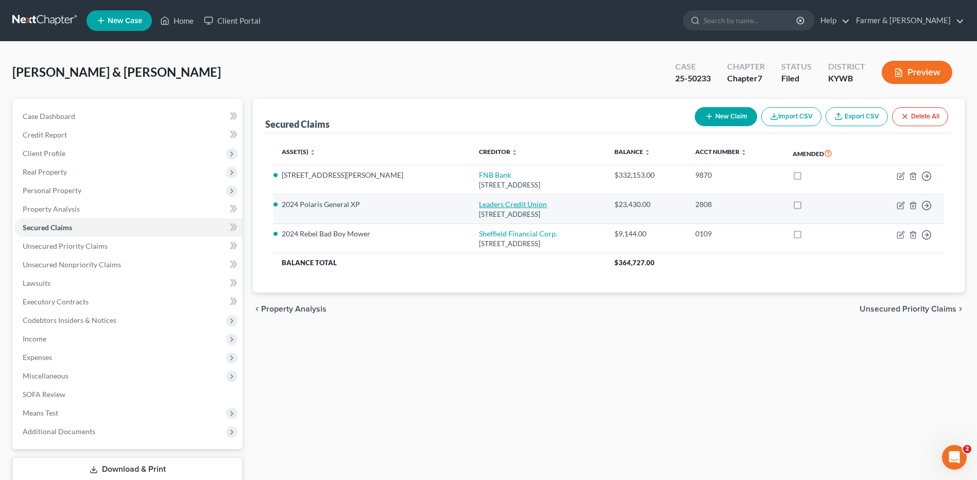
click at [479, 206] on link "Leaders Credit Union" at bounding box center [513, 204] width 68 height 9
select select "44"
select select "0"
select select "9"
select select "2"
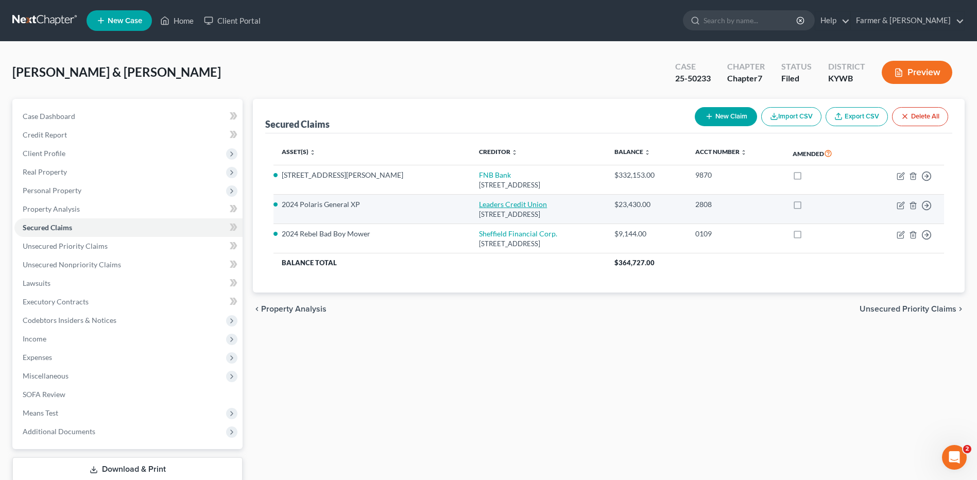
select select "2"
select select "0"
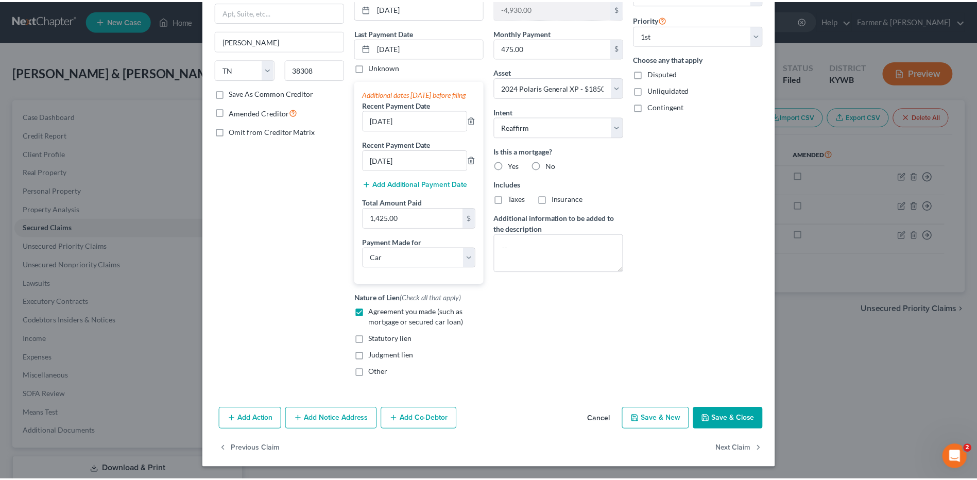
scroll to position [125, 0]
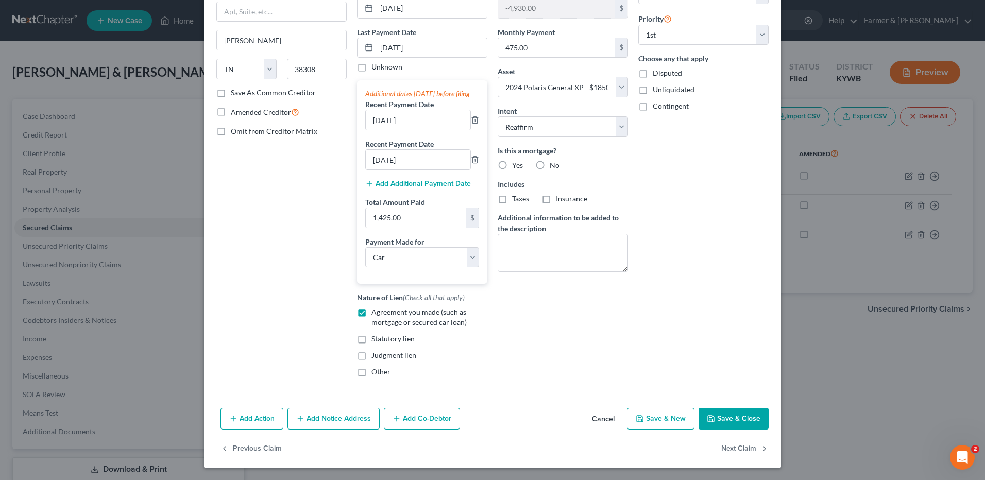
click at [604, 416] on button "Cancel" at bounding box center [603, 419] width 39 height 21
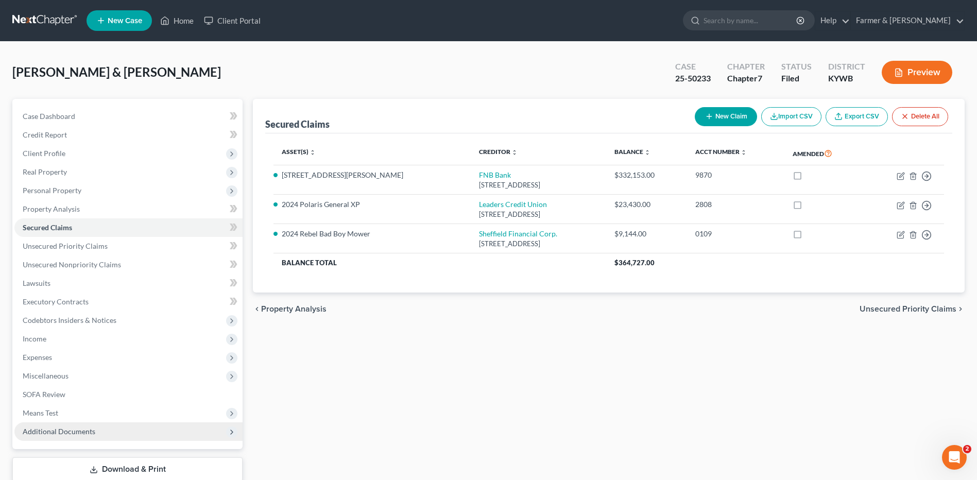
click at [109, 430] on span "Additional Documents" at bounding box center [128, 431] width 228 height 19
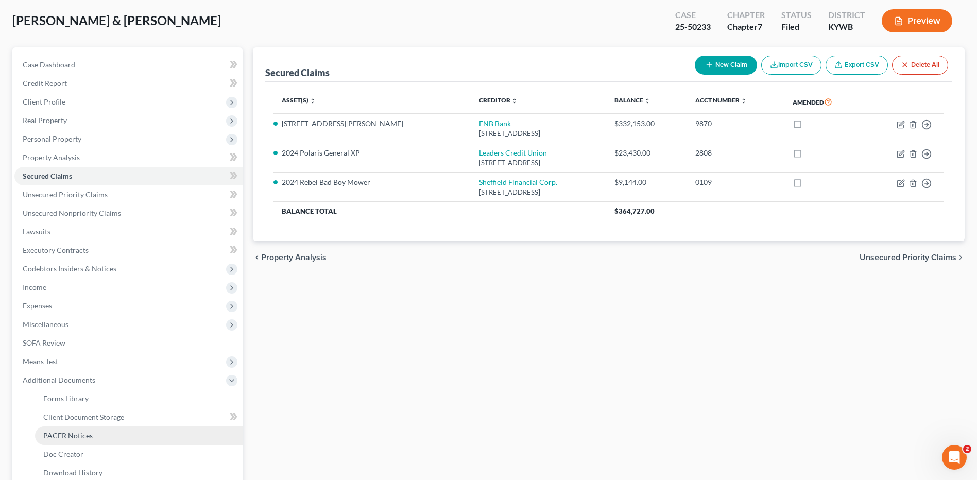
click at [92, 440] on link "PACER Notices" at bounding box center [139, 436] width 208 height 19
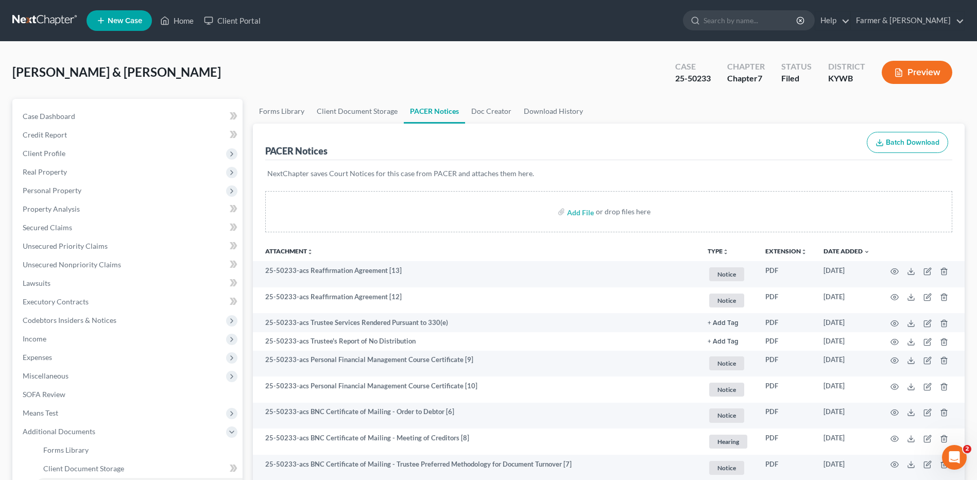
click at [833, 257] on th "Date Added unfold_more expand_more expand_less" at bounding box center [847, 251] width 63 height 21
click at [835, 252] on link "Date Added unfold_more expand_more expand_less" at bounding box center [847, 251] width 46 height 8
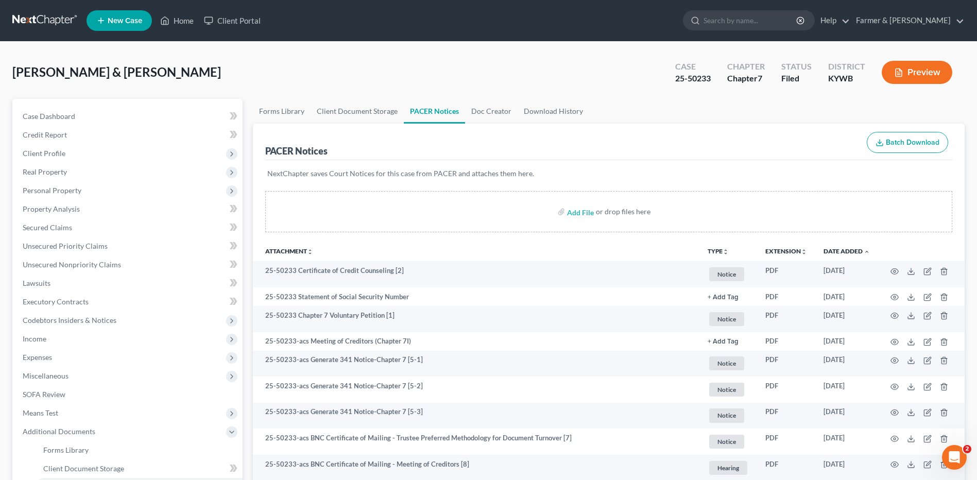
click at [60, 22] on link at bounding box center [45, 20] width 66 height 19
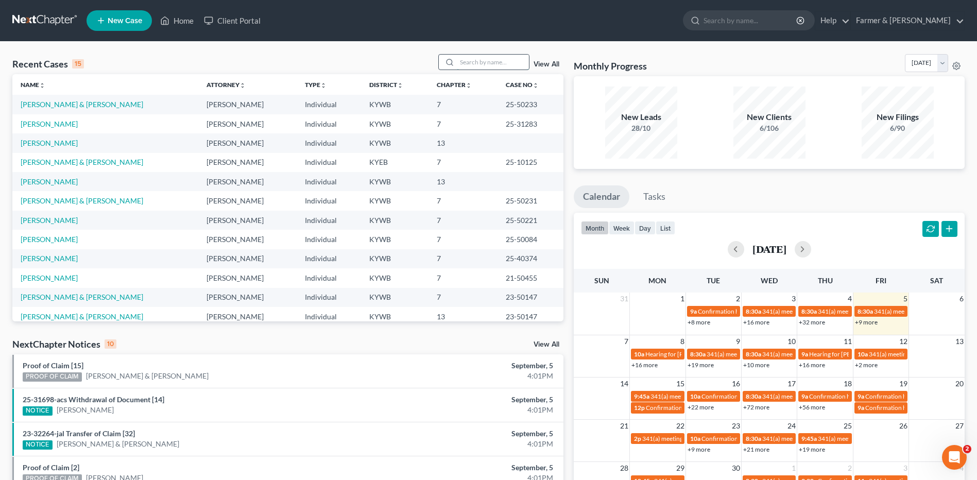
click at [483, 62] on input "search" at bounding box center [493, 62] width 72 height 15
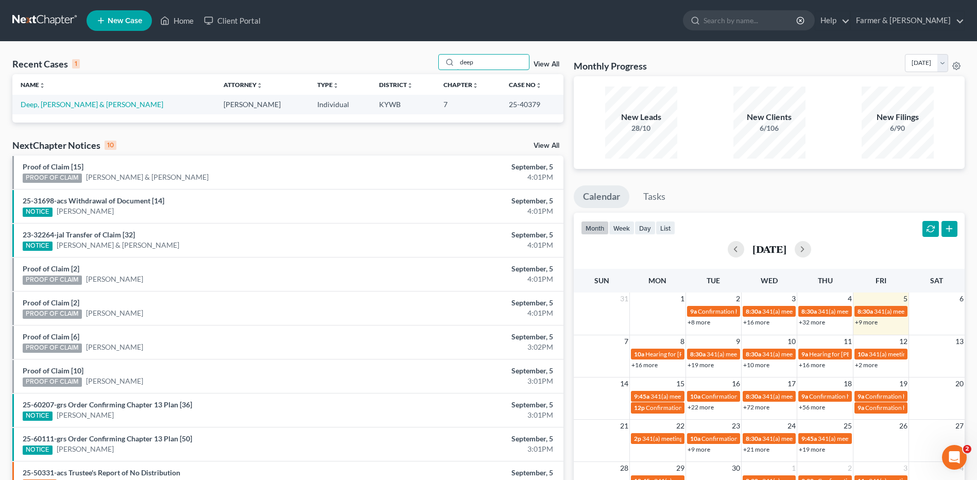
type input "deep"
click at [77, 99] on td "Deep, [PERSON_NAME] & [PERSON_NAME]" at bounding box center [113, 104] width 203 height 19
click at [75, 101] on link "Deep, [PERSON_NAME] & [PERSON_NAME]" at bounding box center [92, 104] width 143 height 9
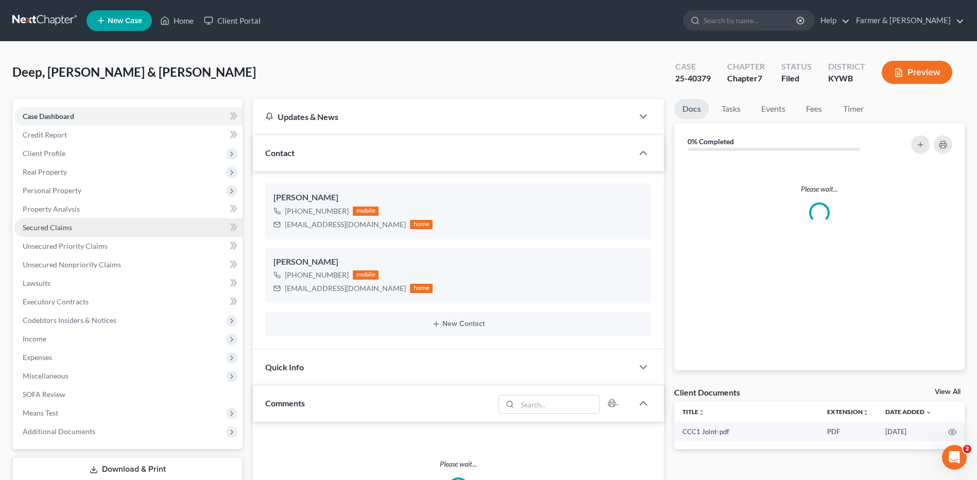
click at [67, 229] on span "Secured Claims" at bounding box center [47, 227] width 49 height 9
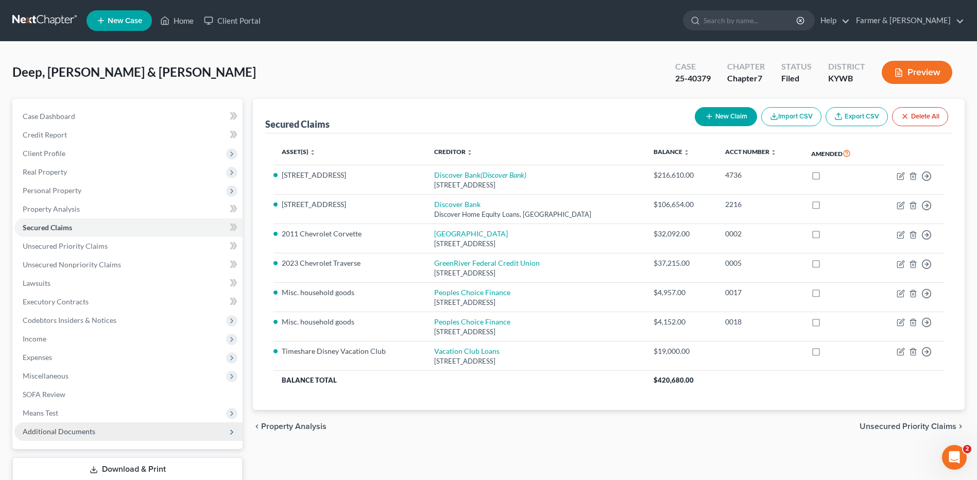
click at [94, 430] on span "Additional Documents" at bounding box center [128, 431] width 228 height 19
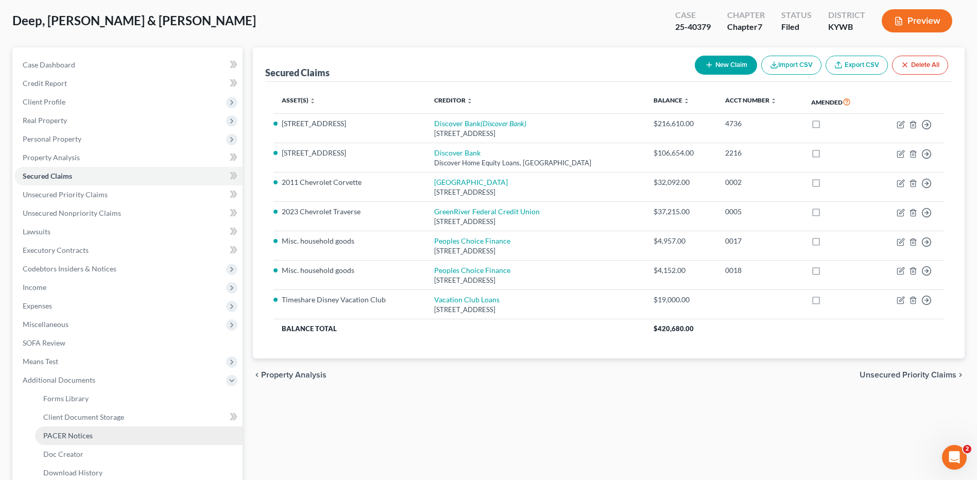
click at [98, 427] on link "PACER Notices" at bounding box center [139, 436] width 208 height 19
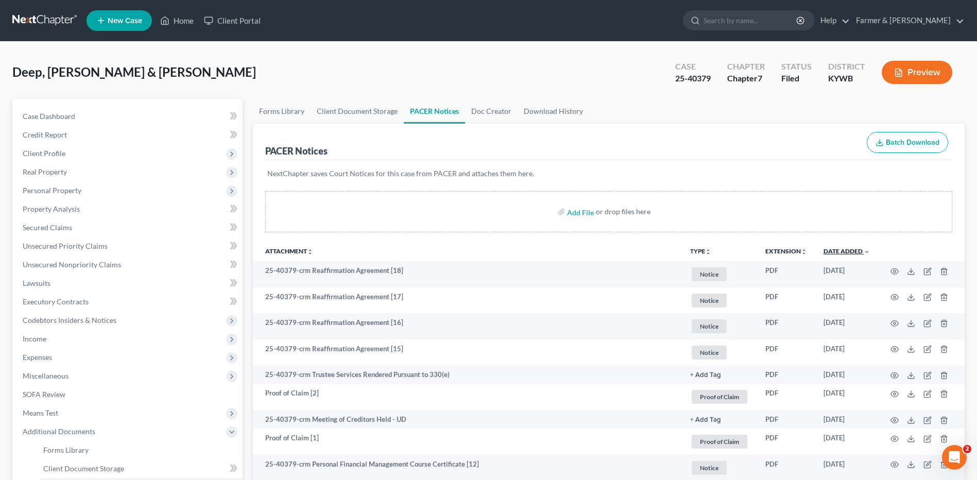
click at [838, 249] on link "Date Added unfold_more expand_more expand_less" at bounding box center [847, 251] width 46 height 8
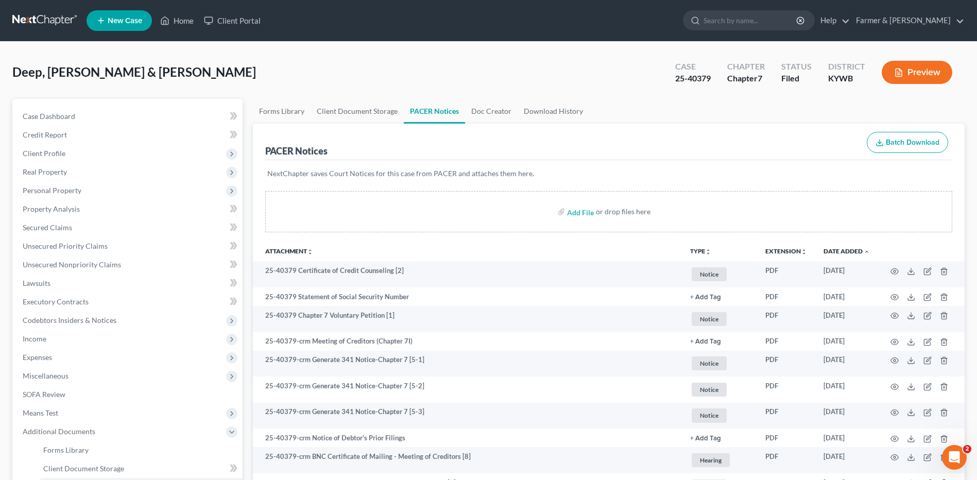
click at [72, 26] on link at bounding box center [45, 20] width 66 height 19
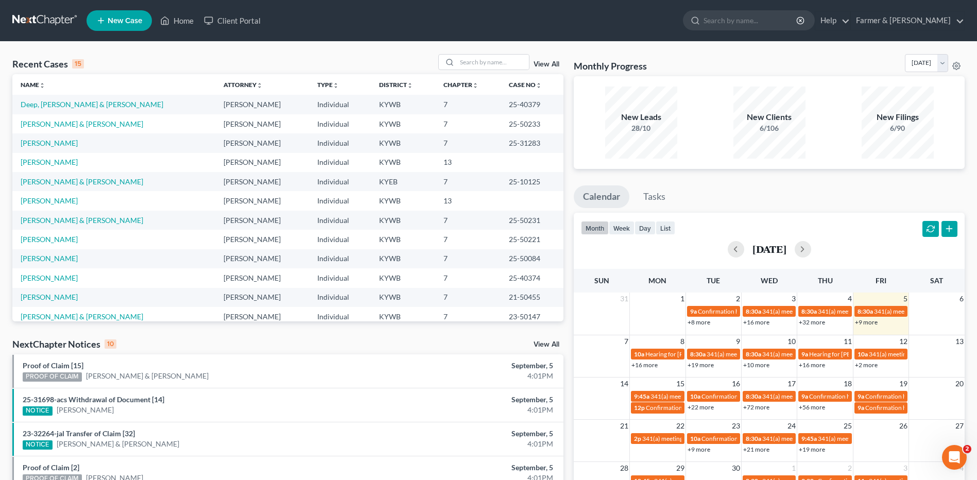
click at [19, 19] on link at bounding box center [45, 20] width 66 height 19
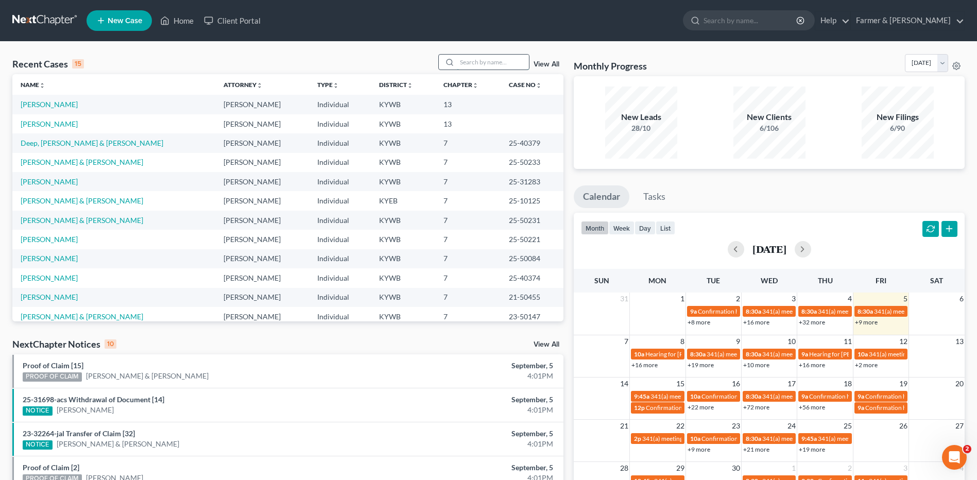
click at [467, 57] on input "search" at bounding box center [493, 62] width 72 height 15
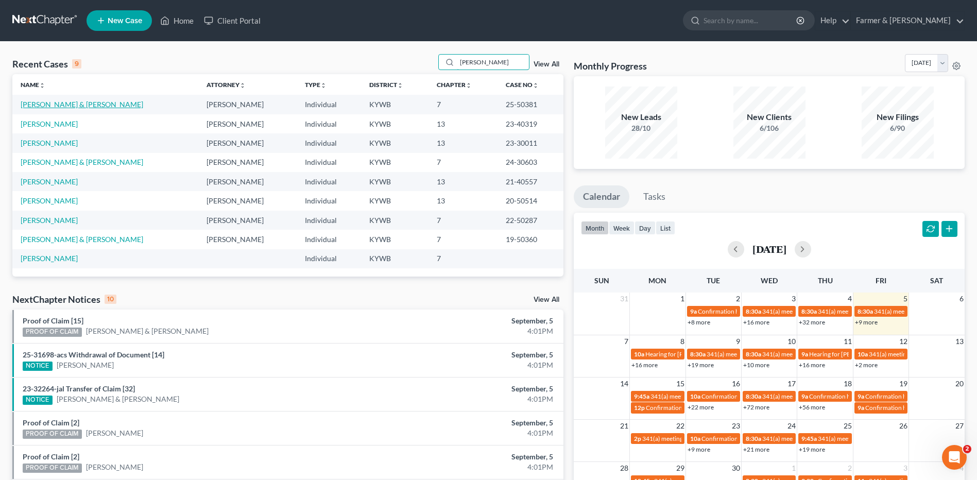
type input "[PERSON_NAME]"
click at [50, 103] on link "[PERSON_NAME] & [PERSON_NAME]" at bounding box center [82, 104] width 123 height 9
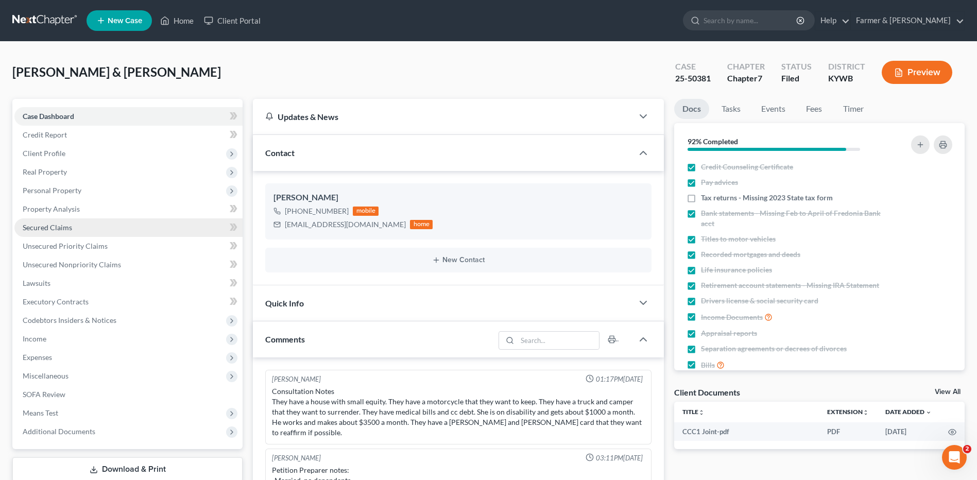
click at [79, 233] on link "Secured Claims" at bounding box center [128, 227] width 228 height 19
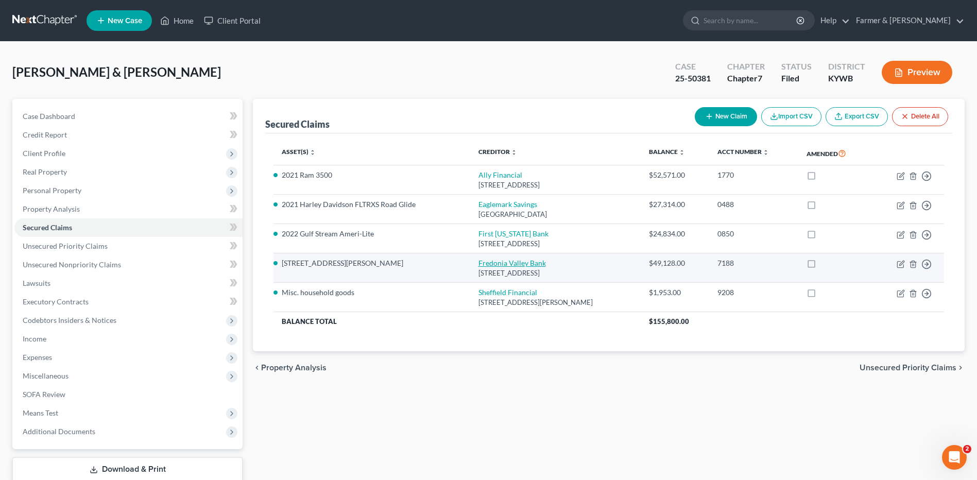
click at [518, 261] on link "Fredonia Valley Bank" at bounding box center [512, 263] width 67 height 9
select select "18"
select select "3"
select select "2"
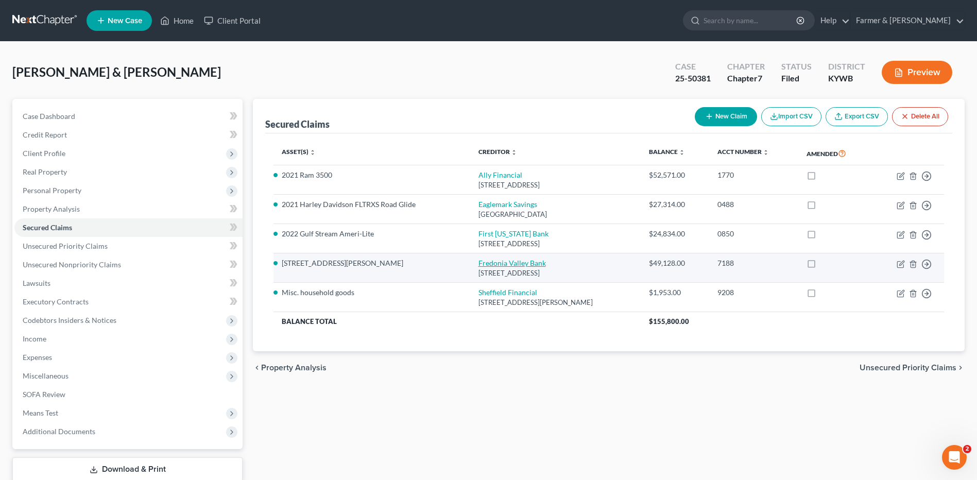
select select "0"
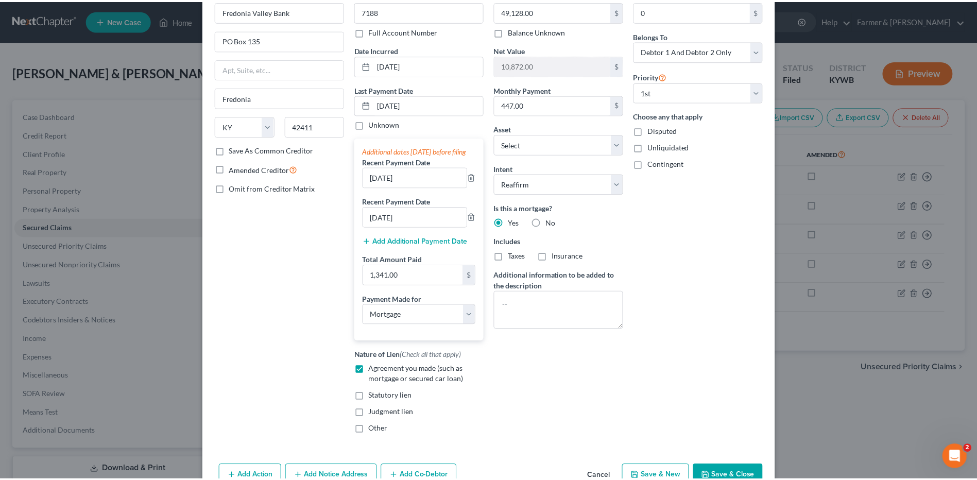
scroll to position [125, 0]
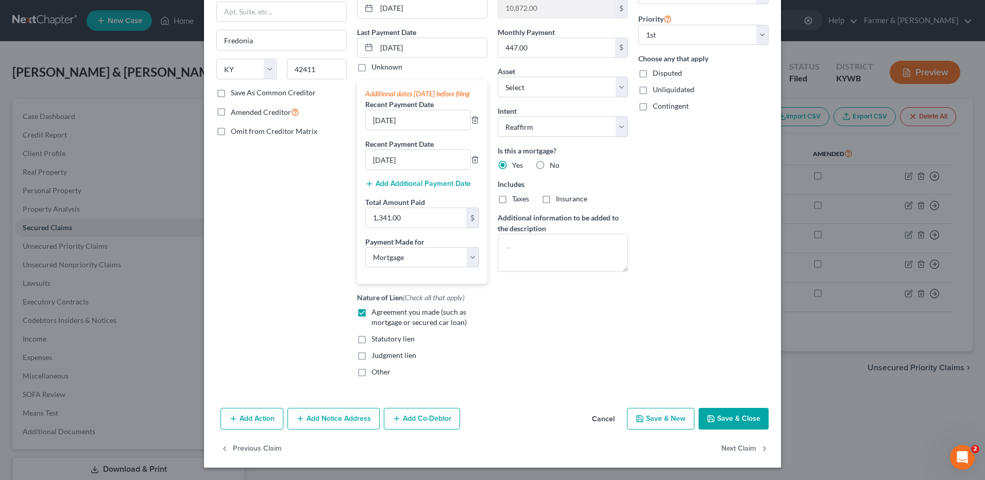
click at [600, 419] on button "Cancel" at bounding box center [603, 419] width 39 height 21
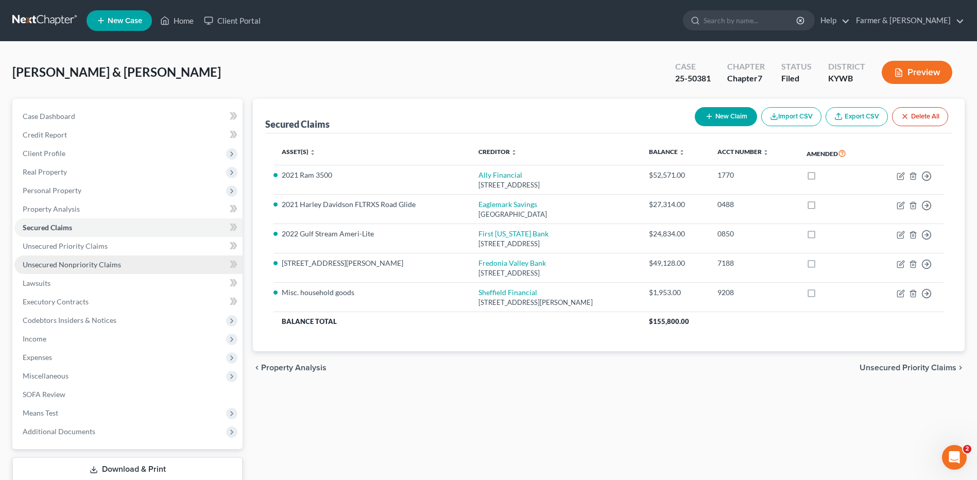
click at [36, 261] on span "Unsecured Nonpriority Claims" at bounding box center [72, 264] width 98 height 9
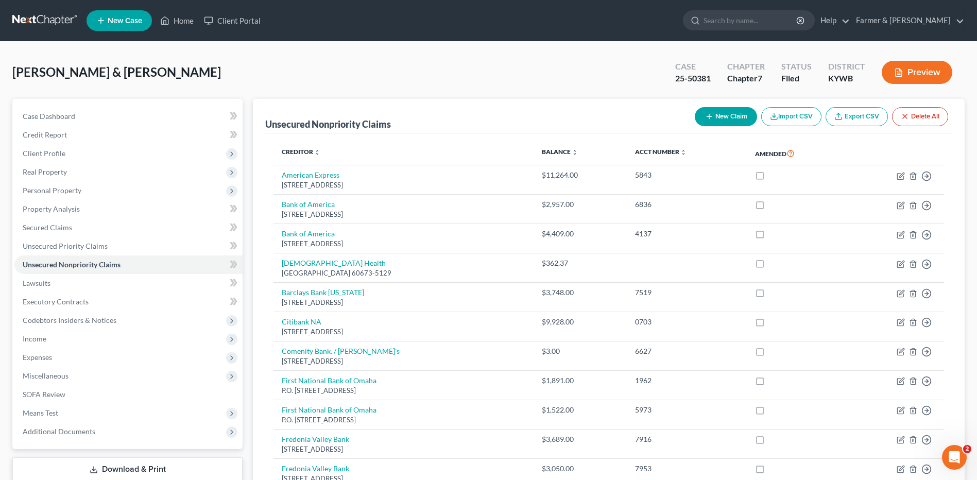
click at [40, 25] on link at bounding box center [45, 20] width 66 height 19
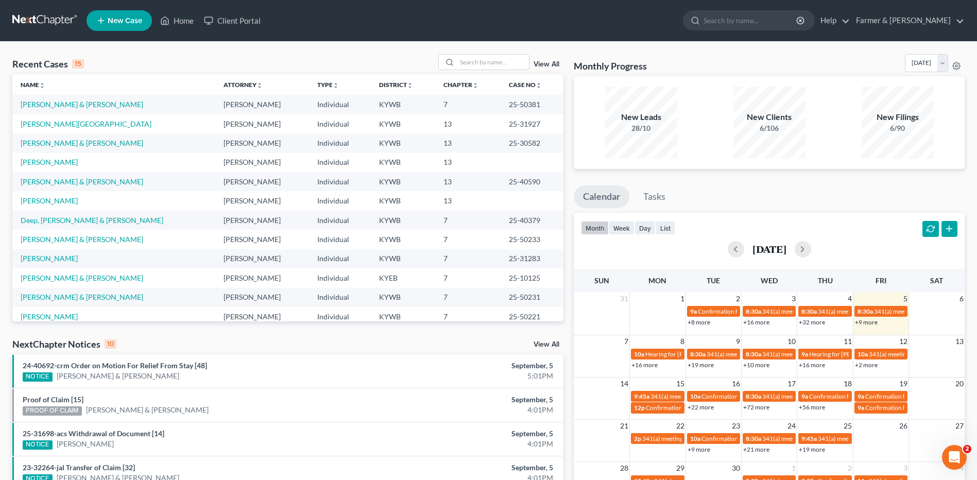
click at [808, 411] on div "+56 more" at bounding box center [825, 407] width 55 height 10
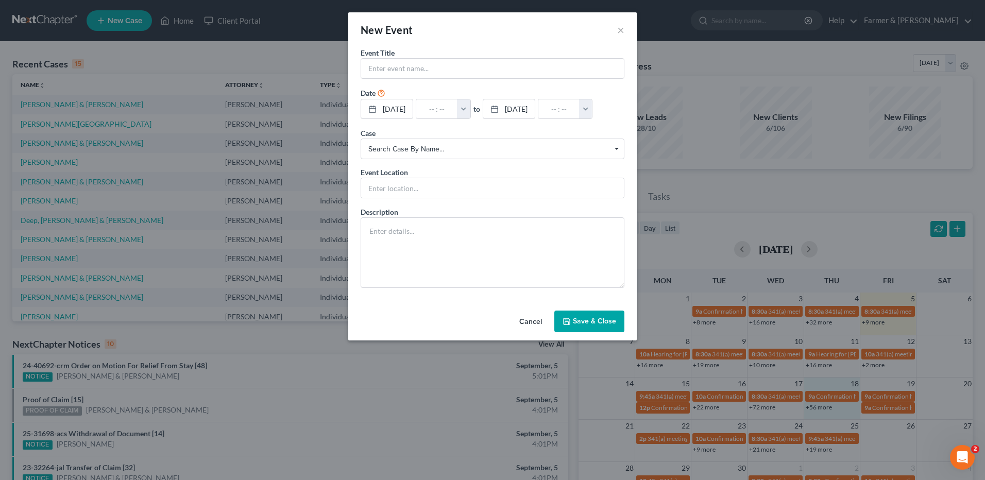
click at [523, 317] on button "Cancel" at bounding box center [530, 322] width 39 height 21
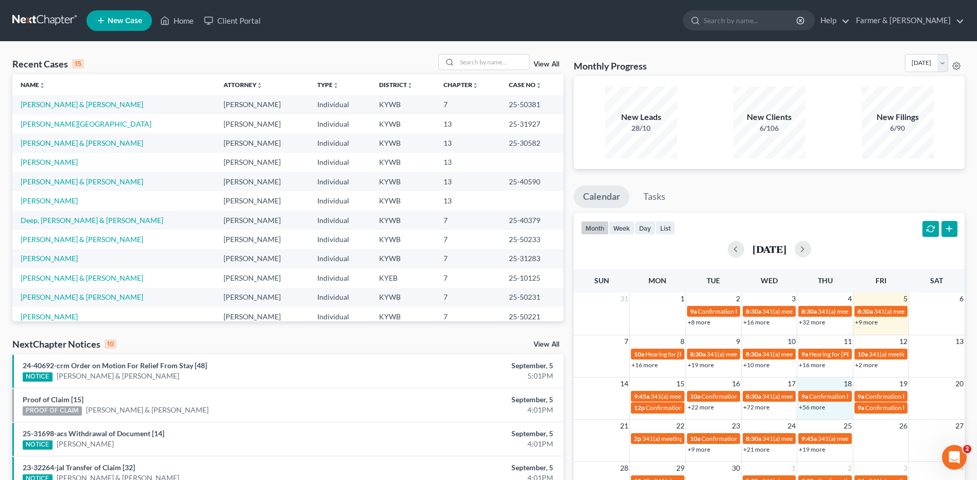
click at [818, 407] on link "+56 more" at bounding box center [812, 407] width 26 height 8
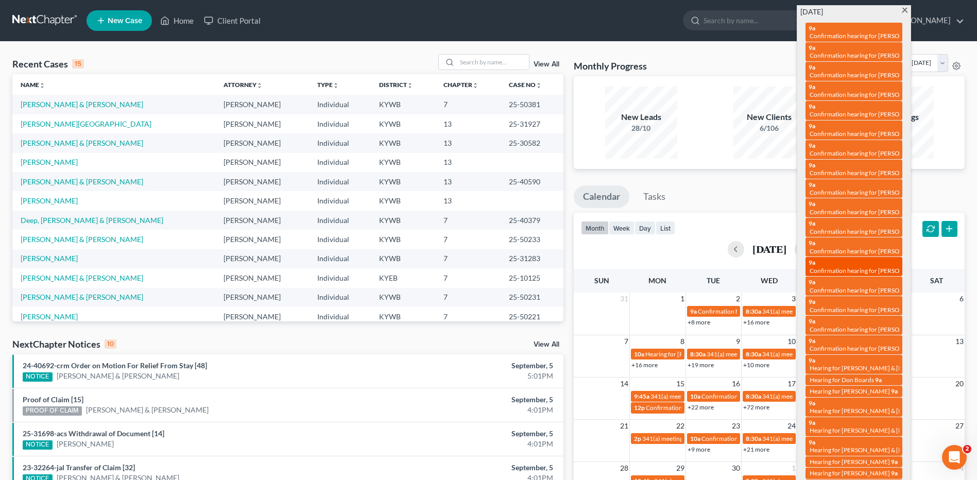
click at [866, 267] on span "Confirmation hearing for [PERSON_NAME] & [PERSON_NAME]" at bounding box center [896, 271] width 172 height 8
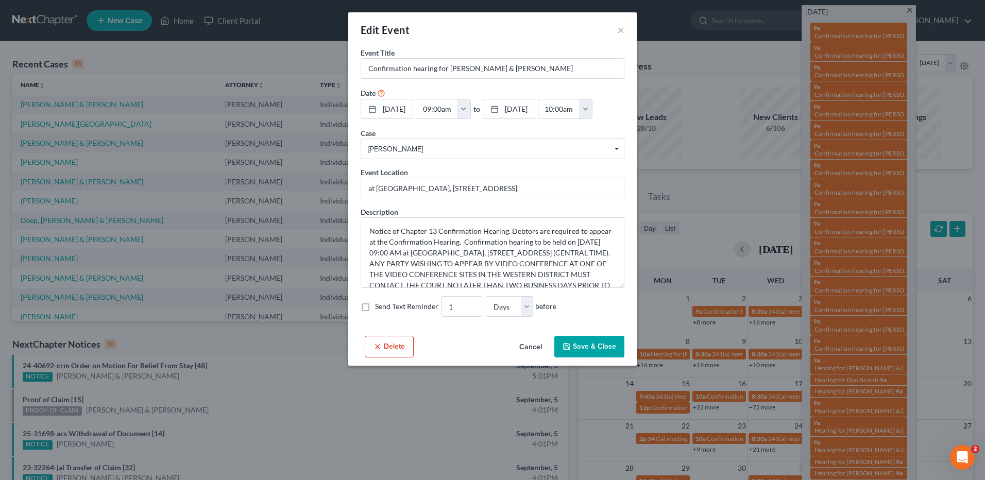
click at [532, 351] on button "Cancel" at bounding box center [530, 347] width 39 height 21
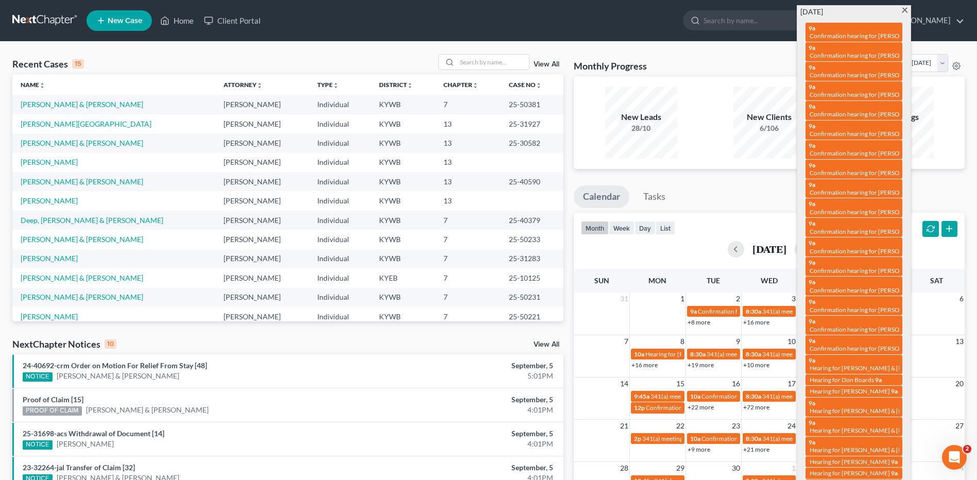
drag, startPoint x: 907, startPoint y: 12, endPoint x: 971, endPoint y: 41, distance: 69.8
click at [907, 11] on span at bounding box center [905, 11] width 8 height 7
